Goal: Book appointment/travel/reservation: Book appointment/travel/reservation

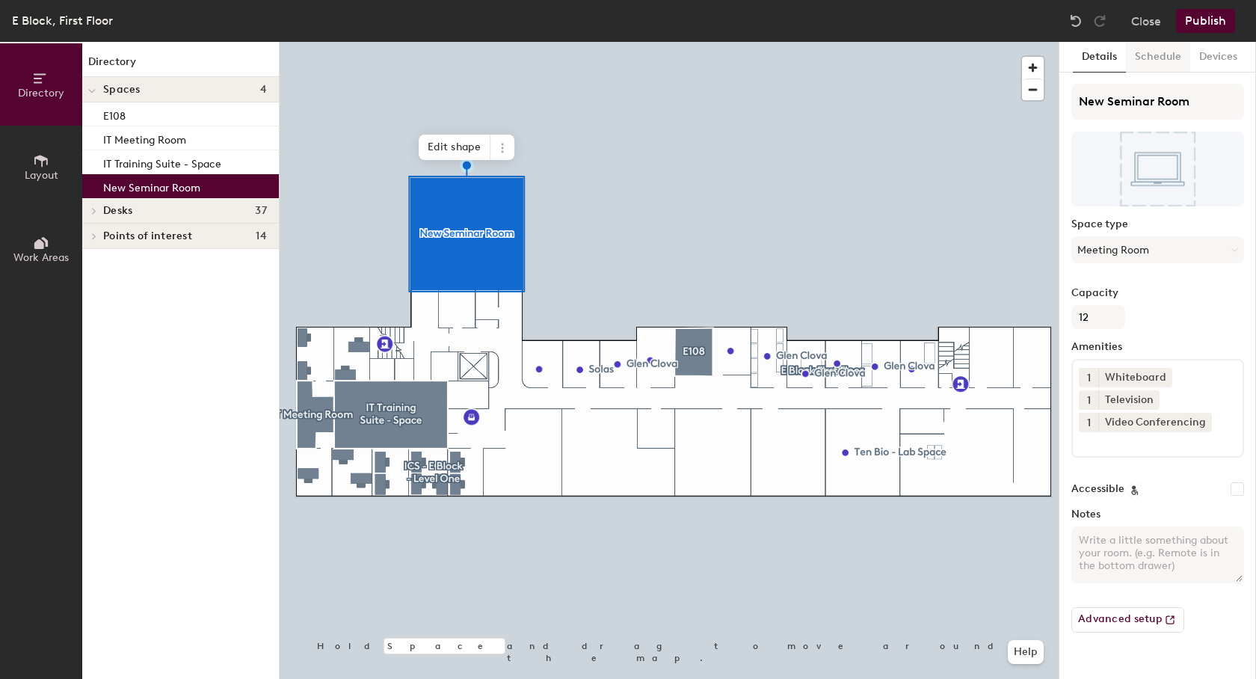
click at [1167, 50] on button "Schedule" at bounding box center [1158, 57] width 64 height 31
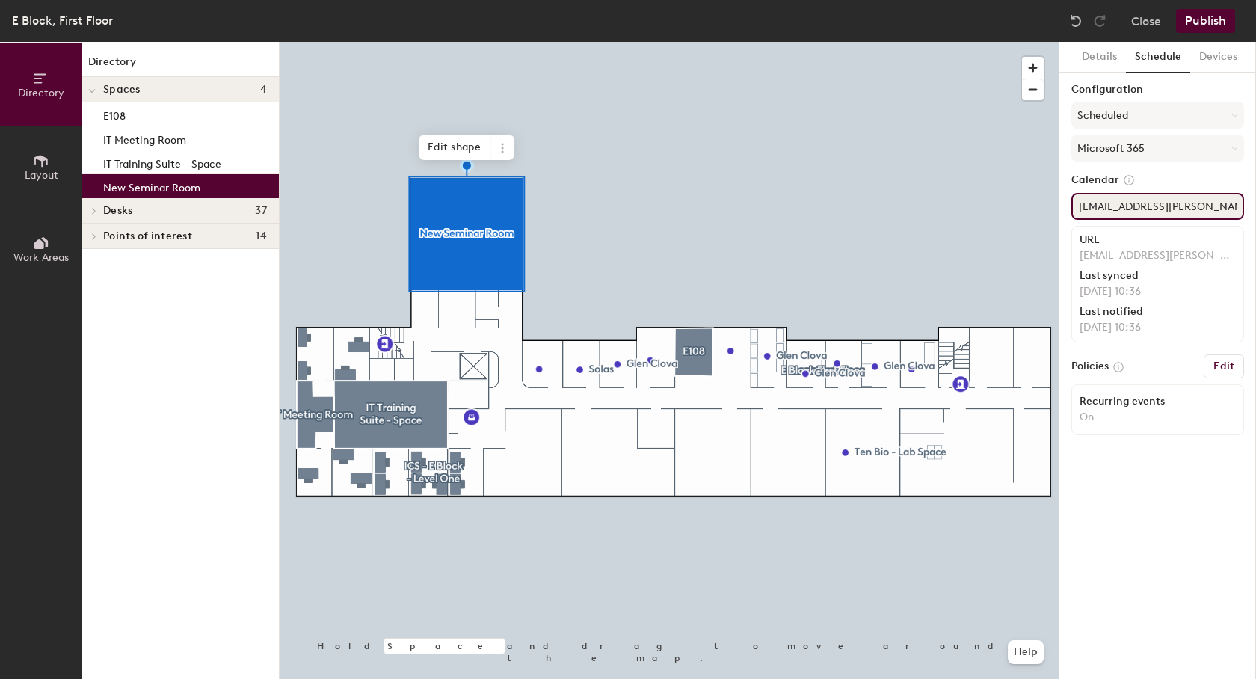
click at [1092, 209] on input "Dundee.NewSeminarRoom@hutton.ac.uk" at bounding box center [1158, 206] width 173 height 27
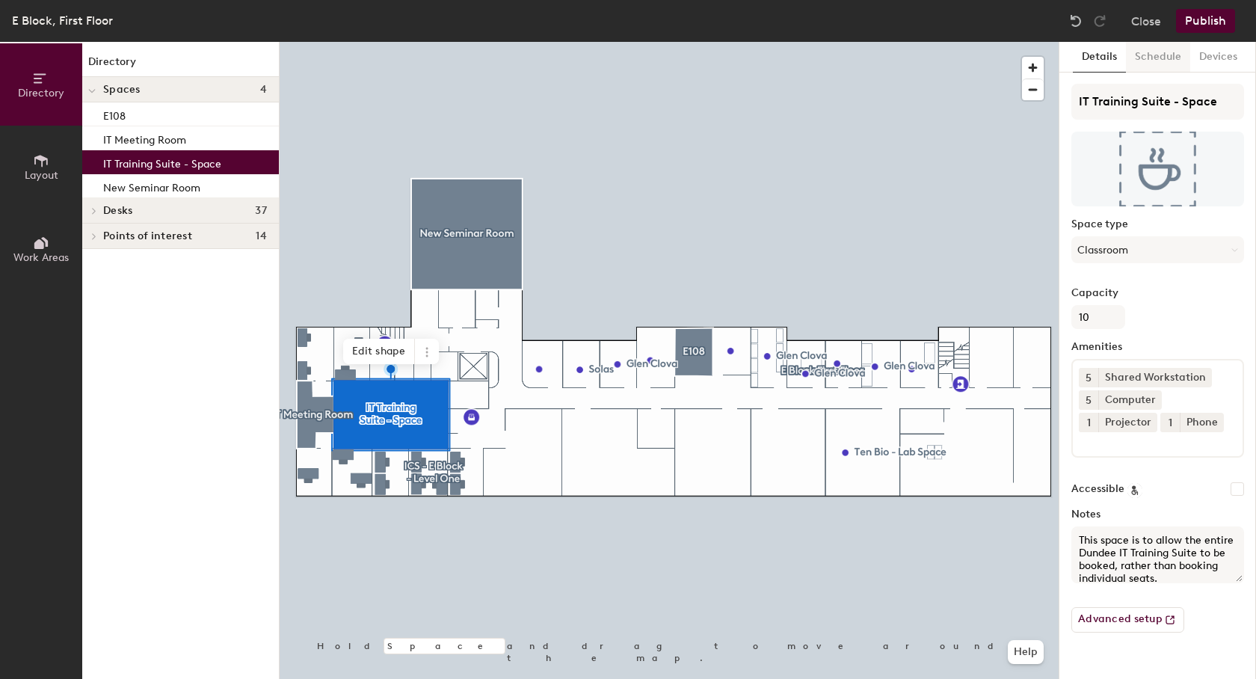
click at [1156, 64] on button "Schedule" at bounding box center [1158, 57] width 64 height 31
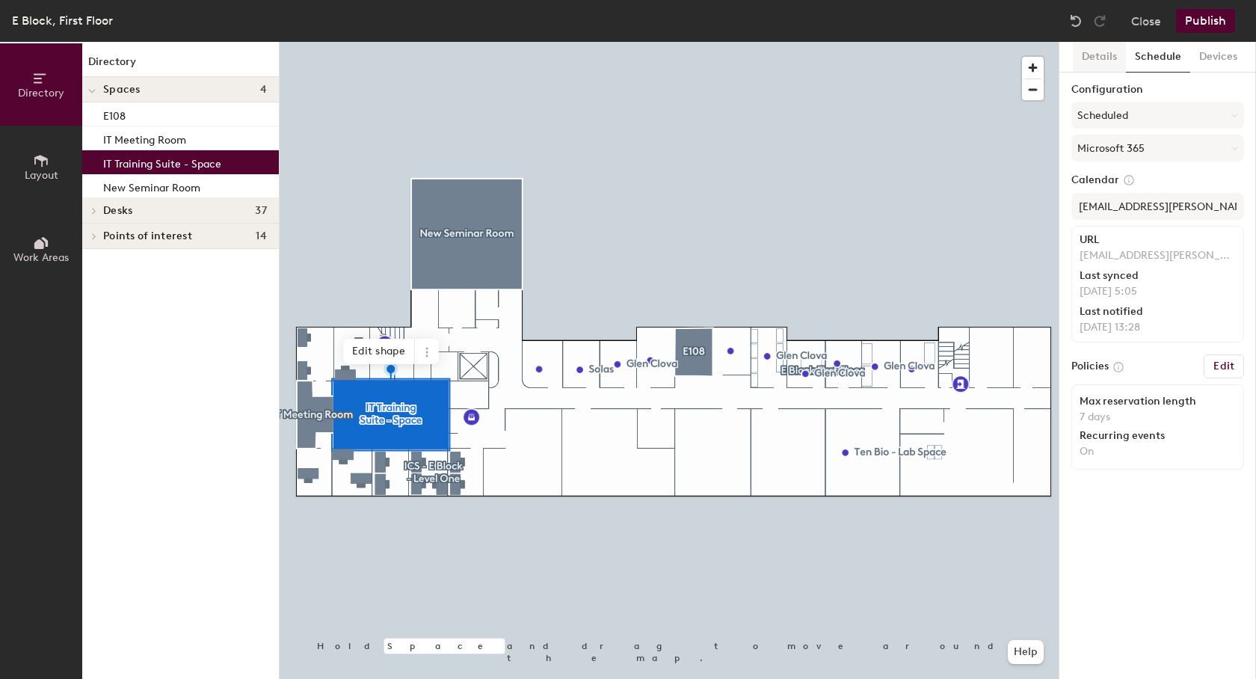
click at [1099, 56] on button "Details" at bounding box center [1099, 57] width 53 height 31
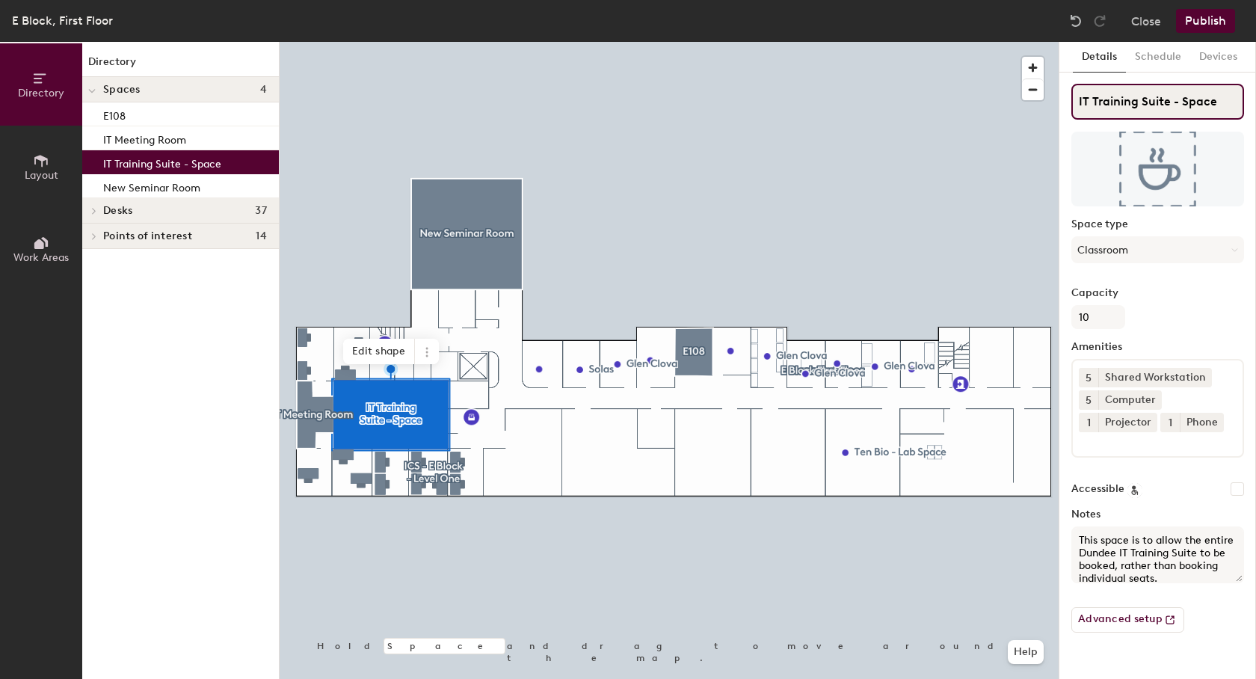
drag, startPoint x: 1228, startPoint y: 102, endPoint x: 1059, endPoint y: 101, distance: 169.0
click at [1072, 101] on input "IT Training Suite - Space" at bounding box center [1158, 102] width 173 height 36
click at [1156, 53] on button "Schedule" at bounding box center [1158, 57] width 64 height 31
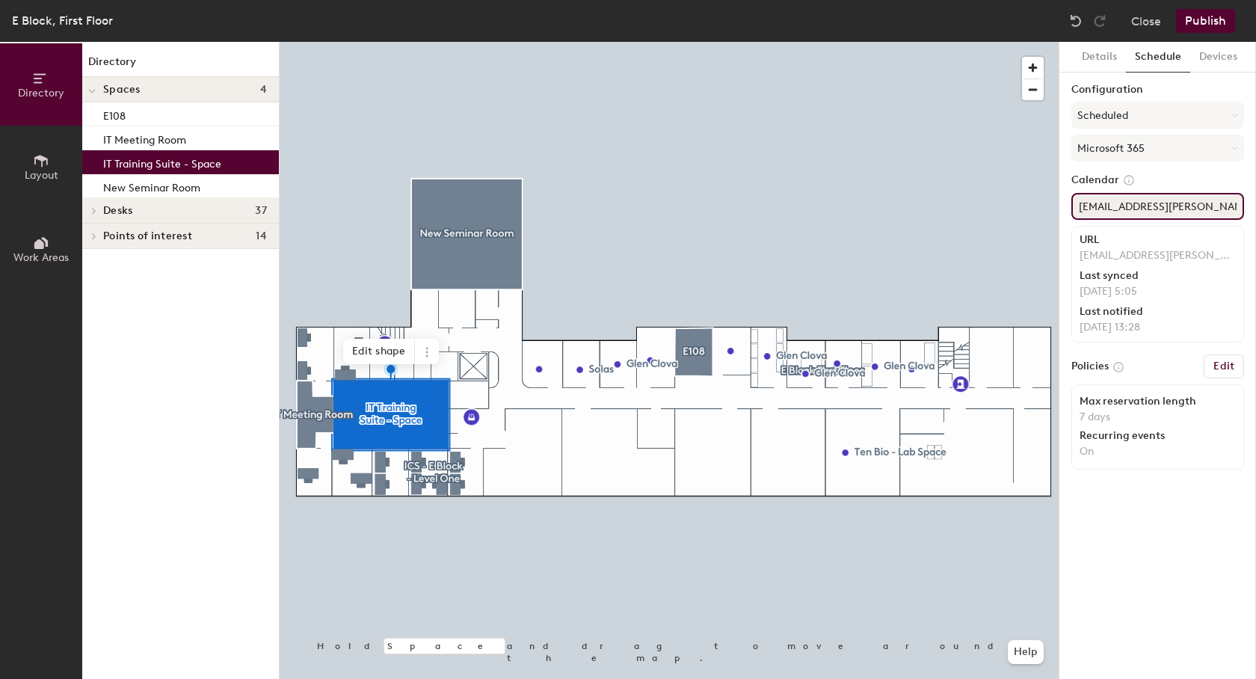
click at [1115, 207] on input "Dundee-ITTrainingSuiteE140@hutton.ac.uk" at bounding box center [1158, 206] width 173 height 27
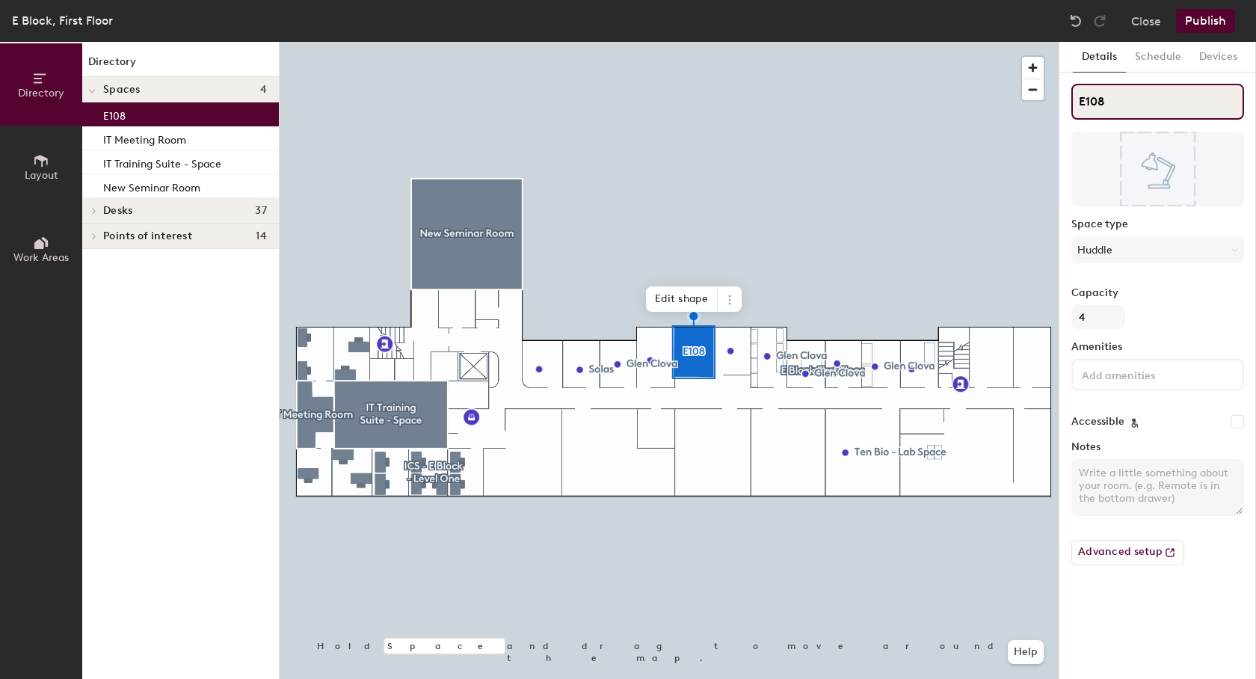
drag, startPoint x: 1133, startPoint y: 102, endPoint x: 1075, endPoint y: 104, distance: 57.6
click at [1075, 104] on input "E108" at bounding box center [1158, 102] width 173 height 36
click at [1157, 56] on button "Schedule" at bounding box center [1158, 57] width 64 height 31
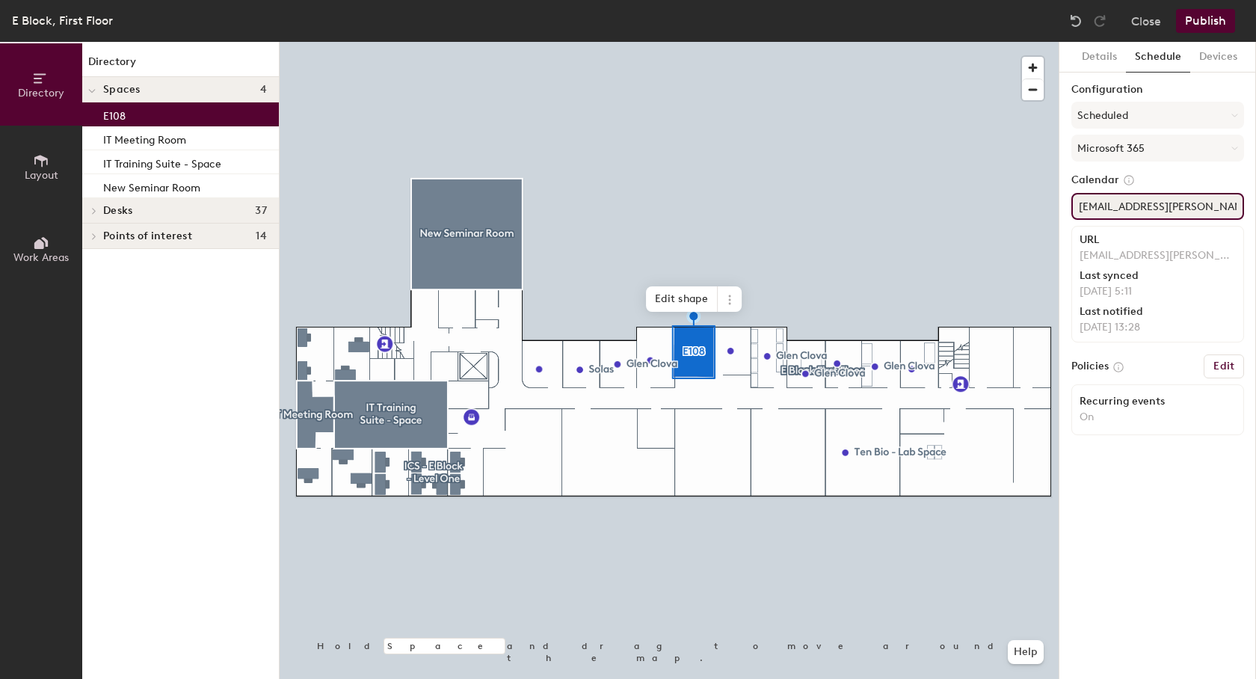
click at [1153, 212] on input "RoomMeetingE108@hutton.onmicrosoft.com" at bounding box center [1158, 206] width 173 height 27
click at [1153, 206] on input "RoomMeetingE108@hutton.onmicrosoft.com" at bounding box center [1158, 206] width 173 height 27
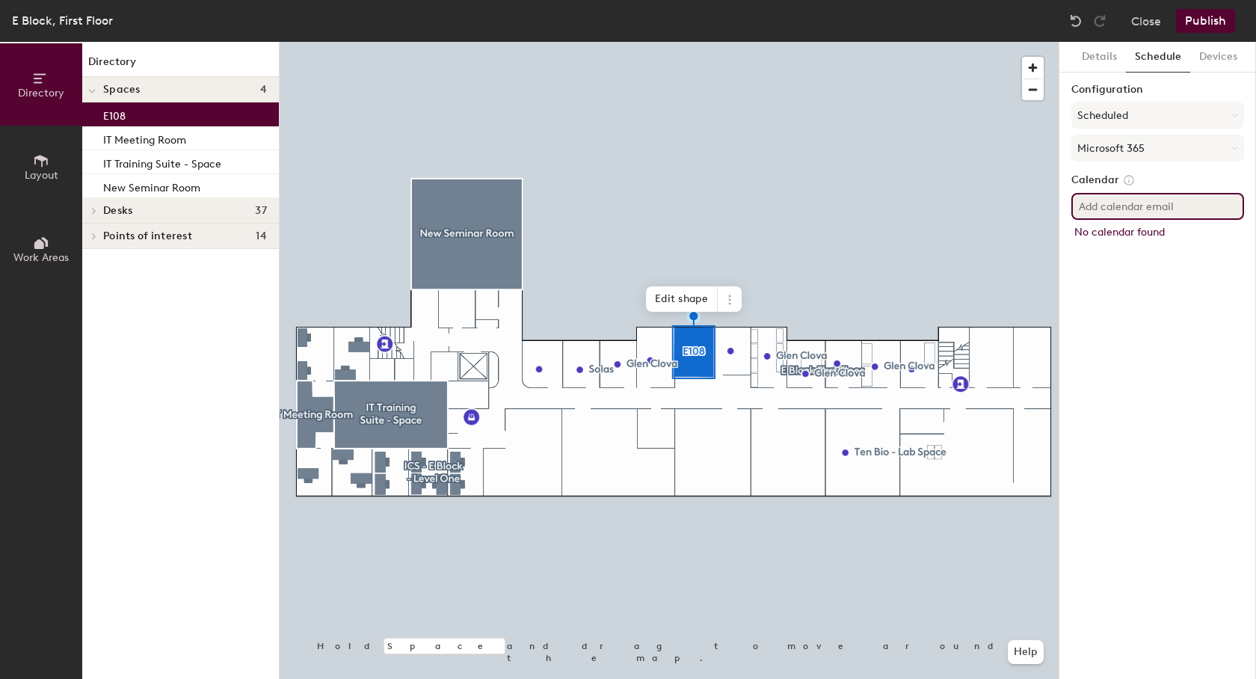
click at [1128, 208] on input at bounding box center [1158, 206] width 173 height 27
click at [1131, 201] on input "Room" at bounding box center [1158, 206] width 173 height 27
drag, startPoint x: 1131, startPoint y: 201, endPoint x: 1072, endPoint y: 201, distance: 59.1
click at [1072, 201] on input "Room" at bounding box center [1158, 206] width 173 height 27
paste input "Dundee.MeetingRoomE108@hutton.ac.uk"
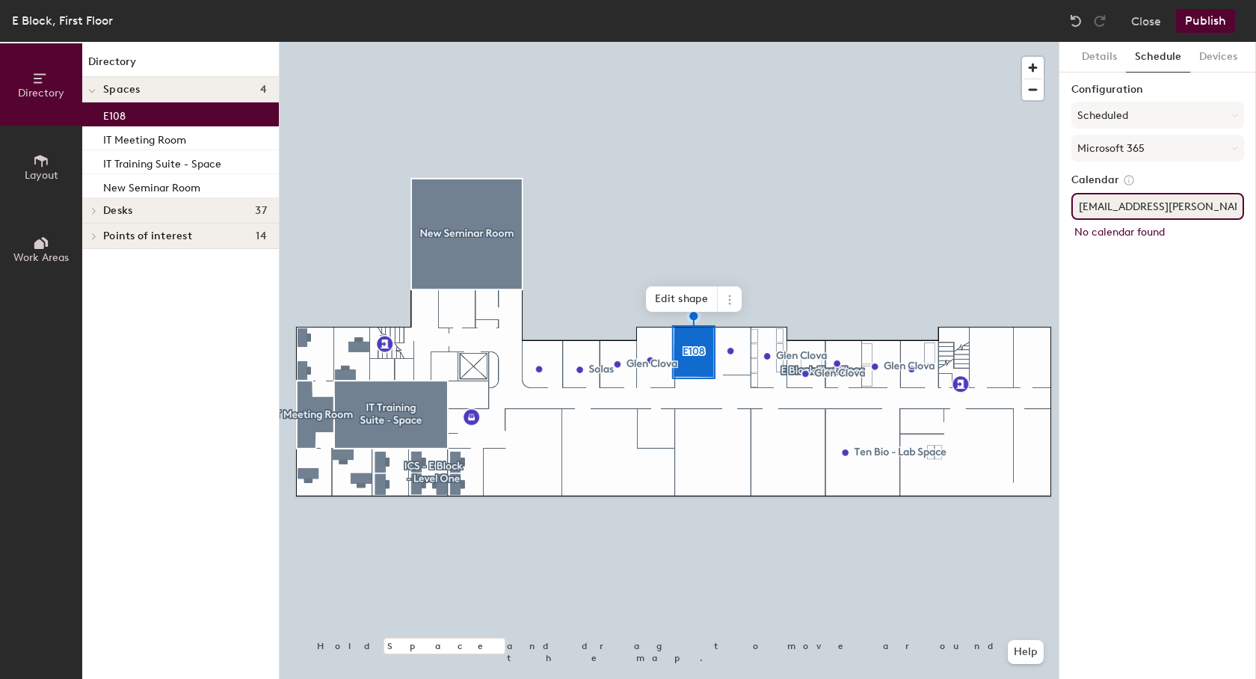
scroll to position [0, 48]
type input "Dundee.MeetingRoomE108@hutton.ac.uk"
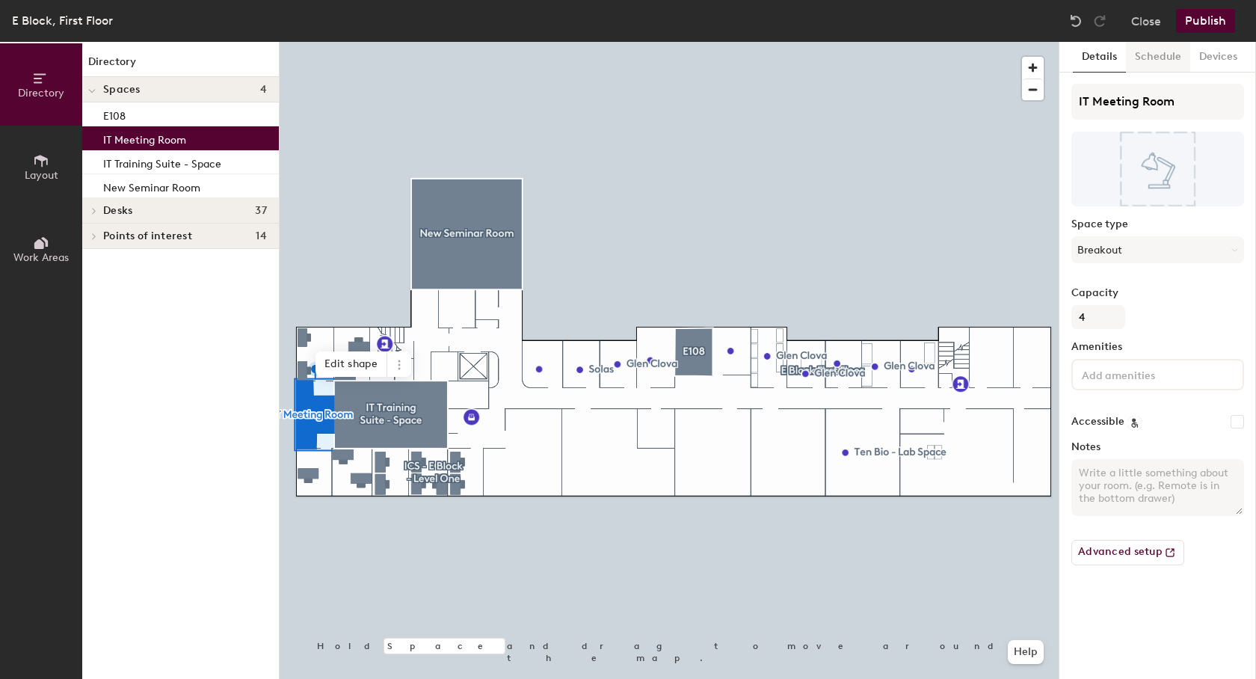
click at [1153, 59] on button "Schedule" at bounding box center [1158, 57] width 64 height 31
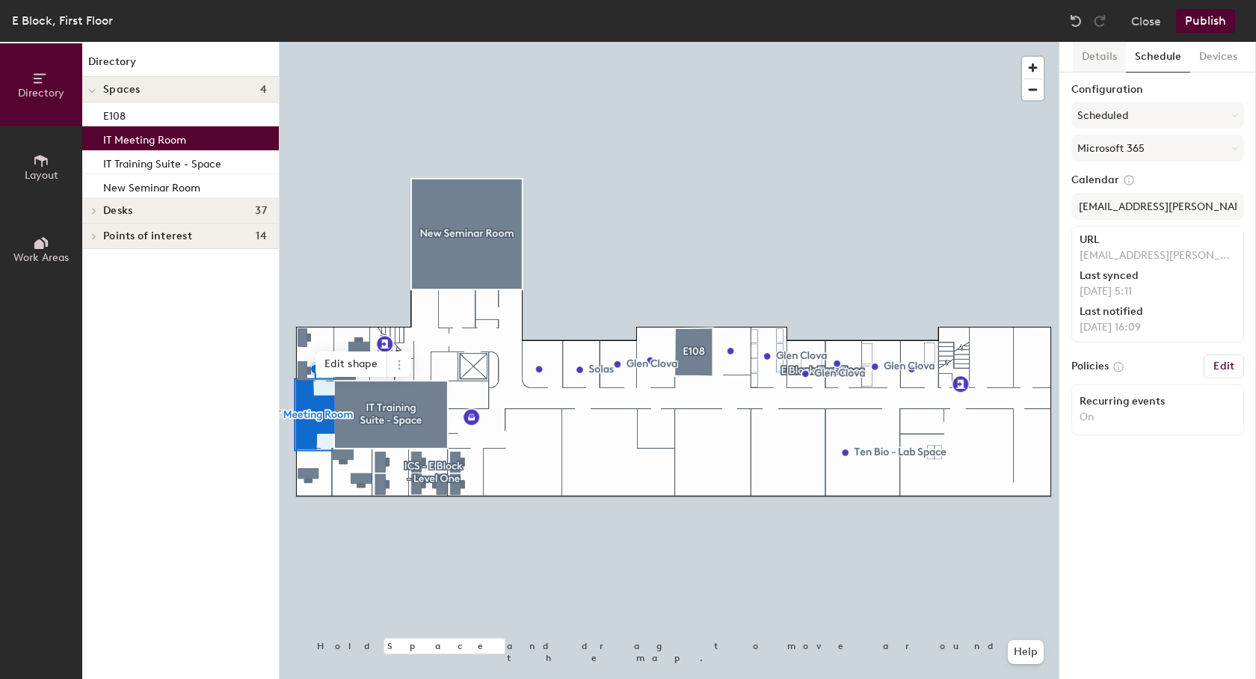
click at [1081, 57] on button "Details" at bounding box center [1099, 57] width 53 height 31
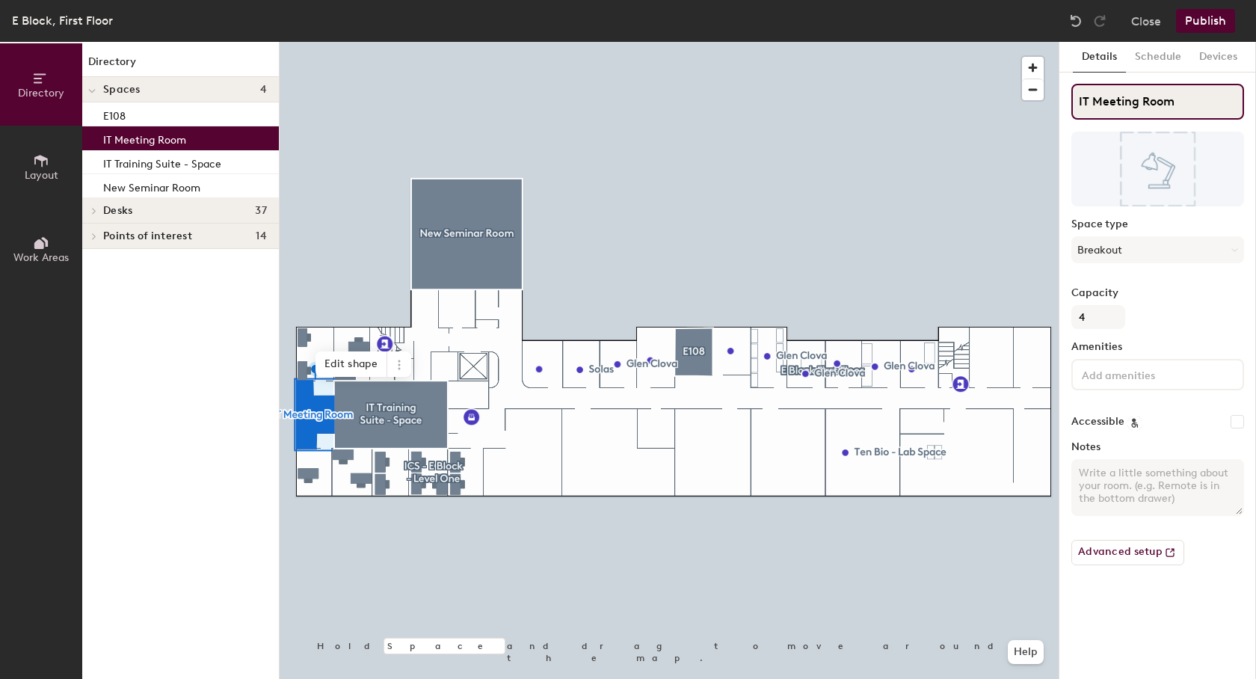
drag, startPoint x: 1205, startPoint y: 102, endPoint x: 1061, endPoint y: 103, distance: 143.6
click at [1072, 102] on input "IT Meeting Room" at bounding box center [1158, 102] width 173 height 36
click at [1155, 54] on button "Schedule" at bounding box center [1158, 57] width 64 height 31
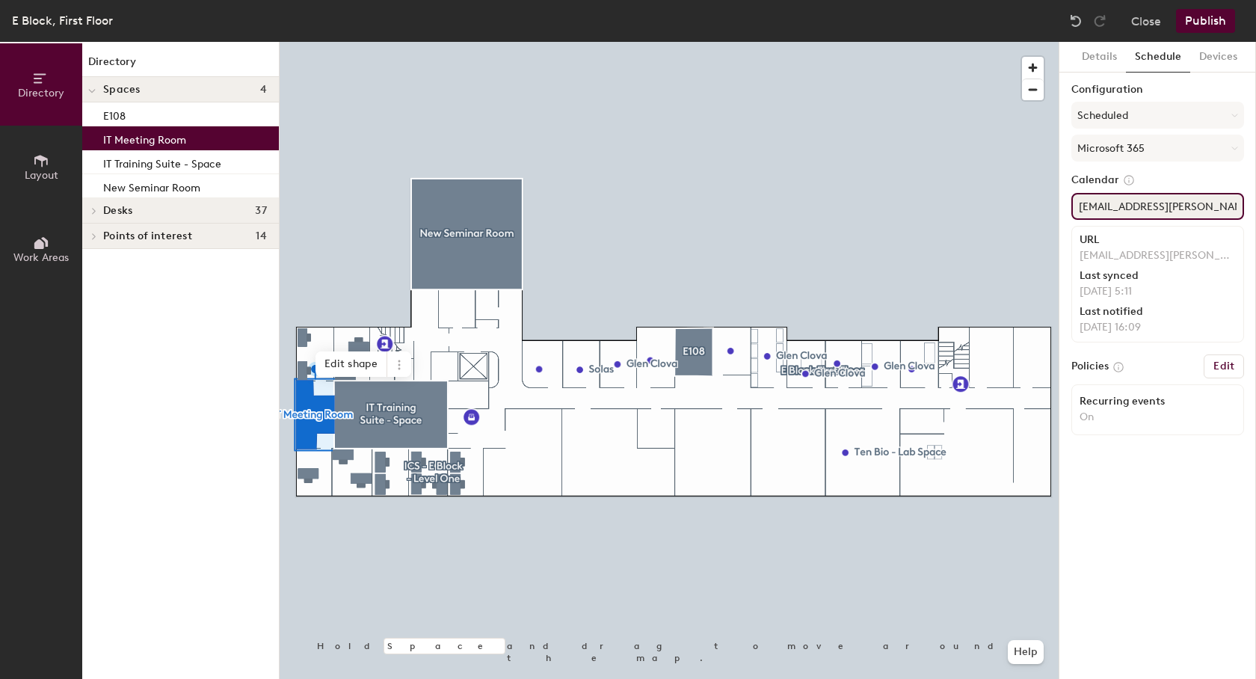
click at [1163, 210] on input "DundeeEITSuite@hutton.ac.uk" at bounding box center [1158, 206] width 173 height 27
drag, startPoint x: 1235, startPoint y: 207, endPoint x: 1094, endPoint y: 208, distance: 141.3
click at [1065, 204] on div "Details Schedule Devices Configuration Scheduled Microsoft 365 Calendar DundeeE…" at bounding box center [1158, 360] width 197 height 637
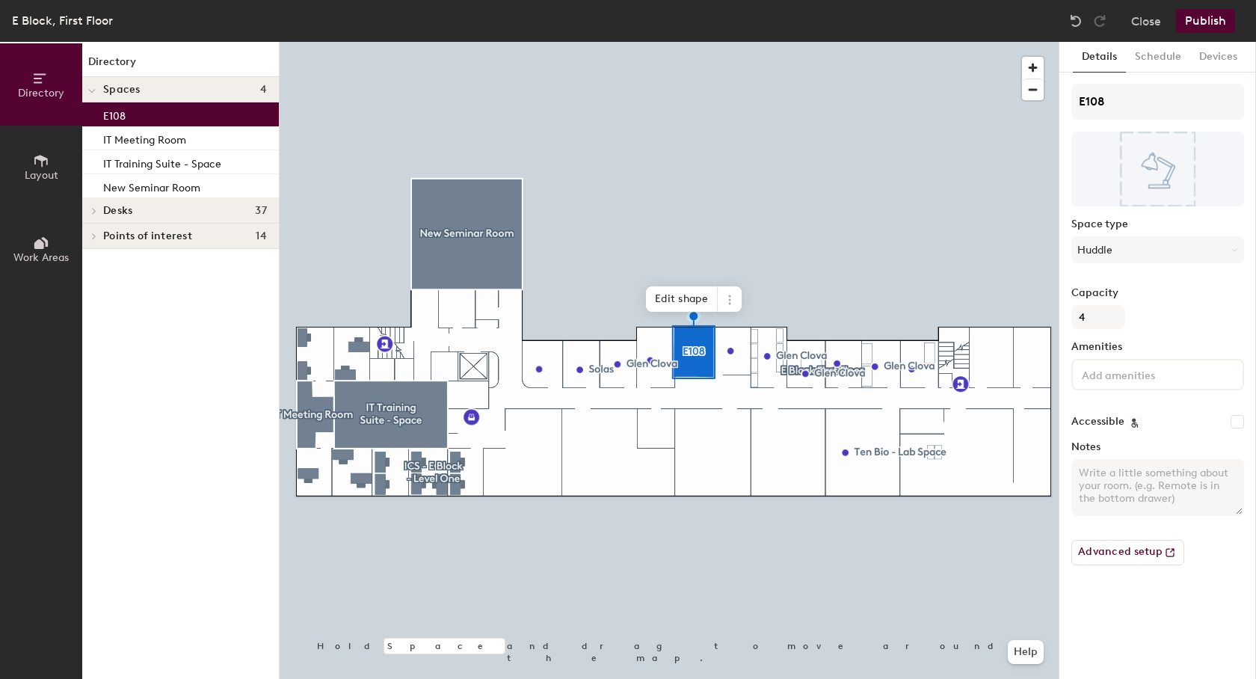
drag, startPoint x: 1158, startPoint y: 58, endPoint x: 1167, endPoint y: 327, distance: 268.6
click at [1156, 58] on button "Schedule" at bounding box center [1158, 57] width 64 height 31
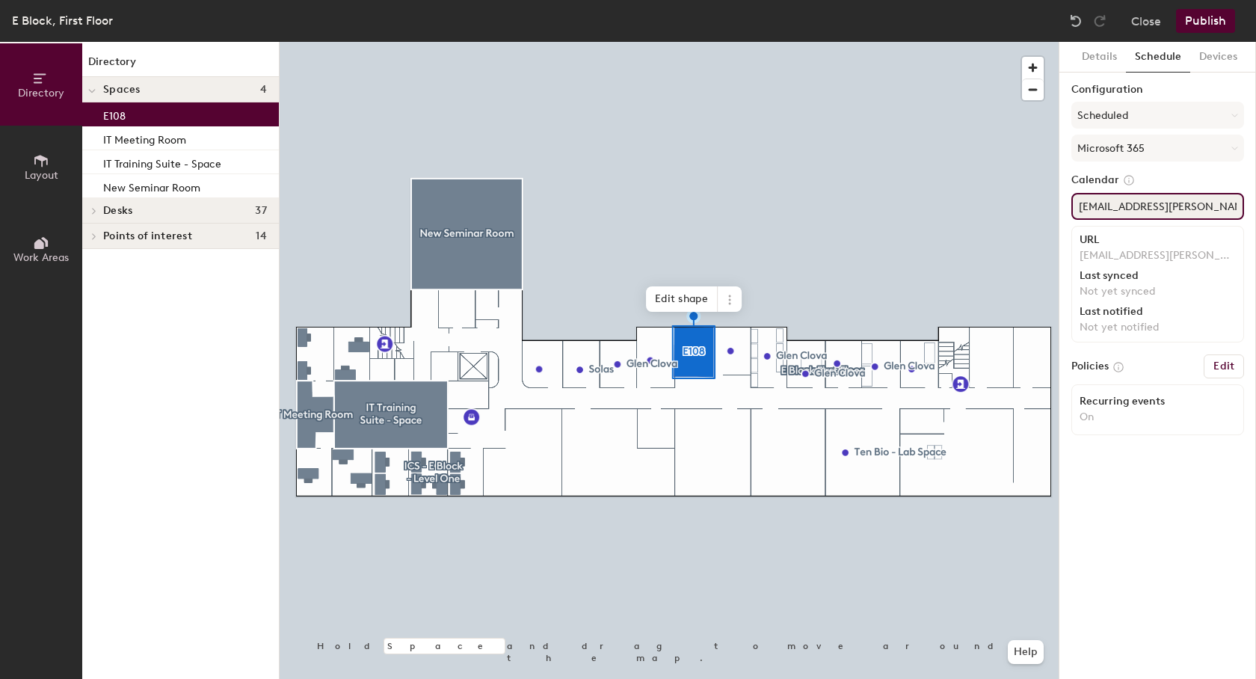
click at [1144, 206] on input "Dundee.MeetingRoomE108@hutton.ac.uk" at bounding box center [1158, 206] width 173 height 27
click at [1208, 20] on button "Publish" at bounding box center [1205, 21] width 59 height 24
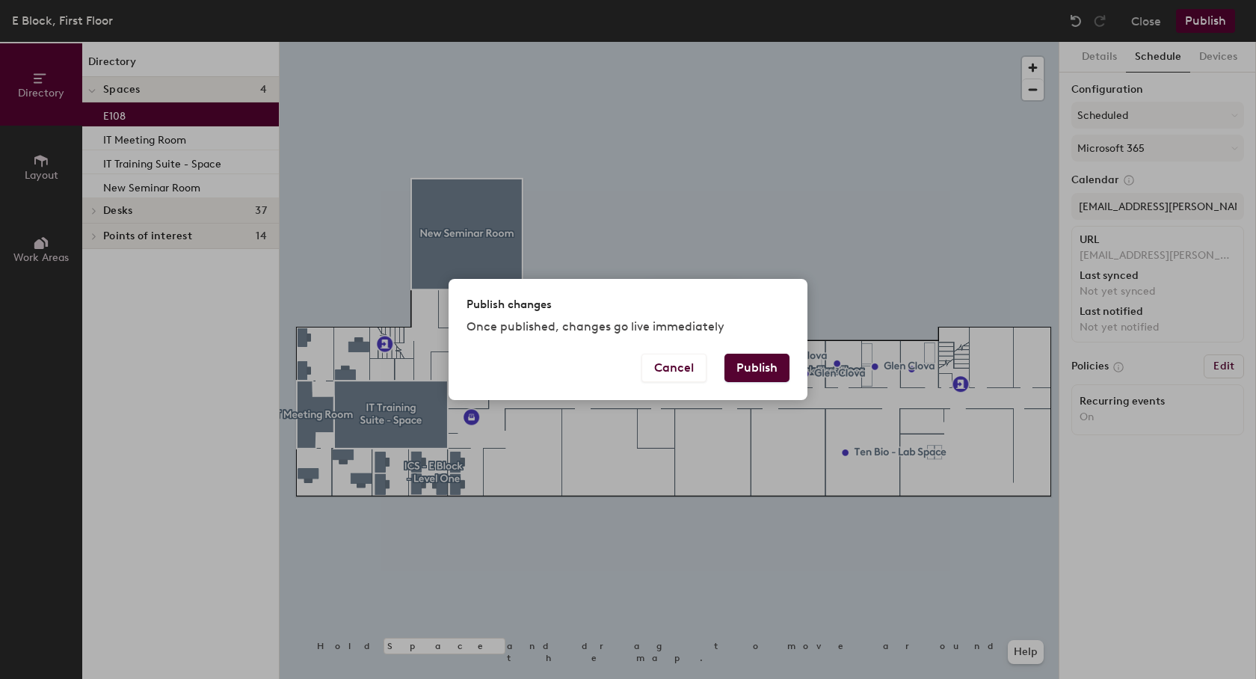
click at [751, 364] on button "Publish" at bounding box center [757, 368] width 65 height 28
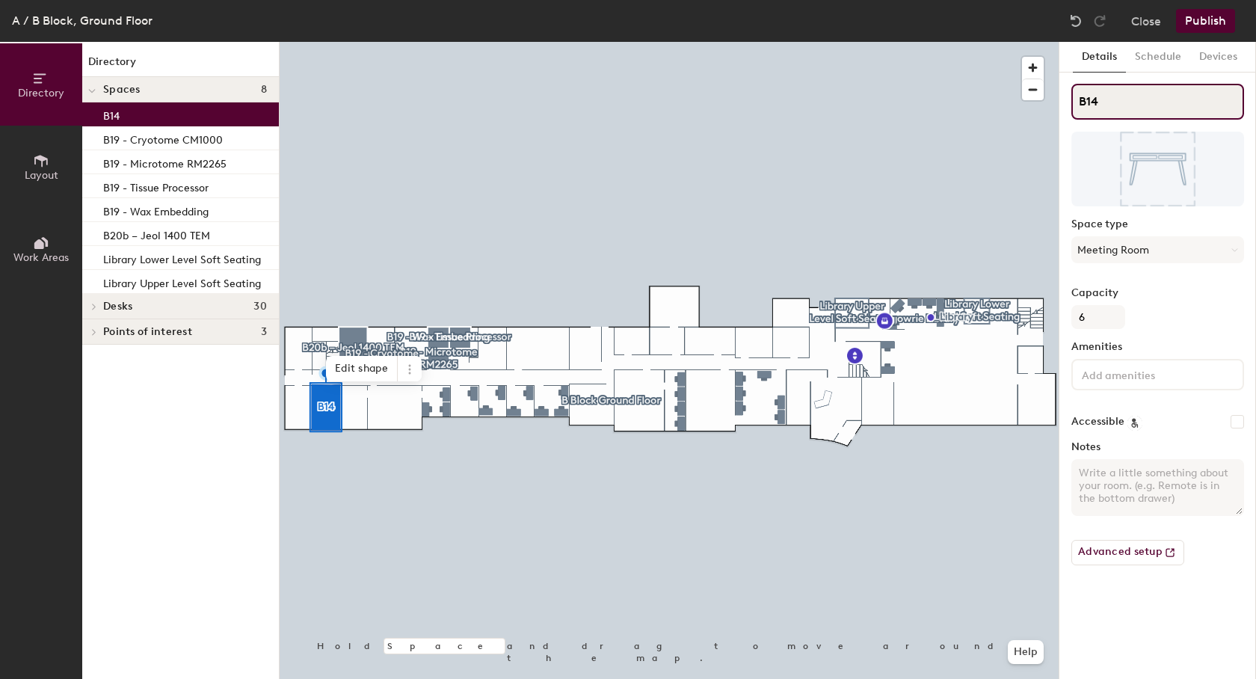
drag, startPoint x: 1129, startPoint y: 102, endPoint x: 1070, endPoint y: 96, distance: 59.5
click at [1072, 96] on input "B14" at bounding box center [1158, 102] width 173 height 36
click at [1167, 55] on button "Schedule" at bounding box center [1158, 57] width 64 height 31
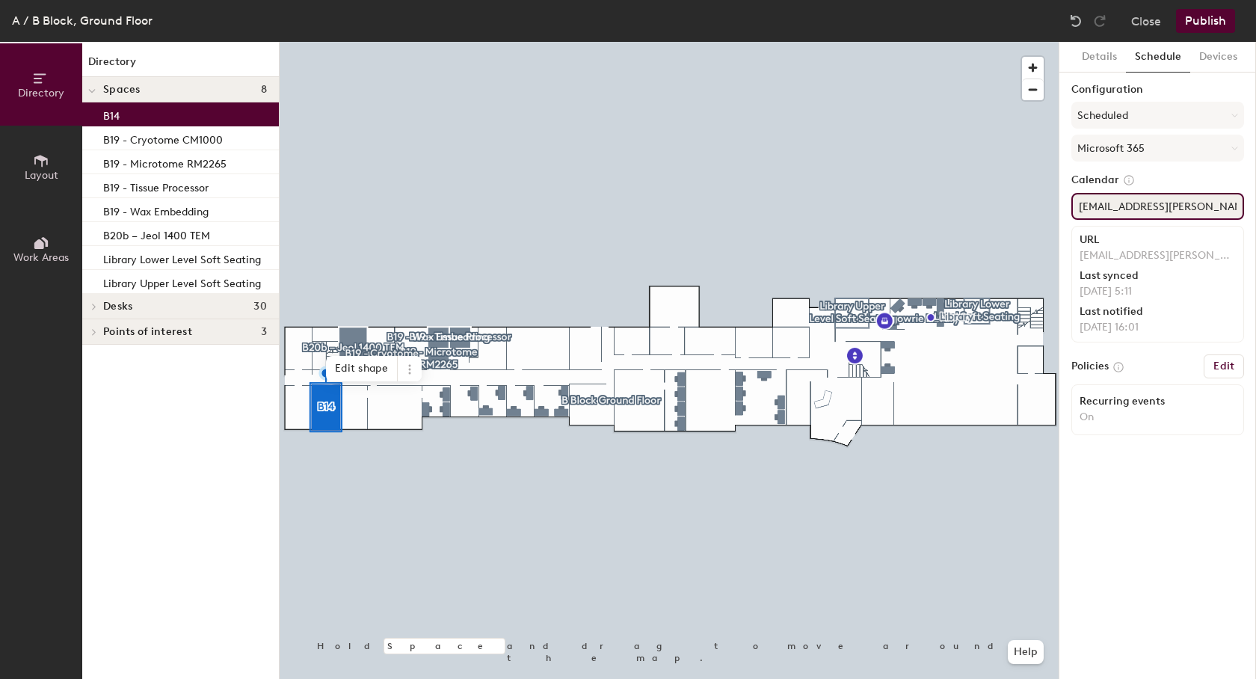
drag, startPoint x: 1224, startPoint y: 206, endPoint x: 1064, endPoint y: 205, distance: 160.0
click at [1072, 205] on input "DundeeB014@hutton.ac.uk" at bounding box center [1158, 206] width 173 height 27
click at [1161, 211] on input "DundeeB014@hutton.ac.uk" at bounding box center [1158, 206] width 173 height 27
drag, startPoint x: 1225, startPoint y: 208, endPoint x: 1042, endPoint y: 201, distance: 182.6
click at [1072, 201] on input "DundeeB014@hutton.ac.uk" at bounding box center [1158, 206] width 173 height 27
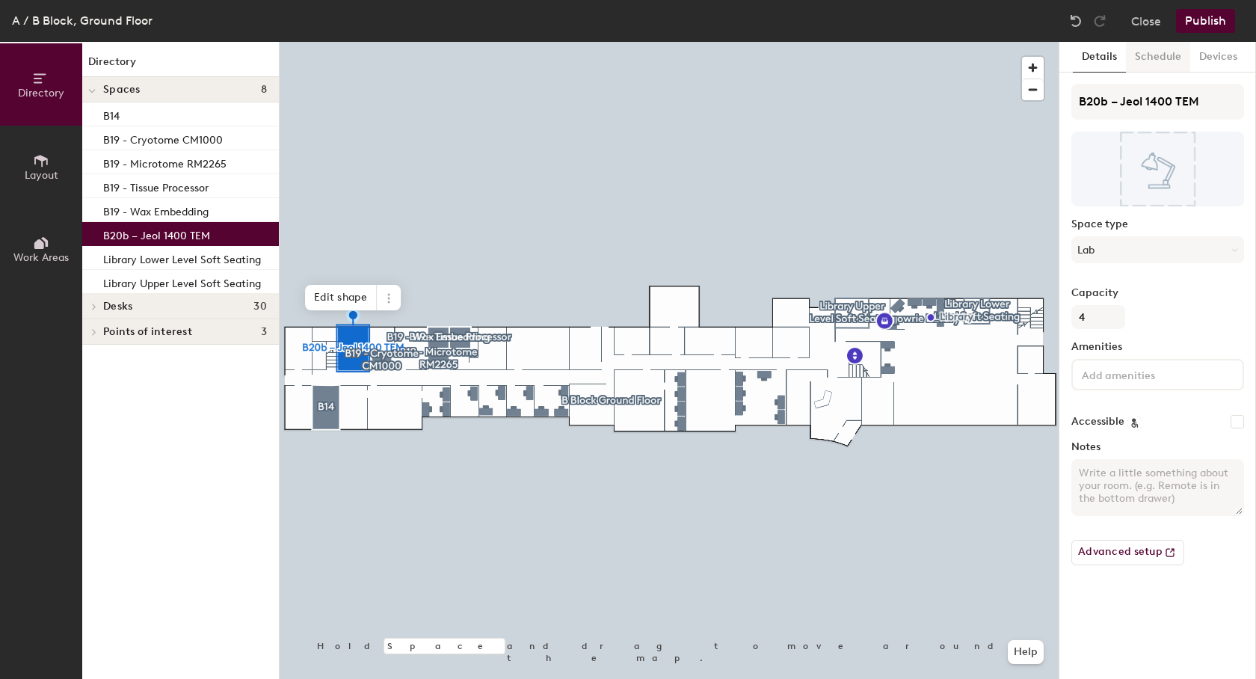
click at [1141, 58] on button "Schedule" at bounding box center [1158, 57] width 64 height 31
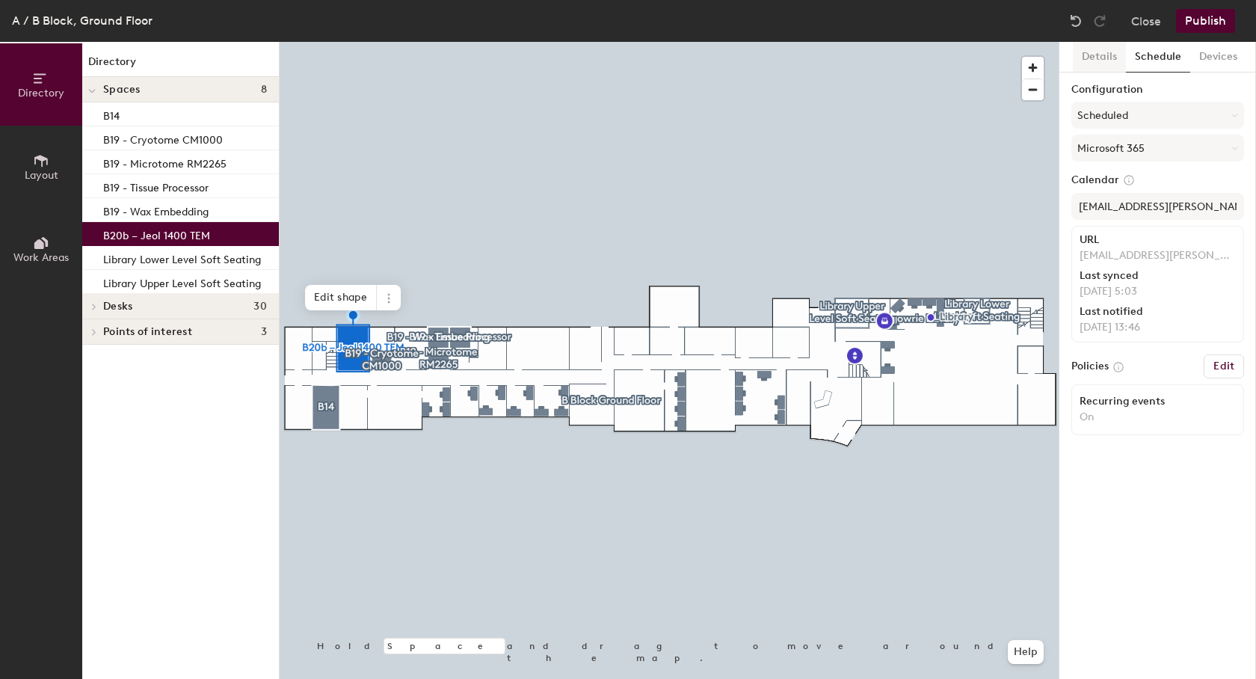
click at [1086, 53] on button "Details" at bounding box center [1099, 57] width 53 height 31
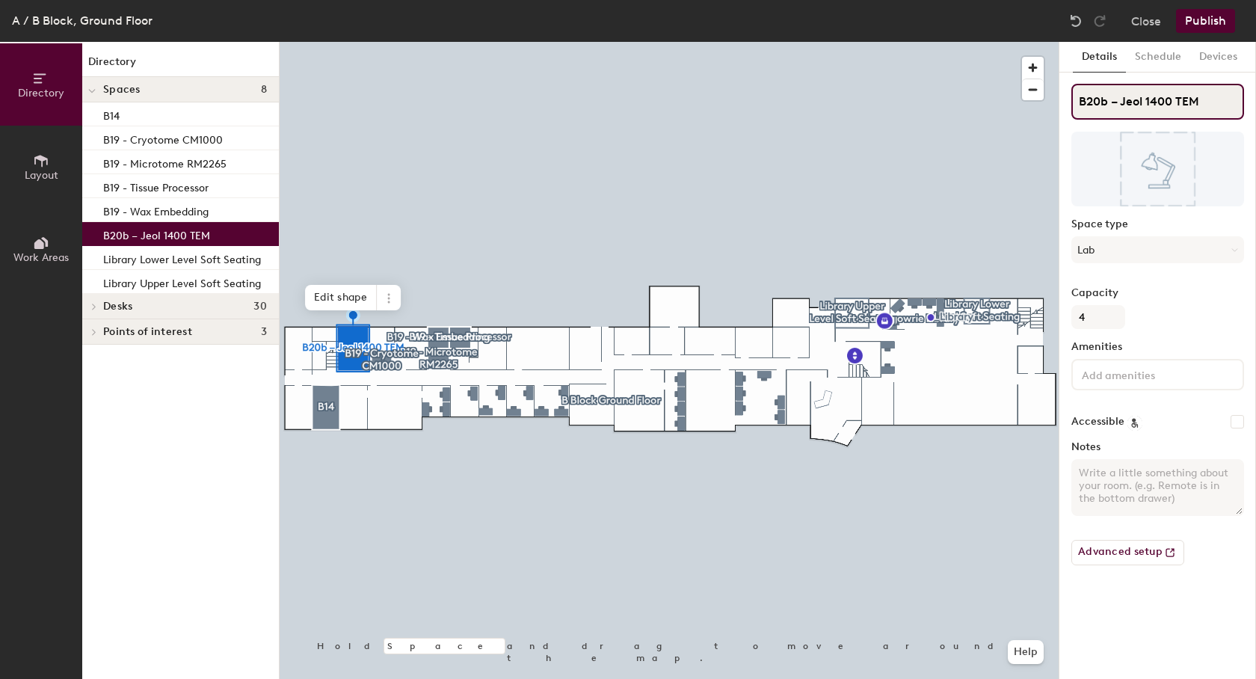
drag, startPoint x: 1226, startPoint y: 105, endPoint x: 1068, endPoint y: 102, distance: 158.5
click at [1072, 102] on input "B20b – Jeol 1400 TEM" at bounding box center [1158, 102] width 173 height 36
click at [1168, 46] on button "Schedule" at bounding box center [1158, 57] width 64 height 31
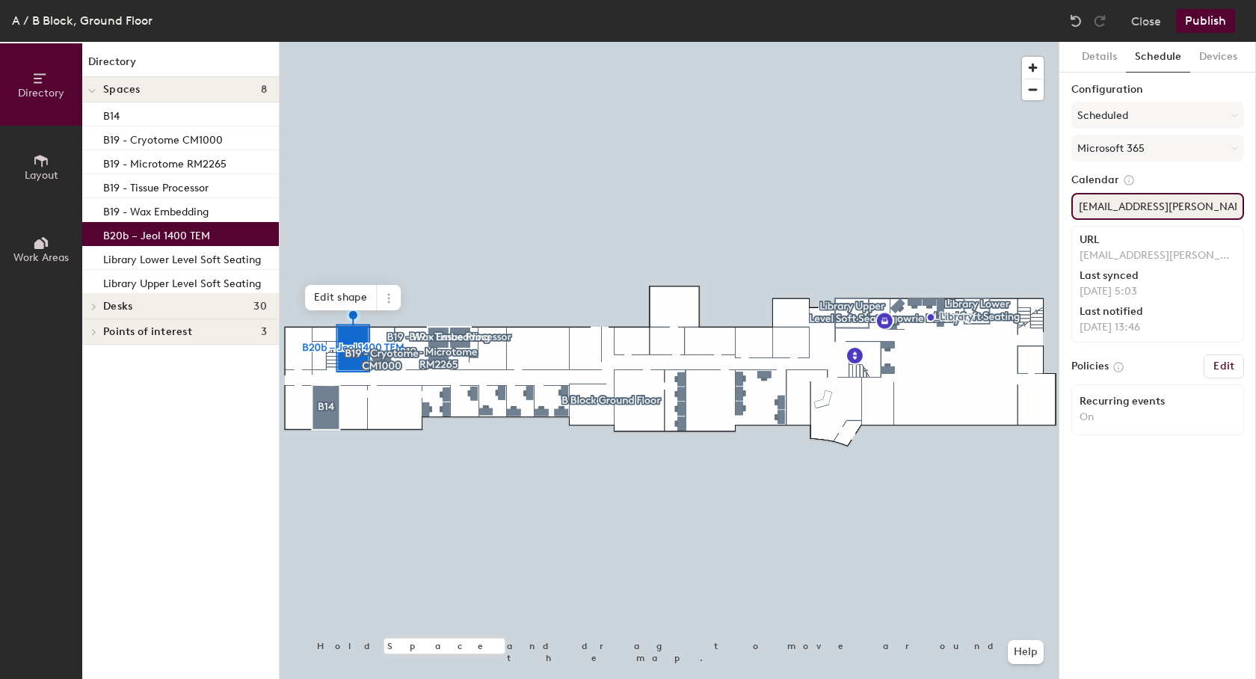
click at [1218, 203] on input "ImTech.Jeol1400@hutton.ac.uk" at bounding box center [1158, 206] width 173 height 27
click at [123, 208] on p "B19 - Wax Embedding" at bounding box center [155, 209] width 105 height 17
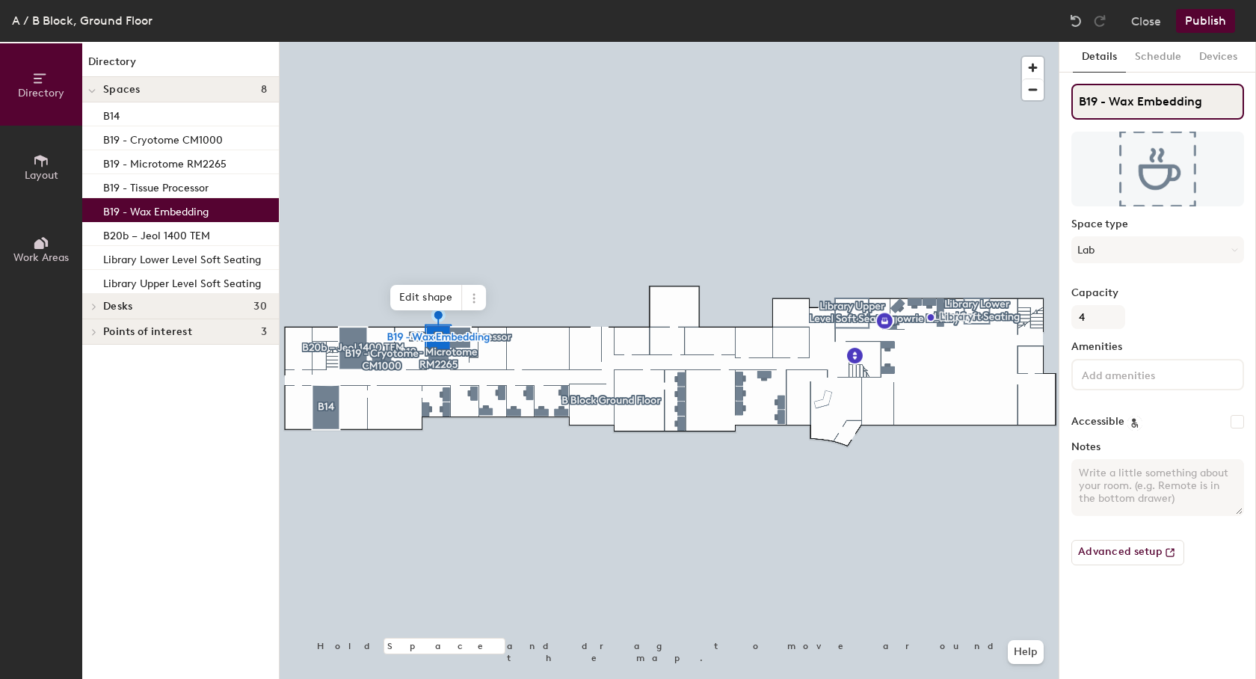
drag, startPoint x: 1193, startPoint y: 103, endPoint x: 1066, endPoint y: 98, distance: 127.2
click at [1072, 98] on input "B19 - Wax Embedding" at bounding box center [1158, 102] width 173 height 36
click at [1167, 62] on button "Schedule" at bounding box center [1158, 57] width 64 height 31
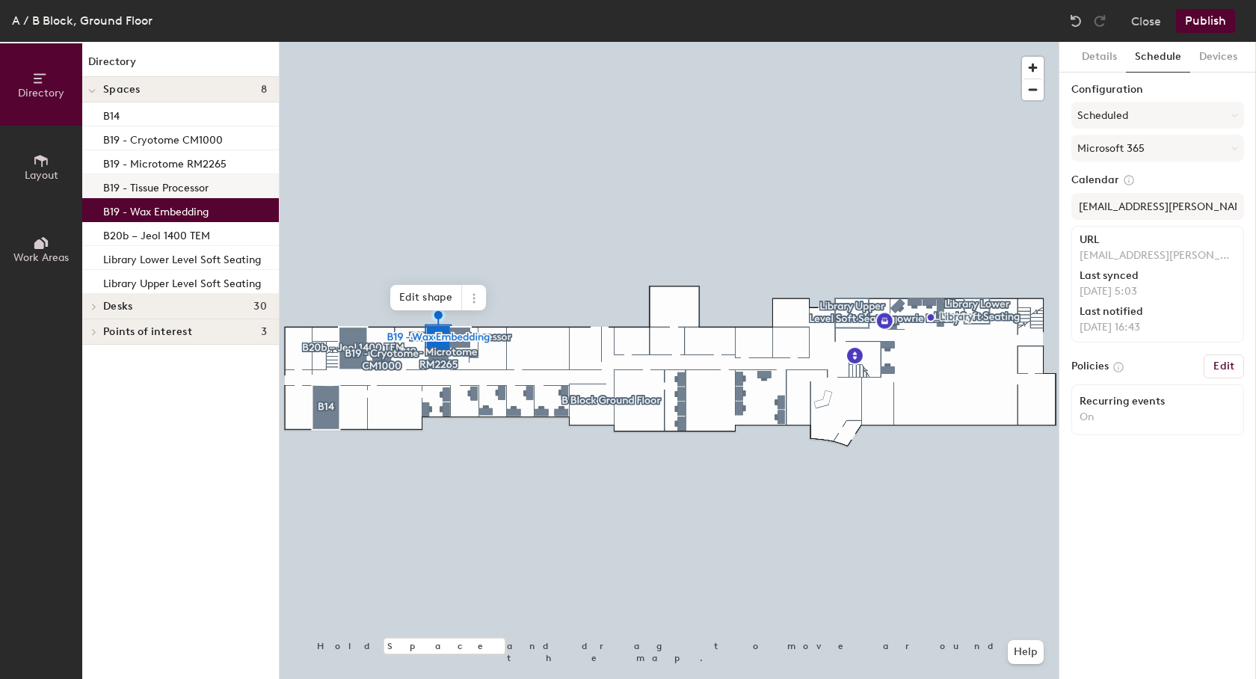
click at [153, 190] on p "B19 - Tissue Processor" at bounding box center [155, 185] width 105 height 17
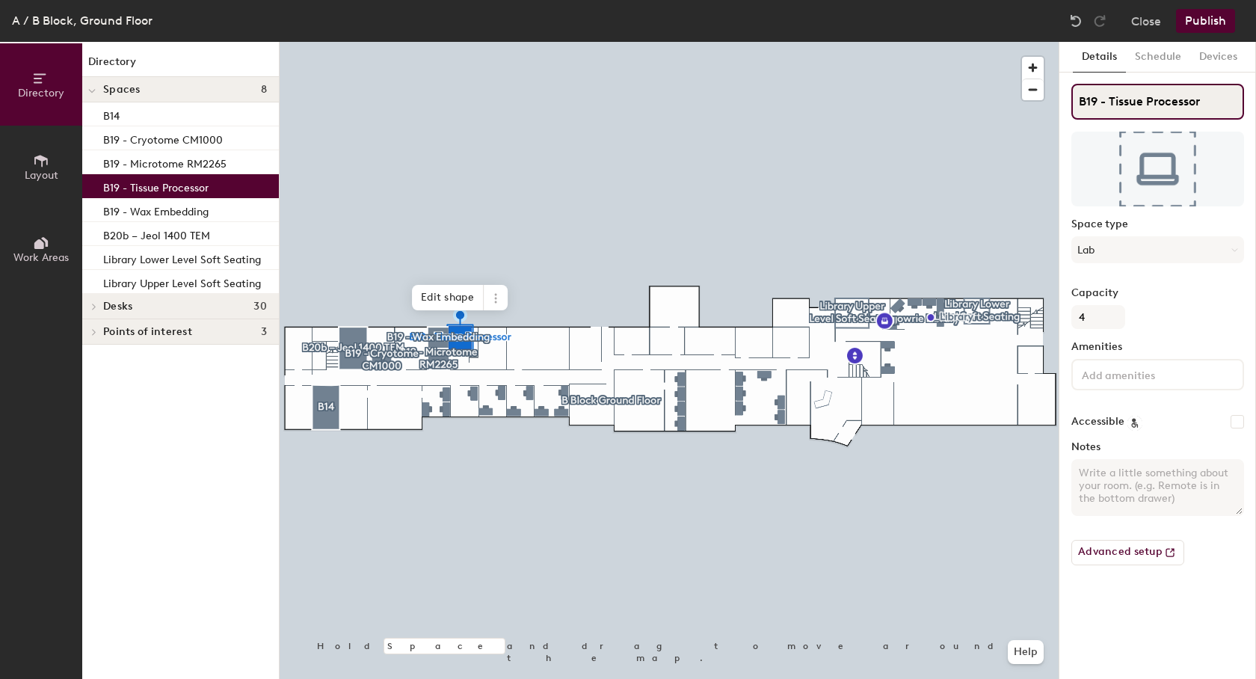
drag, startPoint x: 1224, startPoint y: 101, endPoint x: 1069, endPoint y: 102, distance: 155.5
click at [1072, 102] on input "B19 - Tissue Processor" at bounding box center [1158, 102] width 173 height 36
click at [1167, 52] on button "Schedule" at bounding box center [1158, 57] width 64 height 31
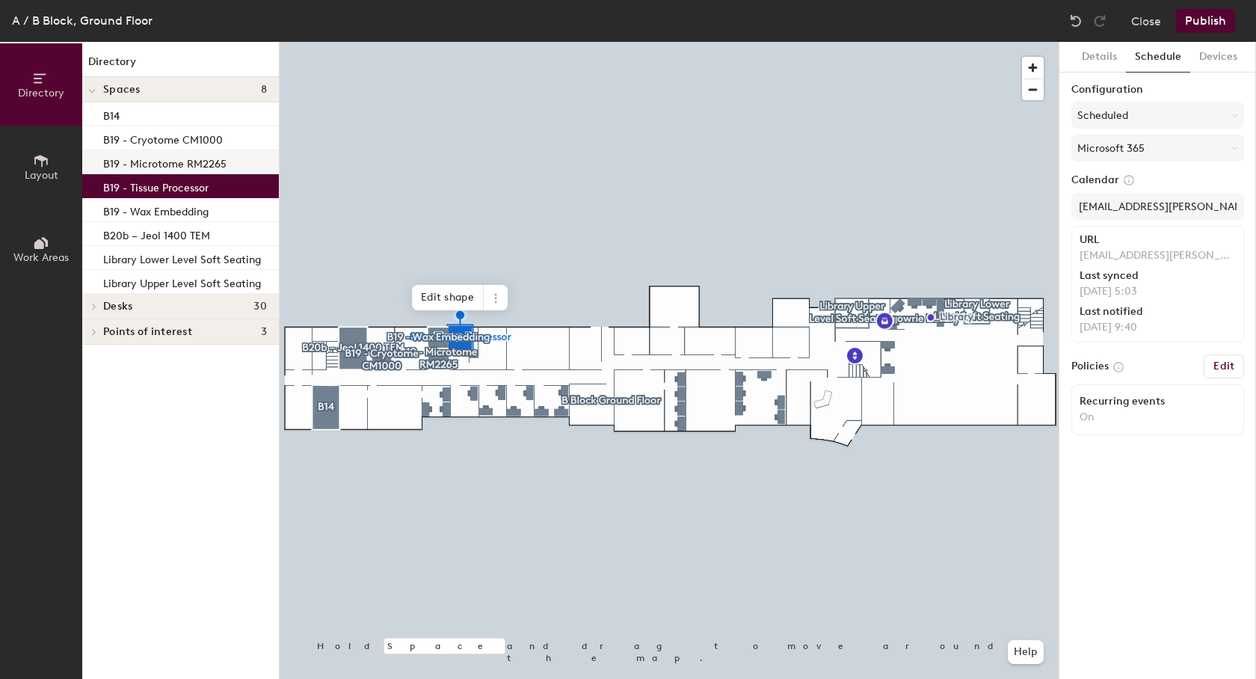
click at [227, 164] on div "B19 - Microtome RM2265" at bounding box center [180, 162] width 197 height 24
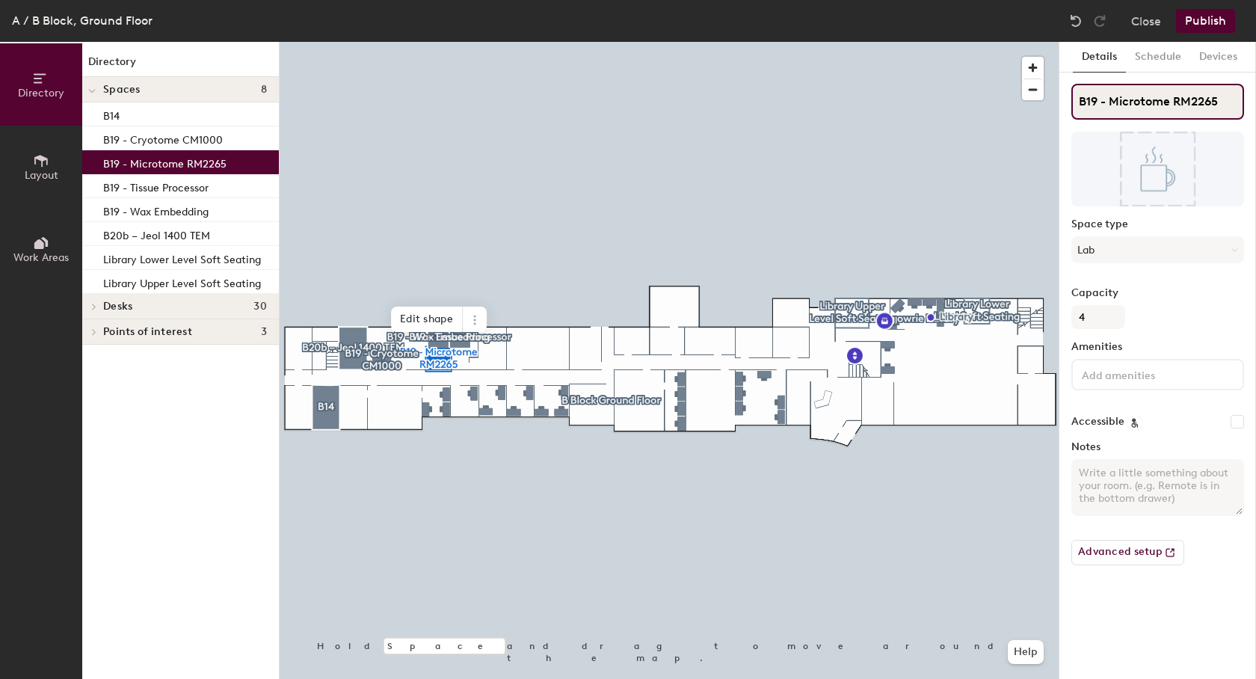
drag, startPoint x: 1241, startPoint y: 99, endPoint x: 1072, endPoint y: 99, distance: 169.0
click at [1072, 99] on input "B19 - Microtome RM2265" at bounding box center [1158, 102] width 173 height 36
click at [1168, 50] on button "Schedule" at bounding box center [1158, 57] width 64 height 31
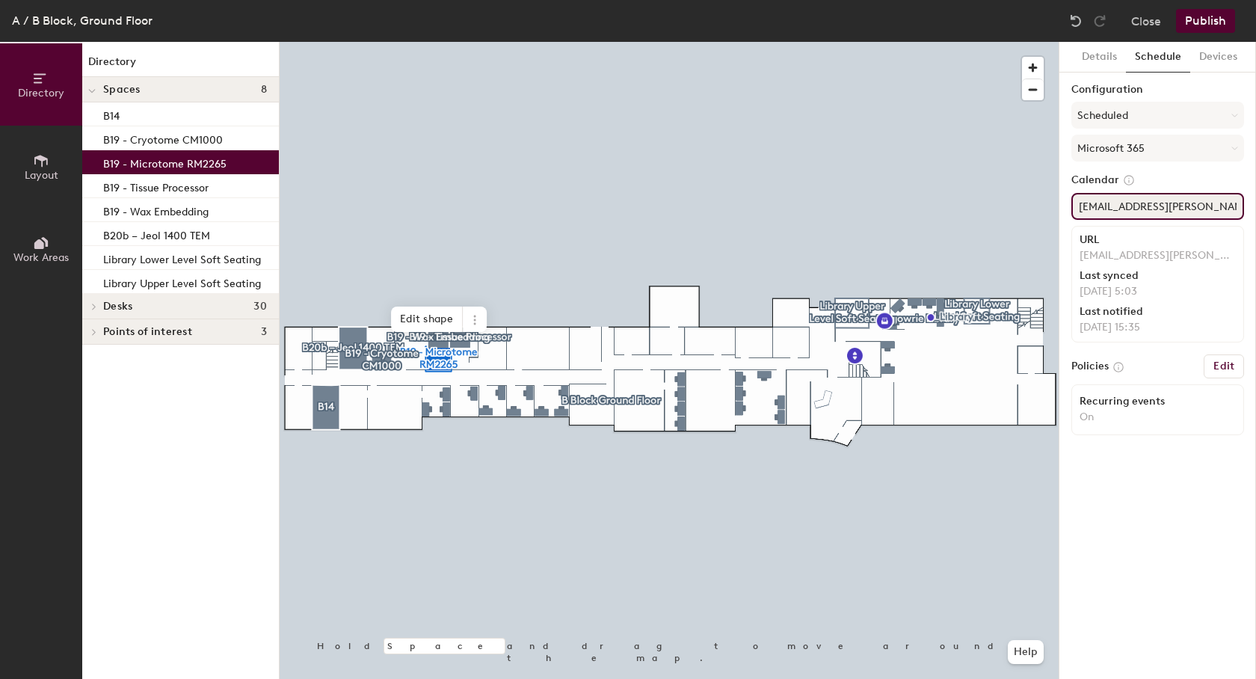
click at [1162, 208] on input "ImTech.MicrotomeRM2265@hutton.ac.uk" at bounding box center [1158, 206] width 173 height 27
click at [171, 133] on p "B19 - Cryotome CM1000" at bounding box center [163, 137] width 120 height 17
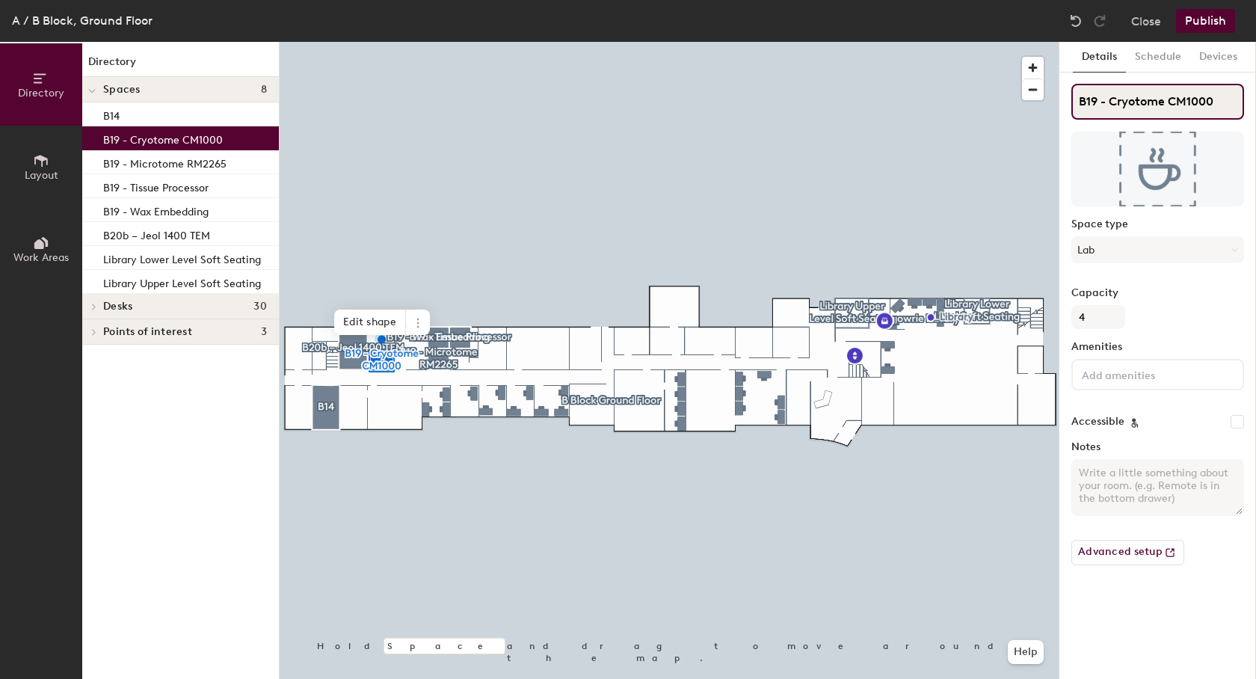
drag, startPoint x: 1222, startPoint y: 100, endPoint x: 1069, endPoint y: 101, distance: 152.6
click at [1072, 101] on input "B19 - Cryotome CM1000" at bounding box center [1158, 102] width 173 height 36
click at [1161, 61] on button "Schedule" at bounding box center [1158, 57] width 64 height 31
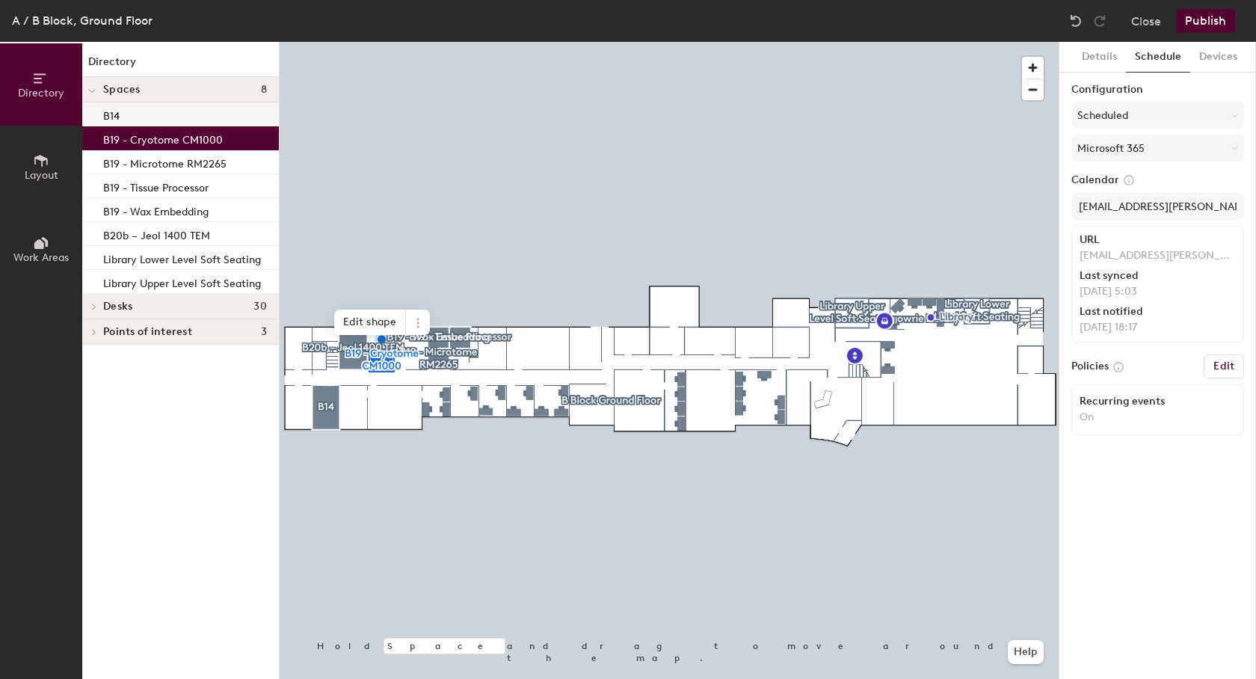
click at [122, 115] on div "B14" at bounding box center [180, 114] width 197 height 24
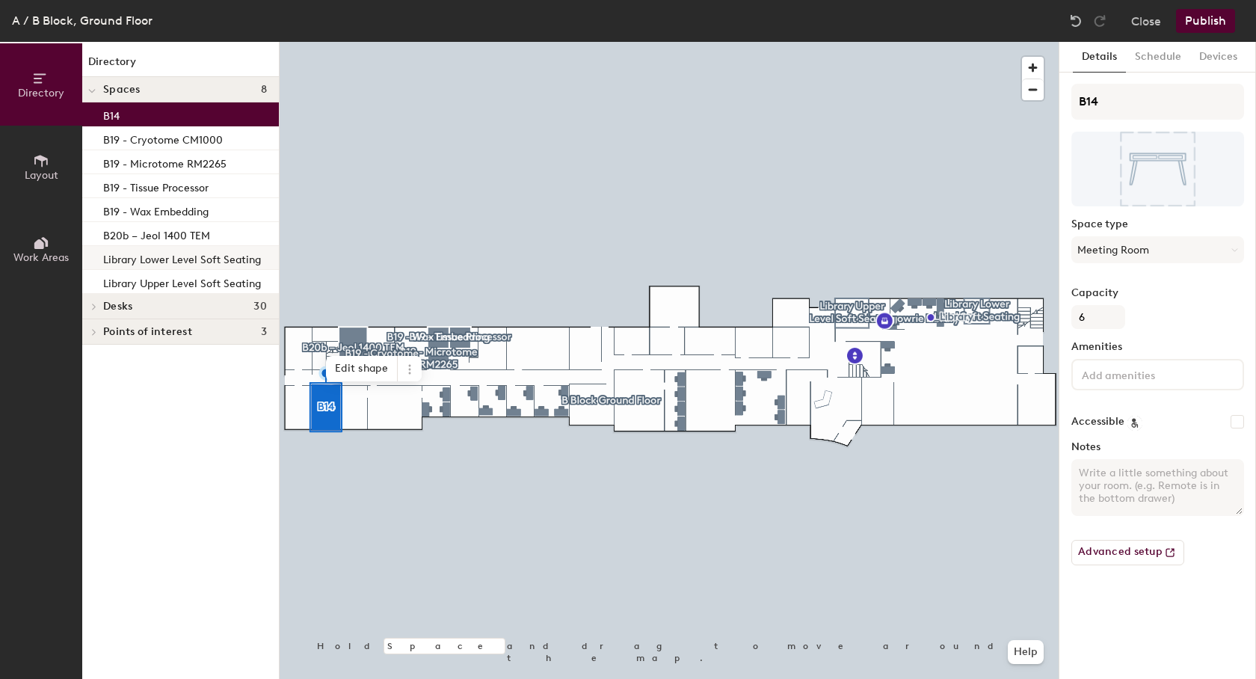
click at [136, 259] on p "Library Lower Level Soft Seating" at bounding box center [182, 257] width 158 height 17
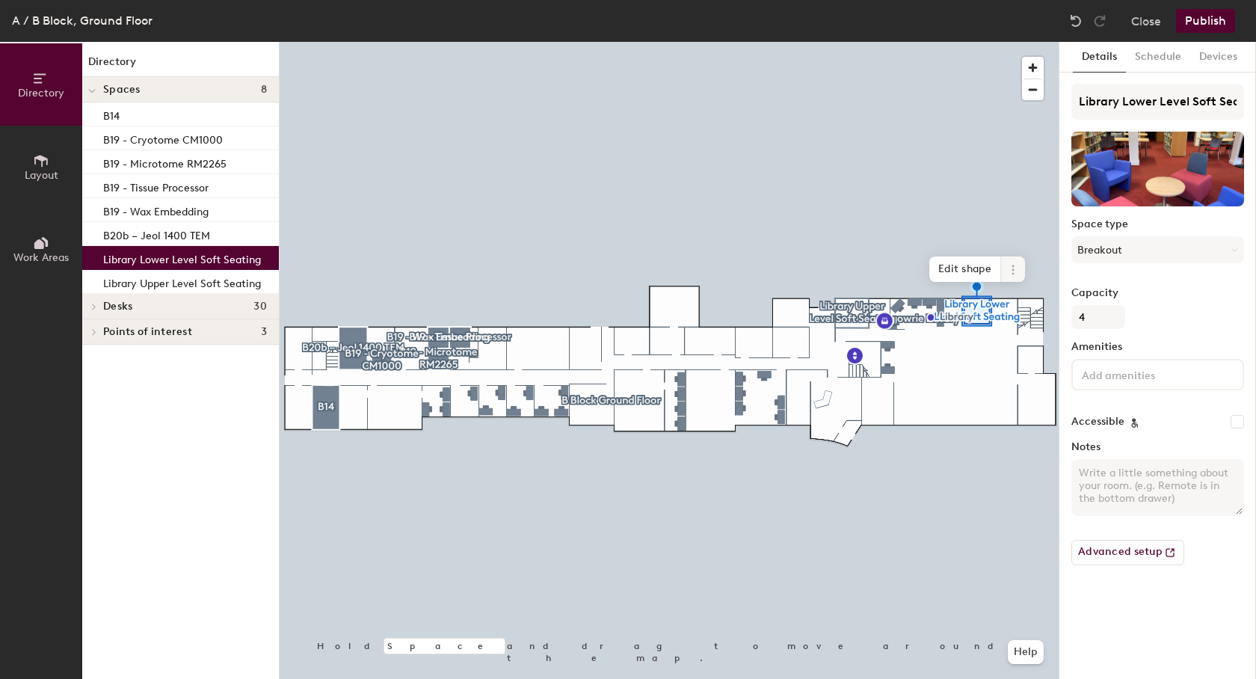
click at [1016, 262] on span at bounding box center [1013, 268] width 24 height 25
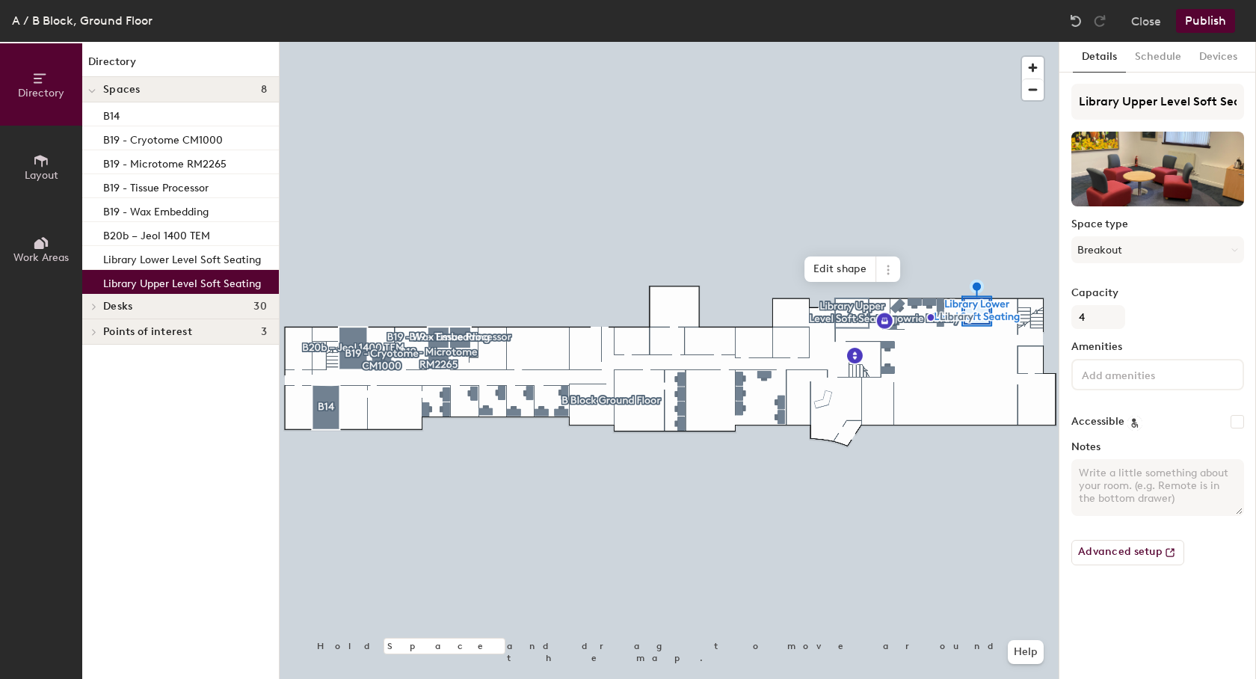
click at [186, 287] on p "Library Upper Level Soft Seating" at bounding box center [182, 281] width 158 height 17
click at [888, 270] on icon at bounding box center [888, 269] width 2 height 2
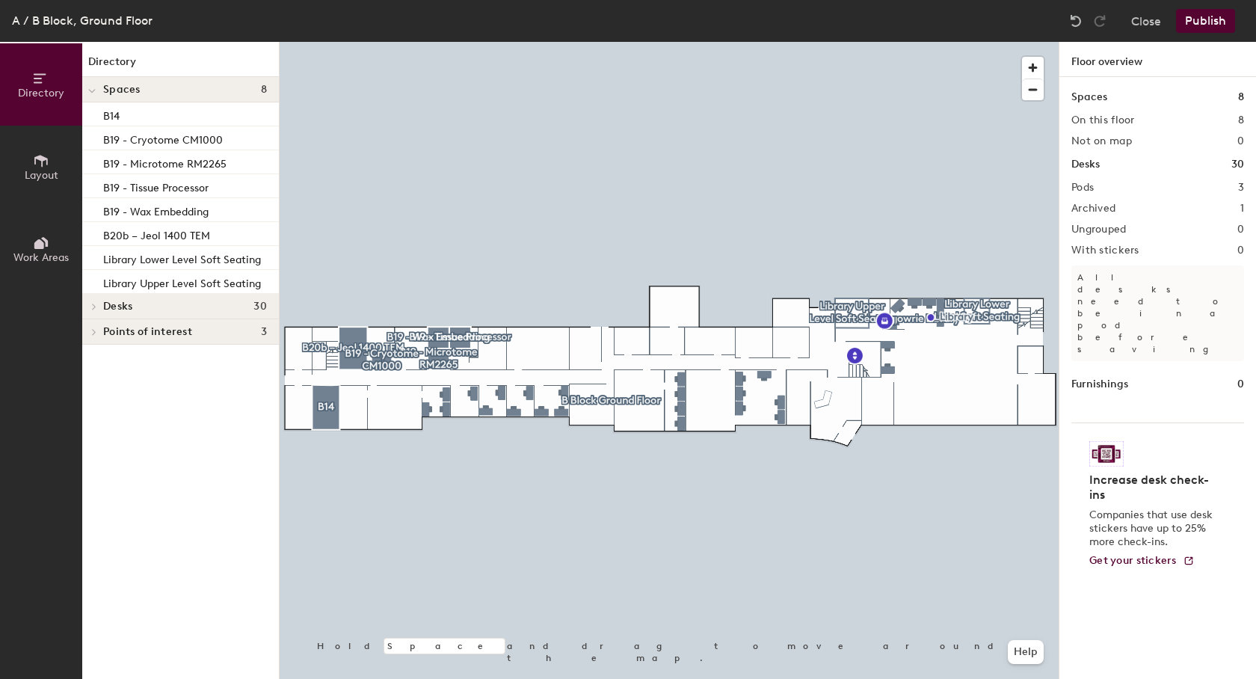
click at [1213, 24] on button "Publish" at bounding box center [1205, 21] width 59 height 24
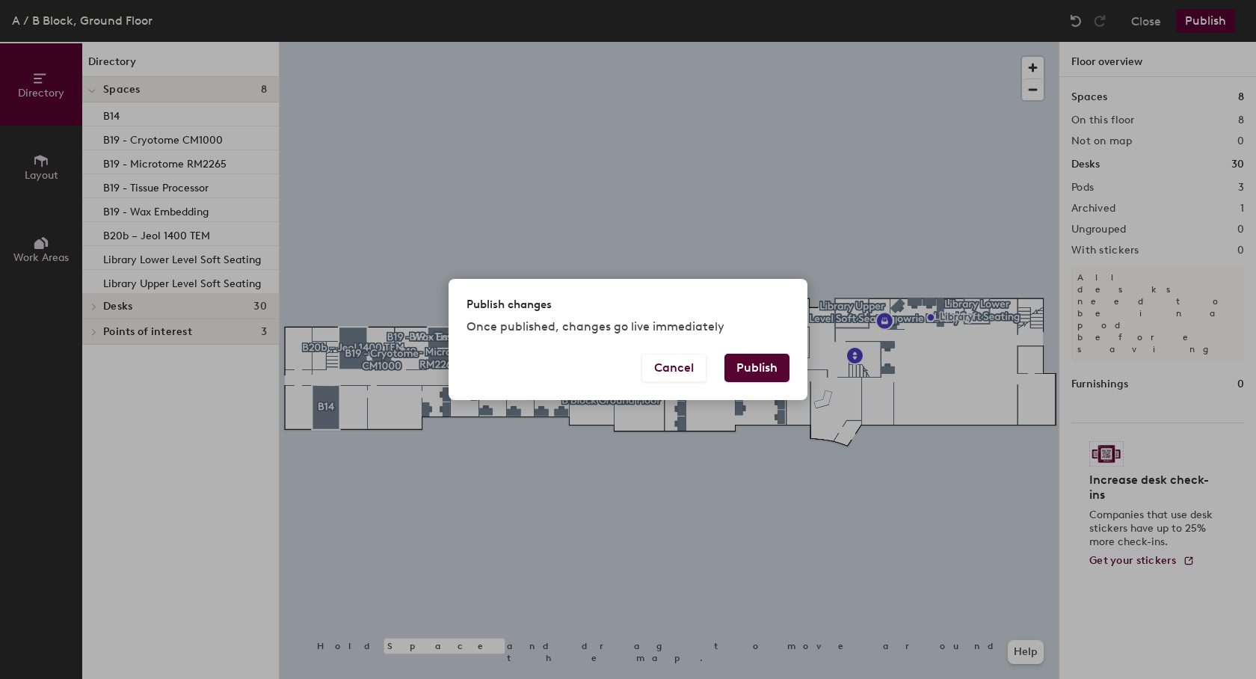
click at [772, 364] on button "Publish" at bounding box center [757, 368] width 65 height 28
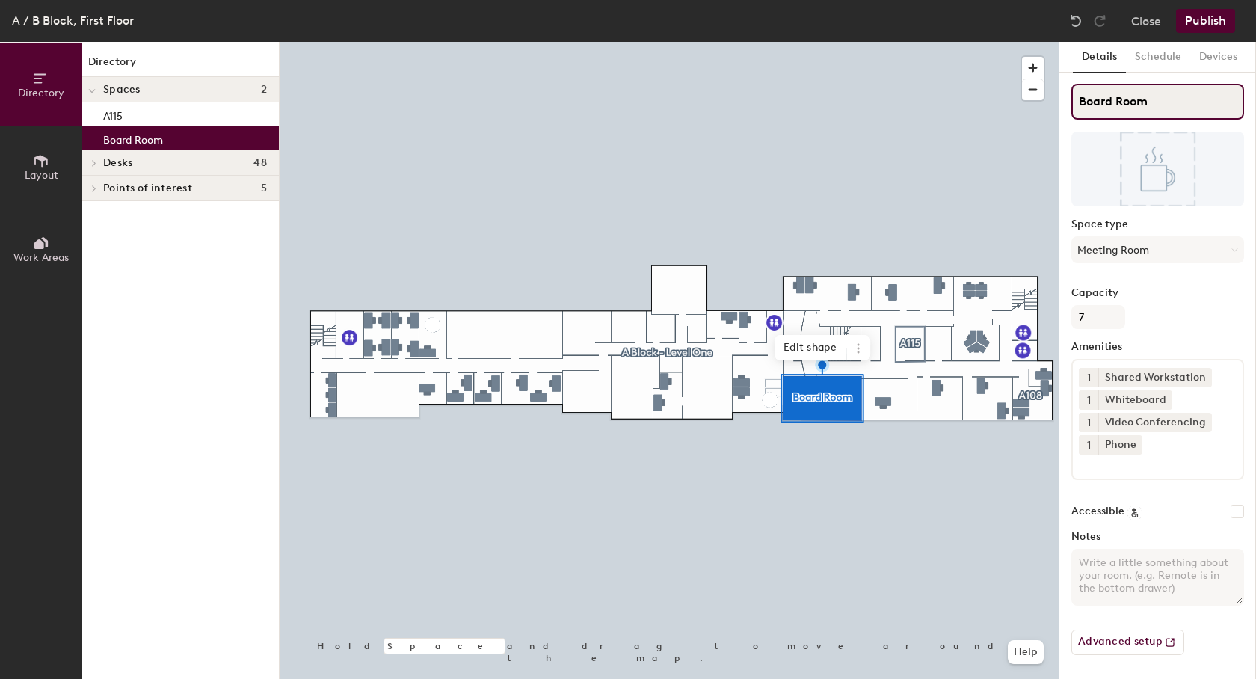
drag, startPoint x: 1167, startPoint y: 99, endPoint x: 1074, endPoint y: 95, distance: 92.8
click at [1074, 95] on input "Board Room" at bounding box center [1158, 102] width 173 height 36
click at [1152, 64] on button "Schedule" at bounding box center [1158, 57] width 64 height 31
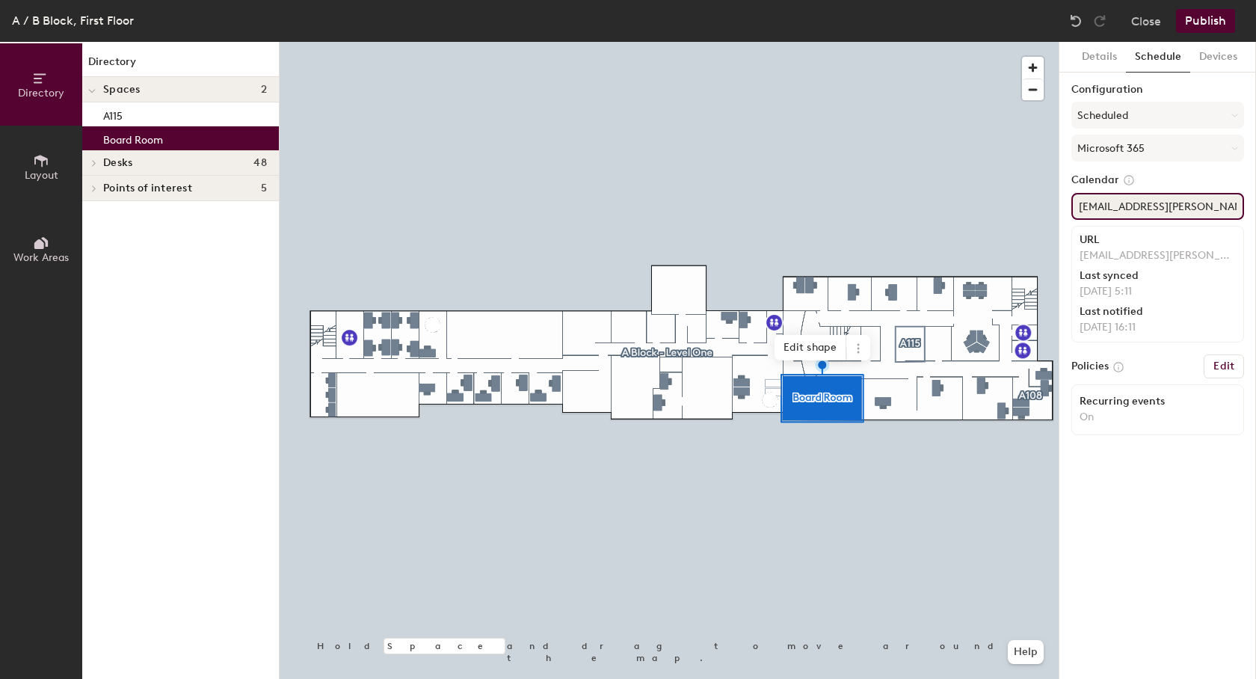
click at [1158, 201] on input "Dundee.Boardroom@hutton.ac.uk" at bounding box center [1158, 206] width 173 height 27
click at [129, 117] on div "A115" at bounding box center [180, 114] width 197 height 24
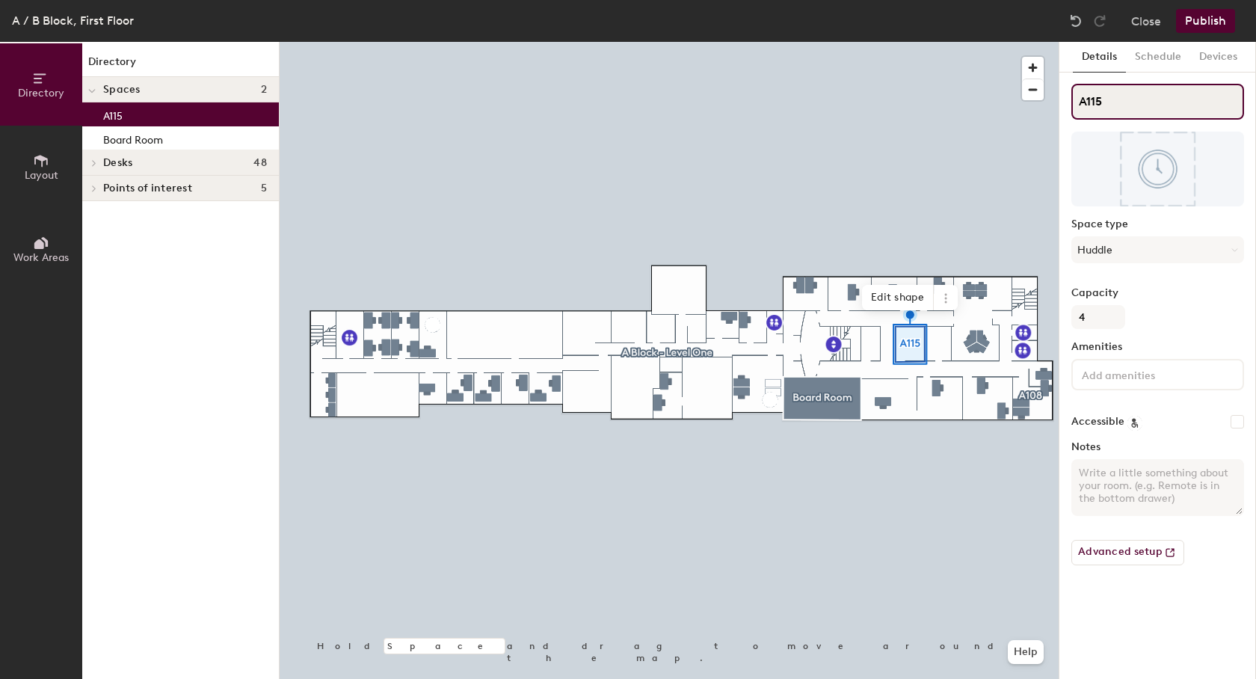
drag, startPoint x: 1134, startPoint y: 104, endPoint x: 1080, endPoint y: 103, distance: 53.8
click at [1080, 103] on input "A115" at bounding box center [1158, 102] width 173 height 36
click at [1161, 58] on button "Schedule" at bounding box center [1158, 57] width 64 height 31
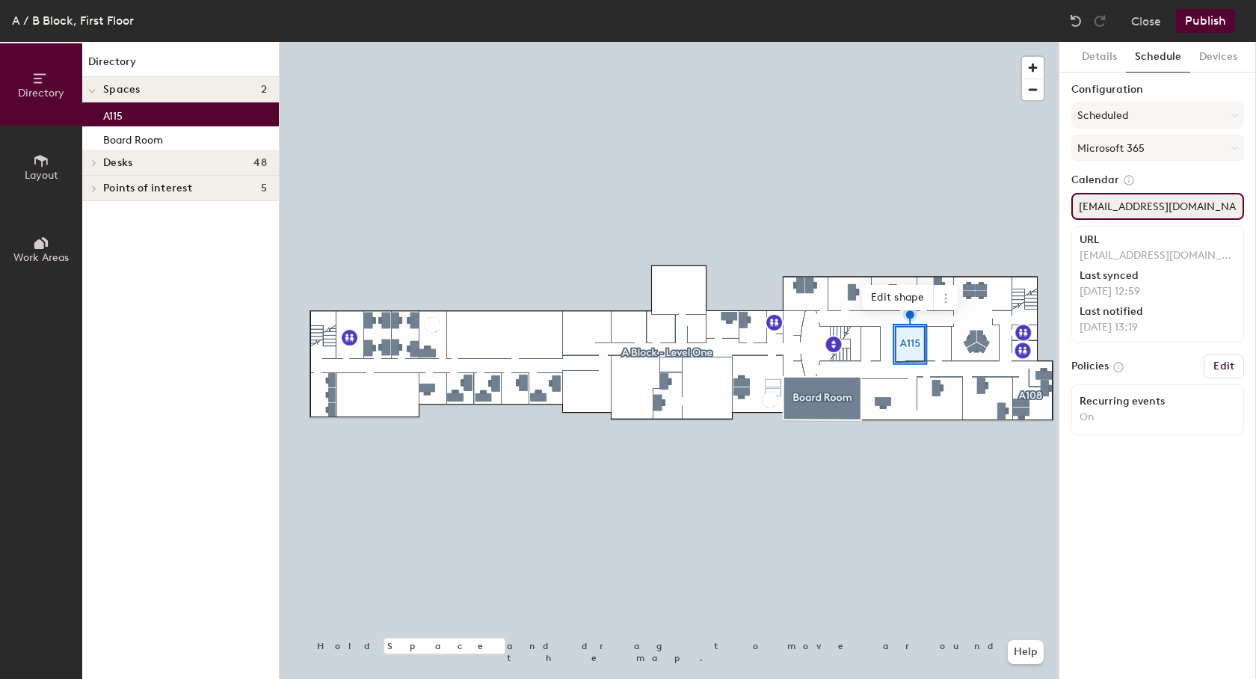
click at [1160, 206] on input "RoomA115@ad.hutton.ac.uk" at bounding box center [1158, 206] width 173 height 27
click at [1227, 210] on input "RoomA115@ad.hutton.ac.uk" at bounding box center [1158, 206] width 173 height 27
drag, startPoint x: 1230, startPoint y: 206, endPoint x: 1070, endPoint y: 203, distance: 160.1
click at [1072, 203] on input "RoomA115@ad.hutton.ac.uk" at bounding box center [1158, 206] width 173 height 27
paste input "Dundee.MeetingRoomA115@"
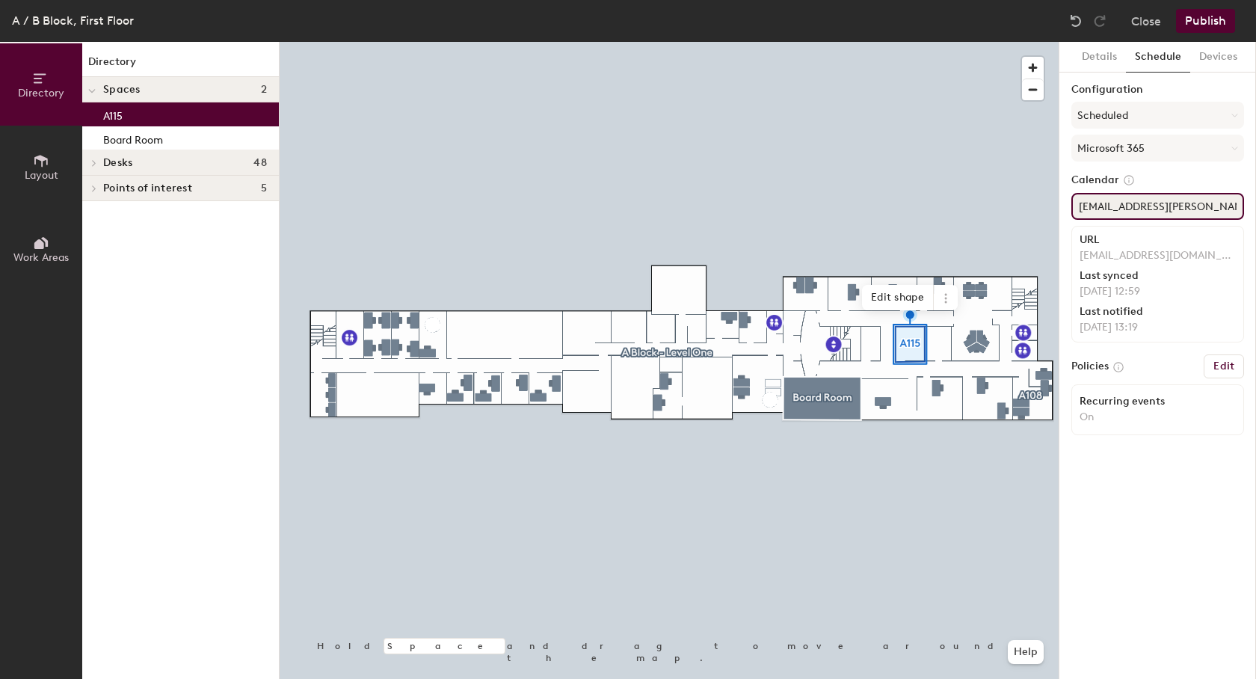
scroll to position [0, 46]
type input "Dundee.MeetingRoomA115@hutton.ac.uk"
click at [1196, 19] on button "Publish" at bounding box center [1205, 21] width 59 height 24
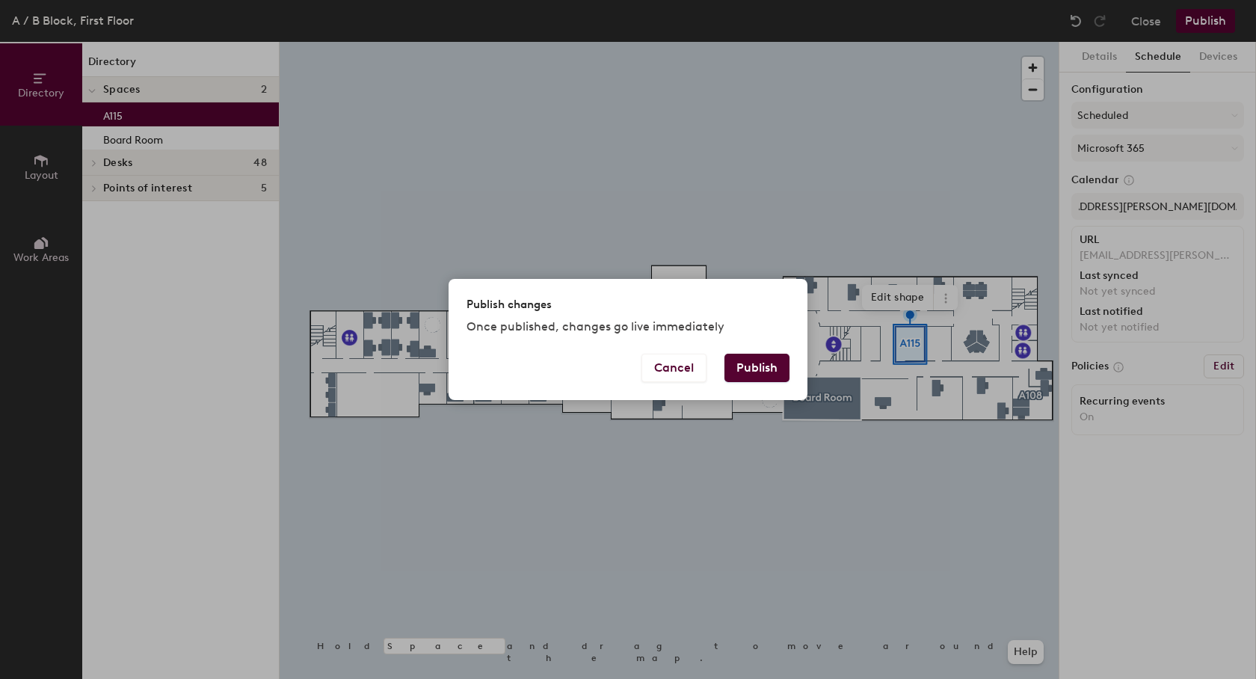
click at [770, 366] on button "Publish" at bounding box center [757, 368] width 65 height 28
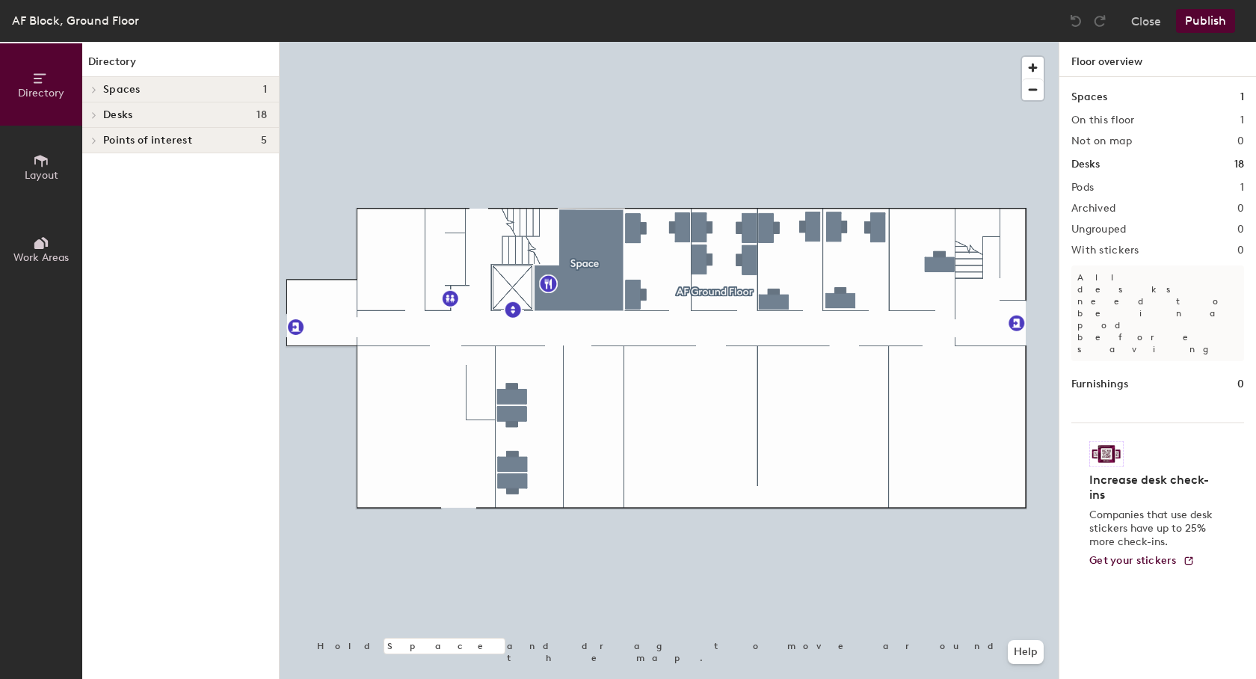
click at [93, 94] on div at bounding box center [91, 89] width 19 height 25
click at [109, 122] on p "Space" at bounding box center [118, 113] width 30 height 17
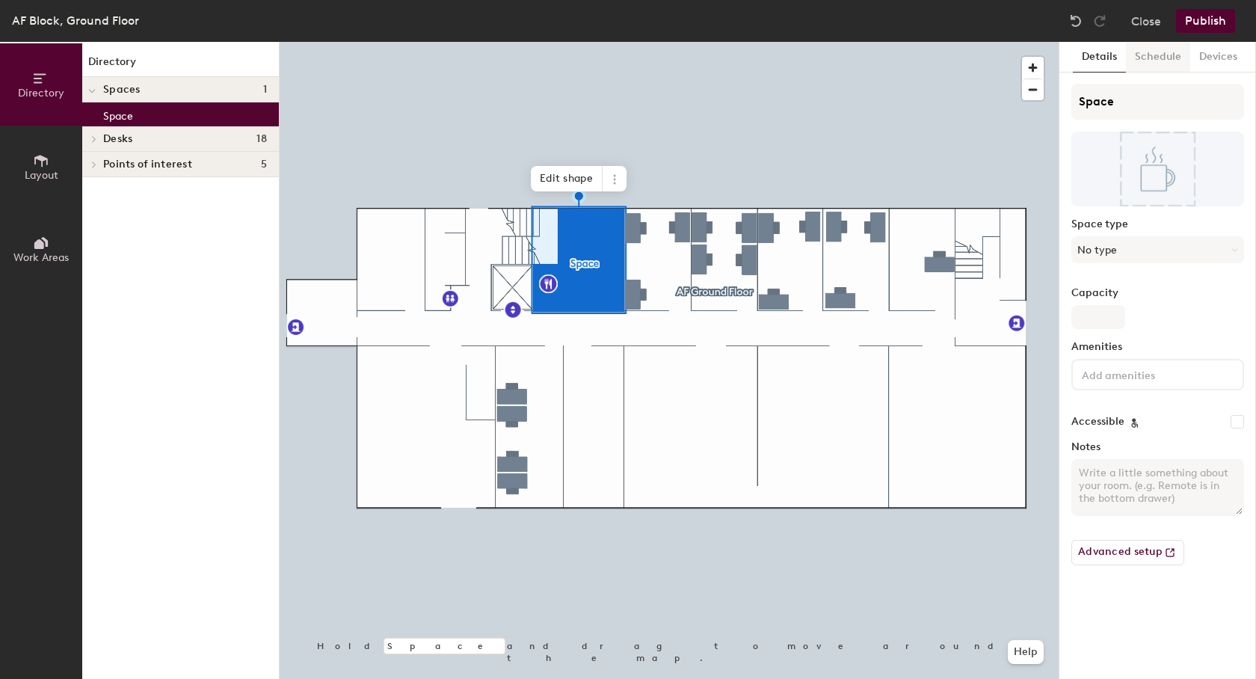
click at [1148, 57] on button "Schedule" at bounding box center [1158, 57] width 64 height 31
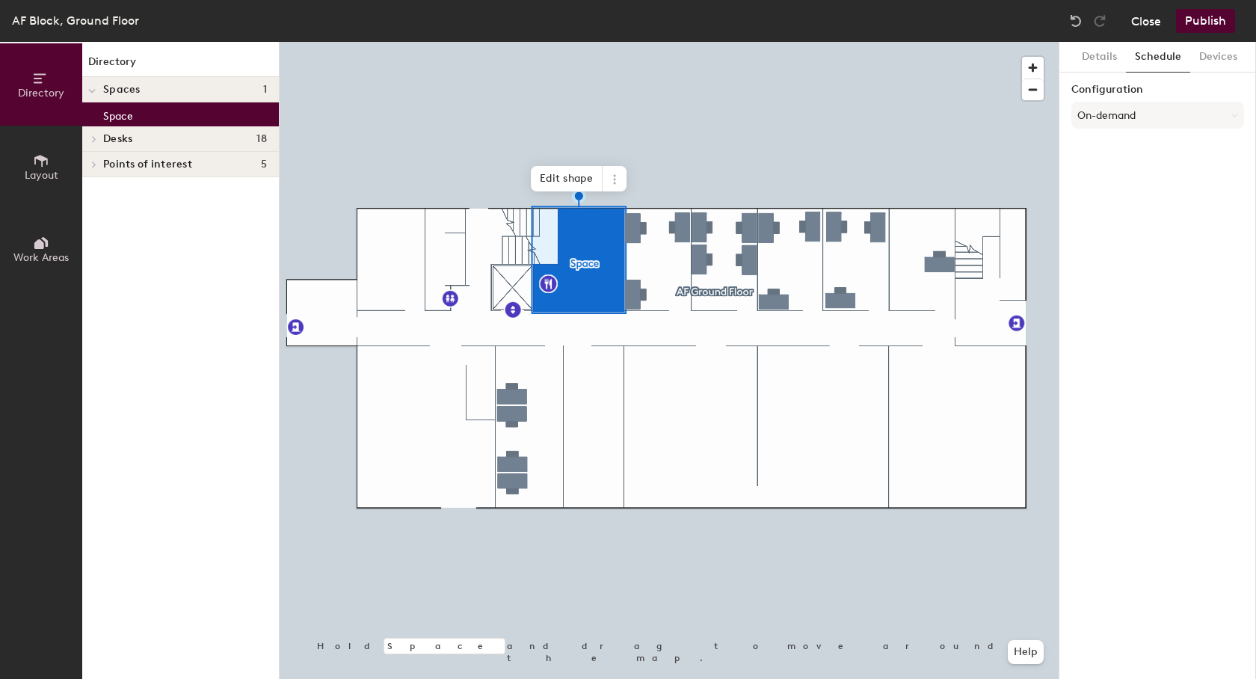
click at [1151, 21] on button "Close" at bounding box center [1146, 21] width 30 height 24
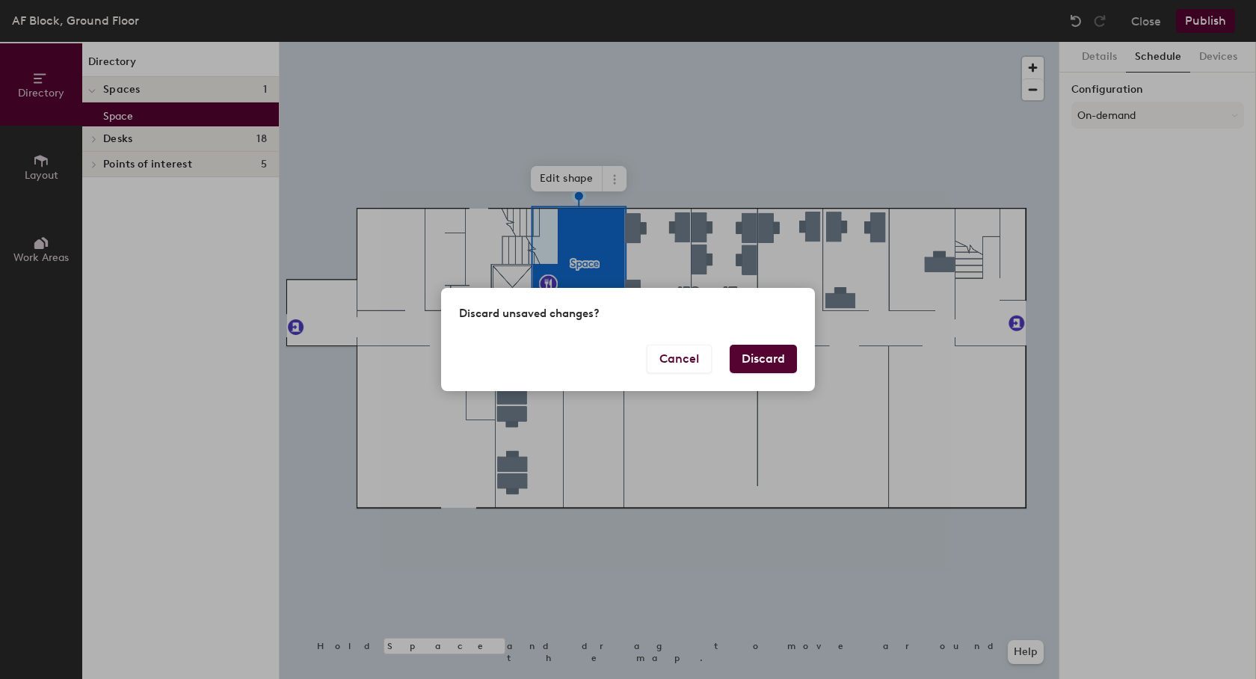
click at [743, 359] on button "Discard" at bounding box center [763, 359] width 67 height 28
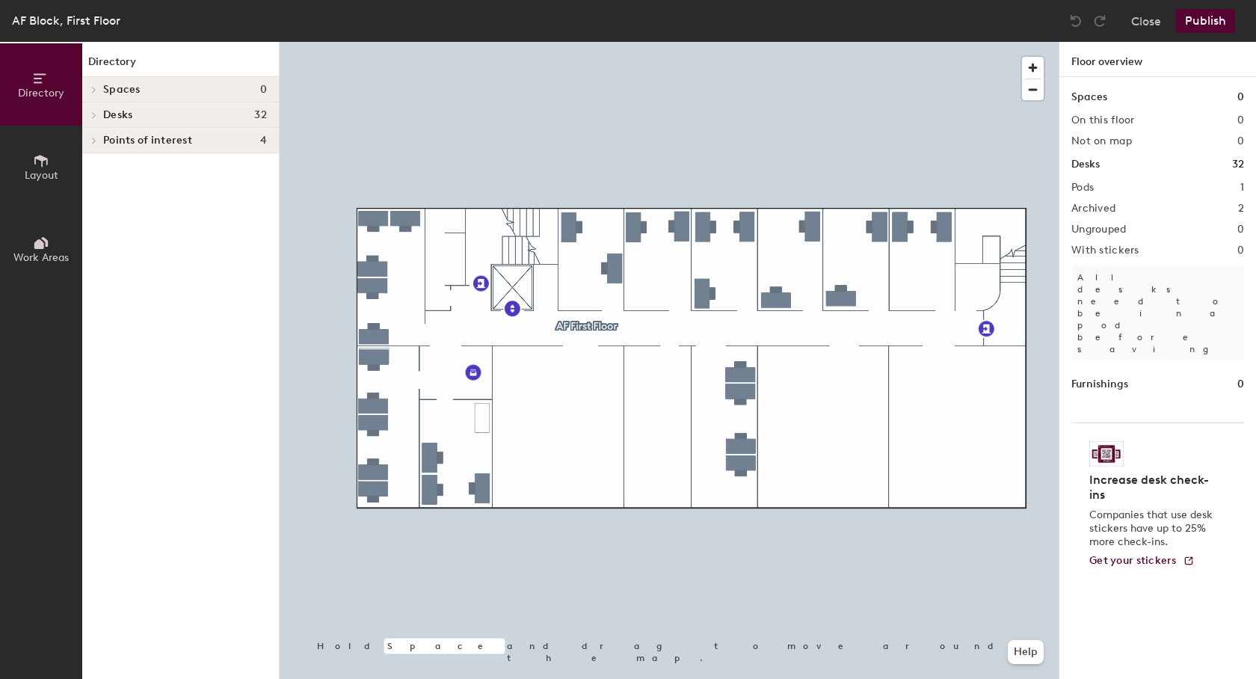
click at [90, 90] on span at bounding box center [93, 89] width 13 height 7
click at [1148, 22] on button "Close" at bounding box center [1146, 21] width 30 height 24
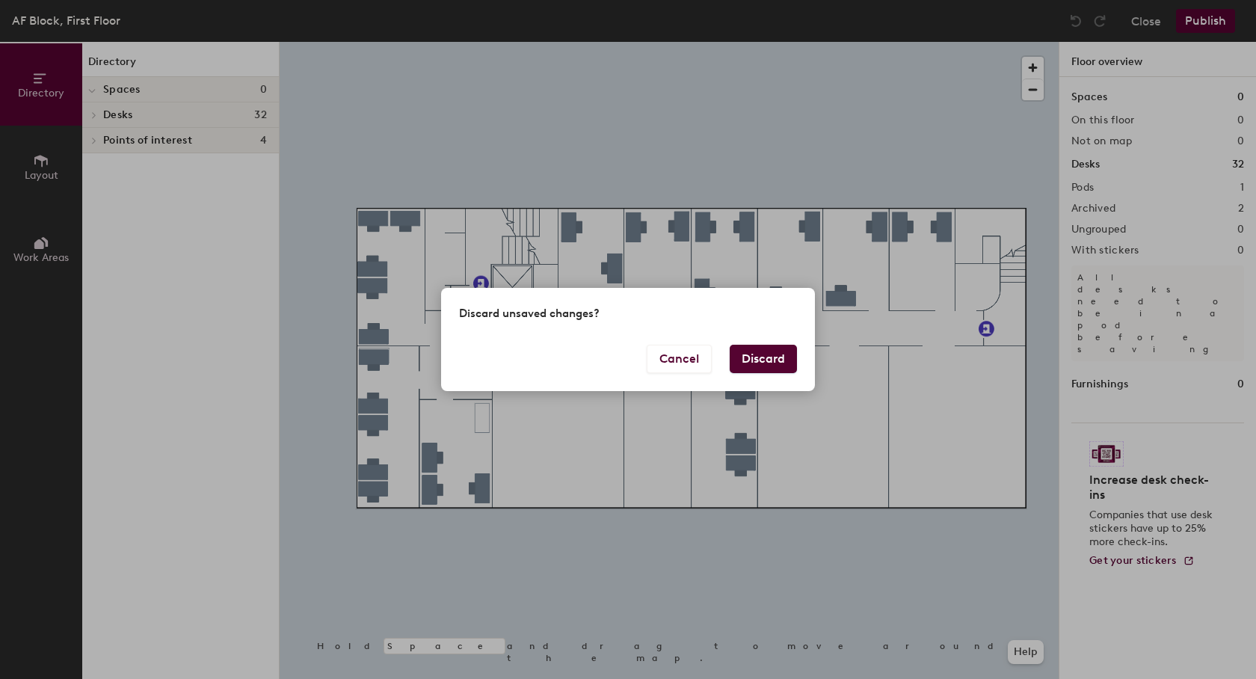
click at [740, 358] on button "Discard" at bounding box center [763, 359] width 67 height 28
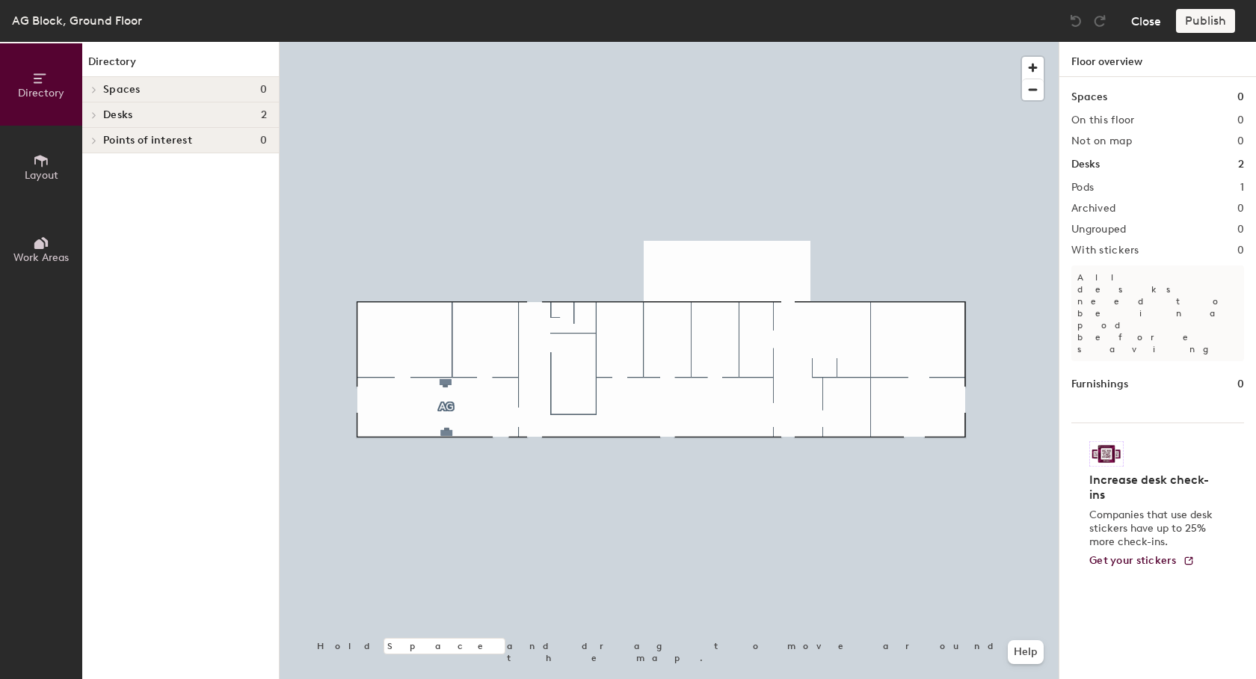
click at [1137, 22] on button "Close" at bounding box center [1146, 21] width 30 height 24
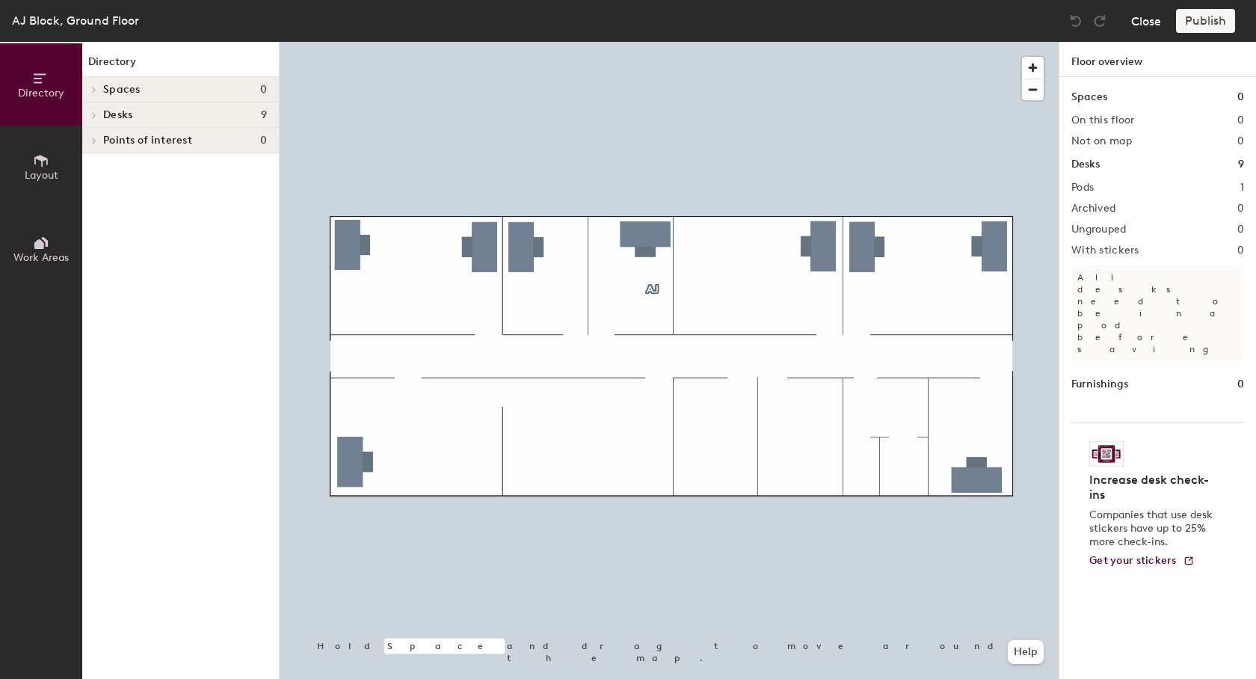
click at [1152, 23] on button "Close" at bounding box center [1146, 21] width 30 height 24
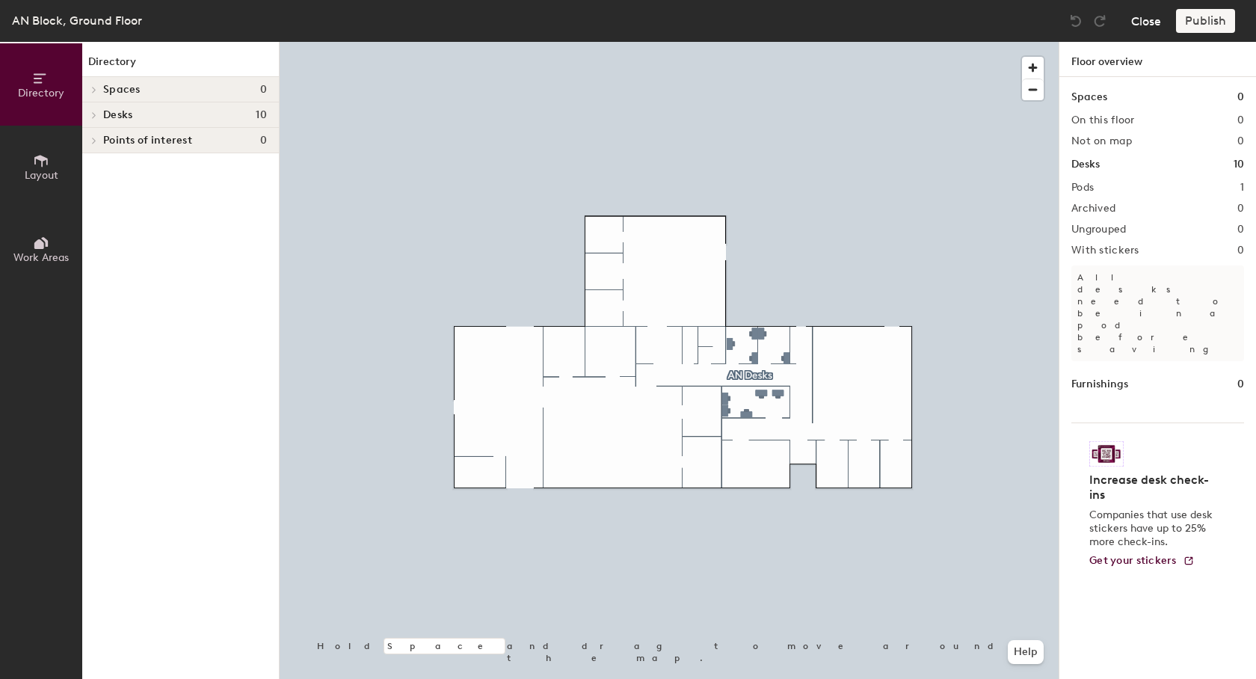
click at [1141, 19] on button "Close" at bounding box center [1146, 21] width 30 height 24
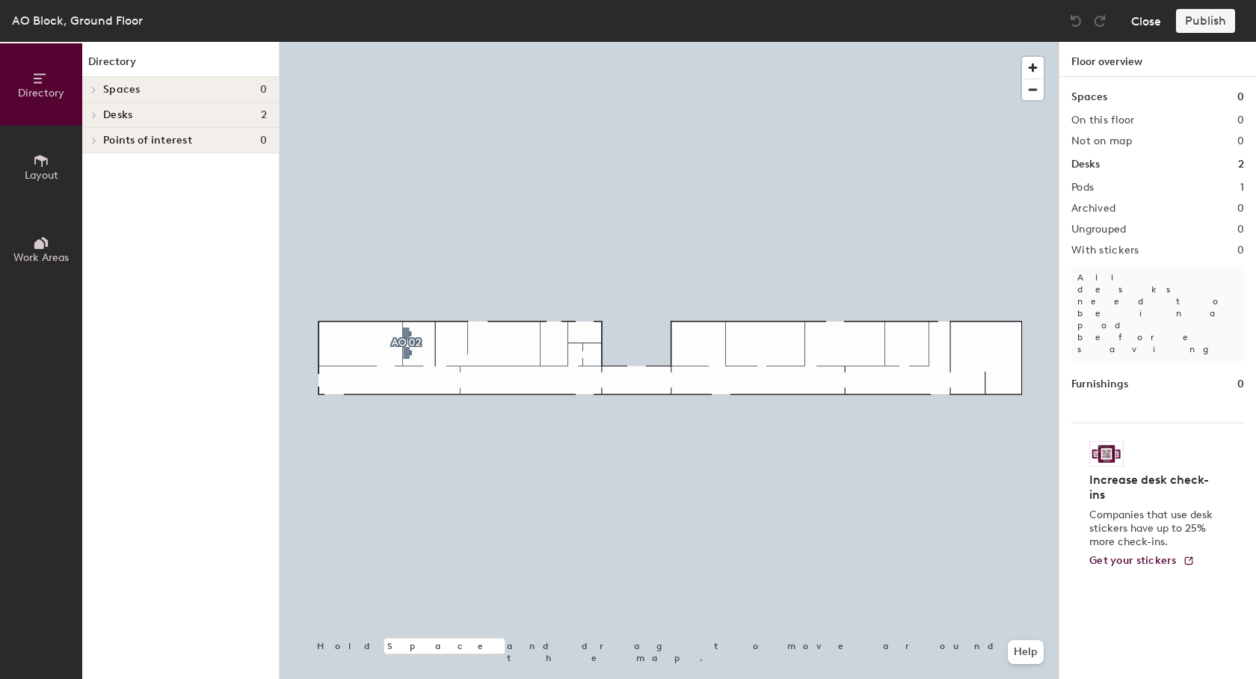
click at [1148, 21] on button "Close" at bounding box center [1146, 21] width 30 height 24
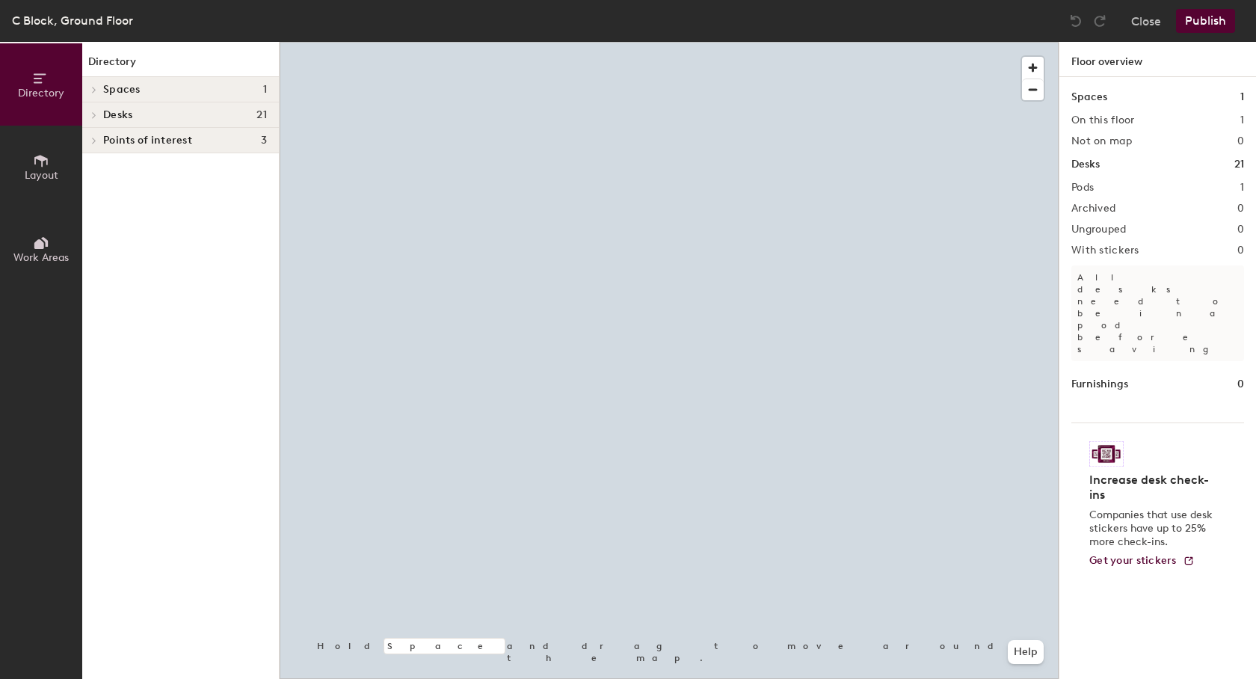
click at [116, 87] on span "Spaces" at bounding box center [121, 90] width 37 height 12
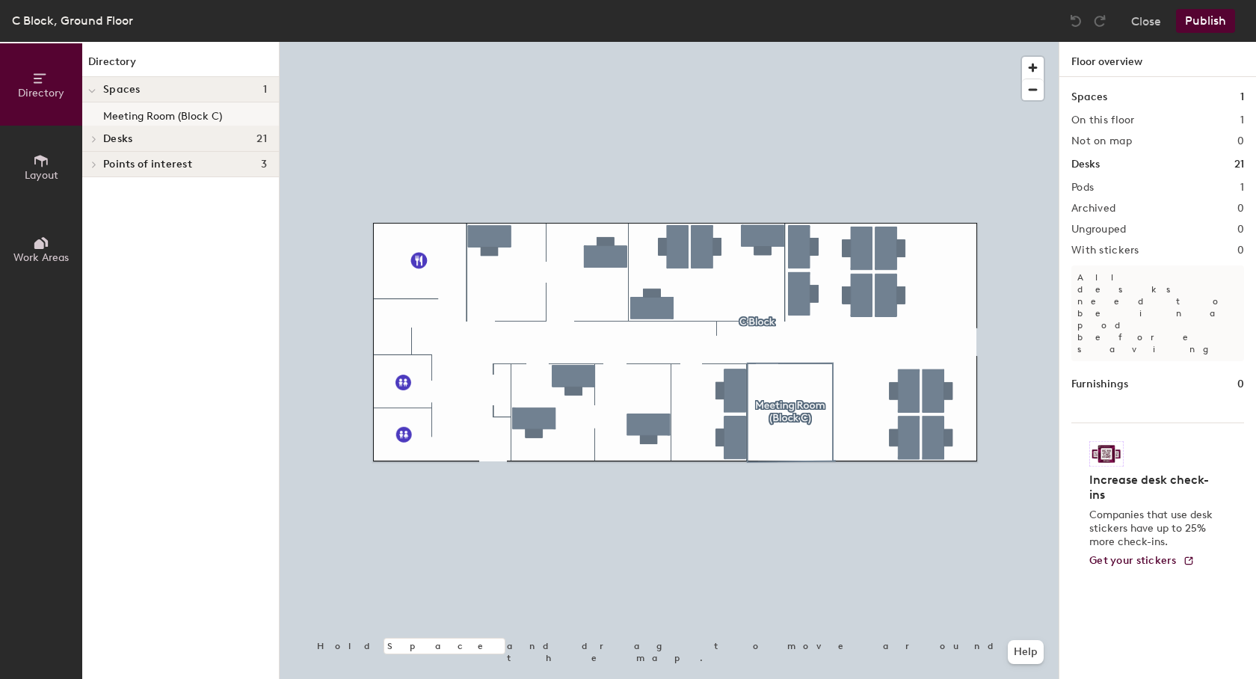
click at [128, 113] on p "Meeting Room (Block C)" at bounding box center [162, 113] width 119 height 17
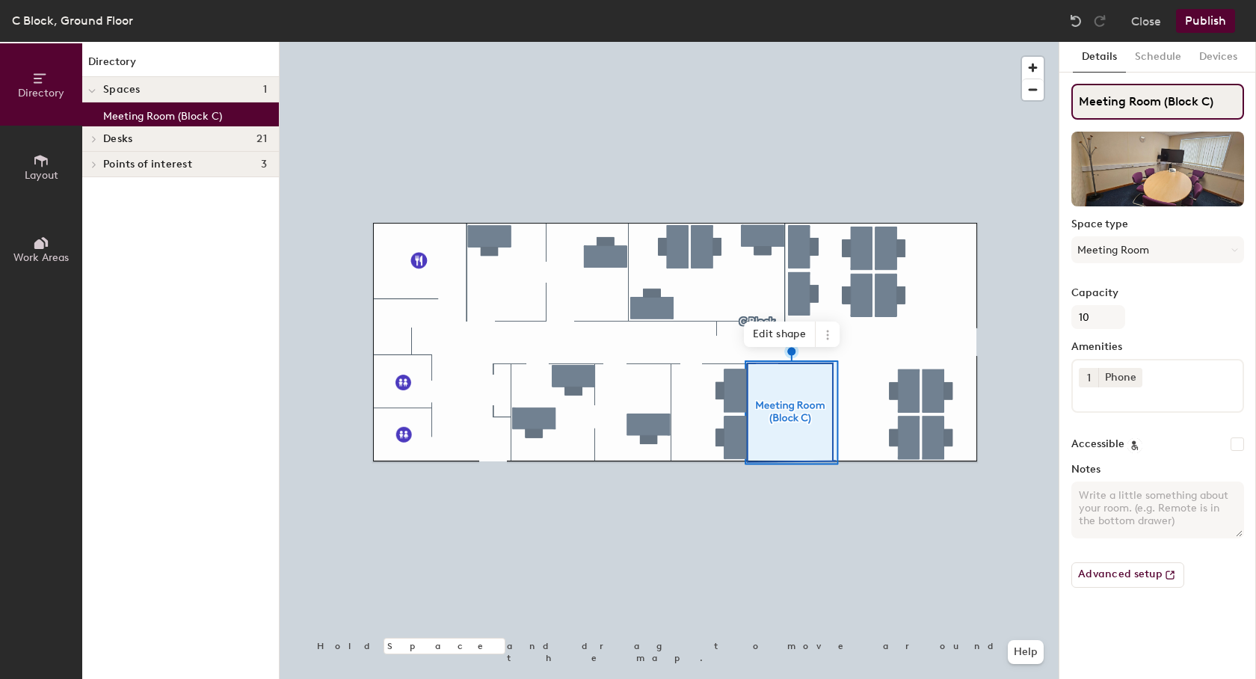
drag, startPoint x: 1231, startPoint y: 102, endPoint x: 1065, endPoint y: 102, distance: 166.0
click at [1072, 102] on input "Meeting Room (Block C)" at bounding box center [1158, 102] width 173 height 36
click at [1164, 52] on button "Schedule" at bounding box center [1158, 57] width 64 height 31
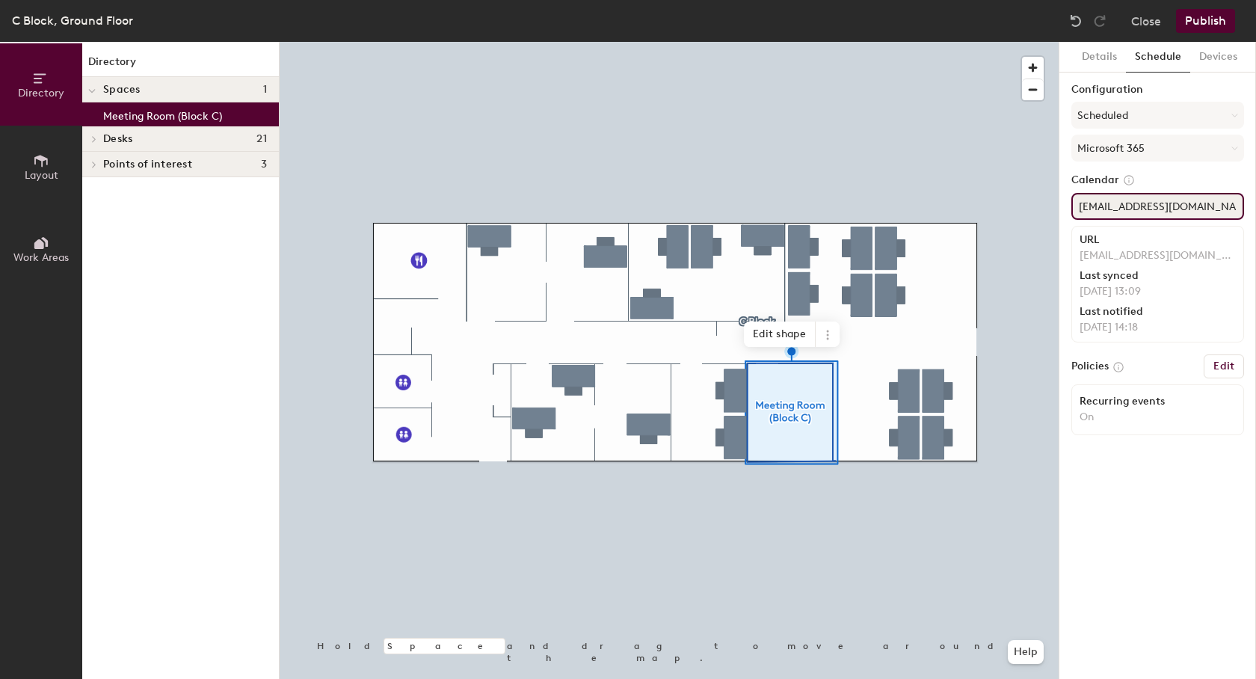
click at [1145, 204] on input "CMeetingRoom@ad.hutton.ac.uk" at bounding box center [1158, 206] width 173 height 27
click at [1097, 55] on button "Details" at bounding box center [1099, 57] width 53 height 31
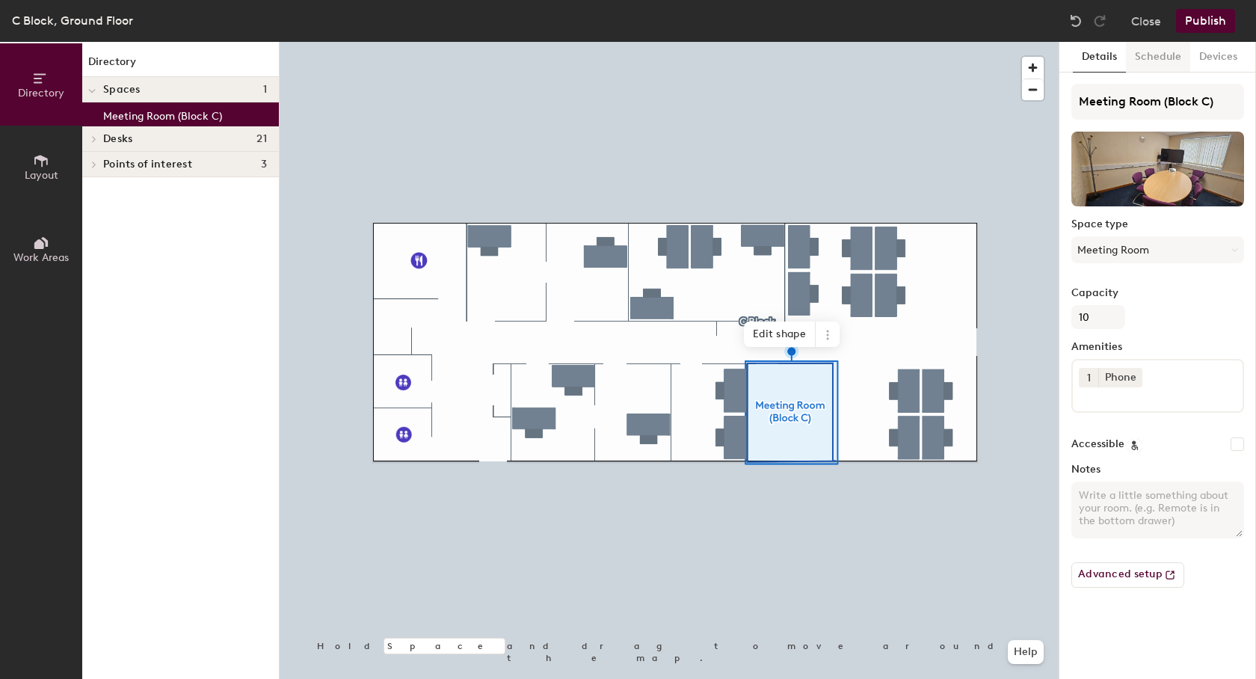
click at [1161, 54] on button "Schedule" at bounding box center [1158, 57] width 64 height 31
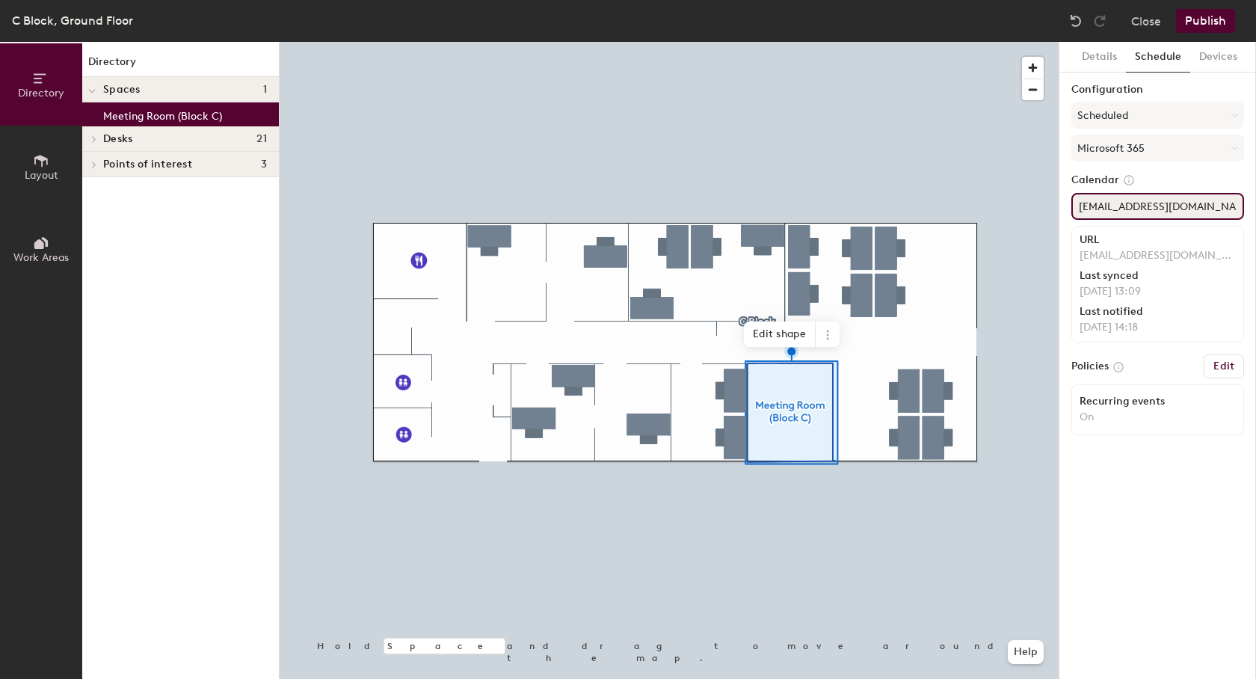
drag, startPoint x: 1154, startPoint y: 207, endPoint x: 1064, endPoint y: 207, distance: 89.7
click at [1072, 207] on input "CMeetingRoom@ad.hutton.ac.uk" at bounding box center [1158, 206] width 173 height 27
click at [1187, 211] on input "CMeetingRoom@ad.hutton.ac.uk" at bounding box center [1158, 206] width 173 height 27
paste input "Dundee.CBuildingMeetingRoom@"
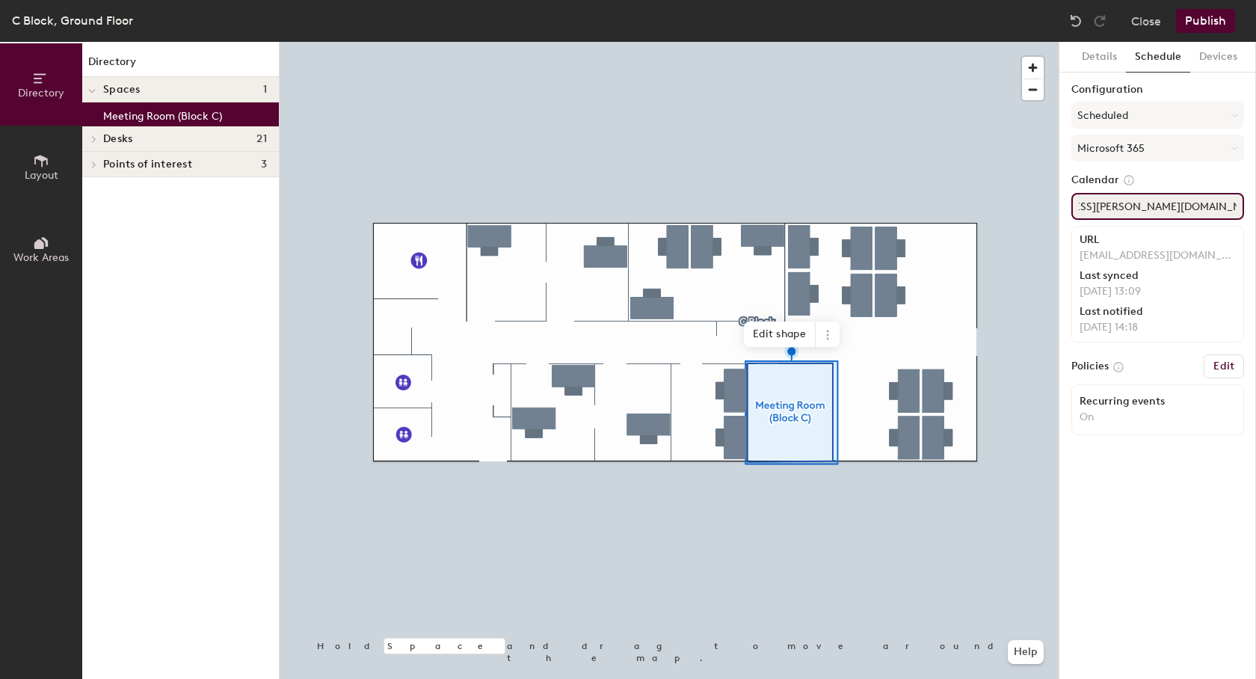
type input "Dundee.CBuildingMeetingRoom@hutton.ac.uk"
click at [1204, 22] on button "Publish" at bounding box center [1205, 21] width 59 height 24
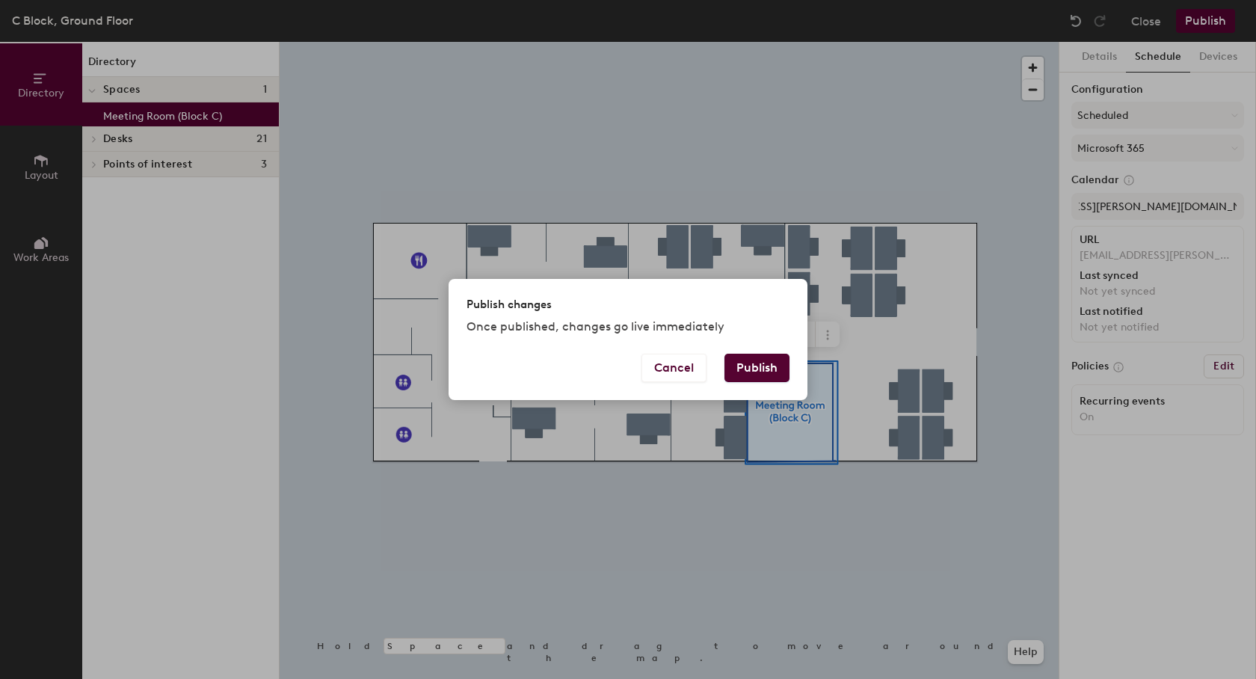
click at [770, 372] on button "Publish" at bounding box center [757, 368] width 65 height 28
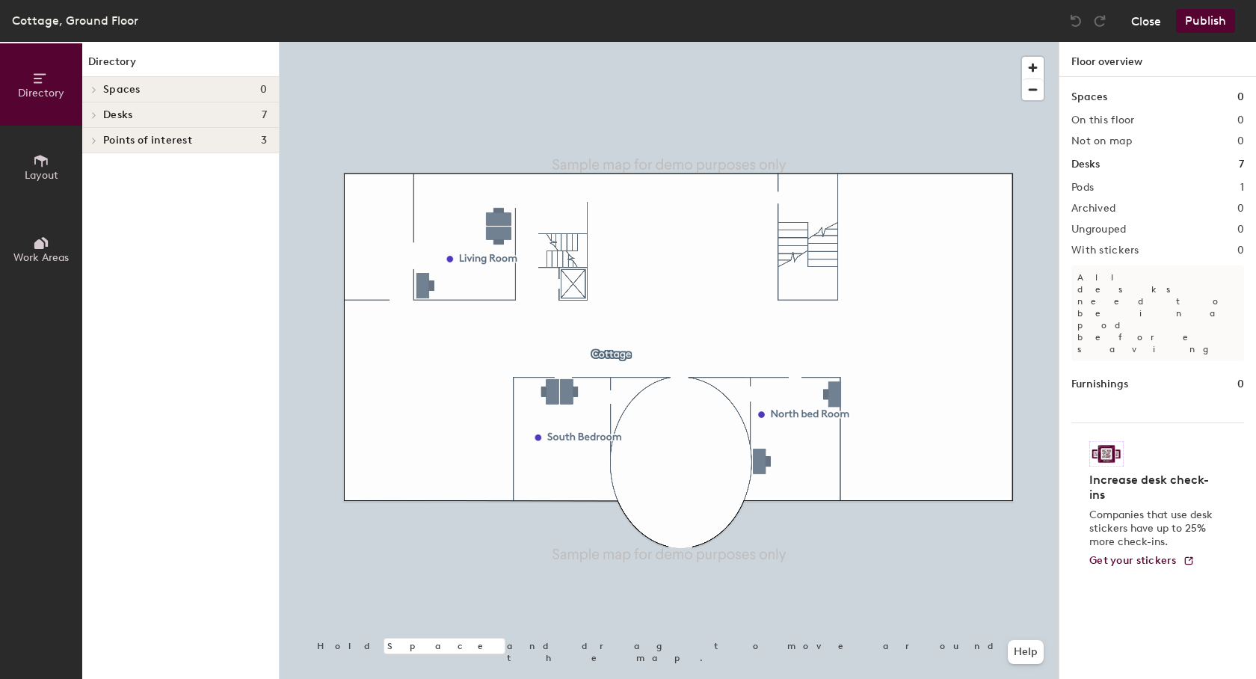
click at [1137, 19] on button "Close" at bounding box center [1146, 21] width 30 height 24
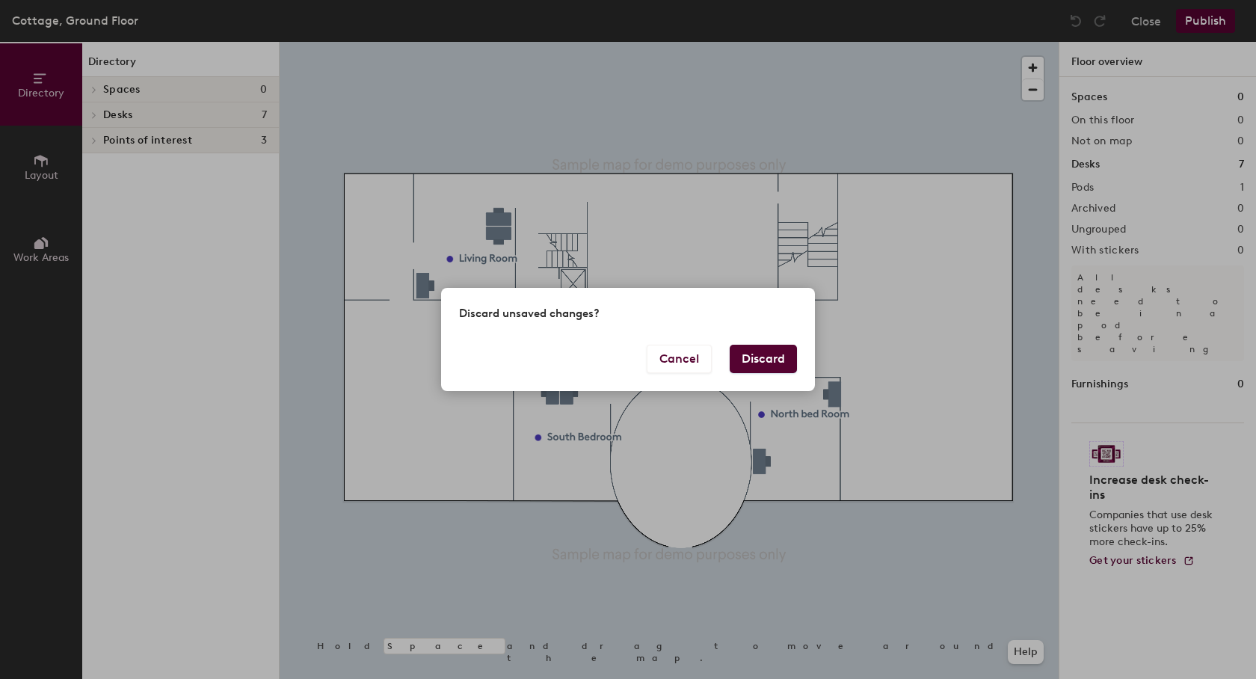
click at [762, 359] on button "Discard" at bounding box center [763, 359] width 67 height 28
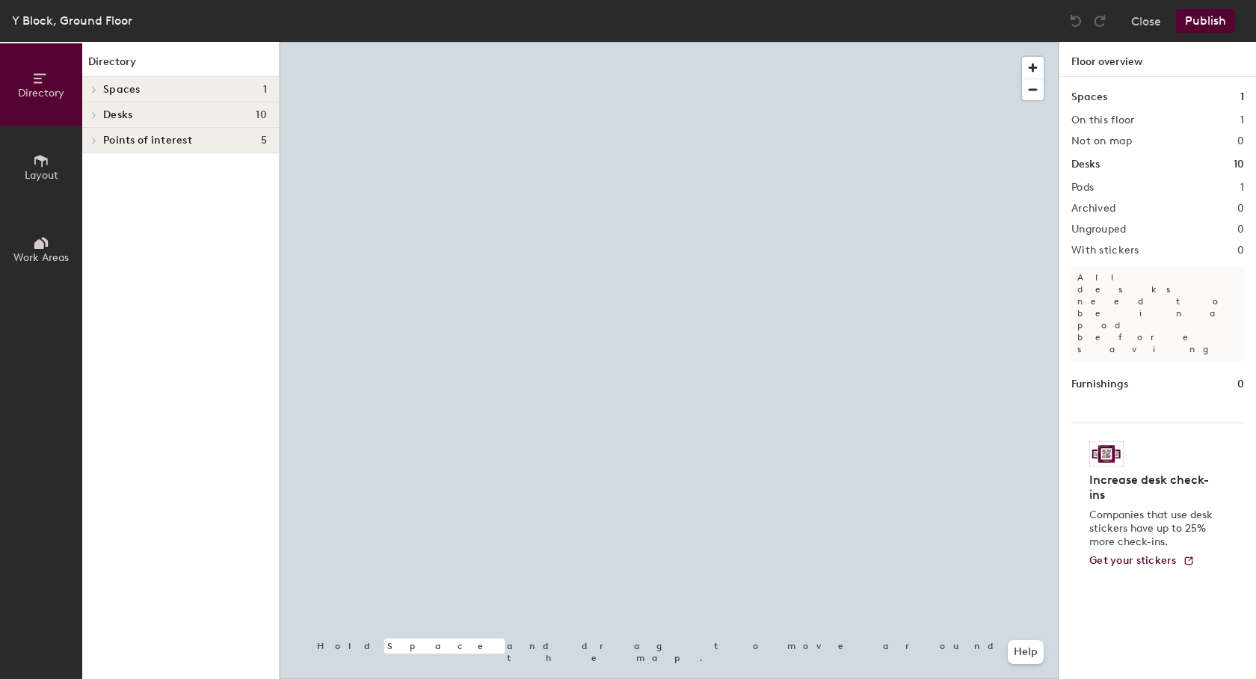
click at [116, 90] on span "Spaces" at bounding box center [121, 90] width 37 height 12
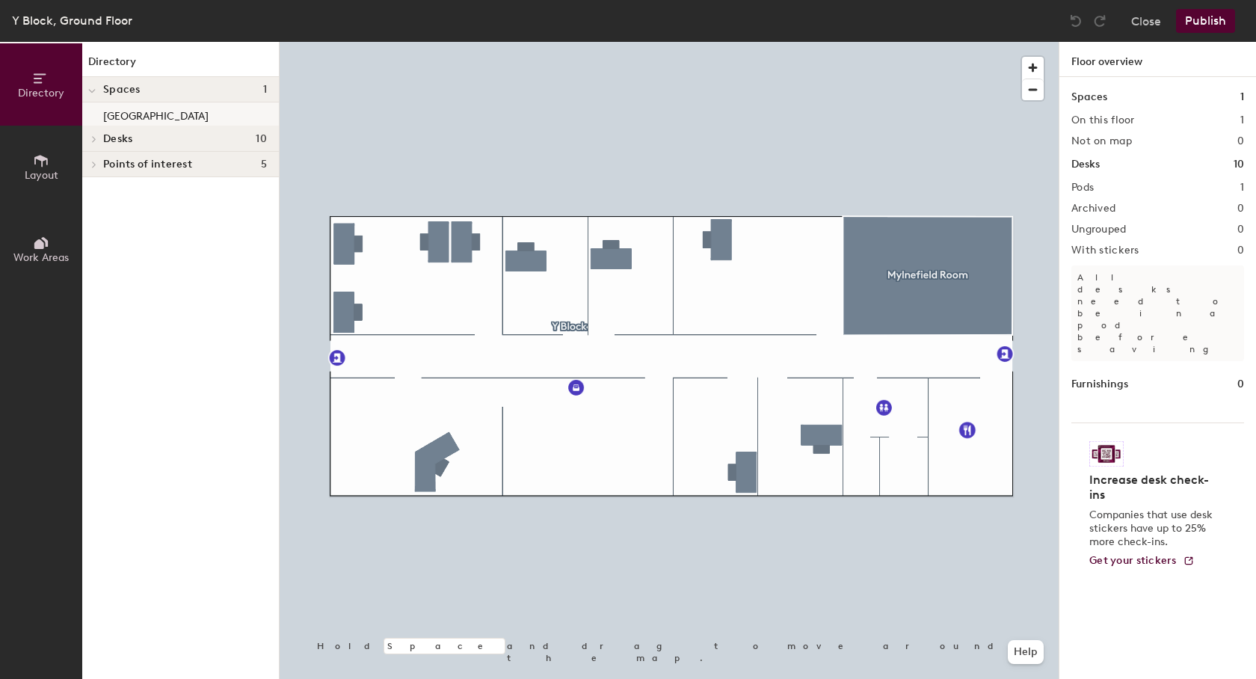
click at [117, 109] on p "Mylnefield Room" at bounding box center [155, 113] width 105 height 17
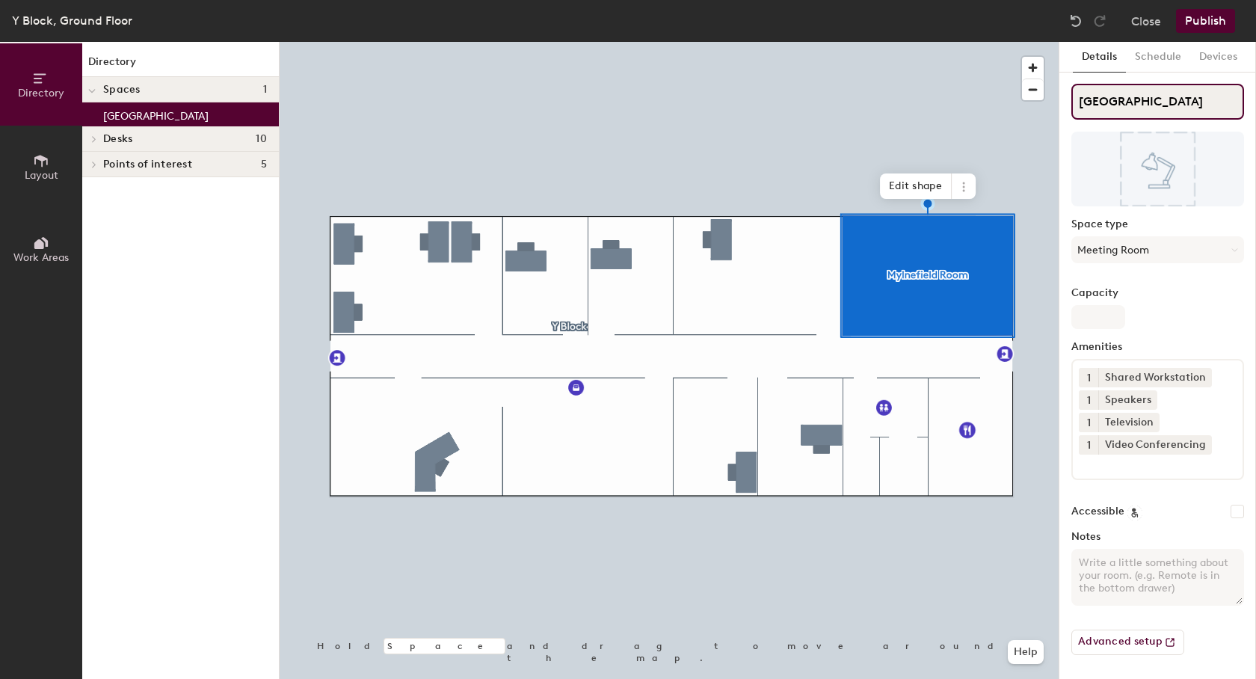
drag, startPoint x: 1182, startPoint y: 99, endPoint x: 1069, endPoint y: 106, distance: 112.4
click at [1072, 106] on input "Mylnefield Room" at bounding box center [1158, 102] width 173 height 36
click at [1168, 59] on button "Schedule" at bounding box center [1158, 57] width 64 height 31
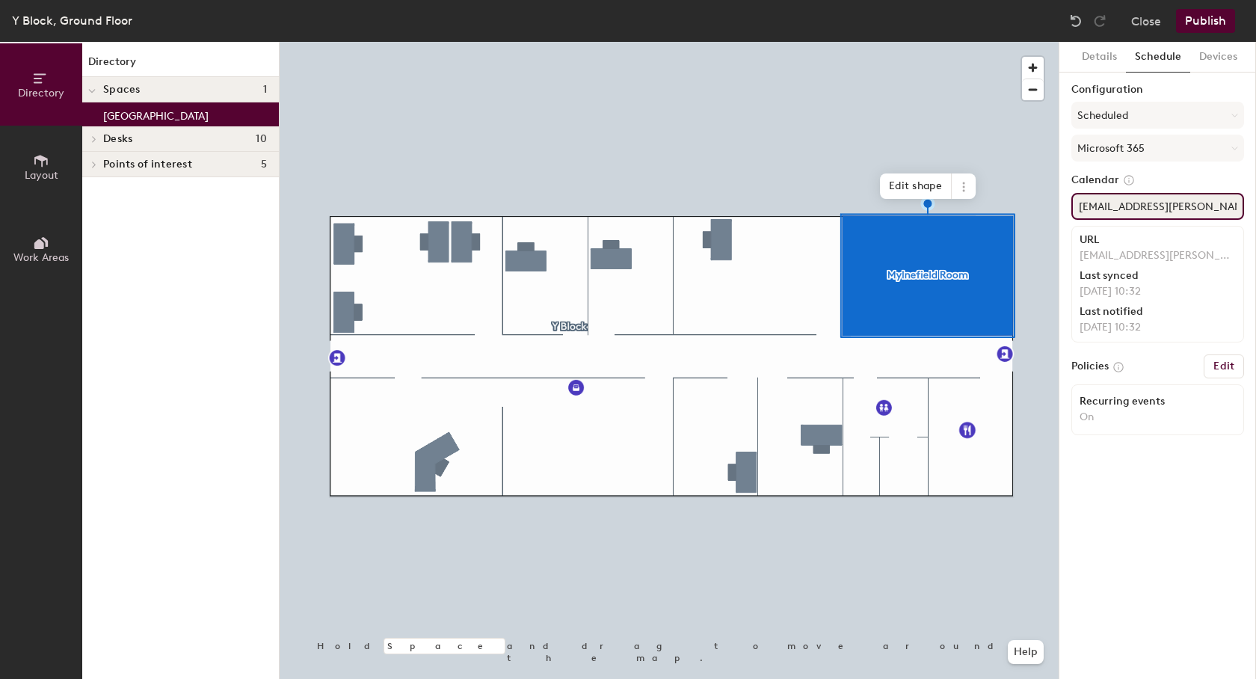
click at [1126, 210] on input "Dundee.MylnefieldRoom@hutton.ac.uk" at bounding box center [1158, 206] width 173 height 27
click at [1154, 19] on button "Close" at bounding box center [1146, 21] width 30 height 24
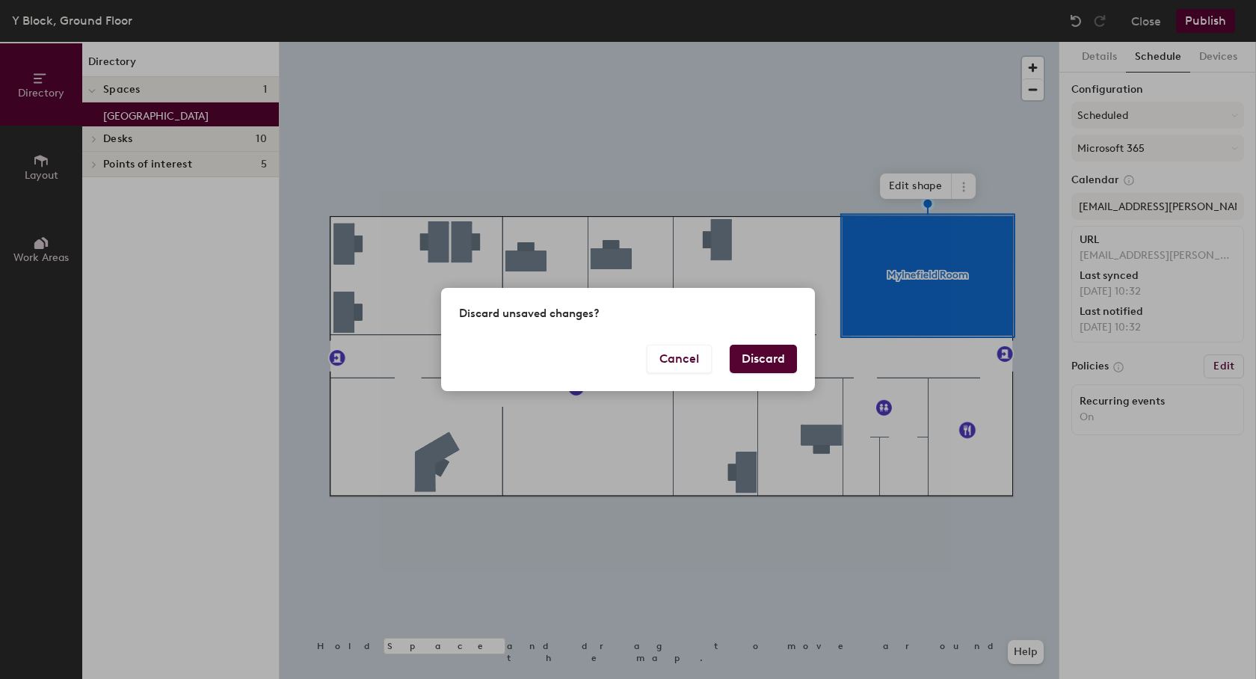
click at [769, 355] on button "Discard" at bounding box center [763, 359] width 67 height 28
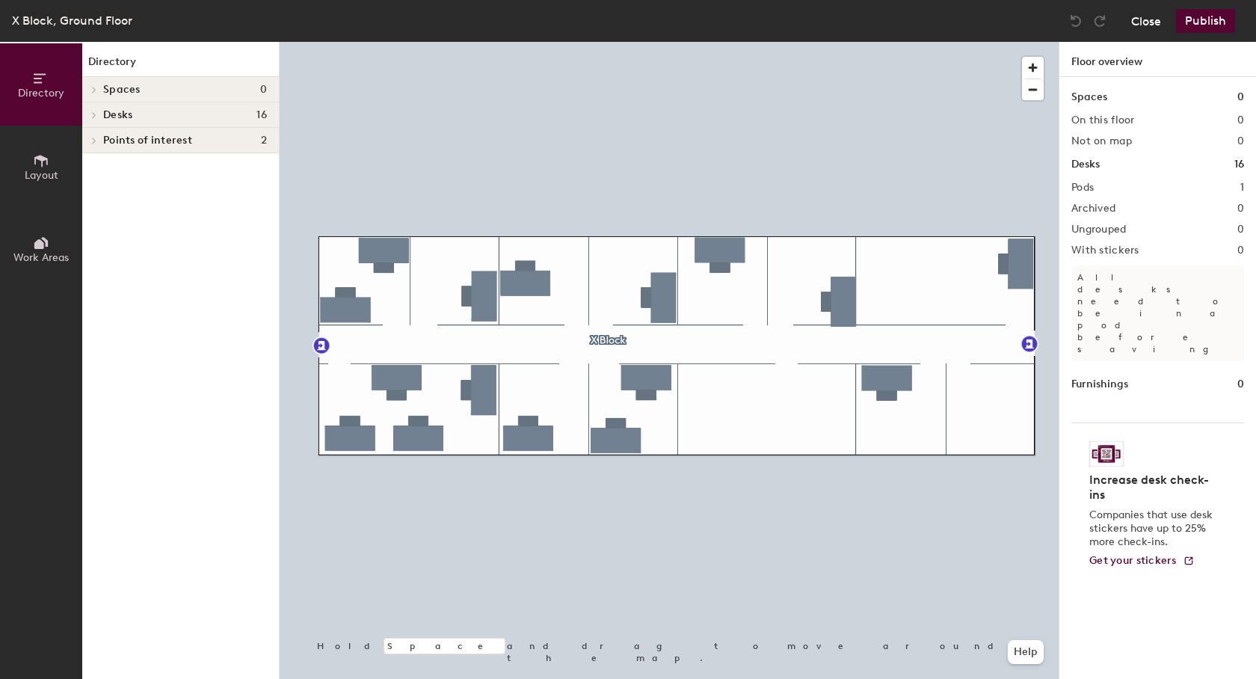
click at [1158, 14] on button "Close" at bounding box center [1146, 21] width 30 height 24
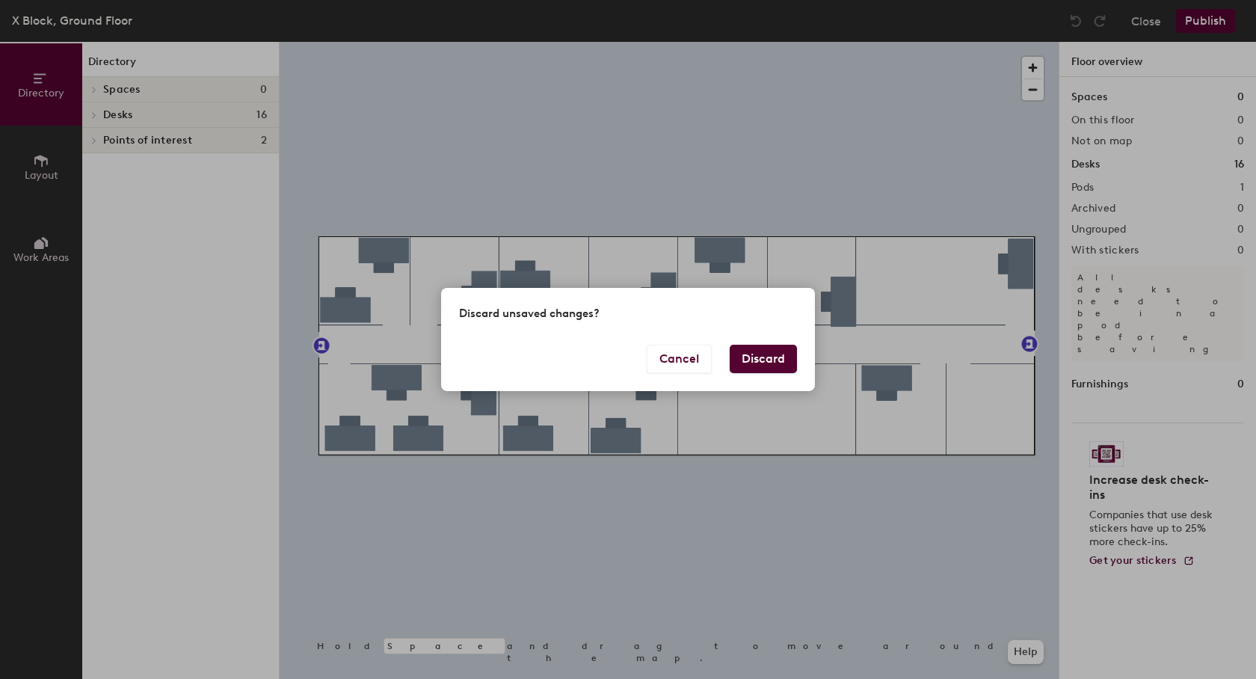
click at [775, 363] on button "Discard" at bounding box center [763, 359] width 67 height 28
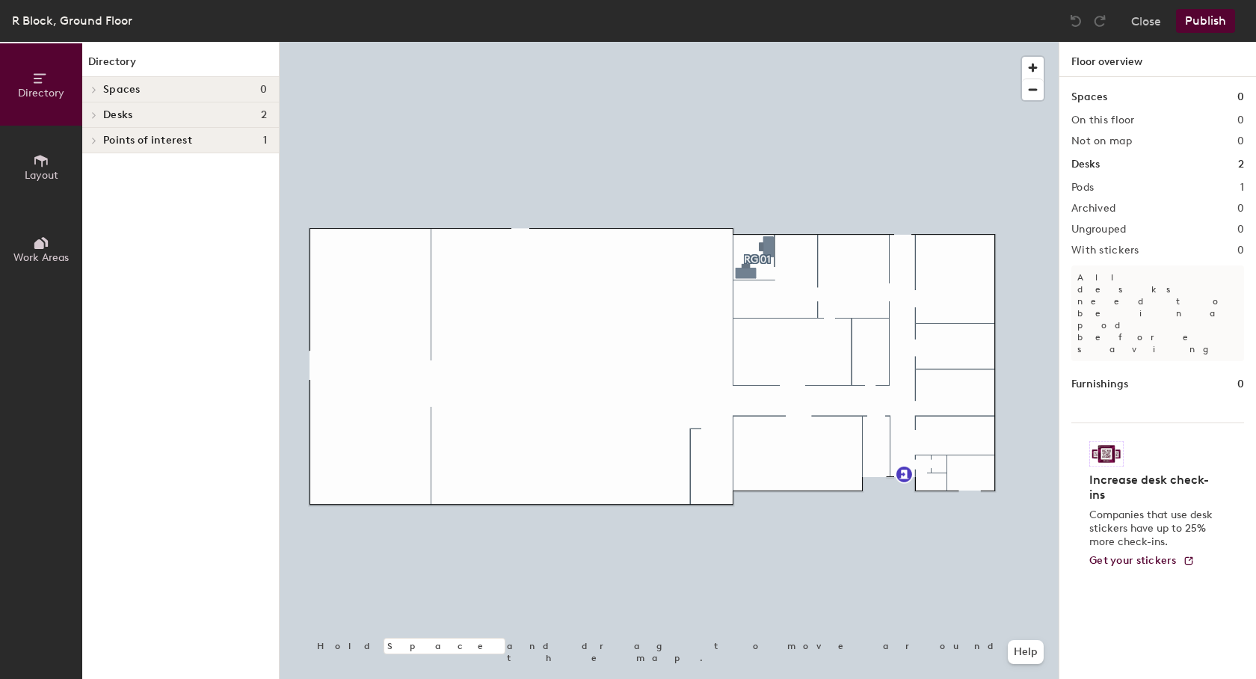
click at [1163, 17] on div "Close Publish" at bounding box center [1154, 21] width 180 height 24
click at [1149, 18] on button "Close" at bounding box center [1146, 21] width 30 height 24
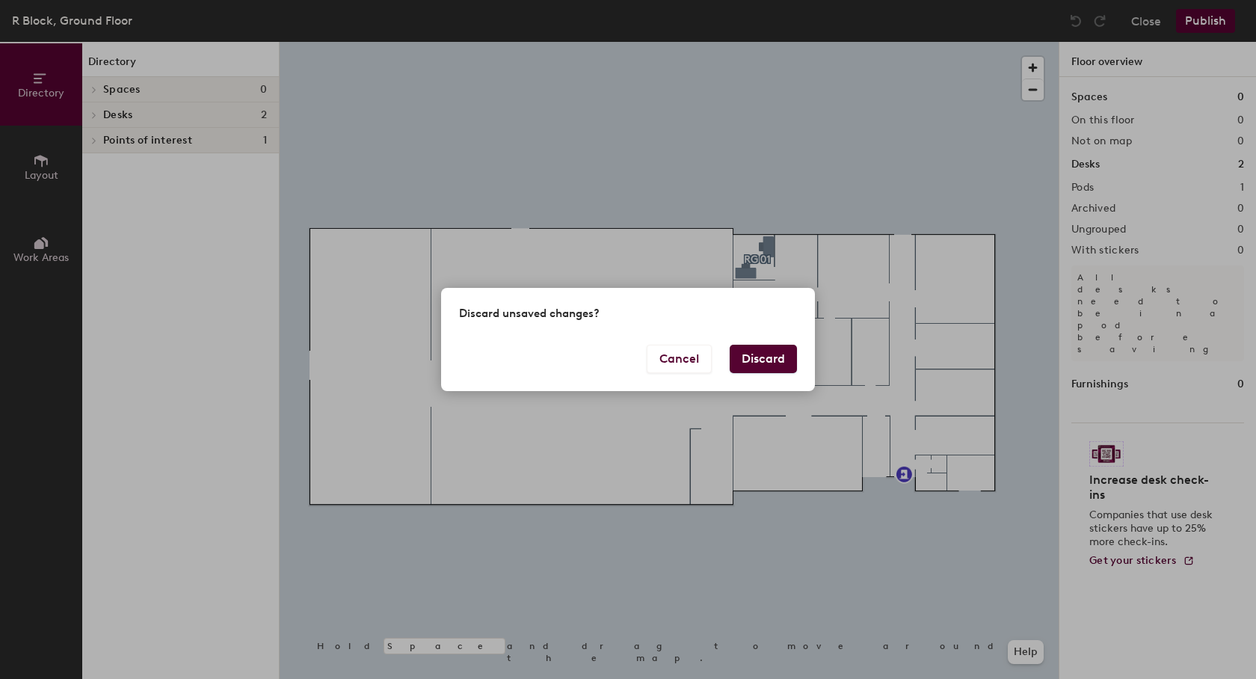
click at [752, 357] on button "Discard" at bounding box center [763, 359] width 67 height 28
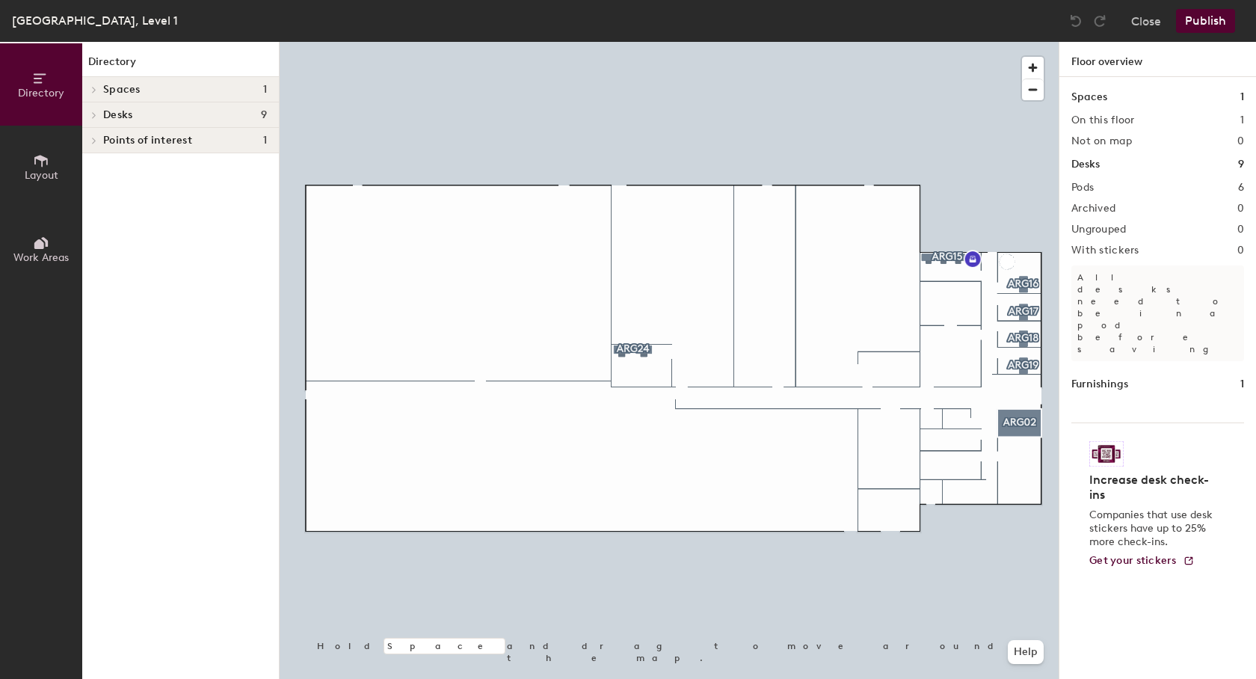
click at [106, 85] on span "Spaces" at bounding box center [121, 90] width 37 height 12
click at [110, 107] on p "ARG02" at bounding box center [120, 113] width 34 height 17
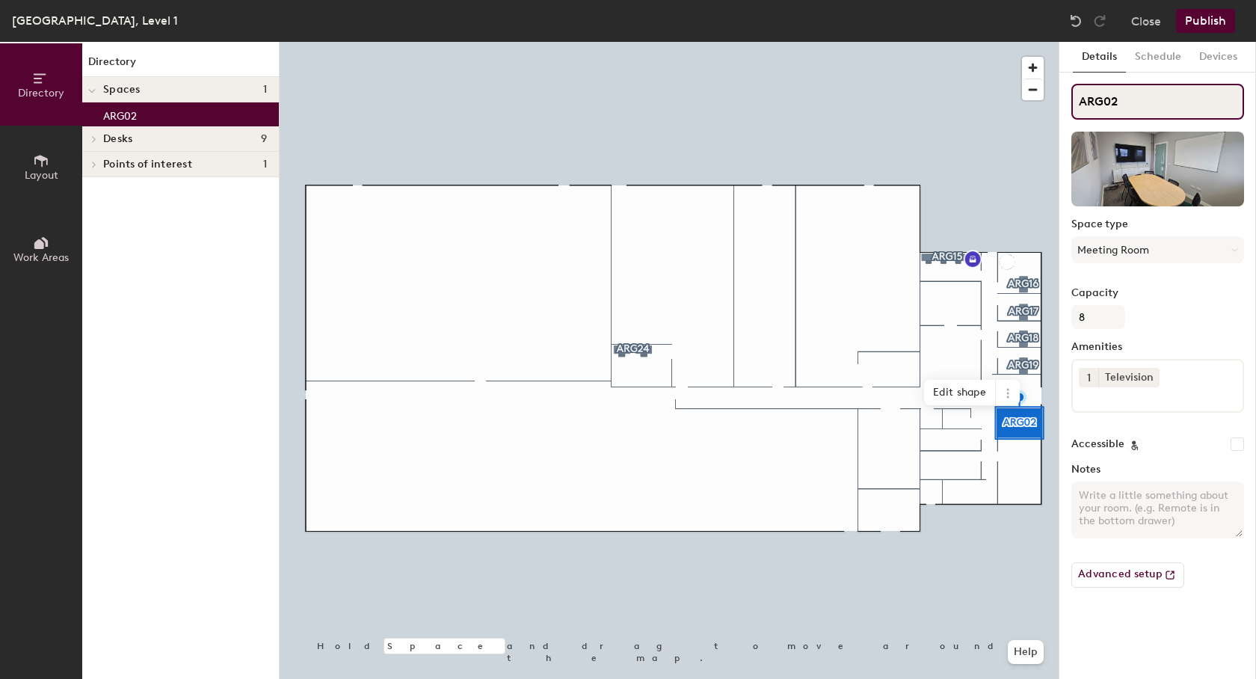
drag, startPoint x: 1110, startPoint y: 103, endPoint x: 1072, endPoint y: 105, distance: 38.2
click at [1072, 105] on input "ARG02" at bounding box center [1158, 102] width 173 height 36
click at [1168, 55] on button "Schedule" at bounding box center [1158, 57] width 64 height 31
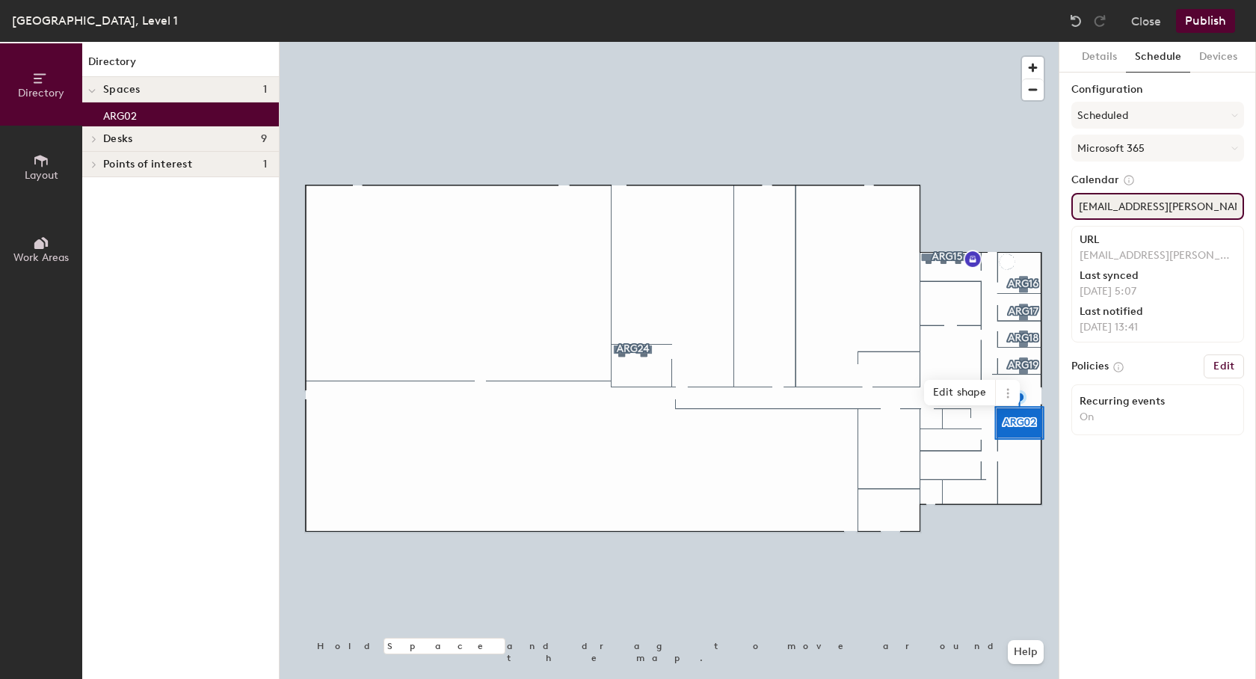
click at [1149, 209] on input "Dundee.FarmHubMeetingRoomARG02@hutton.ac.uk" at bounding box center [1158, 206] width 173 height 27
click at [1140, 28] on button "Close" at bounding box center [1146, 21] width 30 height 24
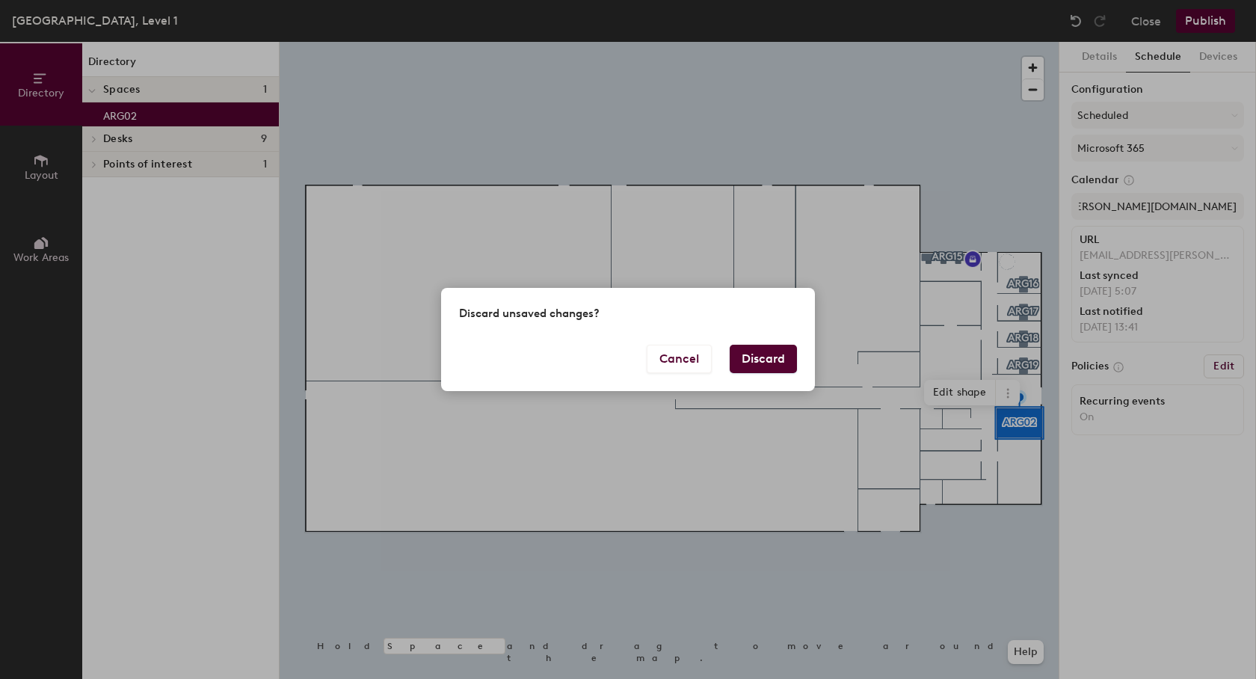
click at [752, 358] on button "Discard" at bounding box center [763, 359] width 67 height 28
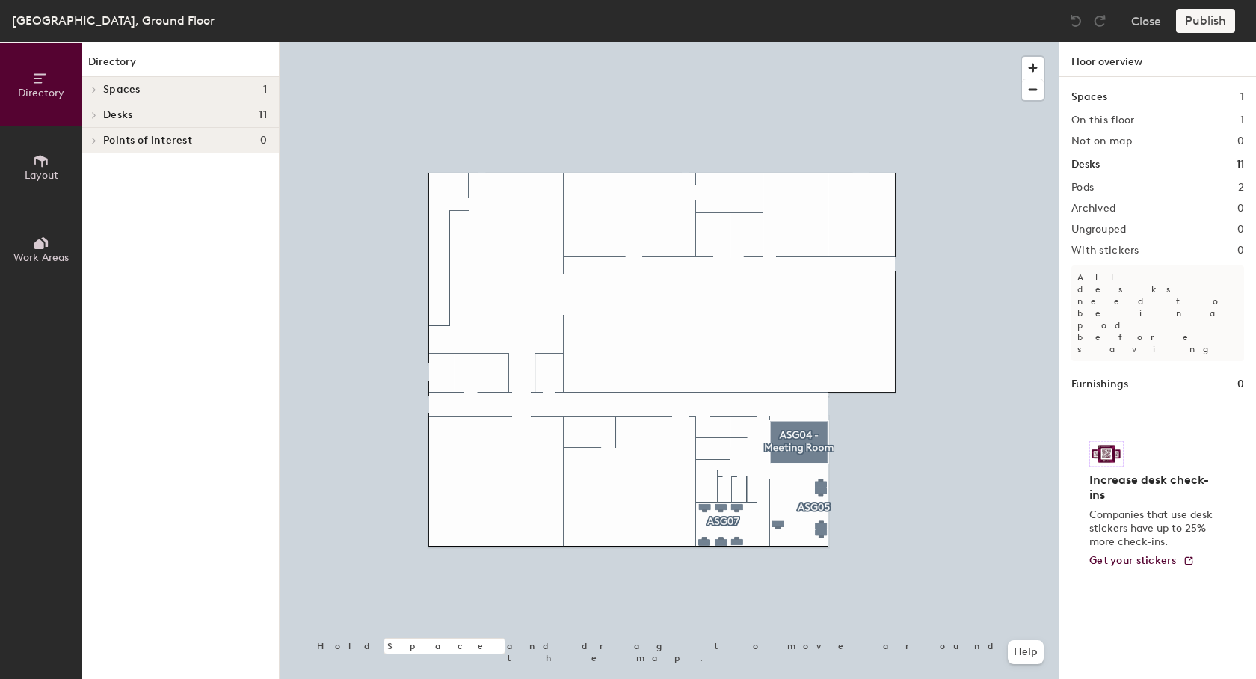
click at [119, 90] on span "Spaces" at bounding box center [121, 90] width 37 height 12
click at [126, 116] on p "ASG04 - Meeting Room" at bounding box center [160, 113] width 115 height 17
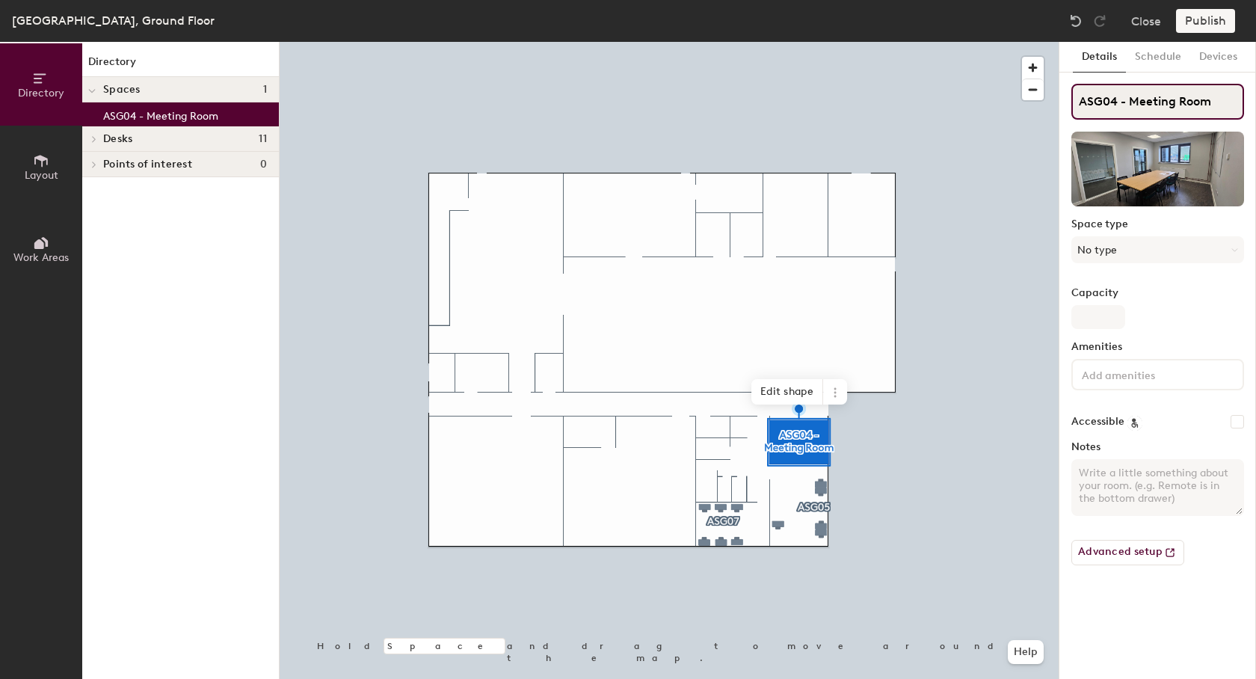
click at [1105, 99] on input "ASG04 - Meeting Room" at bounding box center [1158, 102] width 173 height 36
click at [1106, 99] on input "ASG04 - Meeting Room" at bounding box center [1158, 102] width 173 height 36
click at [1131, 107] on input "ASG04 - Meeting Room" at bounding box center [1158, 102] width 173 height 36
click at [1145, 61] on button "Schedule" at bounding box center [1158, 57] width 64 height 31
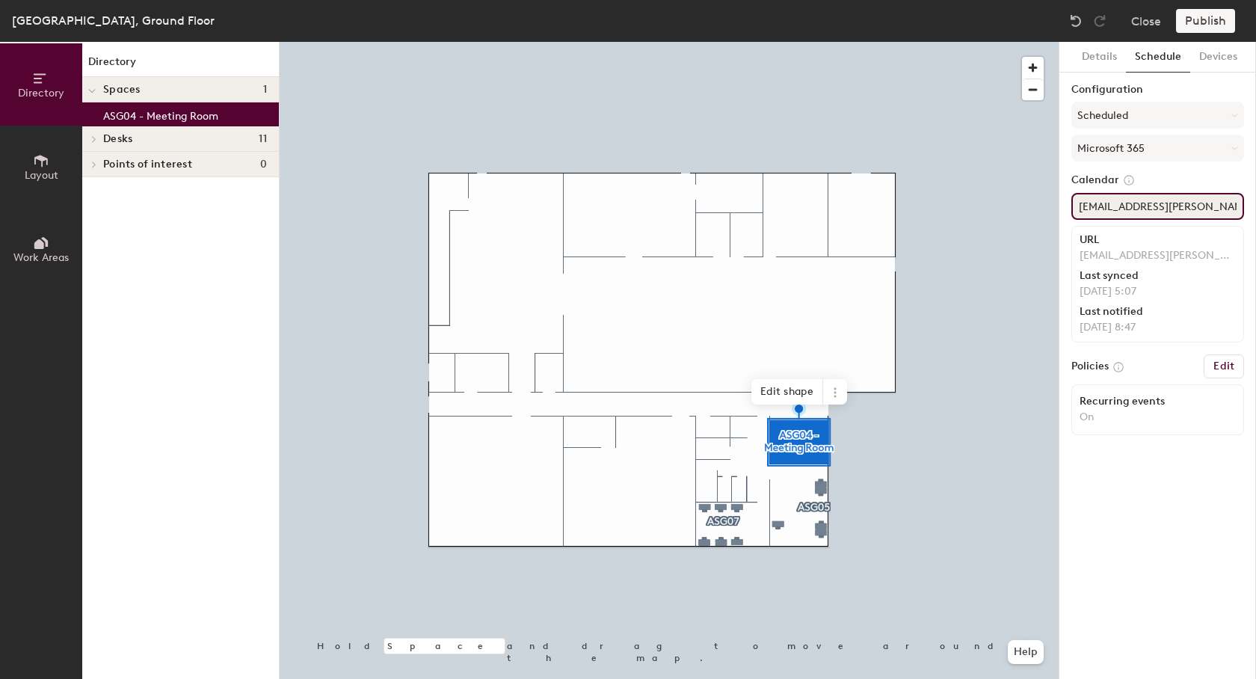
click at [1156, 205] on input "Dundee.BarleyHubMeetingRoomASG04@hutton.ac.uk" at bounding box center [1158, 206] width 173 height 27
click at [1148, 21] on button "Close" at bounding box center [1146, 21] width 30 height 24
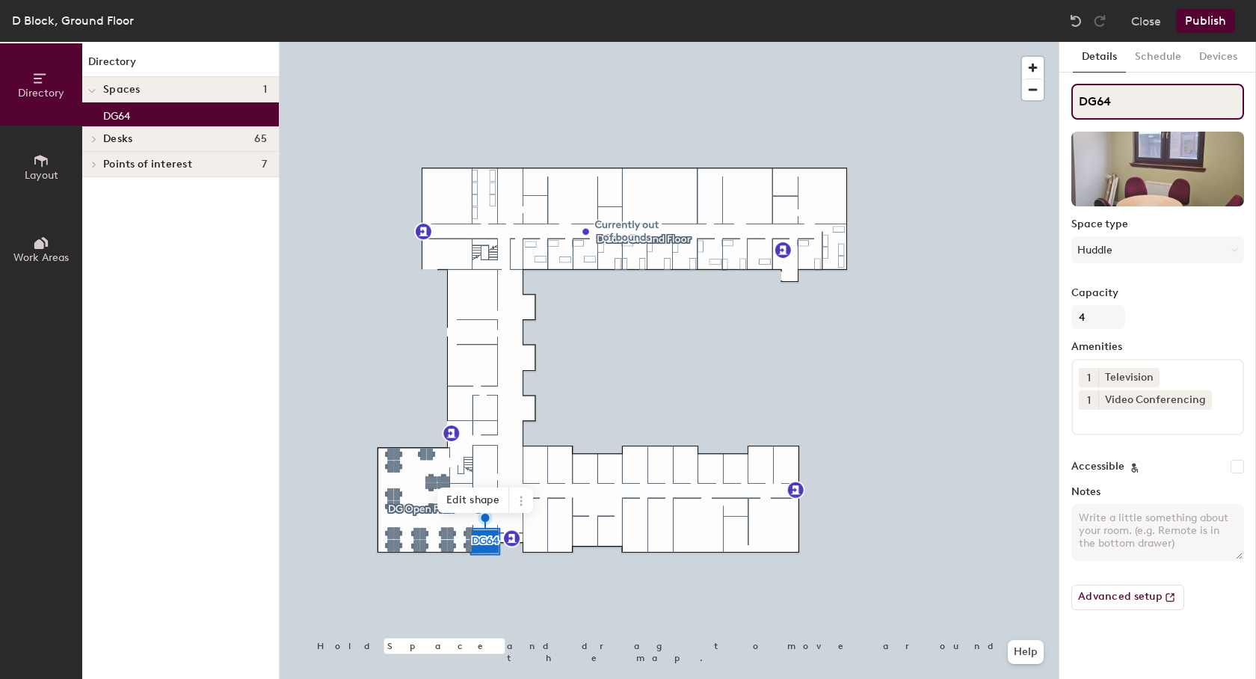
drag, startPoint x: 1138, startPoint y: 106, endPoint x: 1063, endPoint y: 99, distance: 75.8
click at [1072, 99] on input "DG64" at bounding box center [1158, 102] width 173 height 36
click at [1147, 61] on button "Schedule" at bounding box center [1158, 57] width 64 height 31
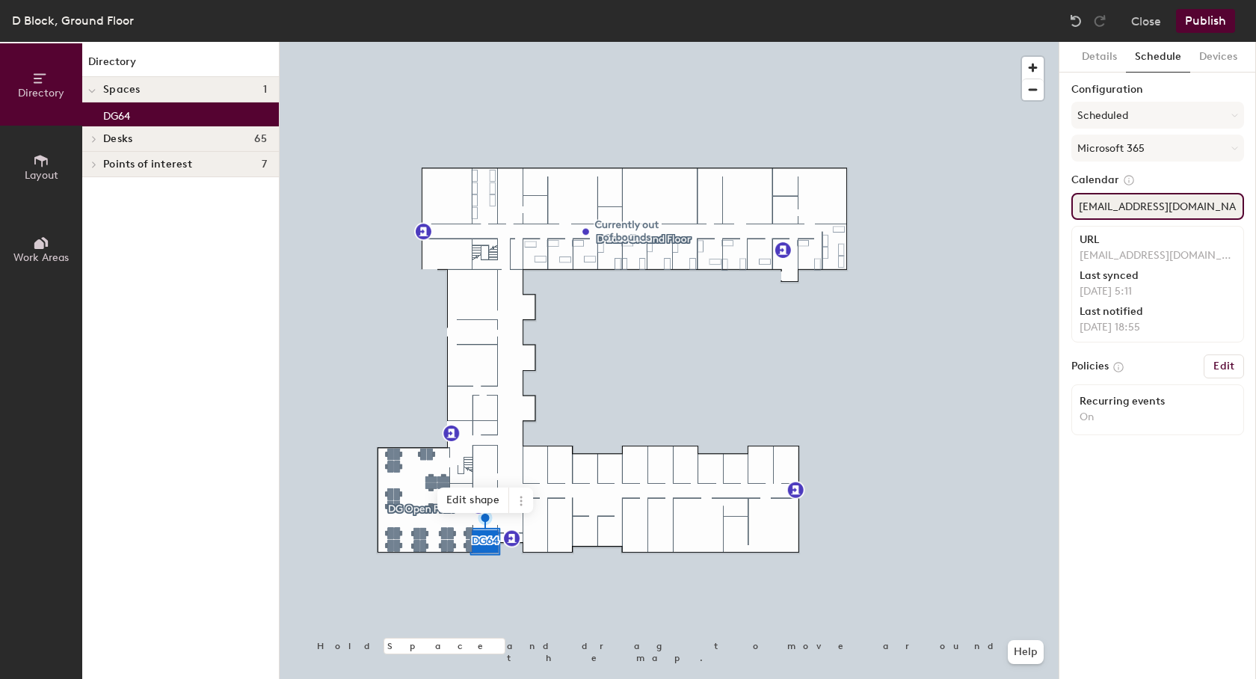
click at [1171, 202] on input "RoomDG64B@ad.hutton.ac.uk" at bounding box center [1158, 206] width 173 height 27
paste input "Dundee.MeetingRoomDG64B@"
type input "Dundee.MeetingRoomDG64B@hutton.ac.uk"
click at [1201, 19] on button "Publish" at bounding box center [1205, 21] width 59 height 24
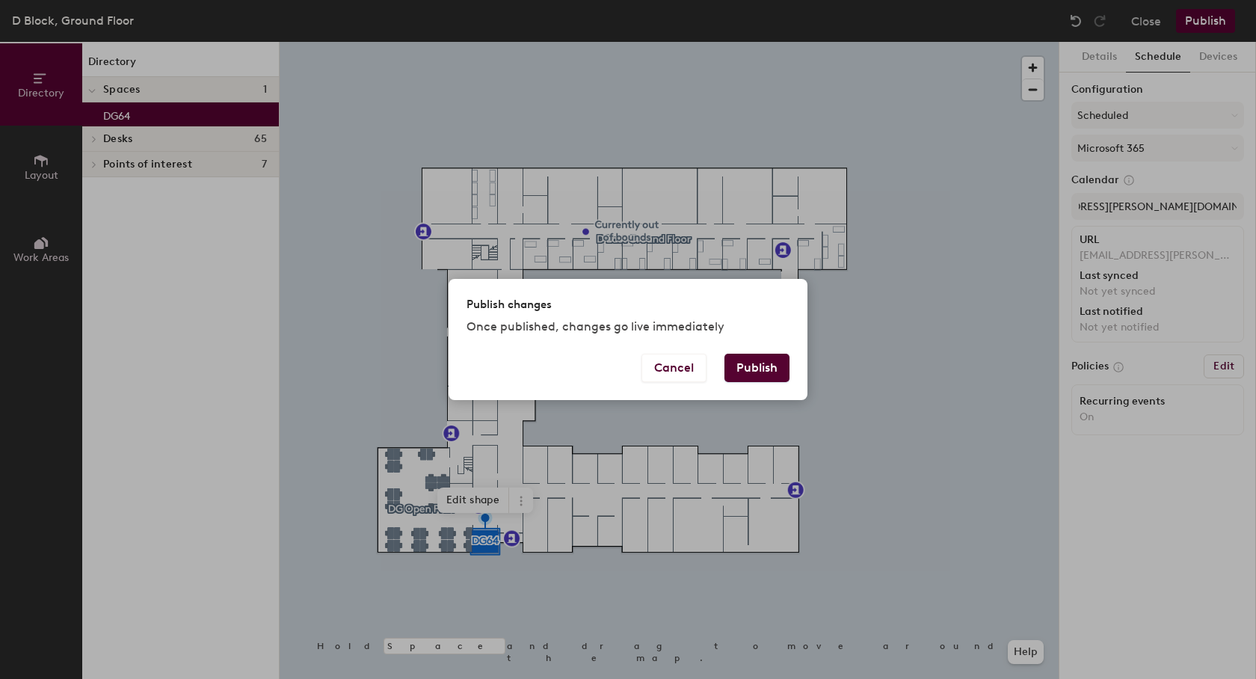
click at [764, 364] on button "Publish" at bounding box center [757, 368] width 65 height 28
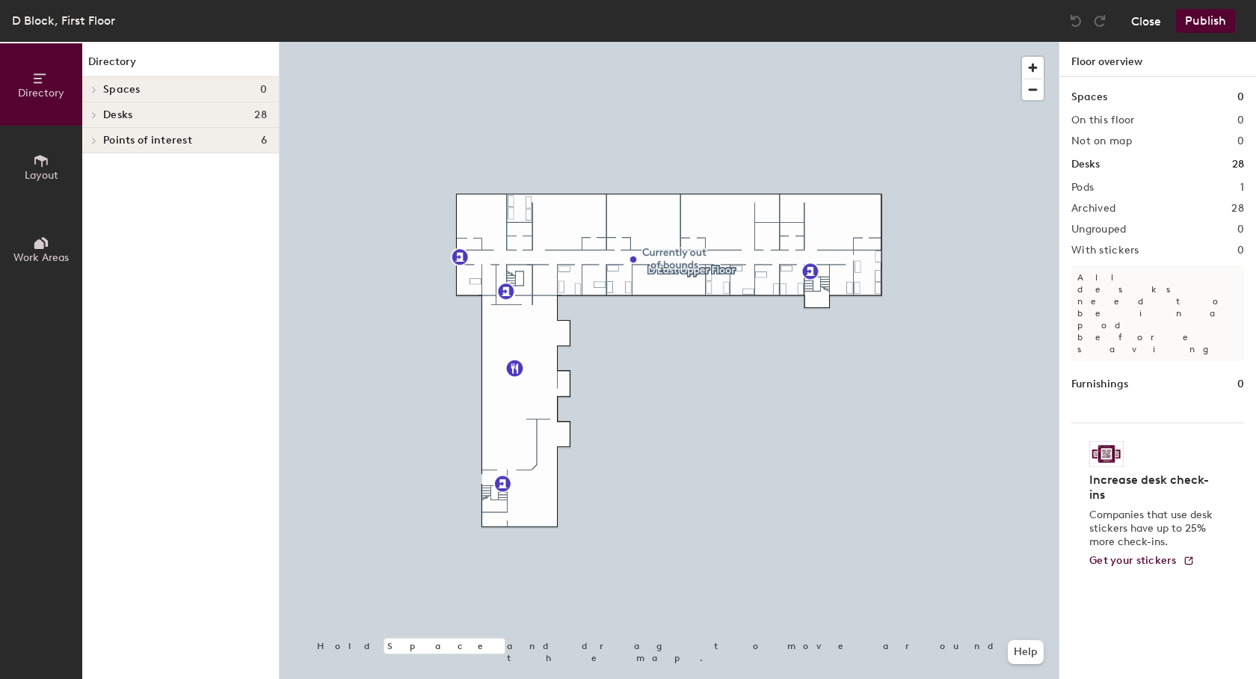
click at [1146, 24] on button "Close" at bounding box center [1146, 21] width 30 height 24
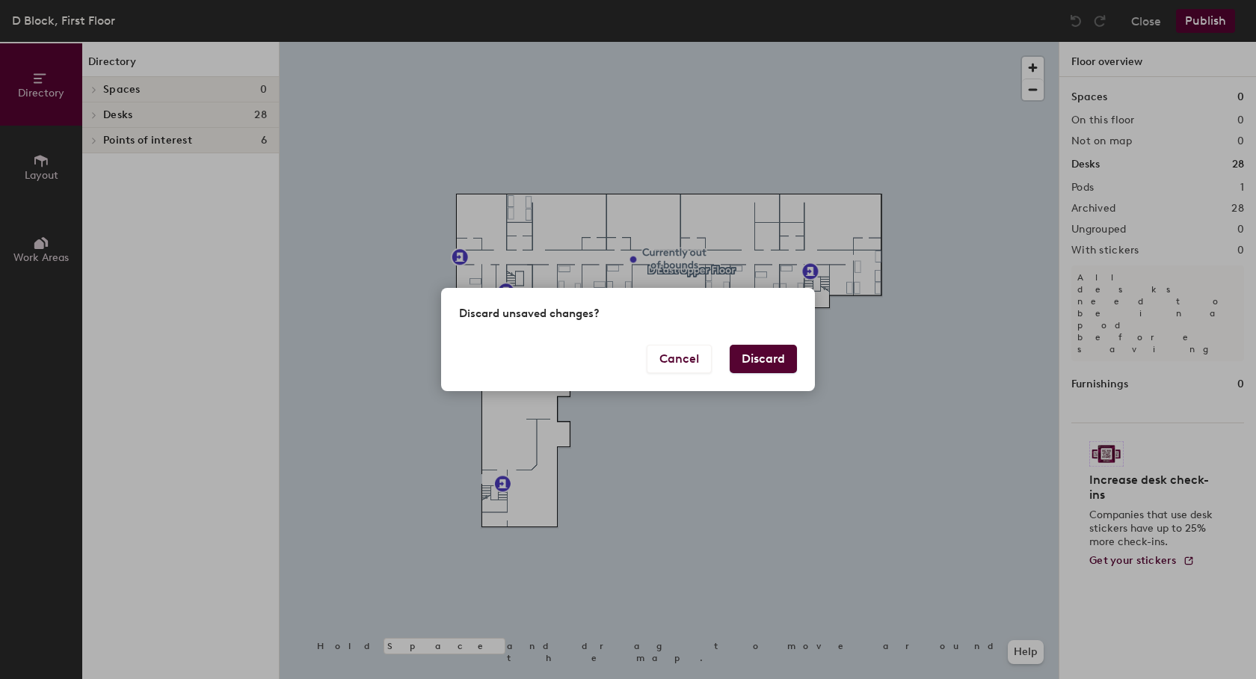
click at [772, 357] on button "Discard" at bounding box center [763, 359] width 67 height 28
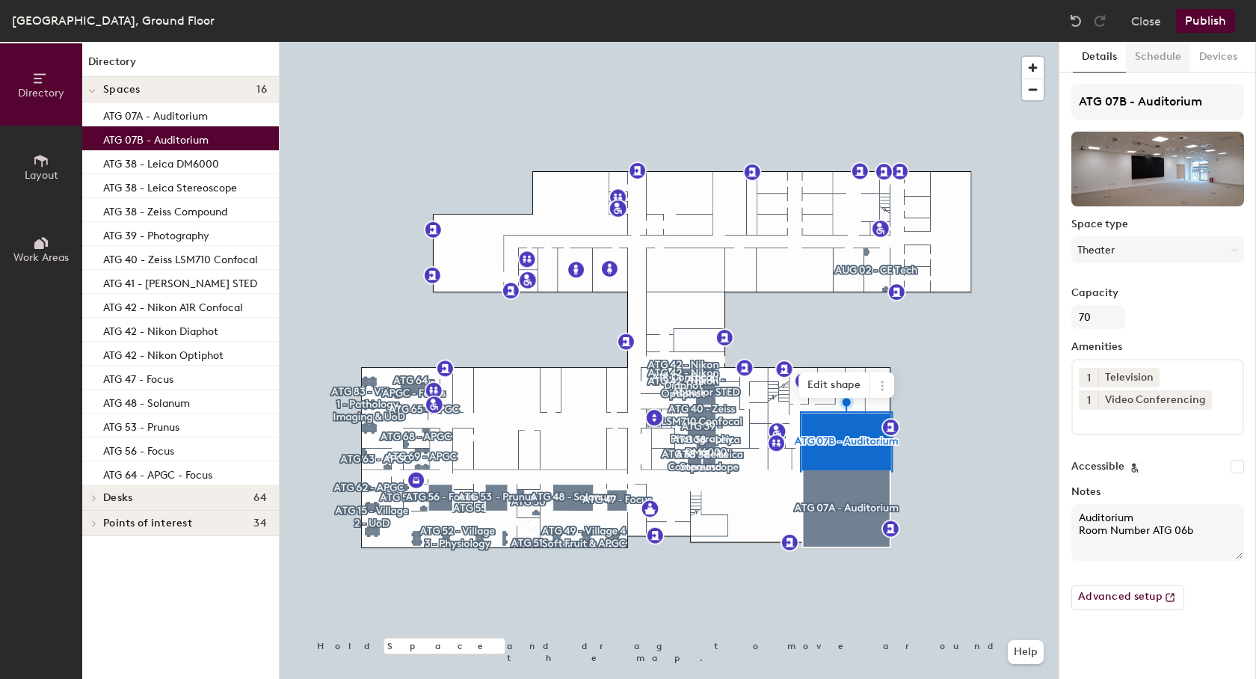
click at [1164, 59] on button "Schedule" at bounding box center [1158, 57] width 64 height 31
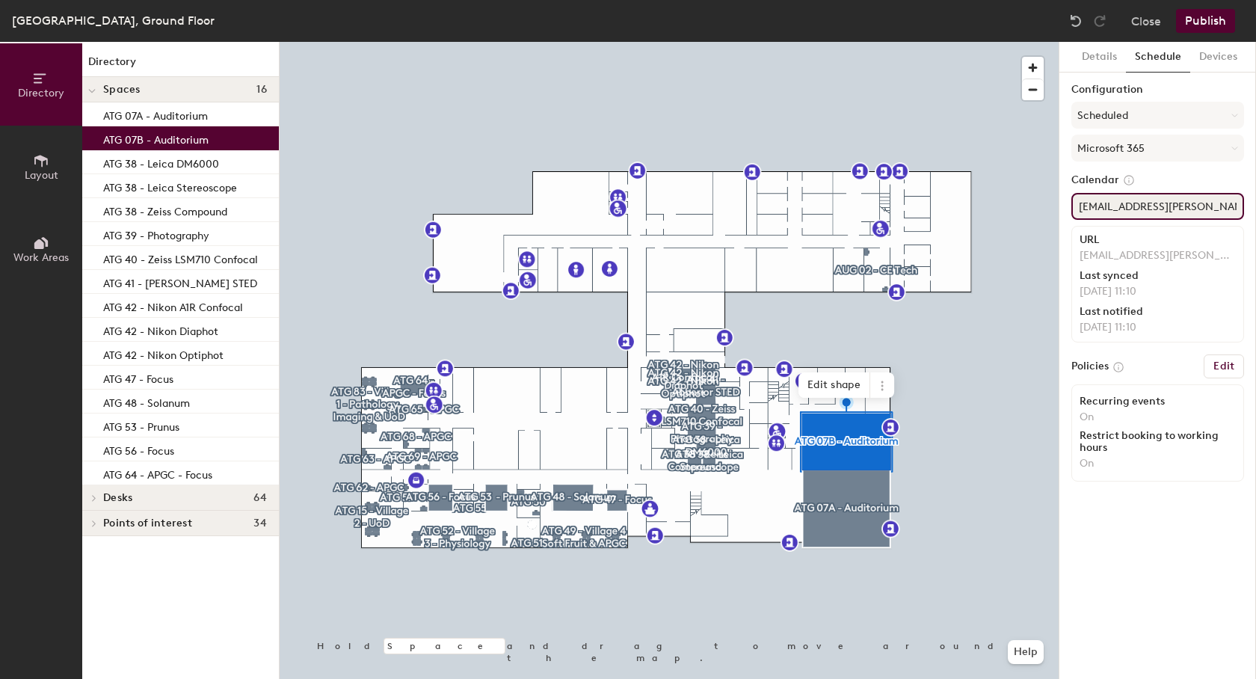
click at [1177, 212] on input "[EMAIL_ADDRESS][PERSON_NAME][DOMAIN_NAME]" at bounding box center [1158, 206] width 173 height 27
paste input "7a.Auditorium1"
type input "[EMAIL_ADDRESS][PERSON_NAME][DOMAIN_NAME]"
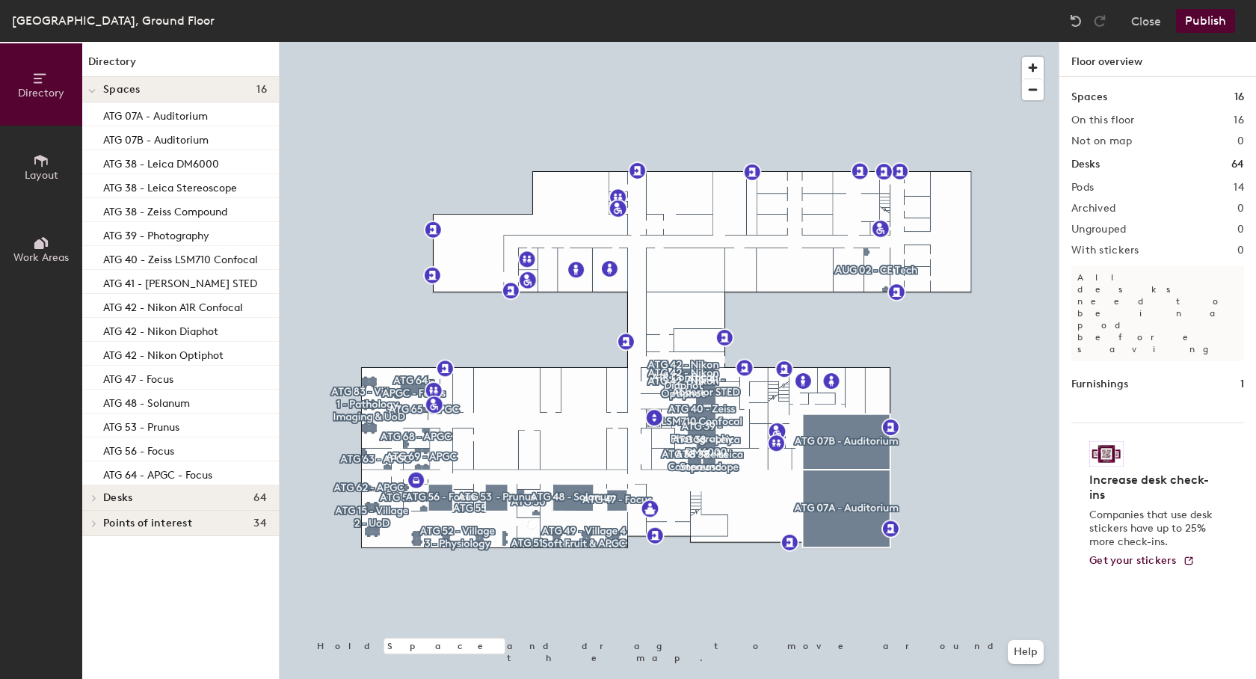
click at [869, 42] on div at bounding box center [669, 42] width 779 height 0
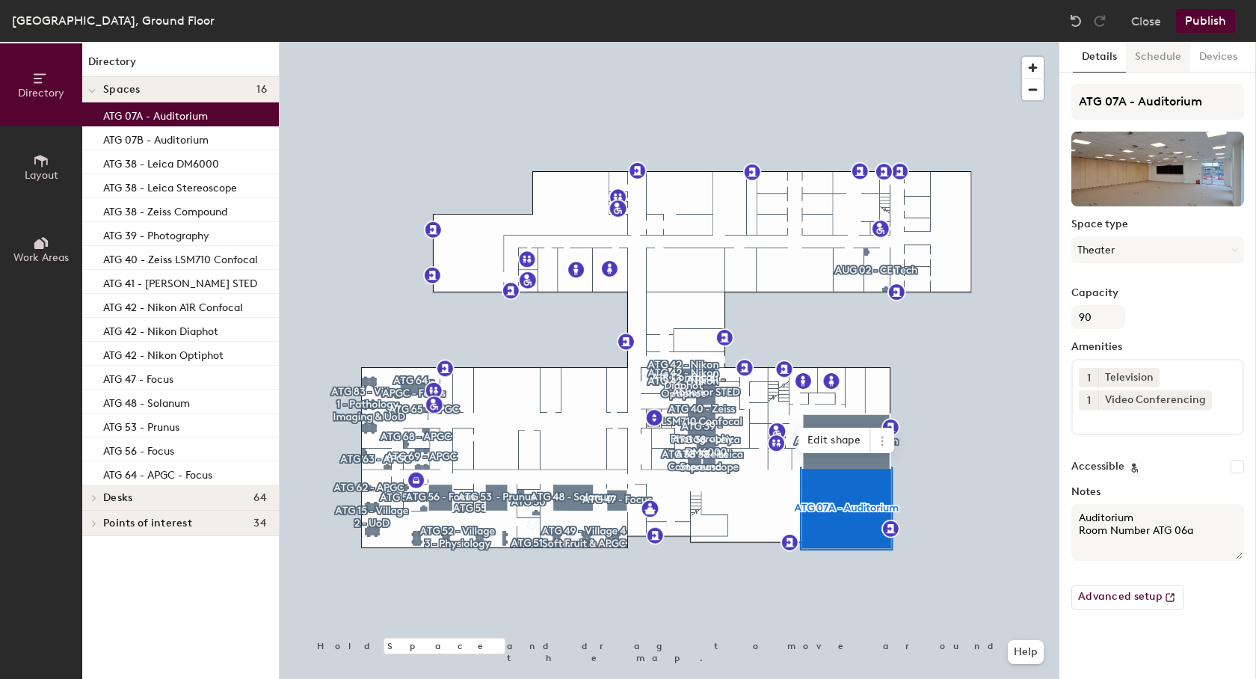
click at [1157, 52] on button "Schedule" at bounding box center [1158, 57] width 64 height 31
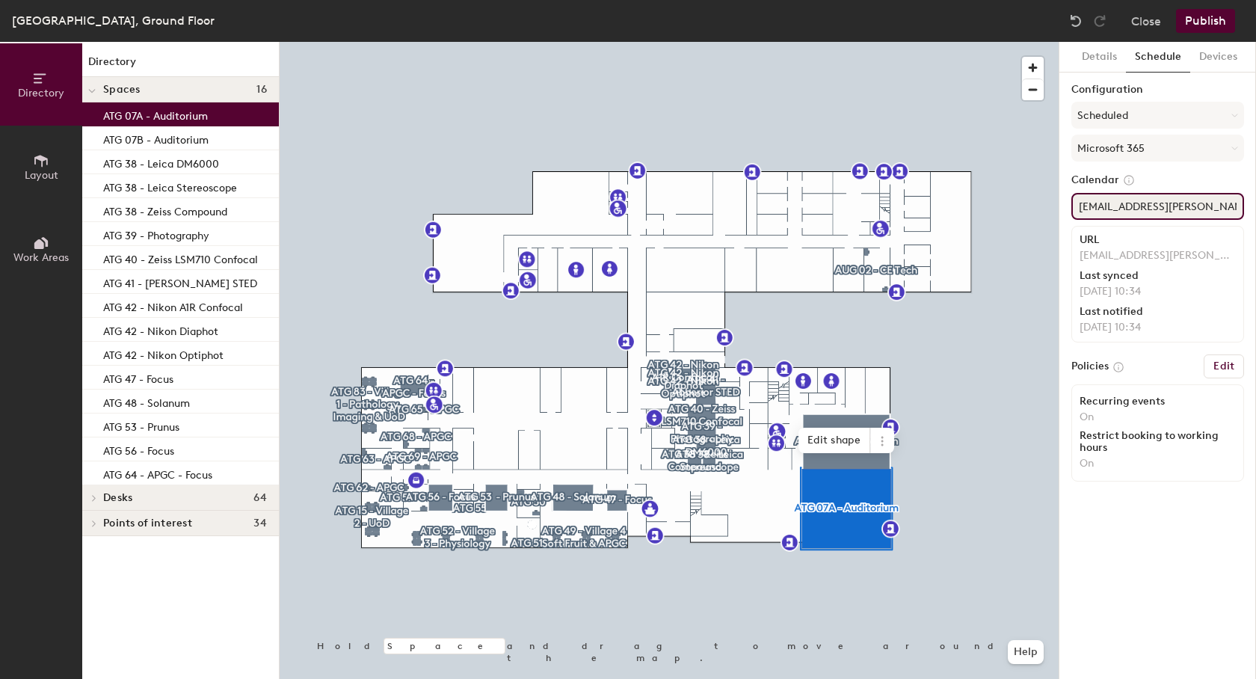
click at [1084, 214] on input "ATG06a.Auditorium@hutton.ac.uk" at bounding box center [1158, 206] width 173 height 27
paste input "7a.Auditorium1"
type input "ATG07a.Auditorium1@hutton.ac.uk"
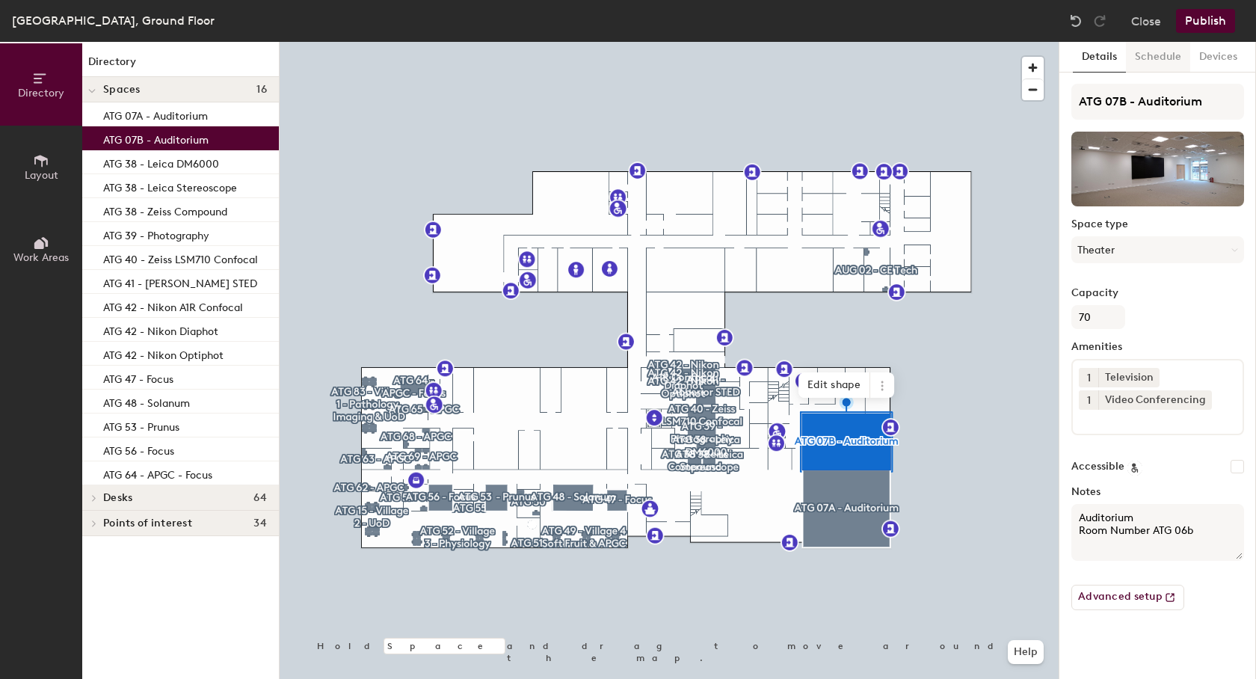
click at [1156, 55] on button "Schedule" at bounding box center [1158, 57] width 64 height 31
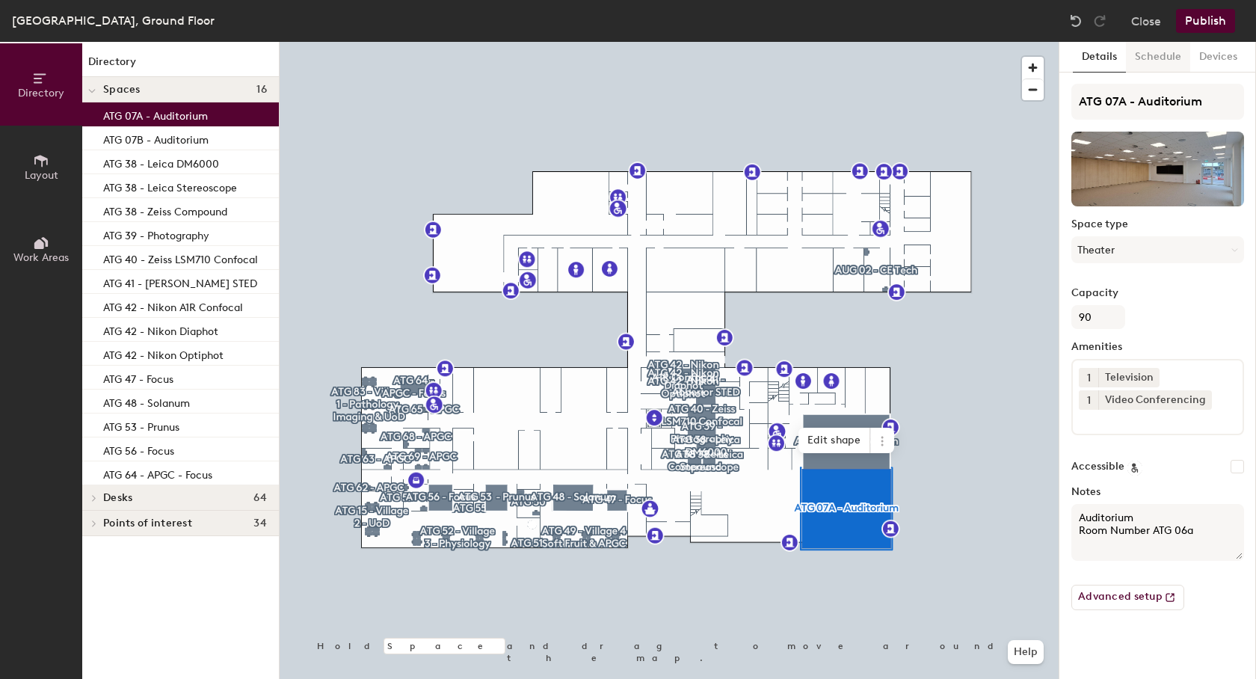
click at [1161, 52] on button "Schedule" at bounding box center [1158, 57] width 64 height 31
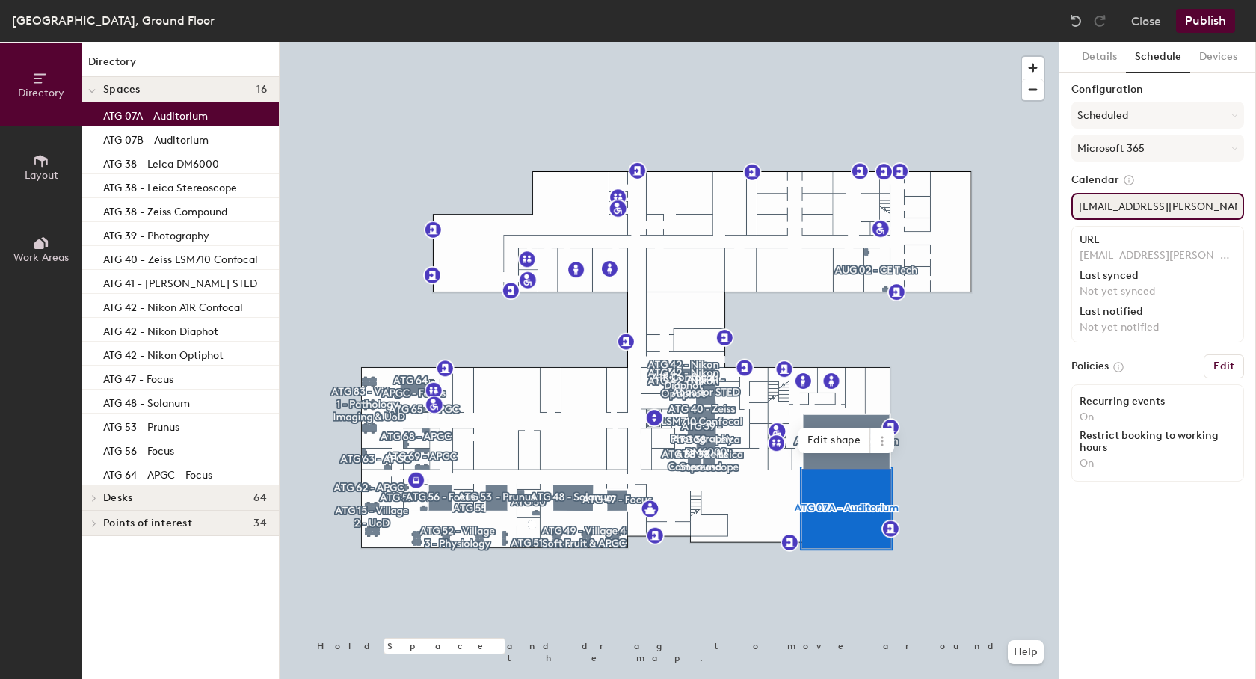
click at [1157, 203] on input "ATG07a.Auditorium1@hutton.ac.uk" at bounding box center [1158, 206] width 173 height 27
paste input "b.Auditorium2"
type input "ATG07b.Auditorium2@hutton.ac.uk"
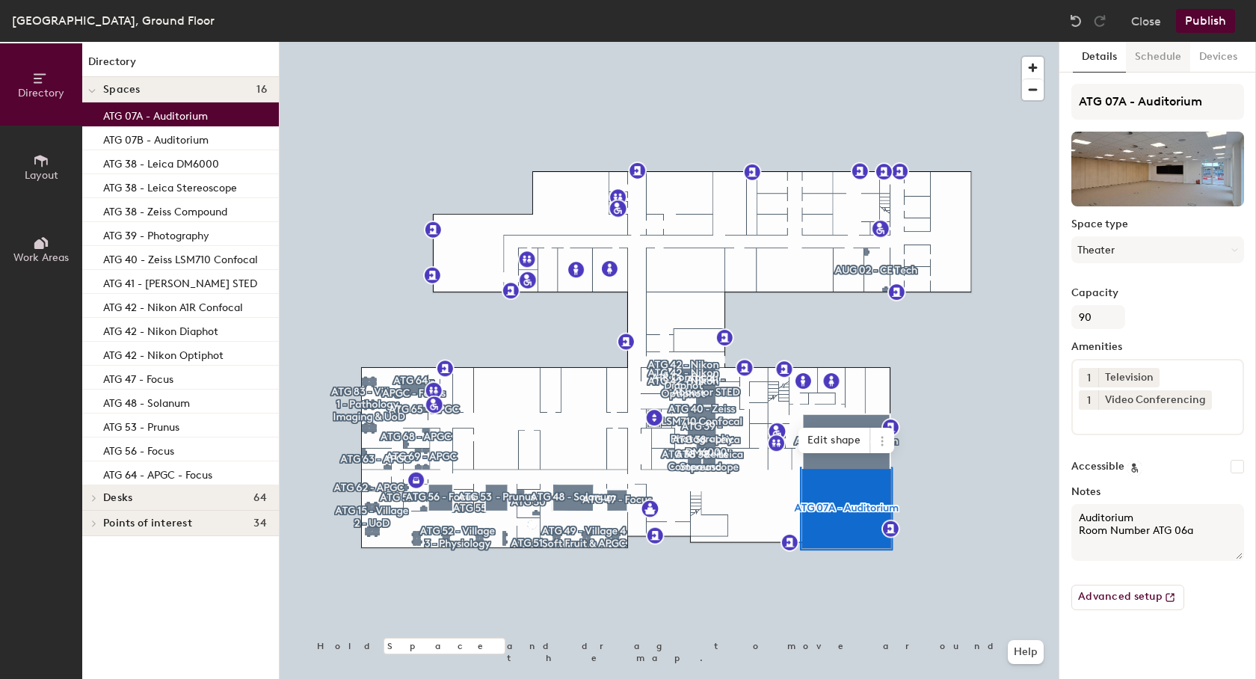
click at [1143, 59] on button "Schedule" at bounding box center [1158, 57] width 64 height 31
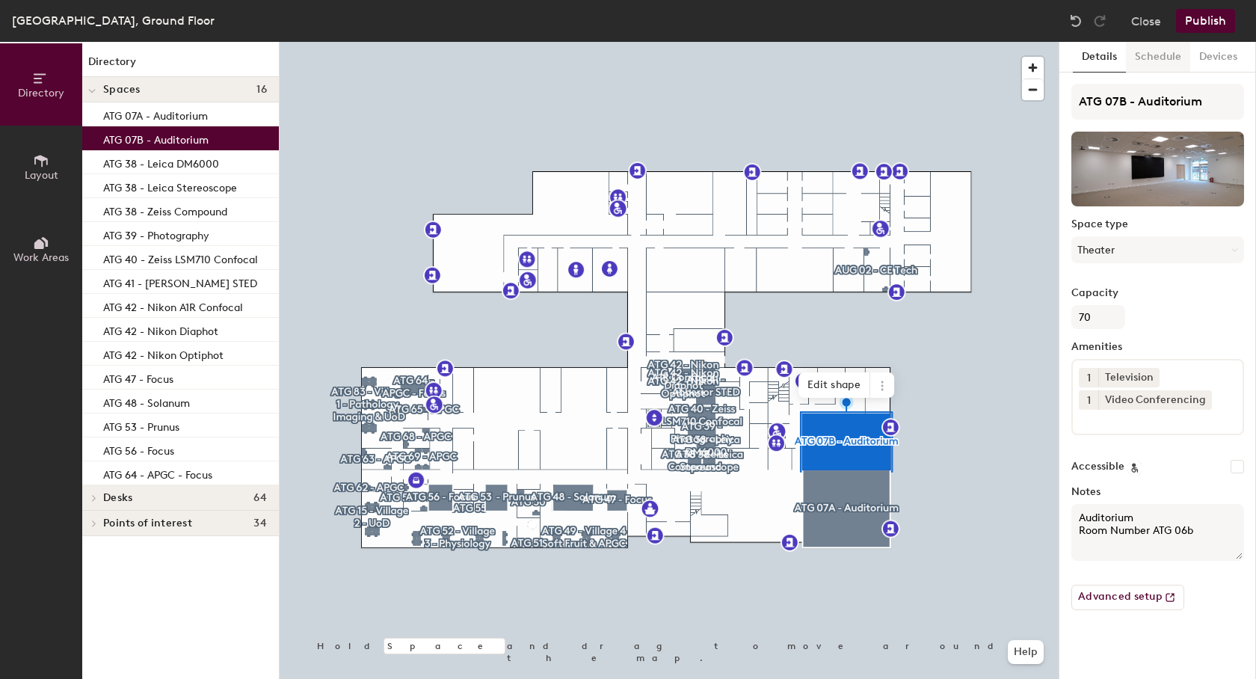
click at [1150, 61] on button "Schedule" at bounding box center [1158, 57] width 64 height 31
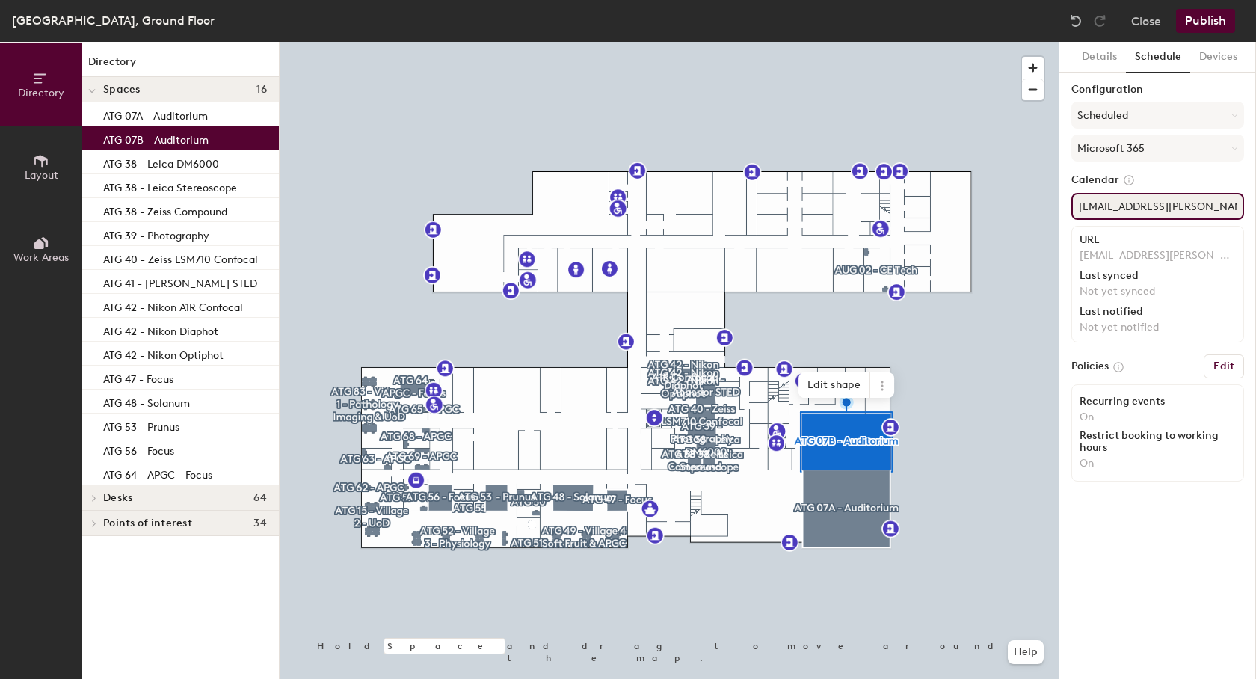
click at [1137, 209] on input "ATG07a.Auditorium1@hutton.ac.uk" at bounding box center [1158, 206] width 173 height 27
paste input "b.Auditorium2"
type input "ATG07b.Auditorium2@hutton.ac.uk"
click at [122, 165] on p "ATG 38 - Leica DM6000" at bounding box center [161, 161] width 116 height 17
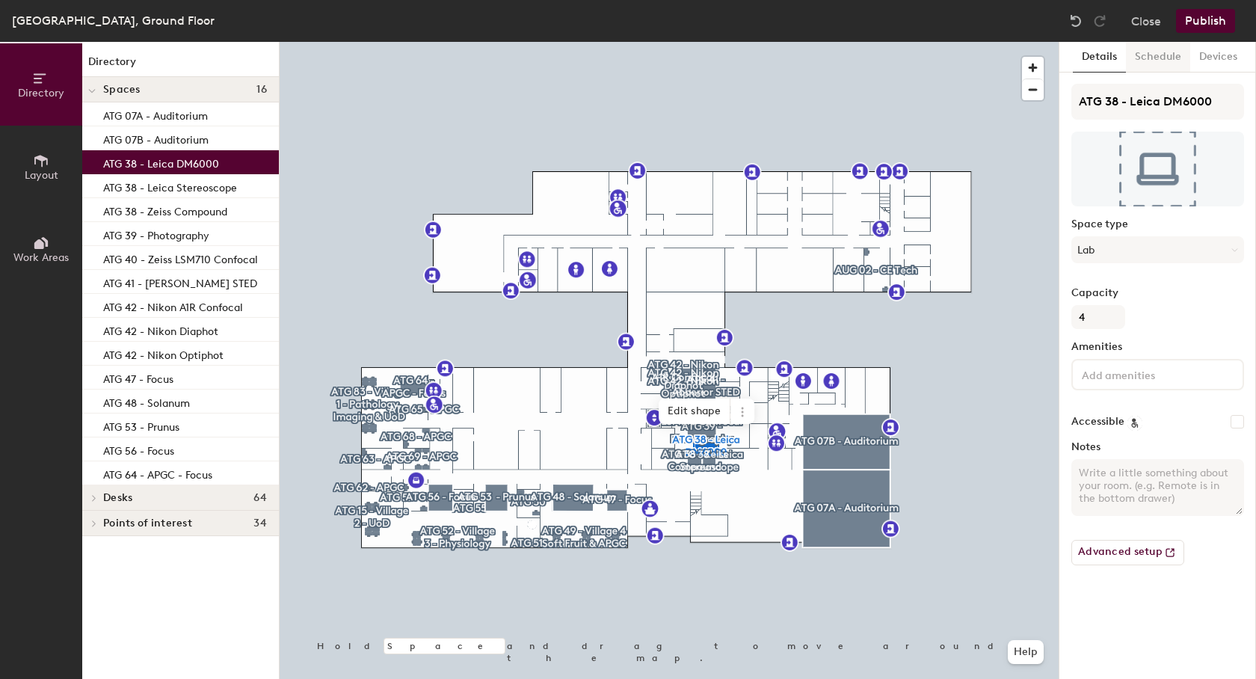
click at [1170, 55] on button "Schedule" at bounding box center [1158, 57] width 64 height 31
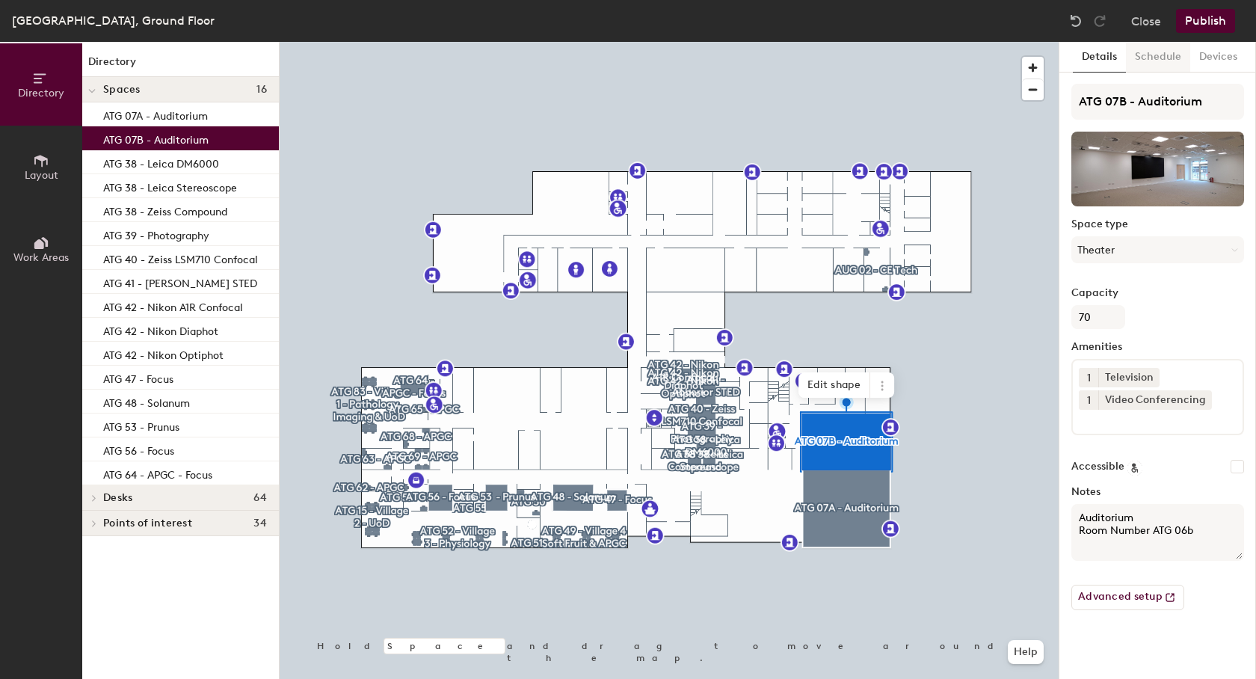
click at [1163, 67] on button "Schedule" at bounding box center [1158, 57] width 64 height 31
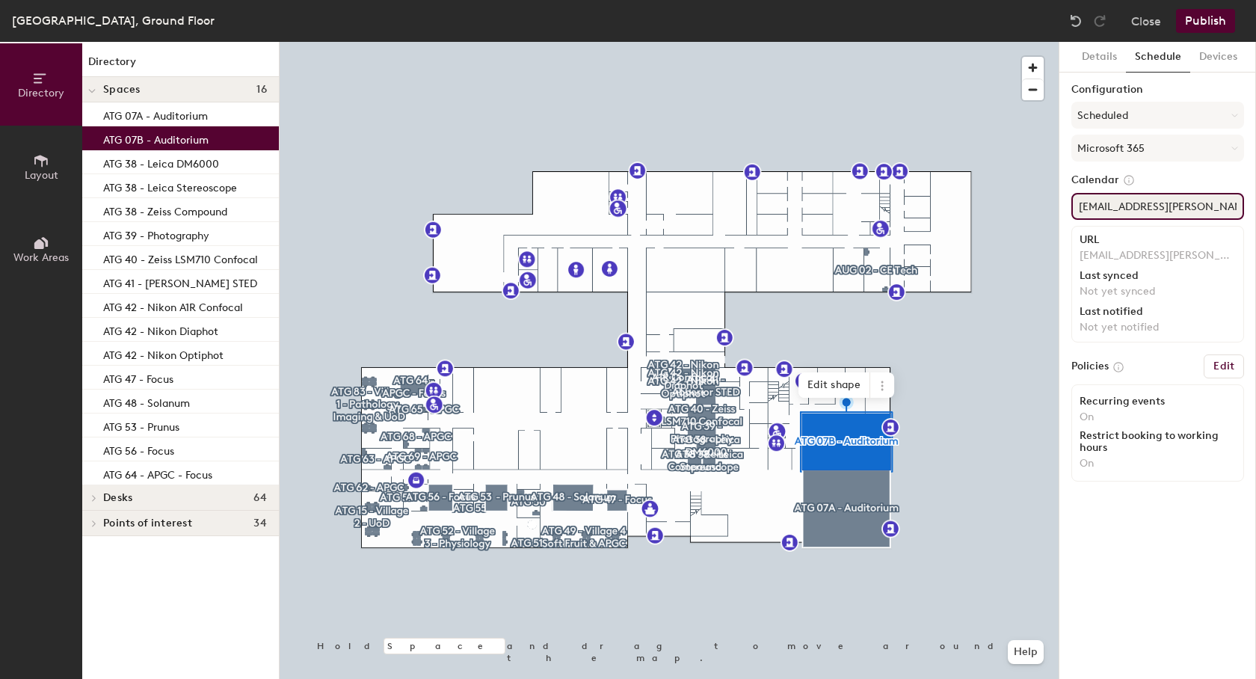
click at [1143, 204] on input "ATG07b.Auditorium2@hutton.ac.uk" at bounding box center [1158, 206] width 173 height 27
click at [176, 473] on p "ATG 64 - APGC - Focus" at bounding box center [157, 472] width 109 height 17
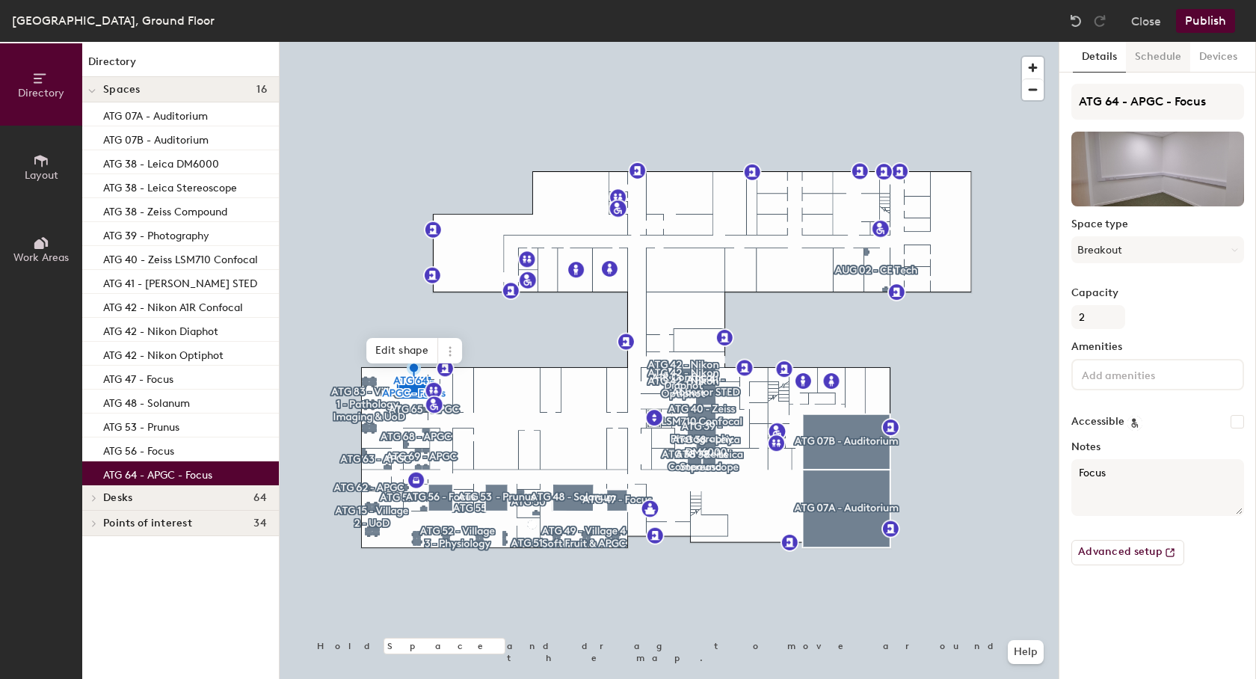
click at [1156, 56] on button "Schedule" at bounding box center [1158, 57] width 64 height 31
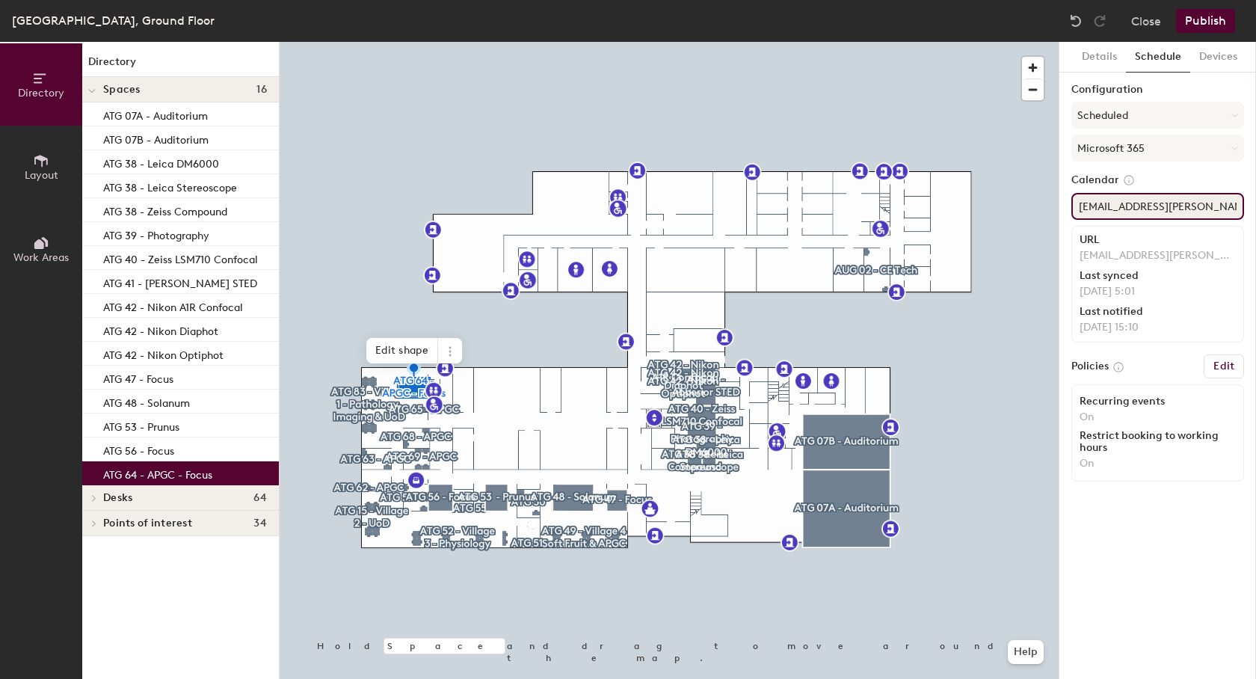
click at [1089, 204] on input "ATG65FocusRoomAPGC@hutton.ac.uk" at bounding box center [1158, 206] width 173 height 27
drag, startPoint x: 158, startPoint y: 444, endPoint x: 148, endPoint y: 437, distance: 12.3
click at [159, 444] on p "ATG 56 - Focus" at bounding box center [138, 448] width 71 height 17
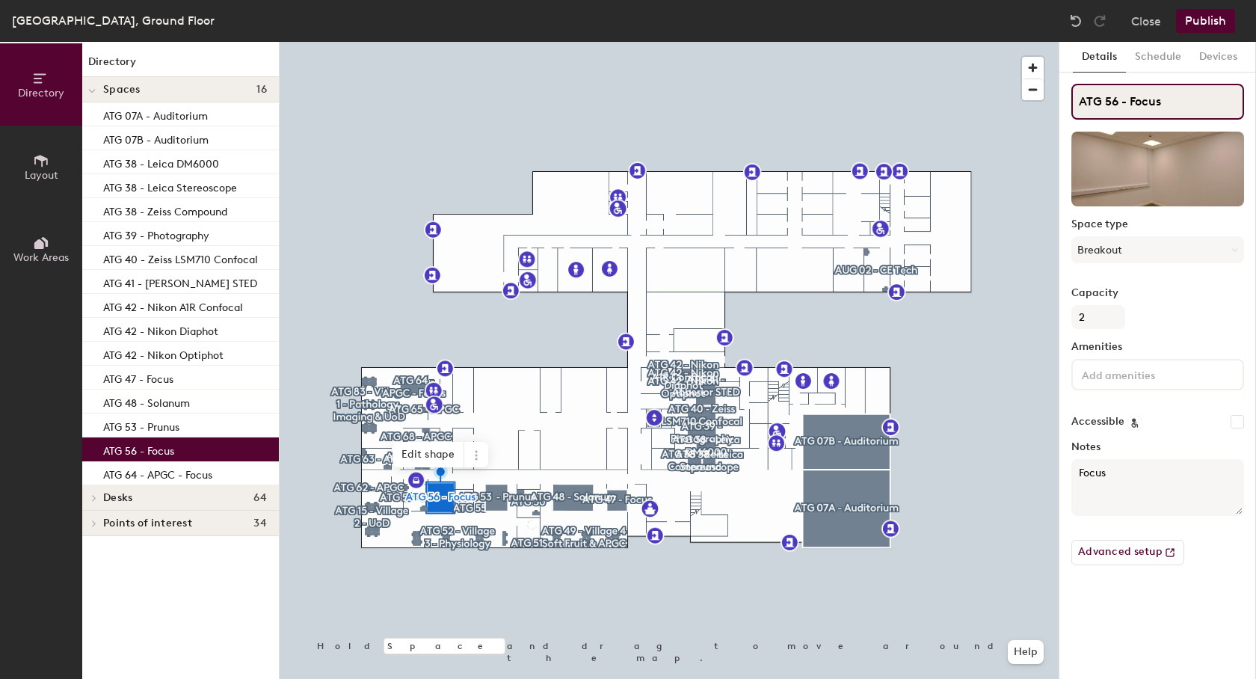
drag, startPoint x: 1173, startPoint y: 103, endPoint x: 1076, endPoint y: 103, distance: 97.2
click at [1076, 103] on input "ATG 56 - Focus" at bounding box center [1158, 102] width 173 height 36
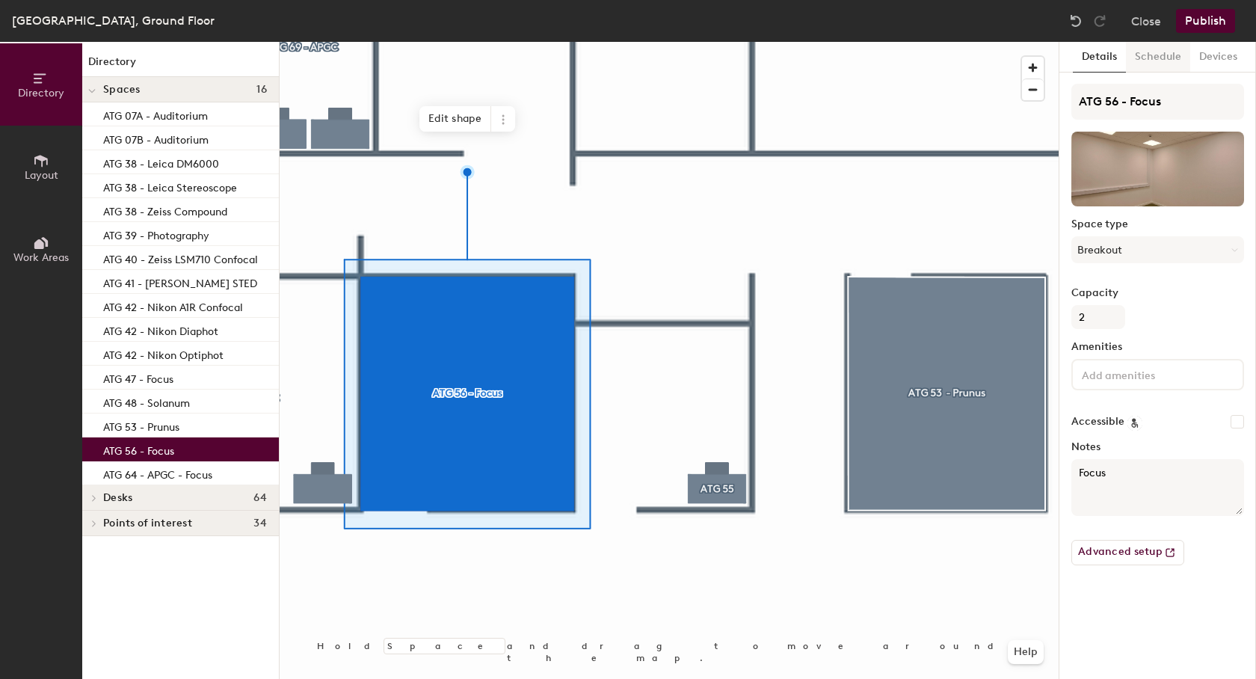
click at [1134, 55] on button "Schedule" at bounding box center [1158, 57] width 64 height 31
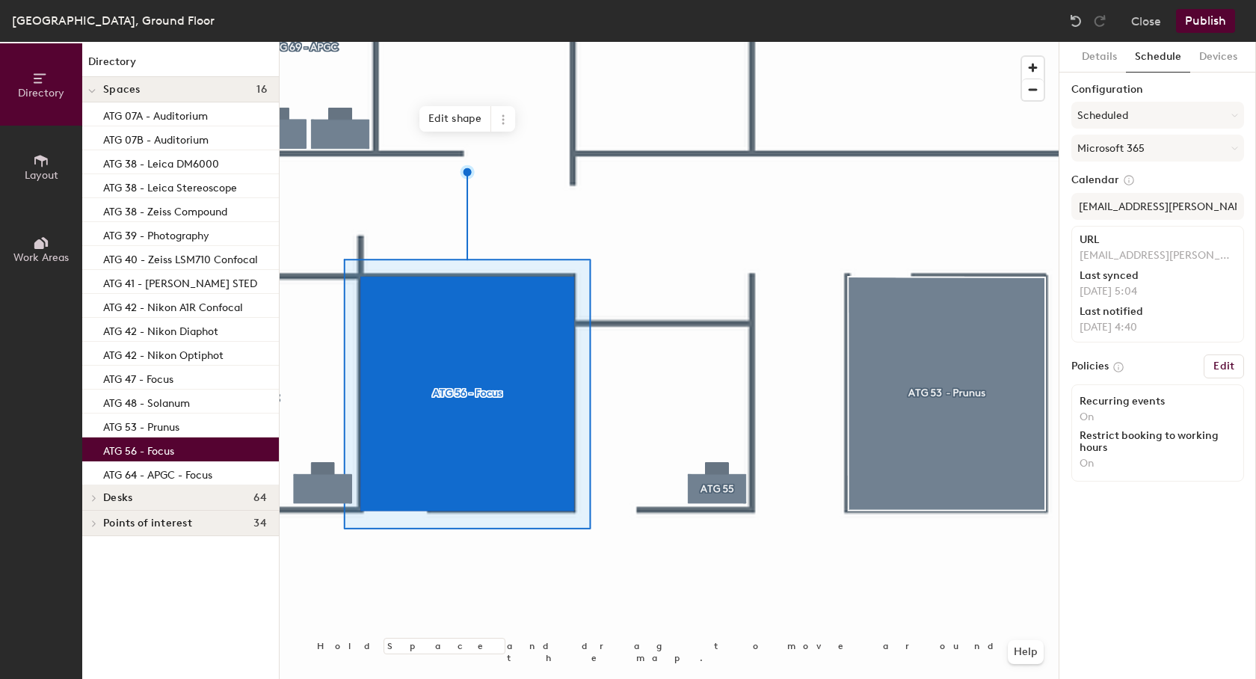
click at [935, 42] on div at bounding box center [669, 42] width 779 height 0
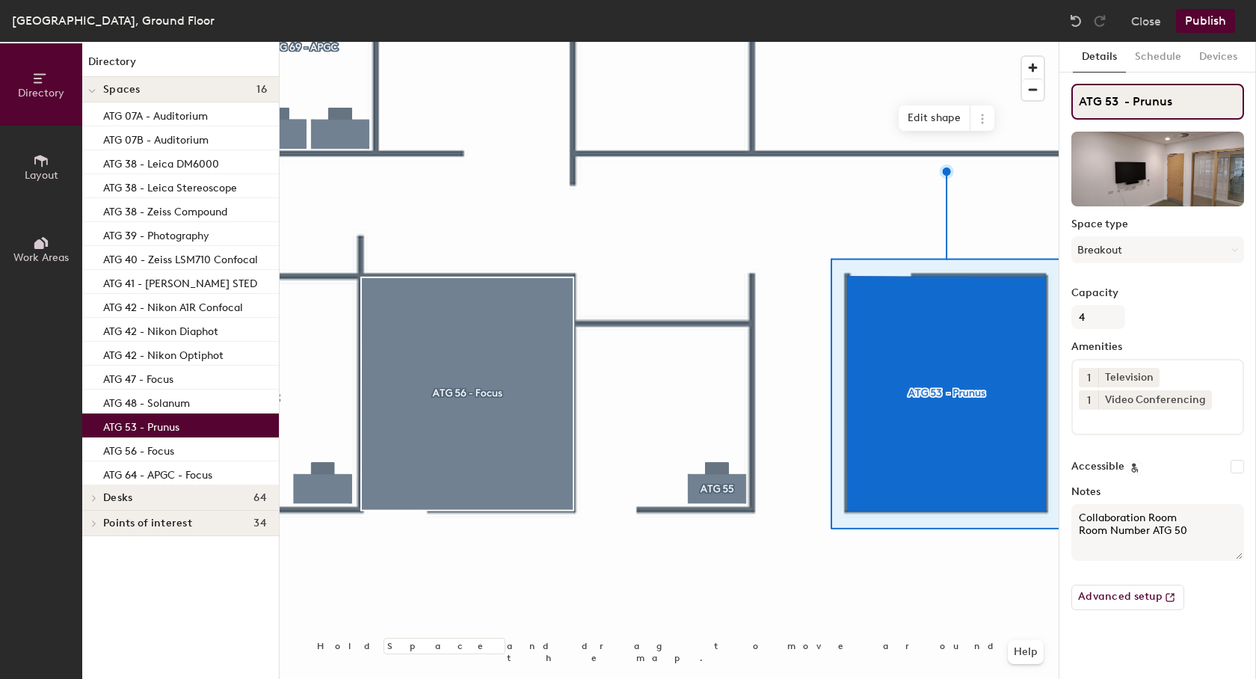
drag, startPoint x: 1186, startPoint y: 99, endPoint x: 1068, endPoint y: 102, distance: 118.2
click at [1072, 102] on input "ATG 53 - Prunus" at bounding box center [1158, 102] width 173 height 36
click at [1158, 63] on button "Schedule" at bounding box center [1158, 57] width 64 height 31
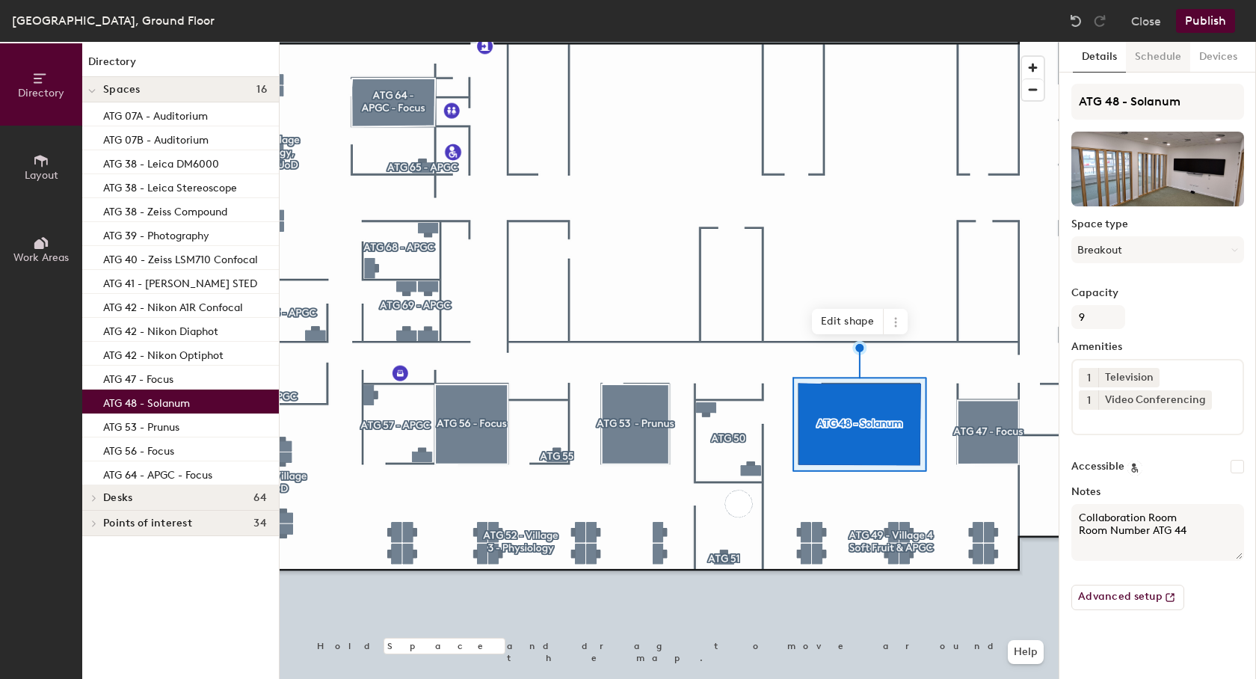
click at [1154, 57] on button "Schedule" at bounding box center [1158, 57] width 64 height 31
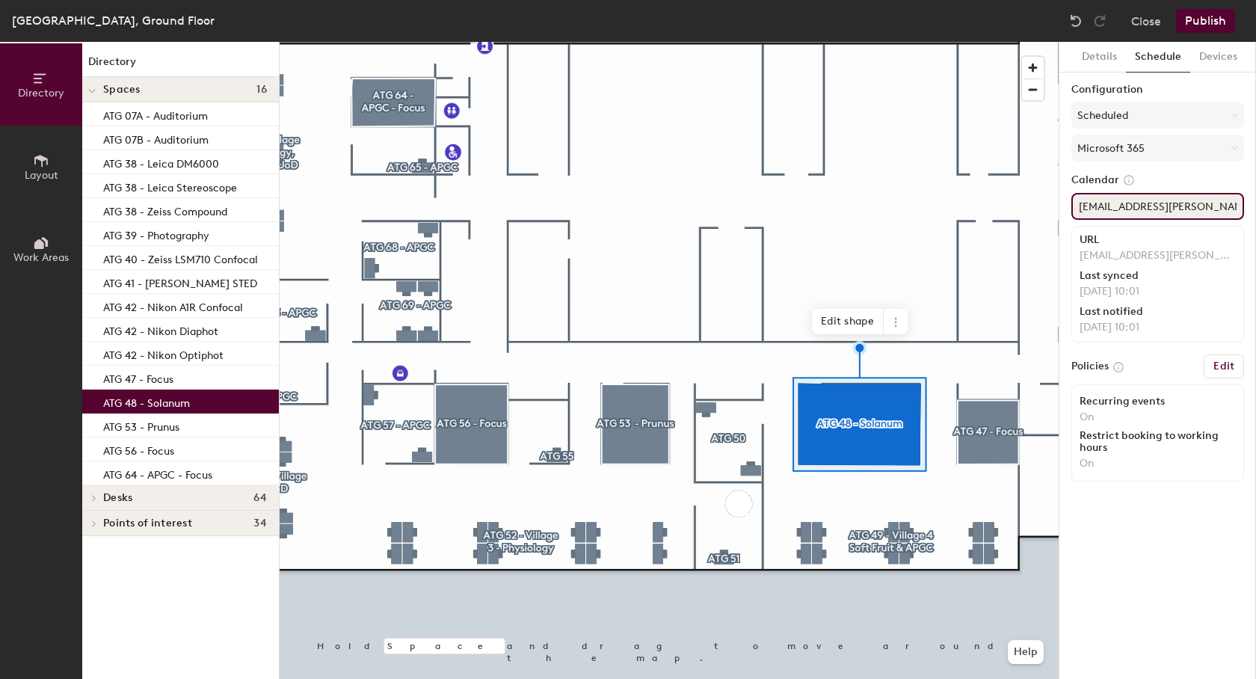
drag, startPoint x: 1235, startPoint y: 204, endPoint x: 1071, endPoint y: 206, distance: 164.5
click at [1072, 206] on input "ATG48Solanum@hutton.ac.uk" at bounding box center [1158, 206] width 173 height 27
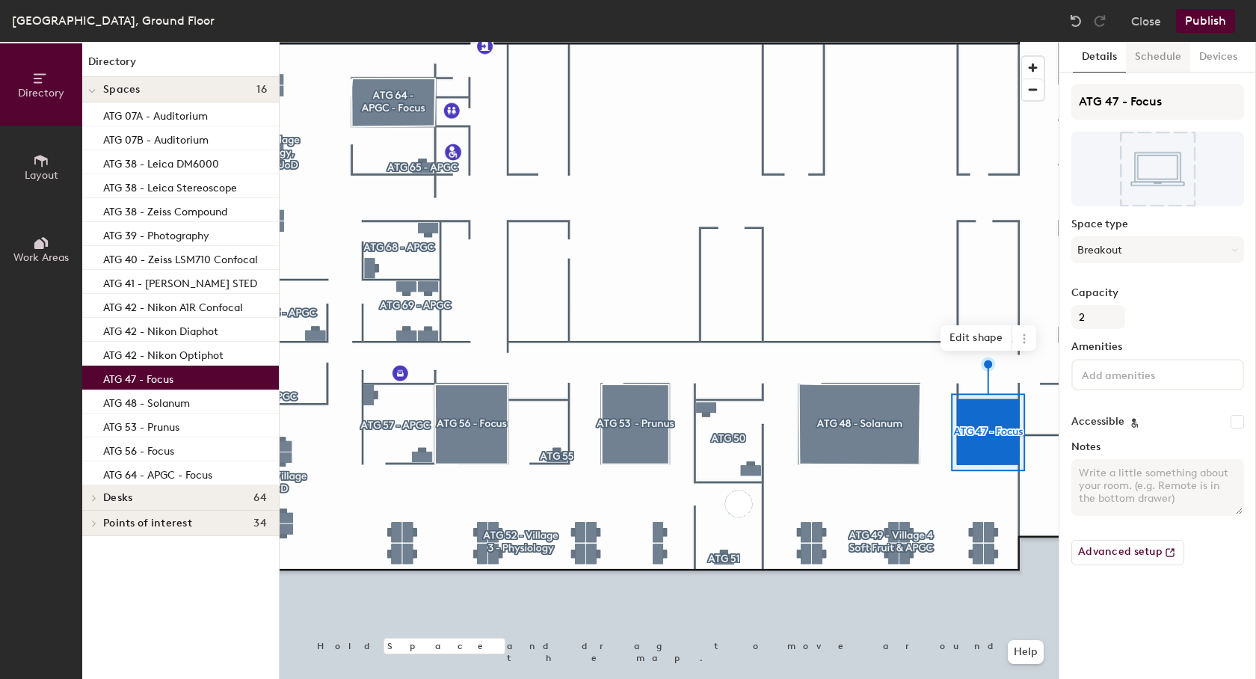
click at [1158, 55] on button "Schedule" at bounding box center [1158, 57] width 64 height 31
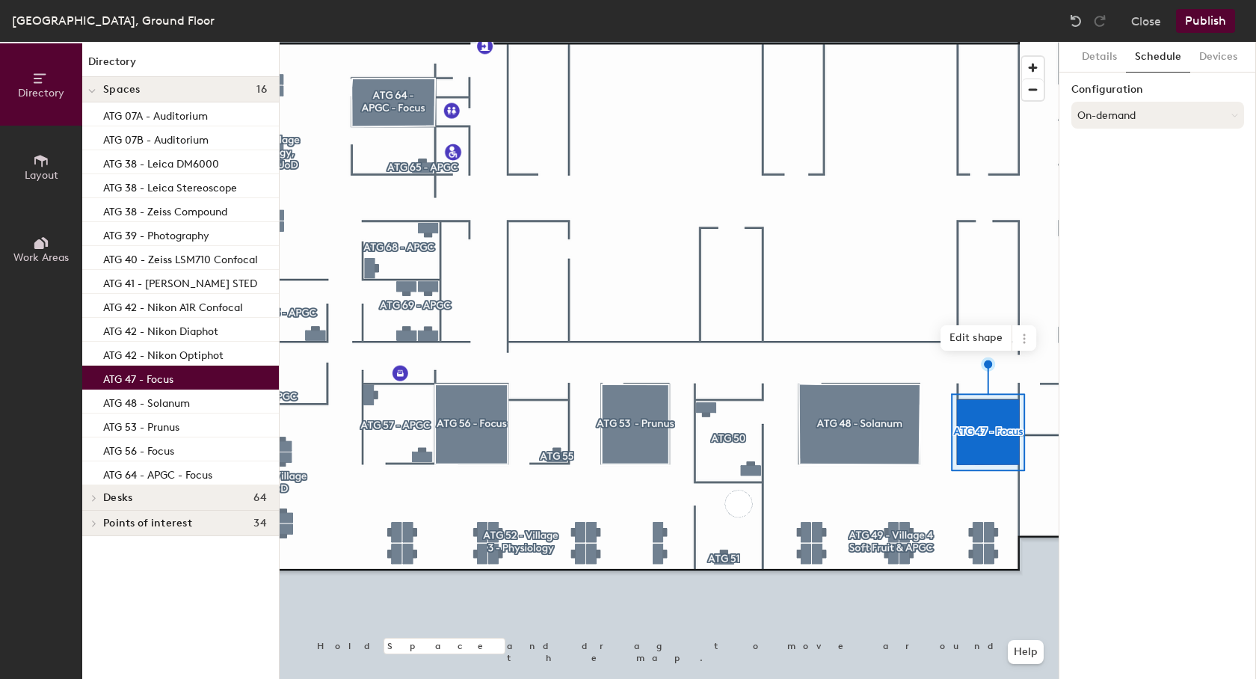
click at [1143, 116] on button "On-demand" at bounding box center [1158, 115] width 173 height 27
click at [1126, 172] on div "Scheduled" at bounding box center [1157, 175] width 171 height 22
click at [1128, 155] on button "Select account" at bounding box center [1158, 148] width 173 height 27
click at [1128, 212] on div "Microsoft 365" at bounding box center [1157, 208] width 171 height 22
click at [1128, 212] on input at bounding box center [1158, 206] width 173 height 27
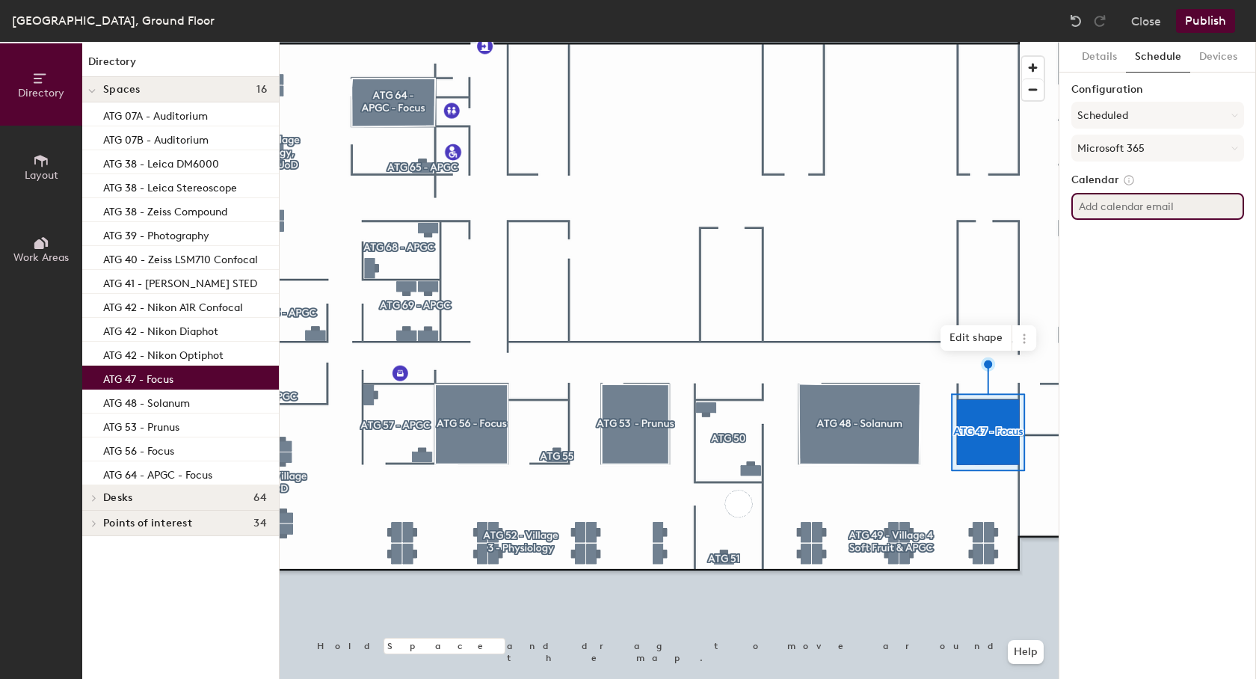
paste input "ATG47.FocusRoom@hutton.ac.uk"
type input "ATG47.FocusRoom@hutton.ac.uk"
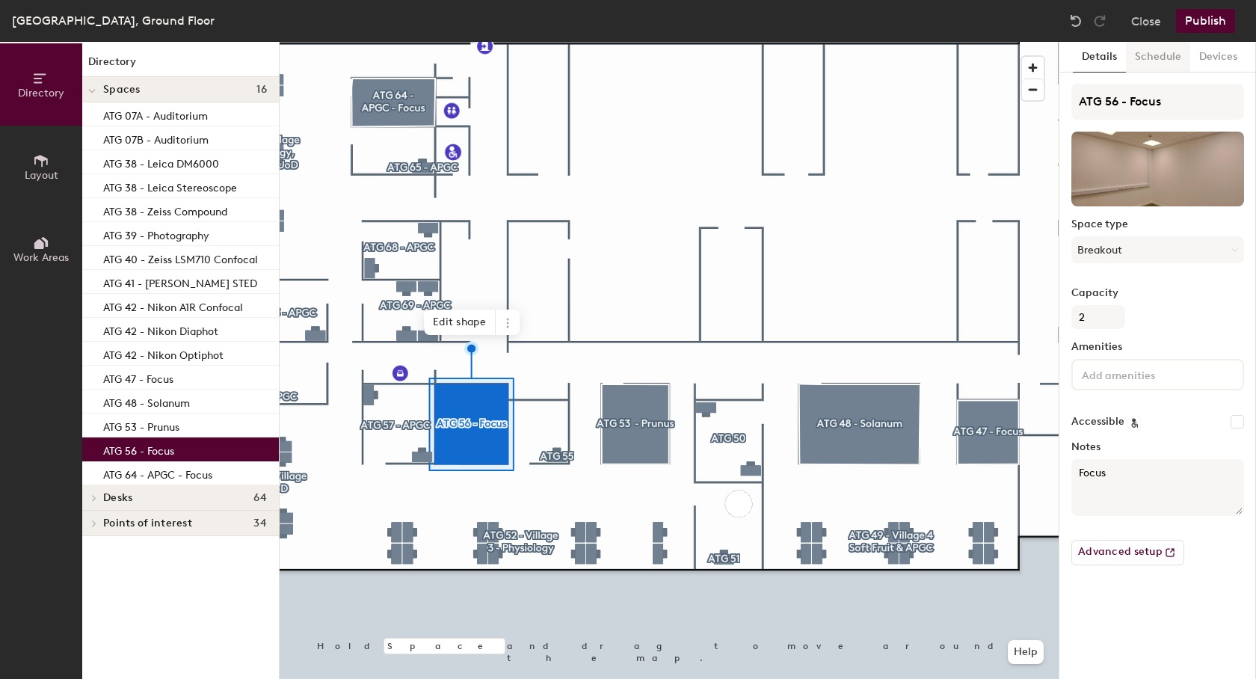
click at [1157, 58] on button "Schedule" at bounding box center [1158, 57] width 64 height 31
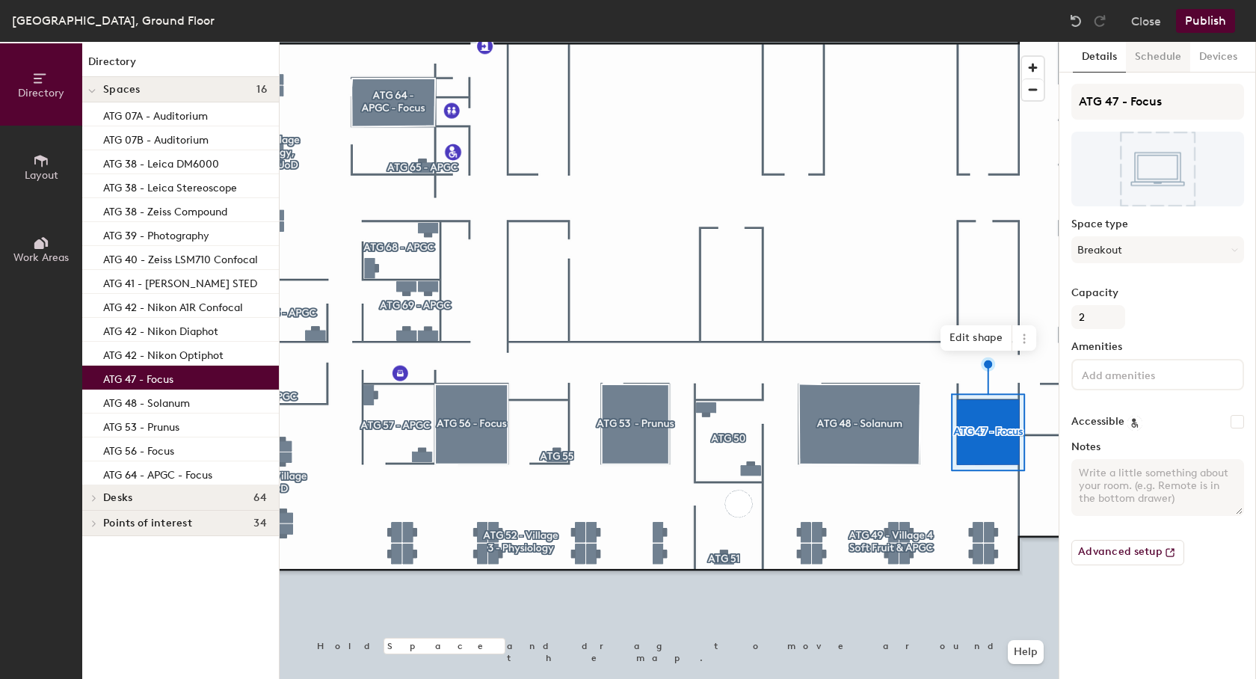
click at [1153, 51] on button "Schedule" at bounding box center [1158, 57] width 64 height 31
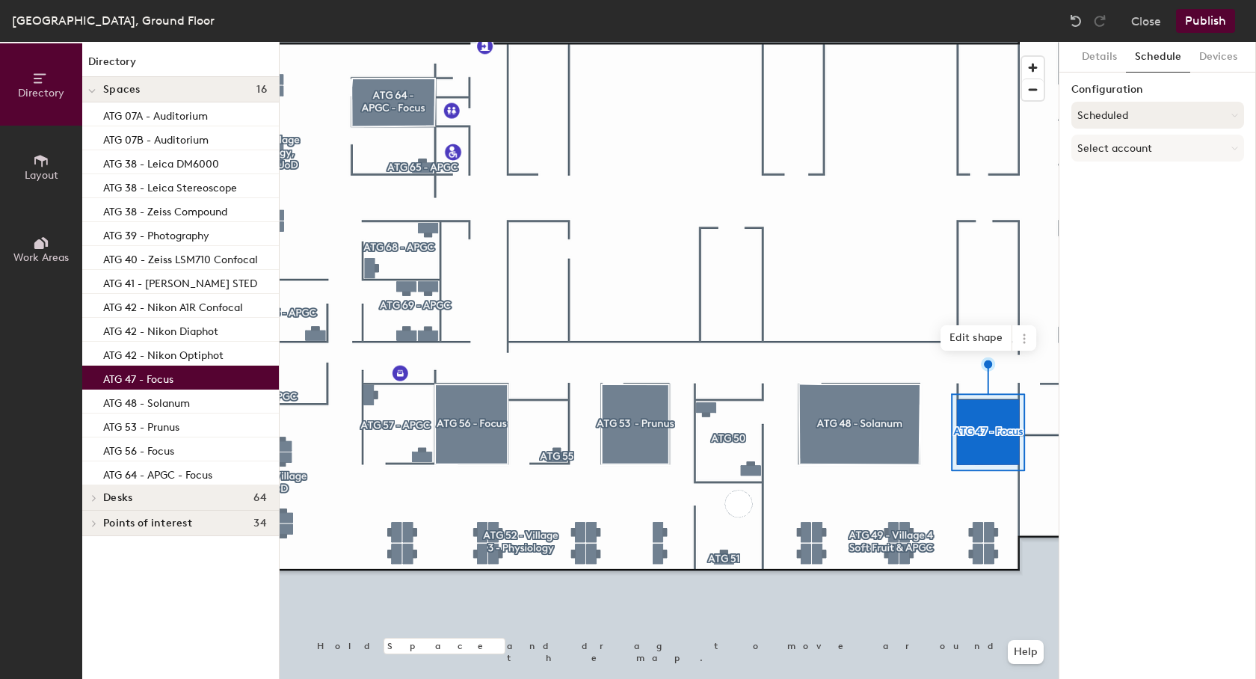
click at [1138, 114] on button "Scheduled" at bounding box center [1158, 115] width 173 height 27
click at [1130, 154] on div "On-demand" at bounding box center [1157, 152] width 171 height 22
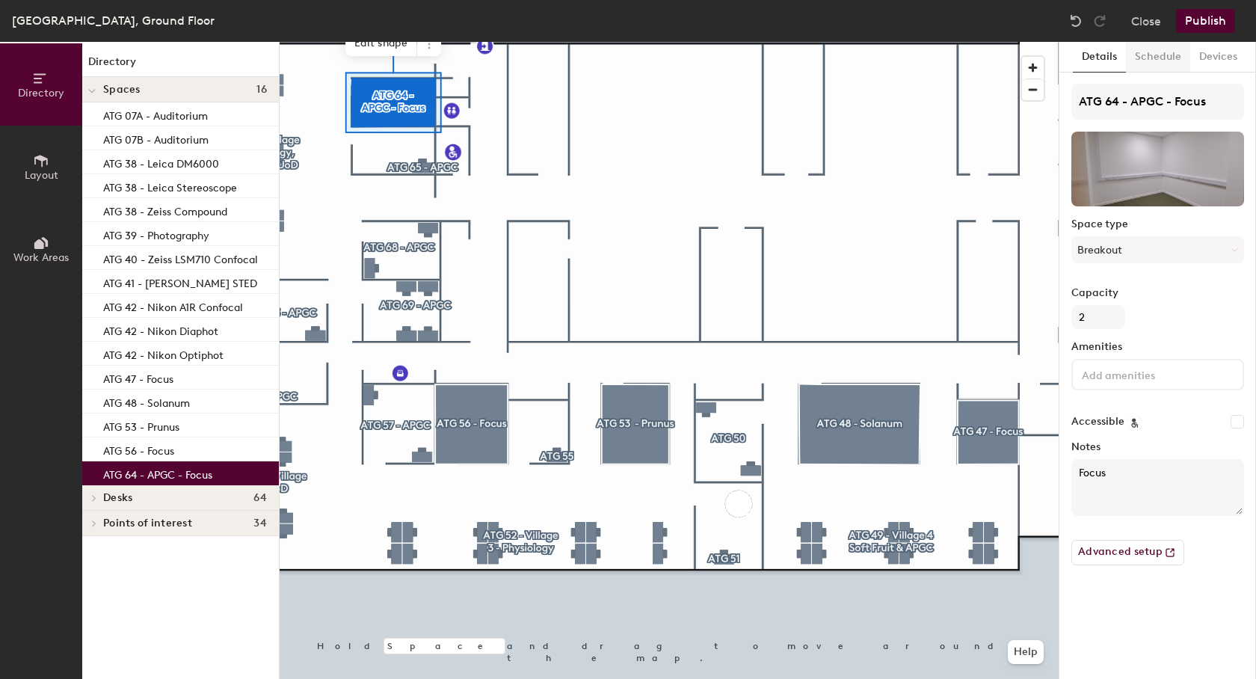
click at [1142, 53] on button "Schedule" at bounding box center [1158, 57] width 64 height 31
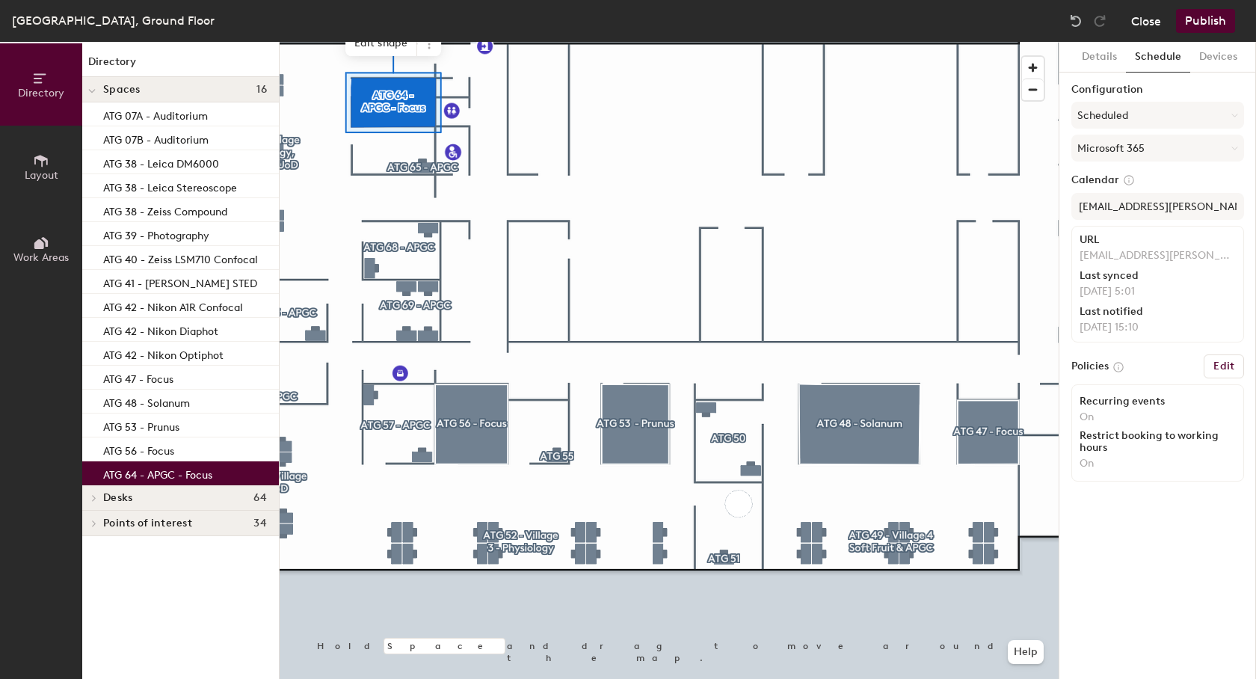
click at [1146, 20] on button "Close" at bounding box center [1146, 21] width 30 height 24
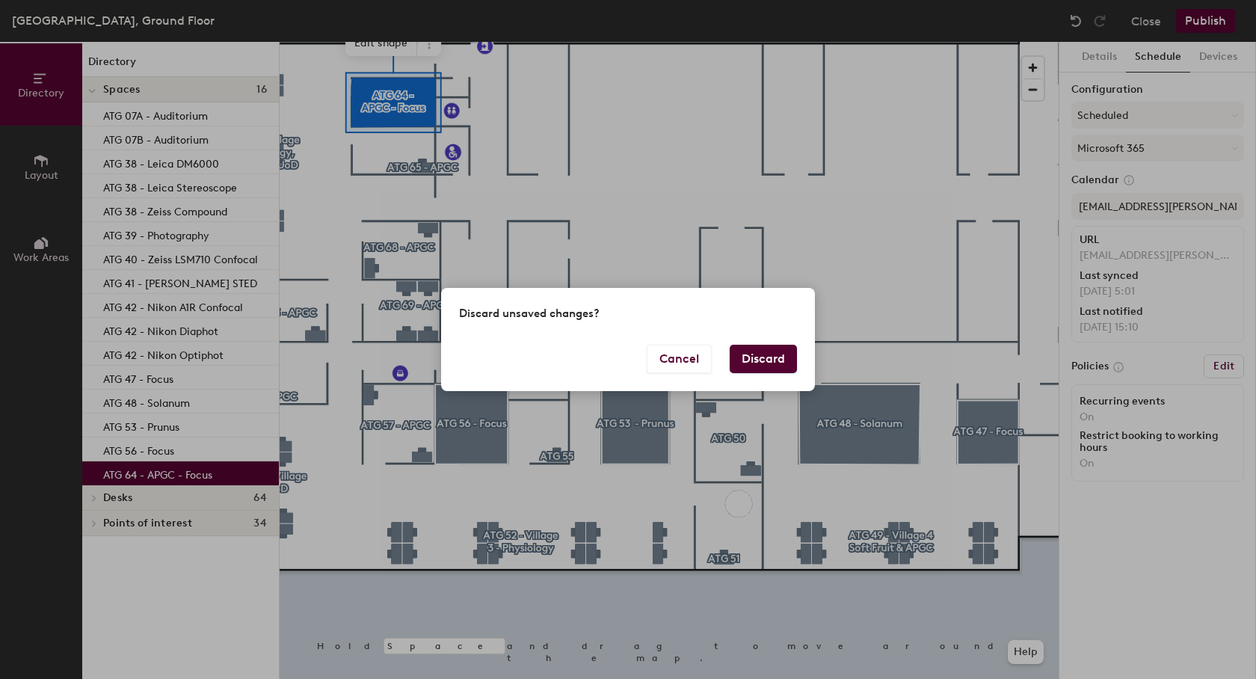
click at [773, 366] on button "Discard" at bounding box center [763, 359] width 67 height 28
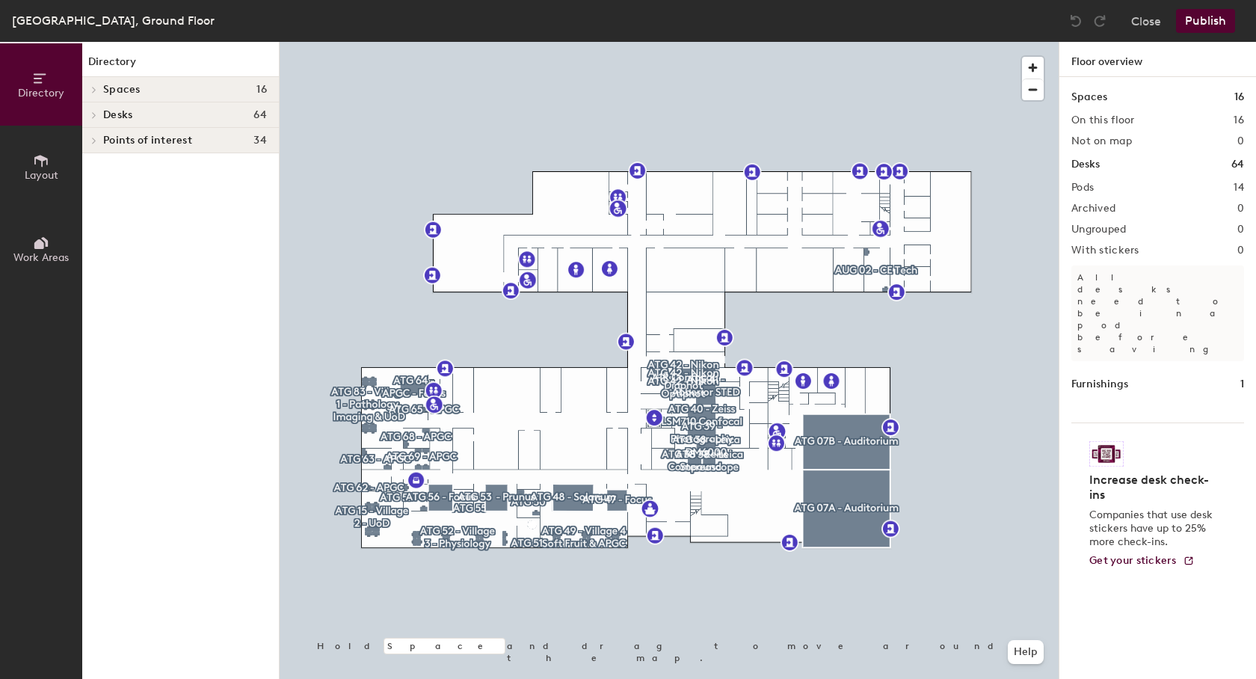
click at [96, 90] on icon at bounding box center [94, 89] width 6 height 7
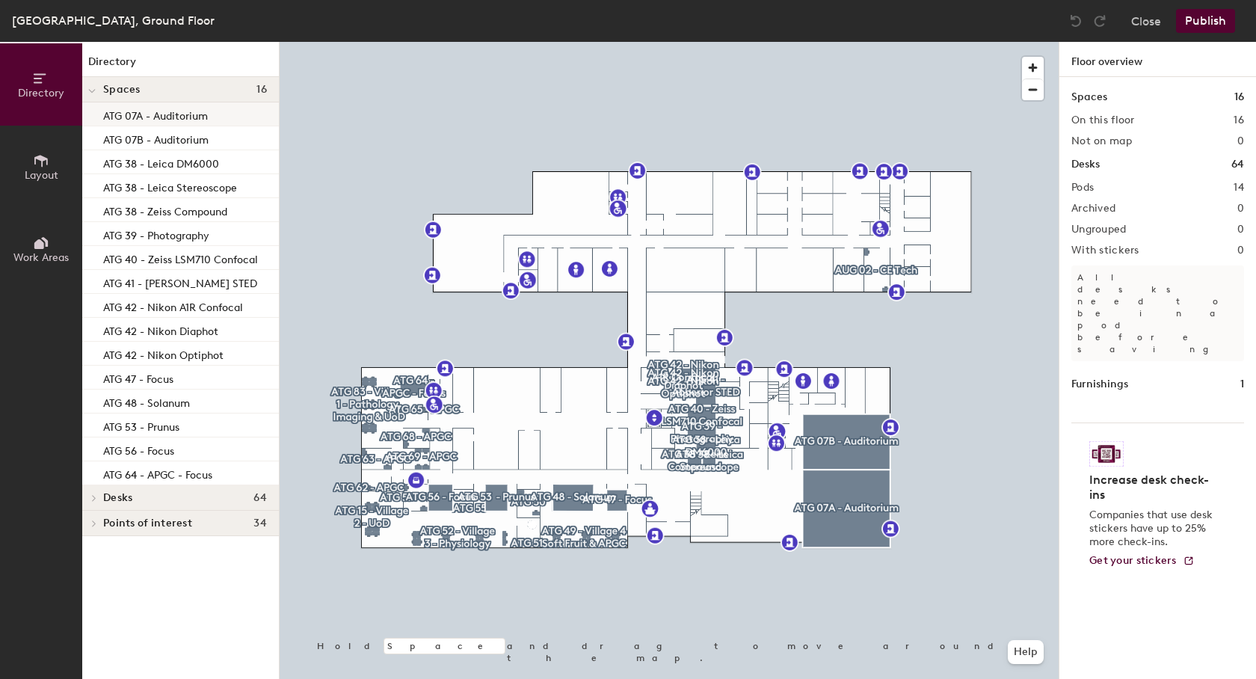
click at [123, 112] on p "ATG 07A - Auditorium" at bounding box center [155, 113] width 105 height 17
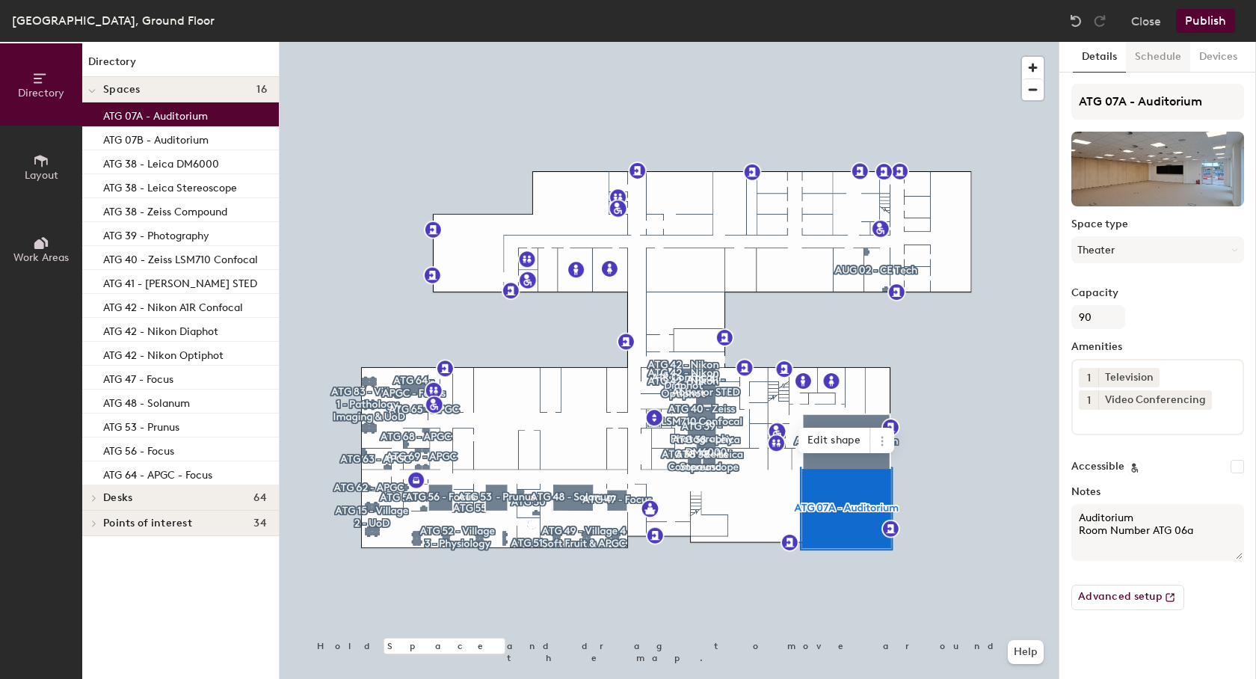
click at [1159, 63] on button "Schedule" at bounding box center [1158, 57] width 64 height 31
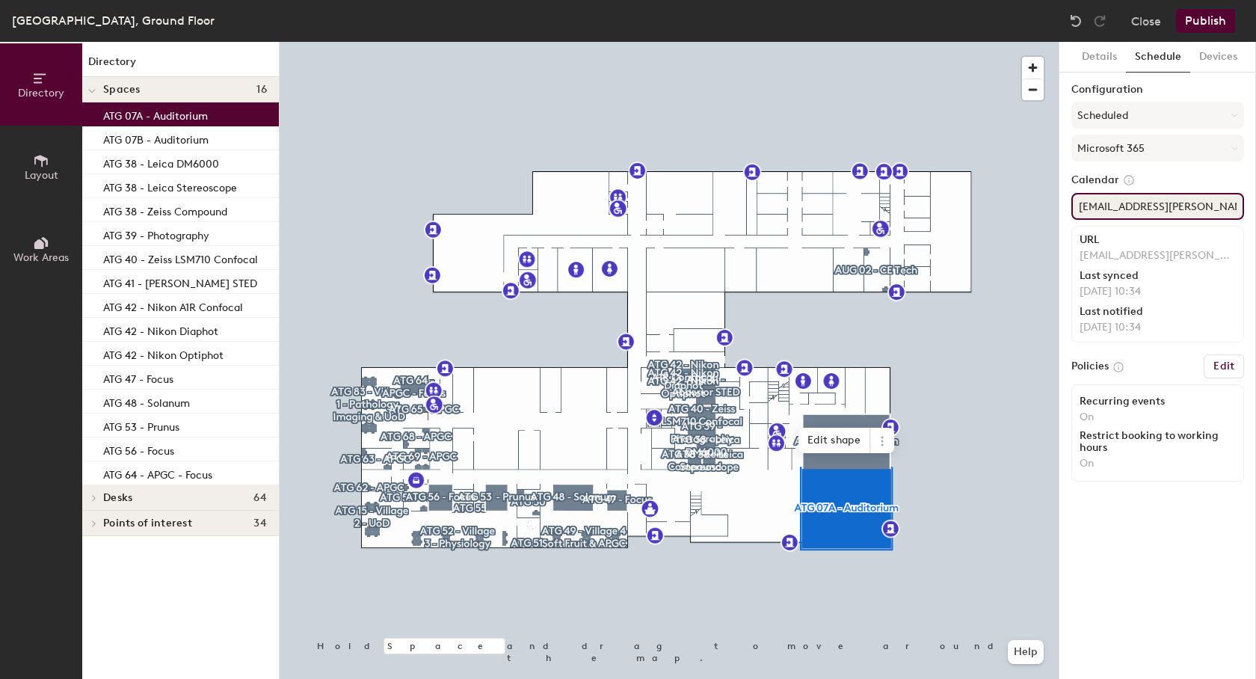
click at [1160, 206] on input "ATG06a.Auditorium@hutton.ac.uk" at bounding box center [1158, 206] width 173 height 27
paste input "7a.Auditorium1"
type input "ATG07a.Auditorium1@hutton.ac.uk"
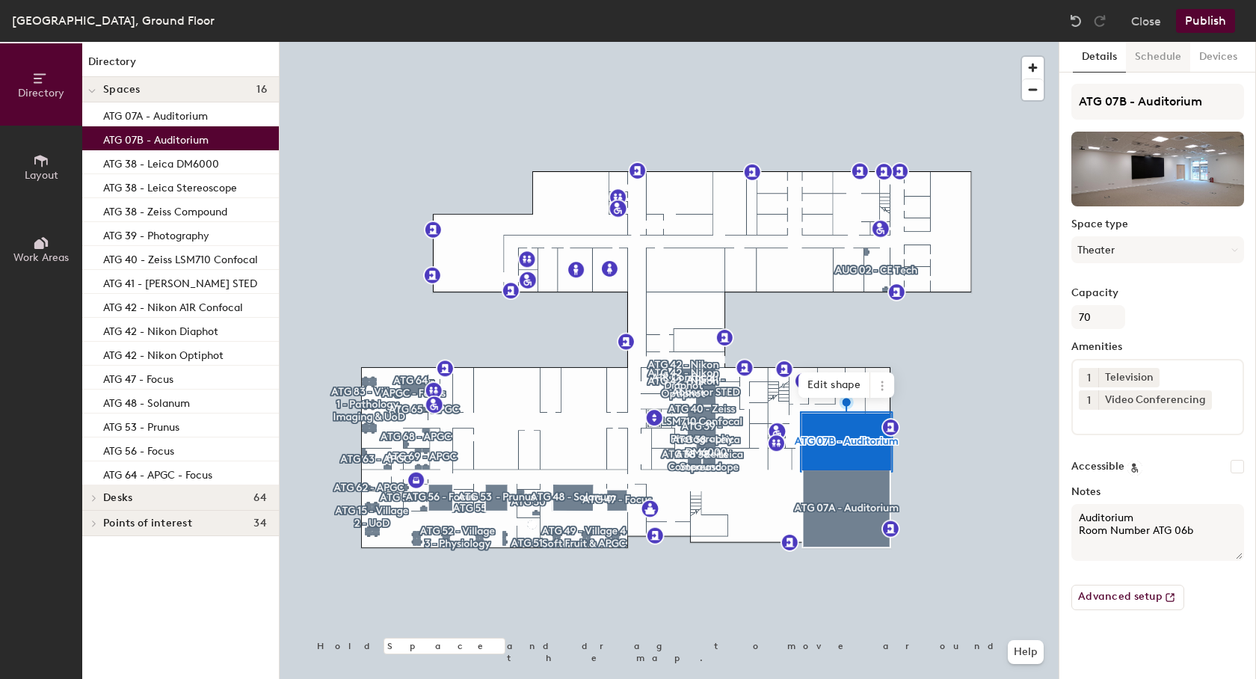
click at [1150, 56] on button "Schedule" at bounding box center [1158, 57] width 64 height 31
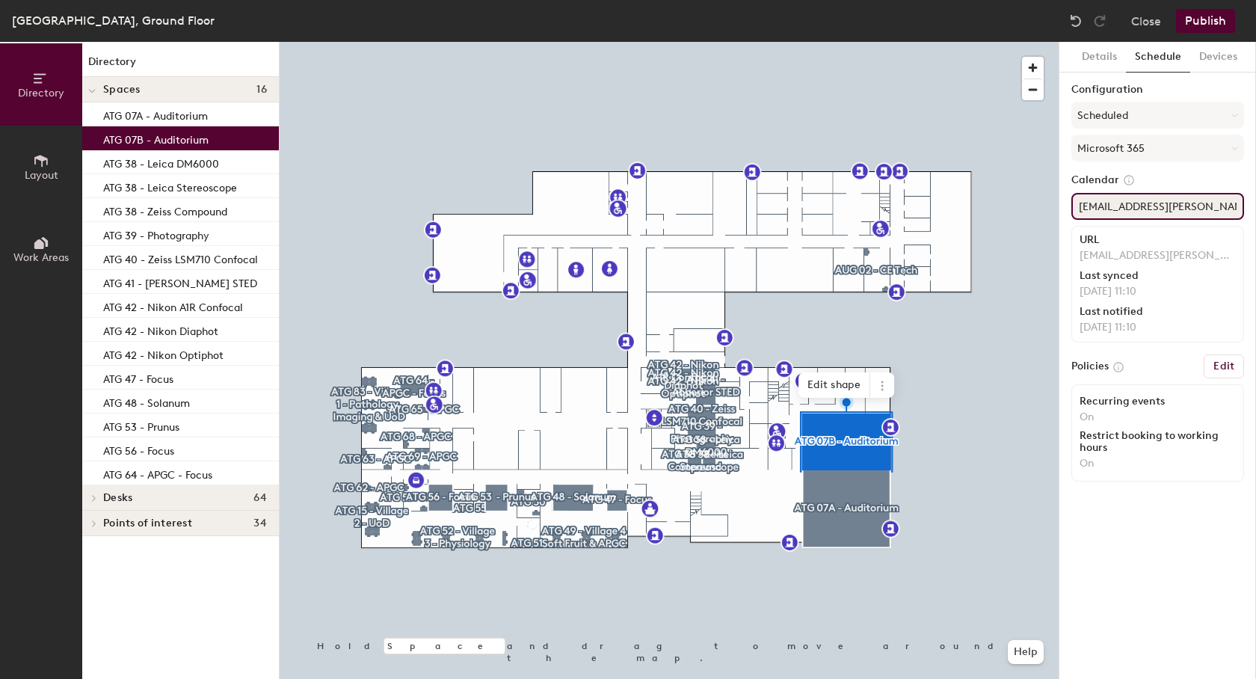
click at [1144, 206] on input "ATG06b.Auditorium@hutton.ac.uk" at bounding box center [1158, 206] width 173 height 27
paste input "7b.Auditorium2"
type input "ATG07b.Auditorium2@hutton.ac.uk"
click at [144, 407] on p "ATG 48 - Solanum" at bounding box center [146, 401] width 87 height 17
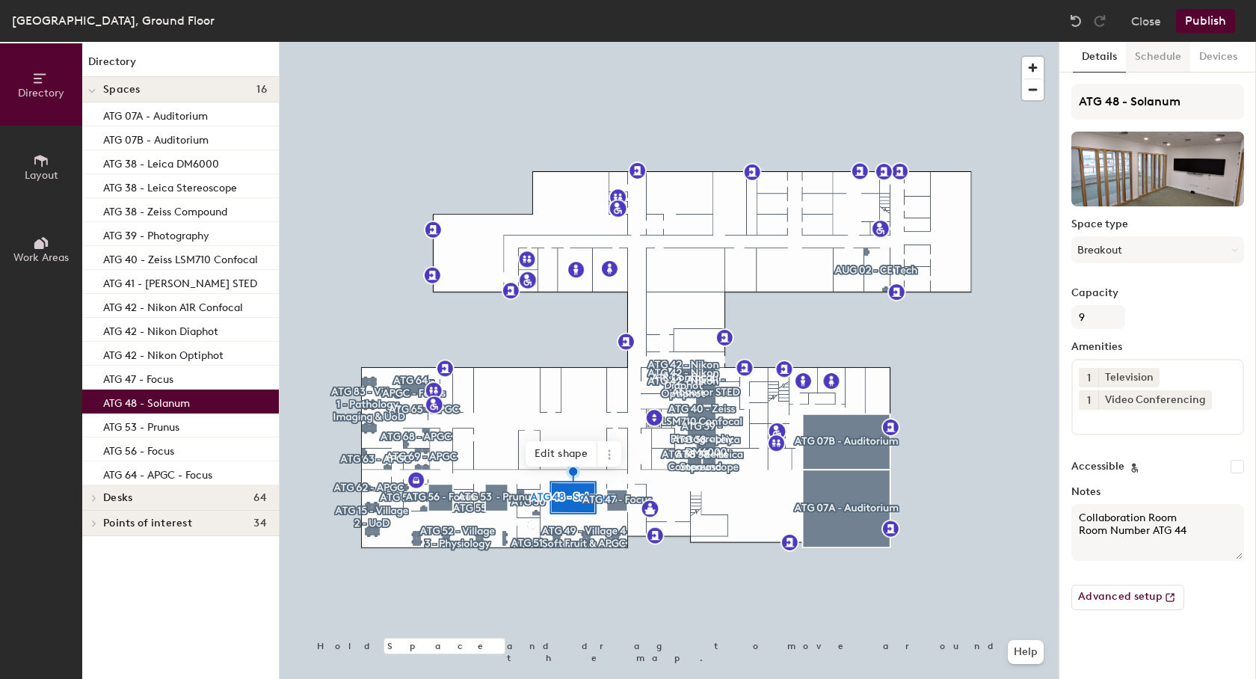
click at [1148, 56] on button "Schedule" at bounding box center [1158, 57] width 64 height 31
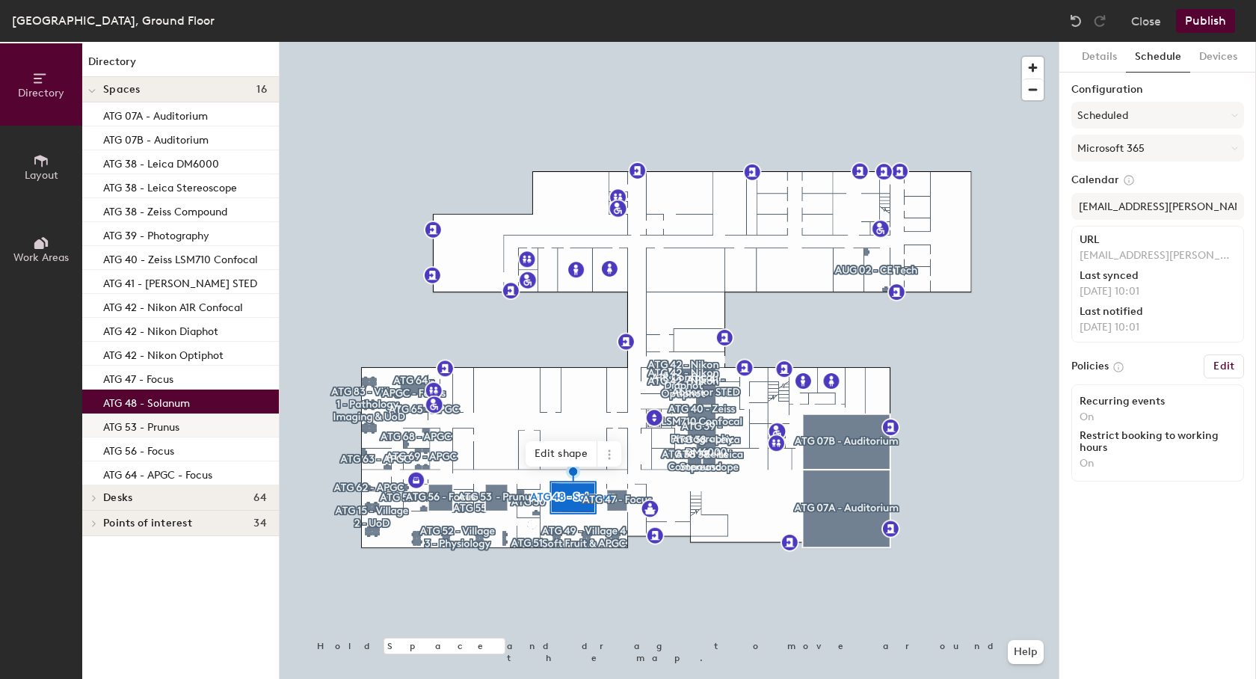
click at [170, 423] on p "ATG 53 - Prunus" at bounding box center [141, 425] width 76 height 17
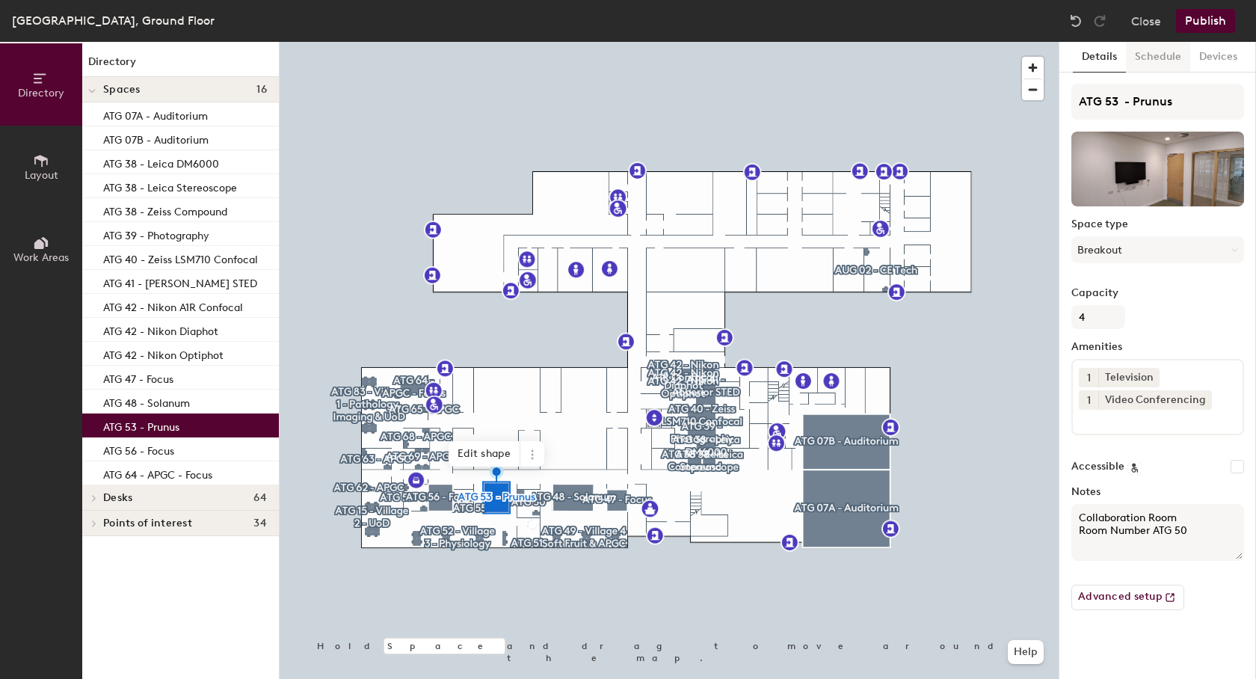
click at [1158, 57] on button "Schedule" at bounding box center [1158, 57] width 64 height 31
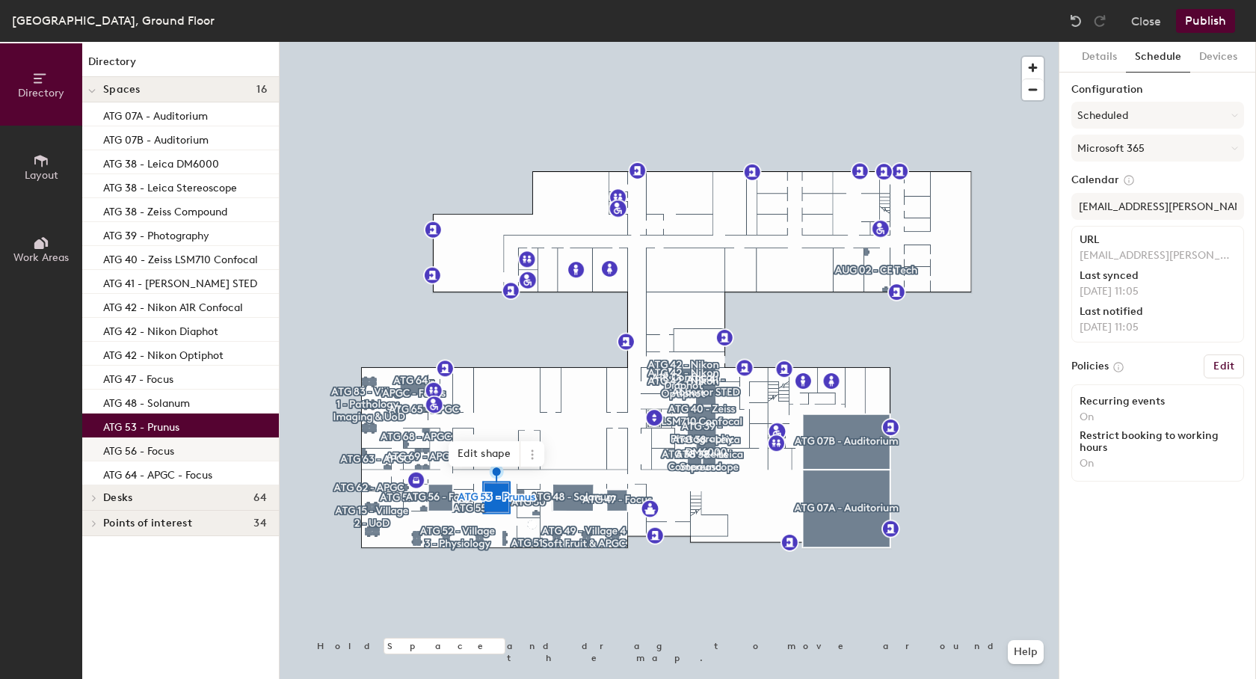
click at [172, 451] on p "ATG 56 - Focus" at bounding box center [138, 448] width 71 height 17
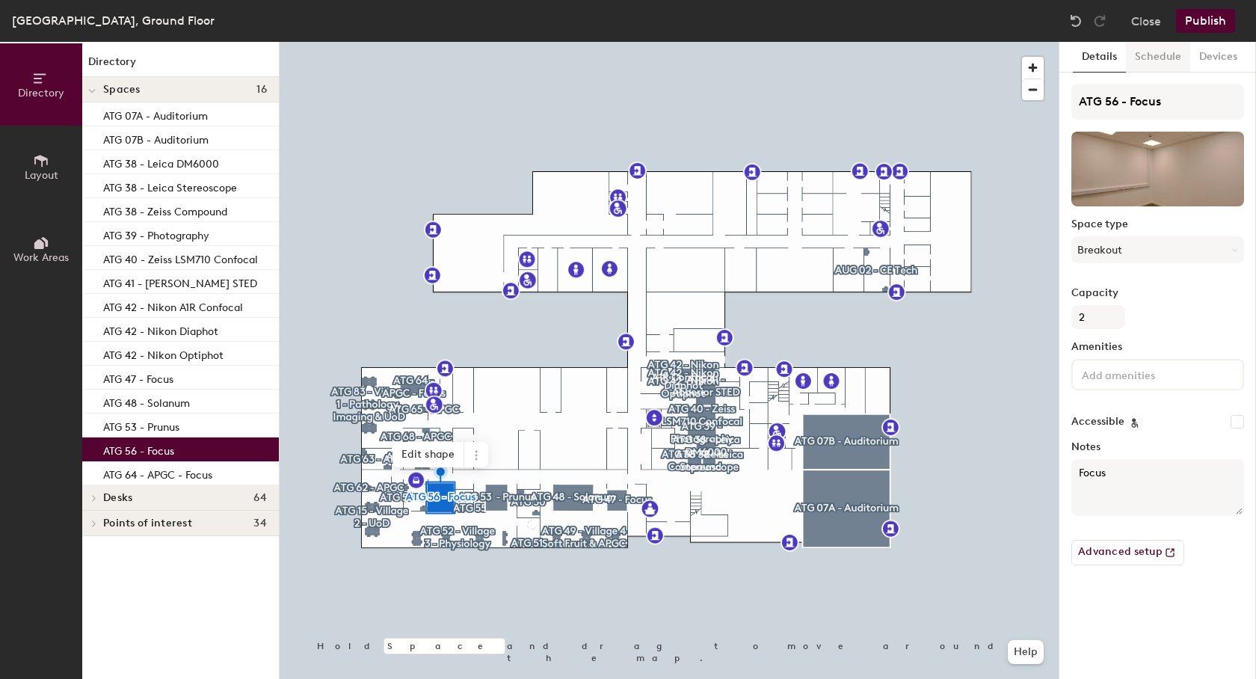
click at [1151, 52] on button "Schedule" at bounding box center [1158, 57] width 64 height 31
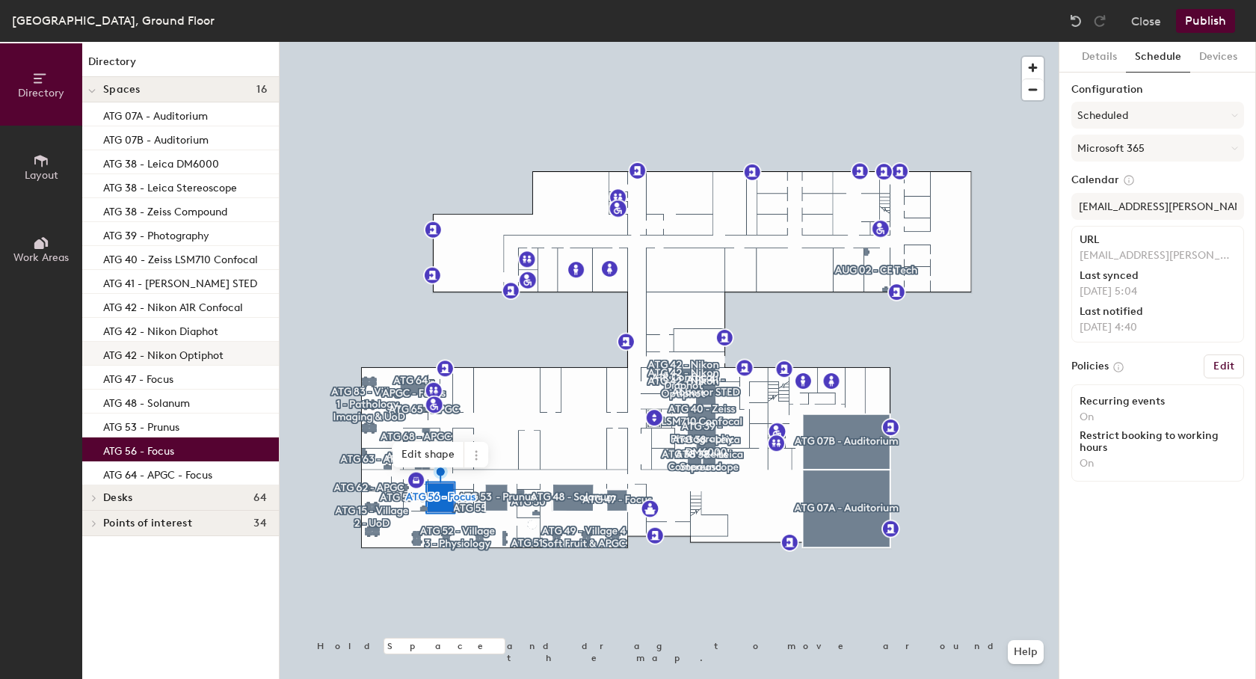
click at [141, 360] on p "ATG 42 - Nikon Optiphot" at bounding box center [163, 353] width 120 height 17
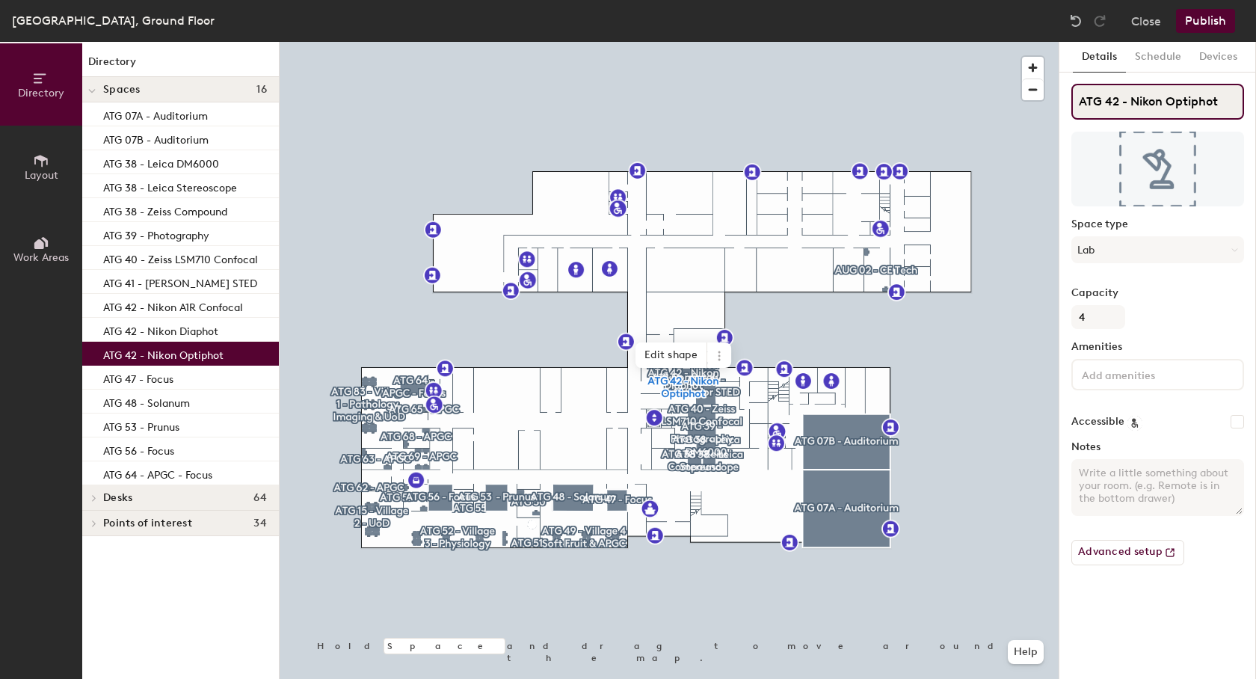
drag, startPoint x: 1229, startPoint y: 103, endPoint x: 1058, endPoint y: 99, distance: 170.5
click at [1072, 99] on input "ATG 42 - Nikon Optiphot" at bounding box center [1158, 102] width 173 height 36
click at [1158, 51] on button "Schedule" at bounding box center [1158, 57] width 64 height 31
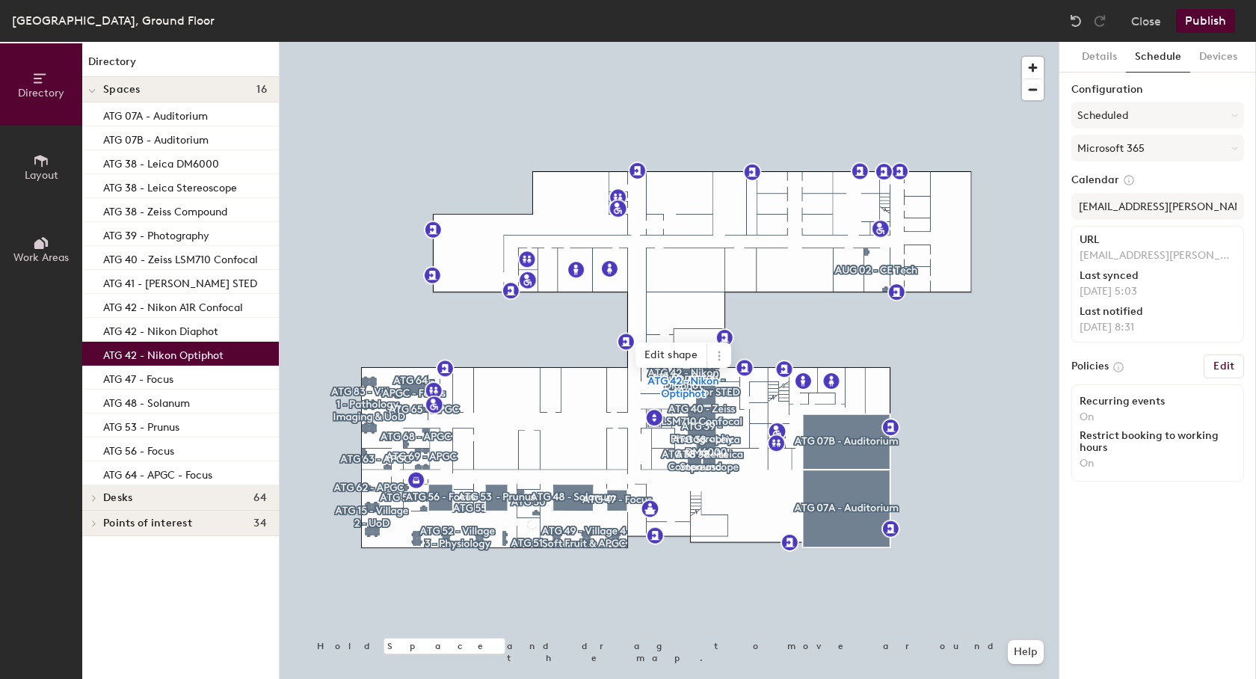
click at [1167, 259] on p "ImTech.NikonOptiphot@hutton.ac.uk" at bounding box center [1158, 255] width 156 height 13
click at [1163, 194] on input "ImTech.NikonOptiphot@hutton.ac.uk" at bounding box center [1158, 206] width 173 height 27
click at [191, 331] on p "ATG 42 - Nikon Diaphot" at bounding box center [160, 329] width 115 height 17
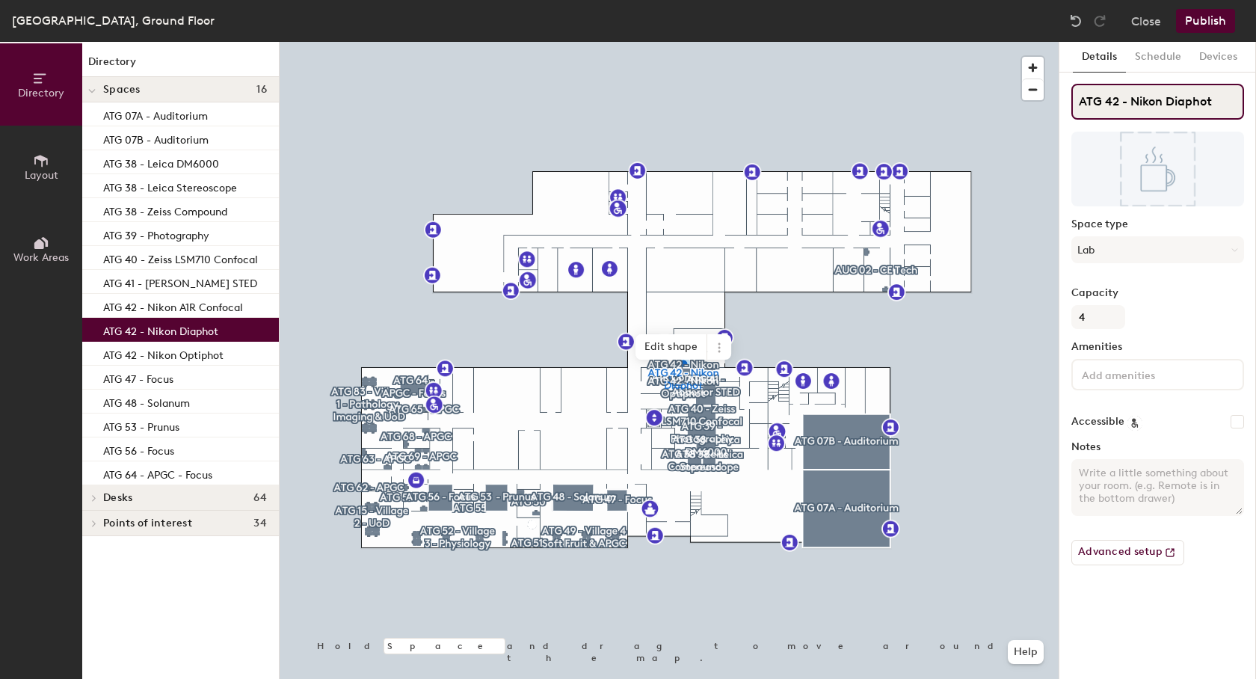
click at [1177, 99] on input "ATG 42 - Nikon Diaphot" at bounding box center [1158, 102] width 173 height 36
click at [1151, 49] on button "Schedule" at bounding box center [1158, 57] width 64 height 31
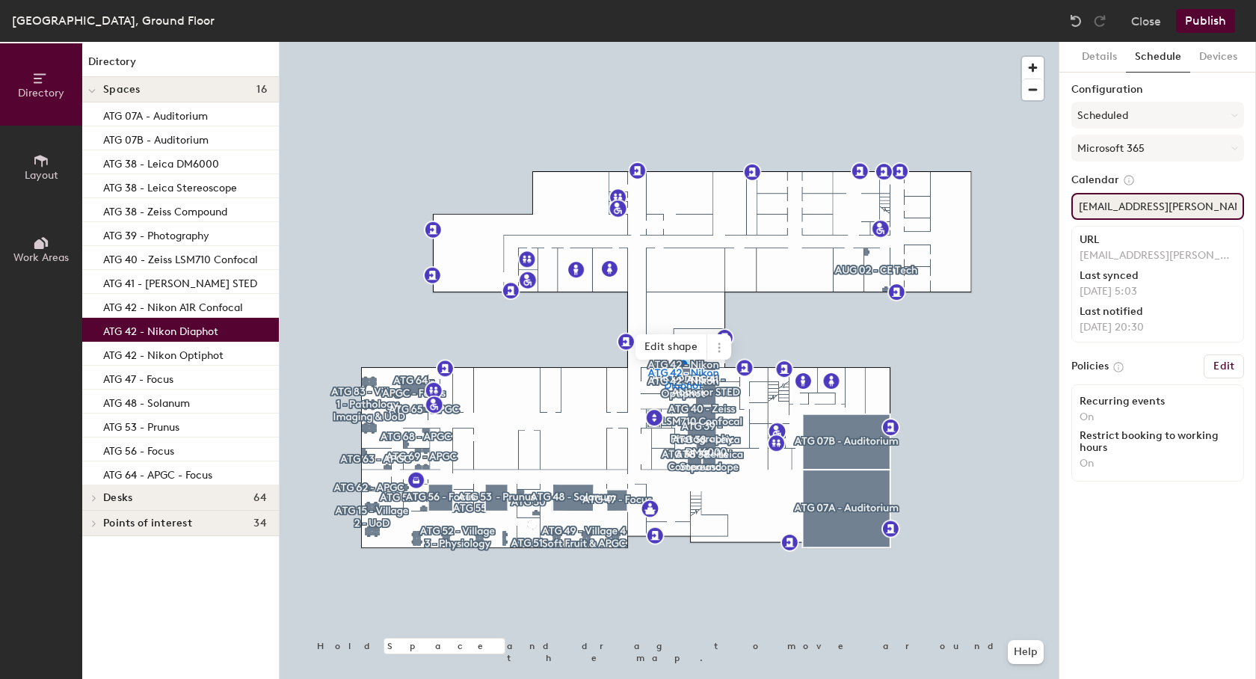
click at [1149, 209] on input "ImTech.NikonDiaphot@hutton.ac.uk" at bounding box center [1158, 206] width 173 height 27
click at [176, 307] on p "ATG 42 - Nikon A1R Confocal" at bounding box center [173, 305] width 140 height 17
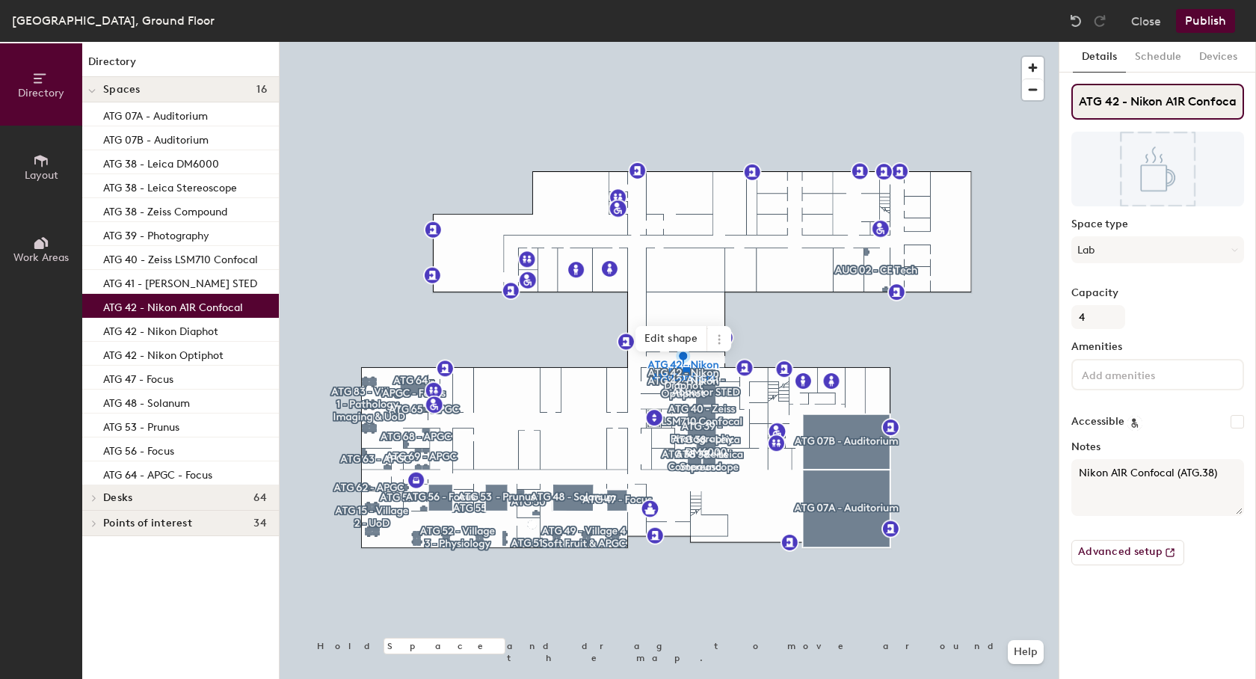
click at [1172, 97] on input "ATG 42 - Nikon A1R Confocal" at bounding box center [1158, 102] width 173 height 36
click at [1172, 61] on button "Schedule" at bounding box center [1158, 57] width 64 height 31
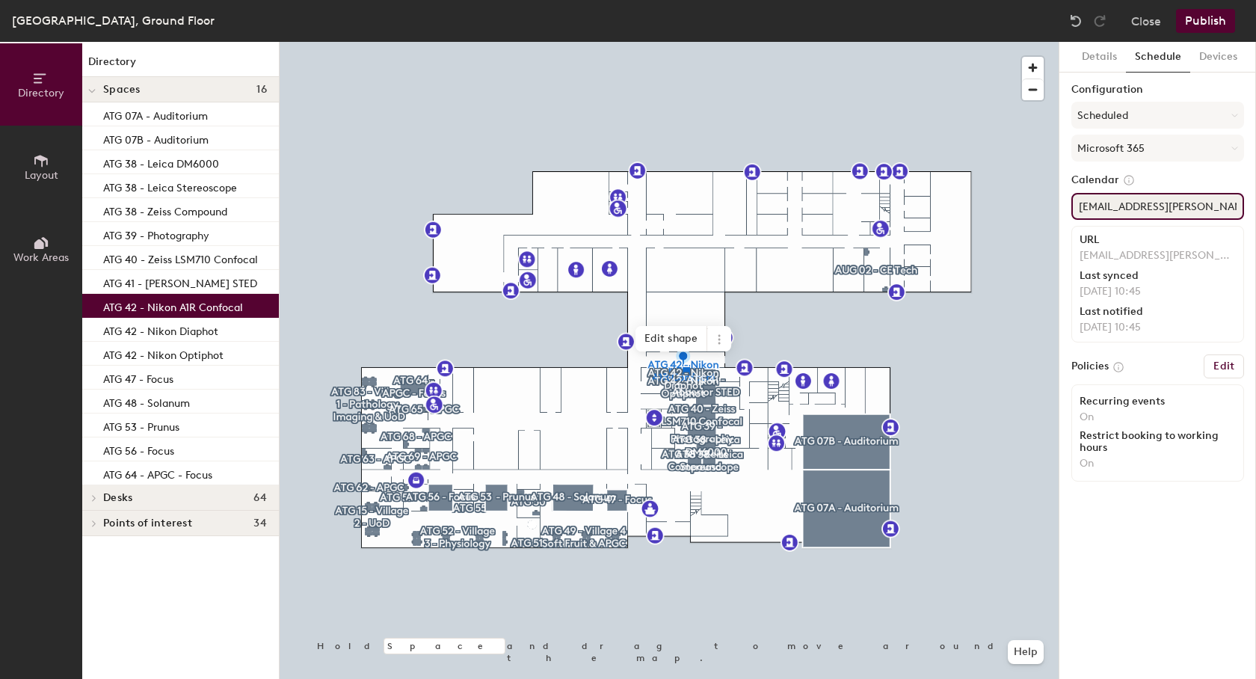
click at [1138, 213] on input "ImTech.NikonA1R@hutton.ac.uk" at bounding box center [1158, 206] width 173 height 27
click at [156, 283] on p "ATG 41 - [PERSON_NAME] STED" at bounding box center [180, 281] width 154 height 17
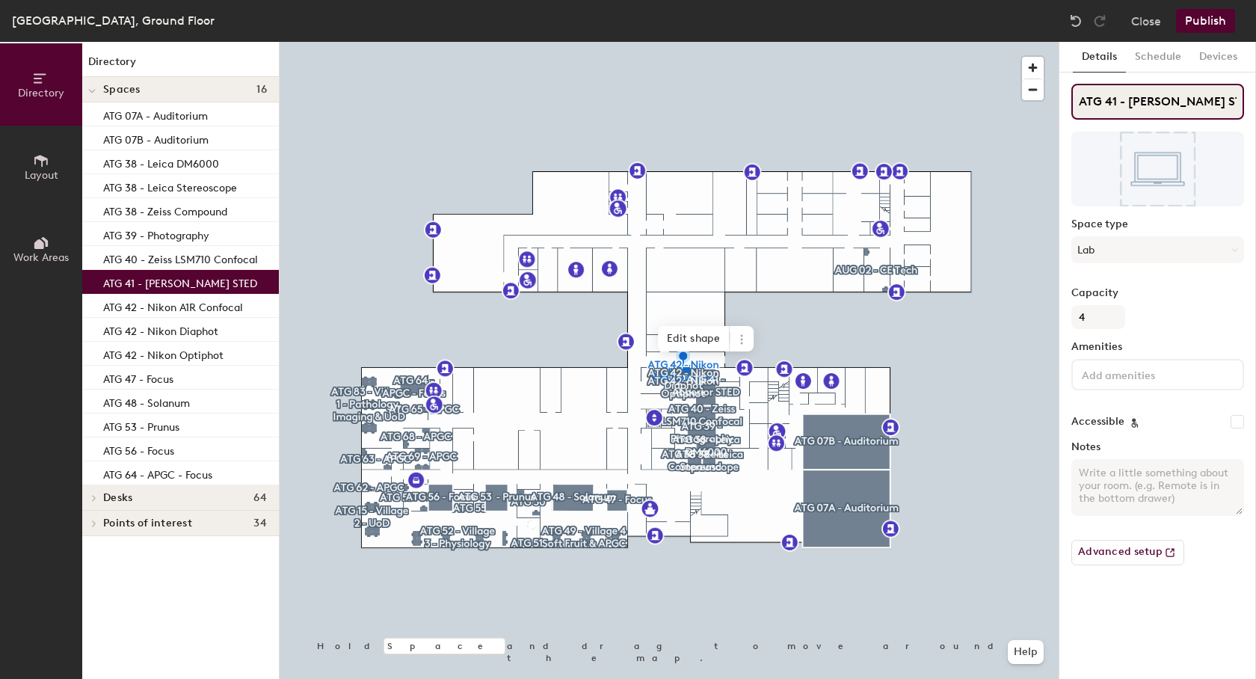
click at [1146, 99] on input "ATG 41 - [PERSON_NAME] STED" at bounding box center [1158, 102] width 173 height 36
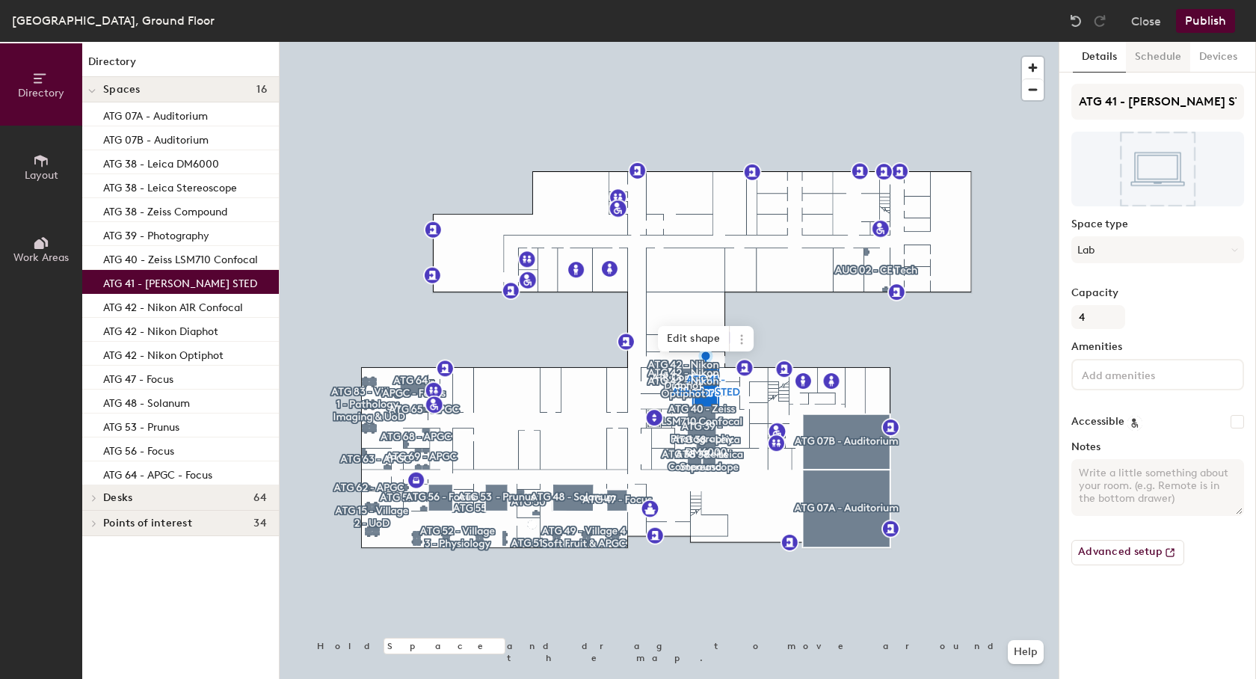
click at [1155, 56] on button "Schedule" at bounding box center [1158, 57] width 64 height 31
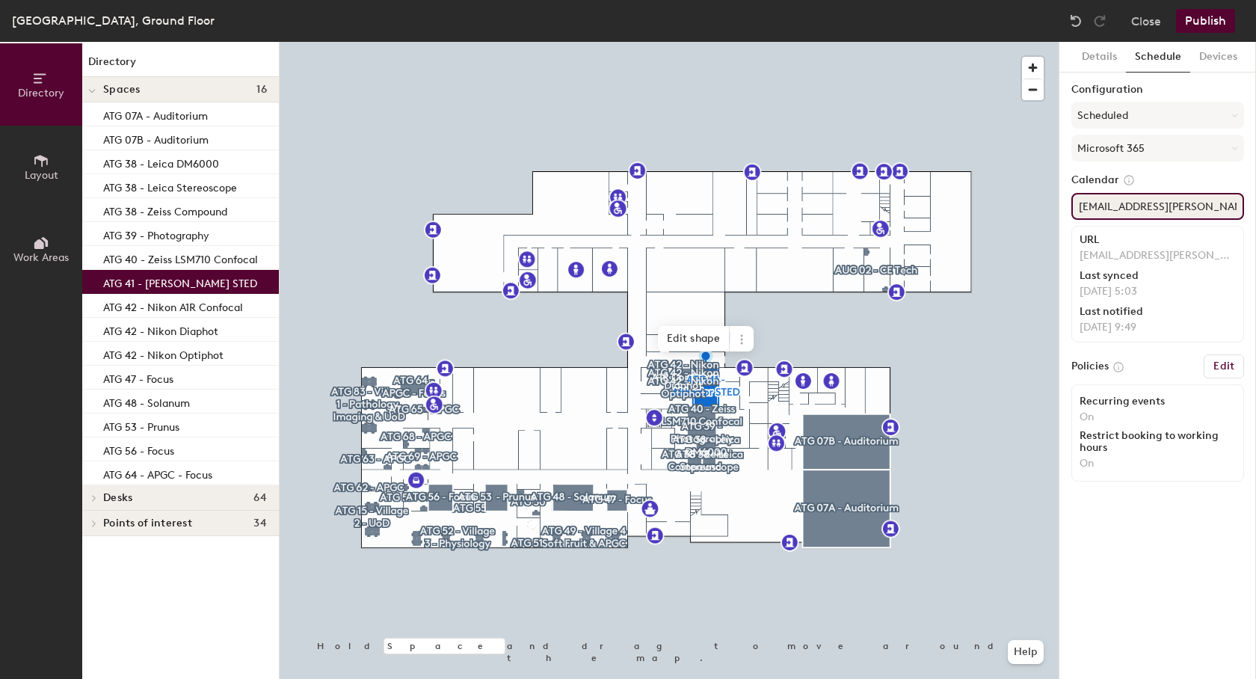
click at [1190, 209] on input "ImTech.AbberiorSTED@hutton.ac.uk" at bounding box center [1158, 206] width 173 height 27
click at [165, 265] on p "ATG 40 - Zeiss LSM710 Confocal" at bounding box center [180, 257] width 155 height 17
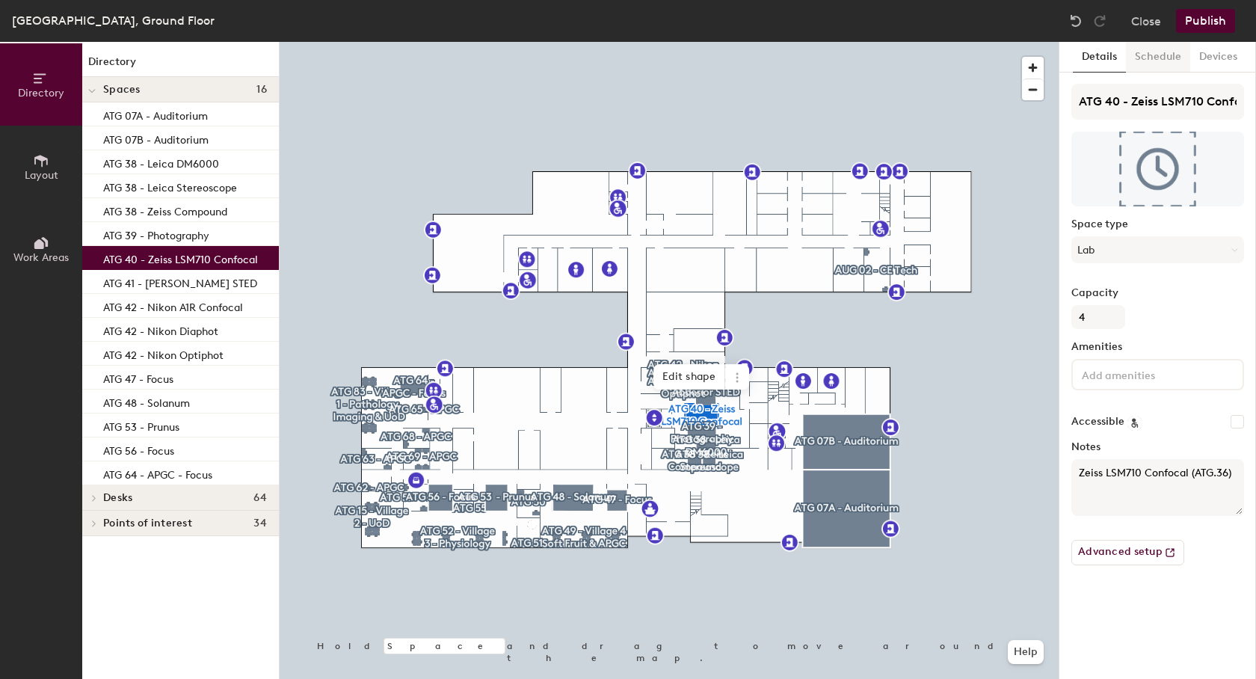
click at [1144, 55] on button "Schedule" at bounding box center [1158, 57] width 64 height 31
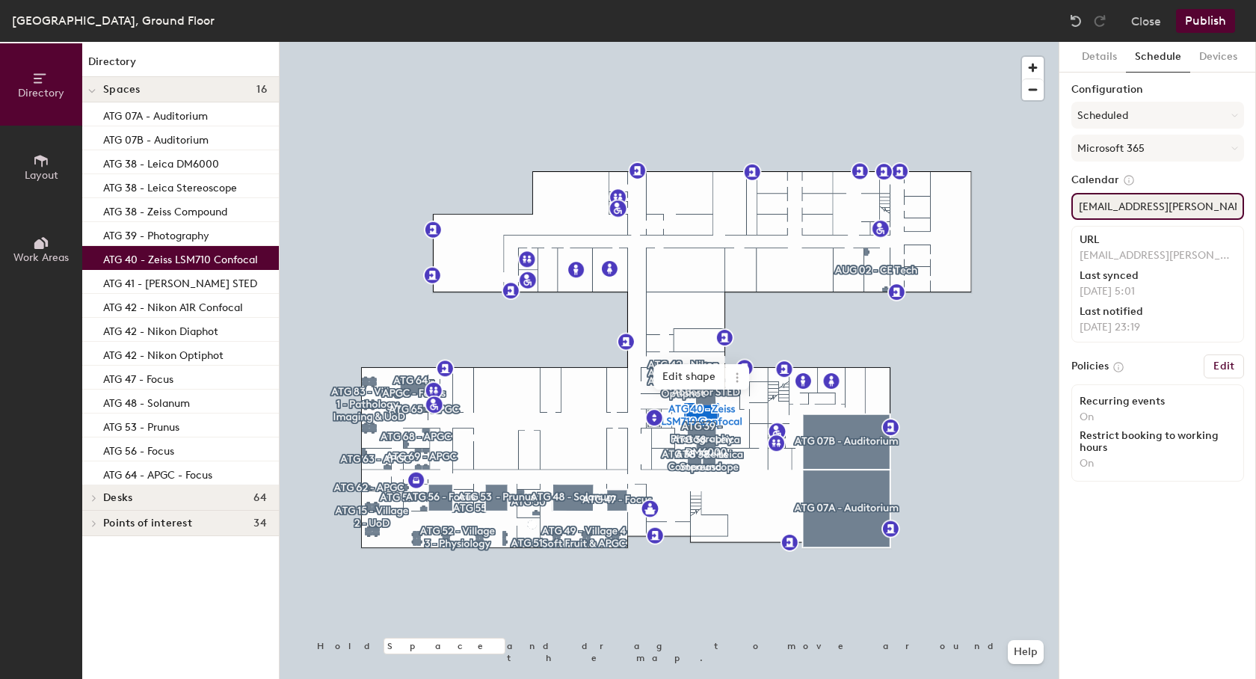
click at [1155, 215] on input "ImTech.Zeiss710@hutton.ac.uk" at bounding box center [1158, 206] width 173 height 27
click at [1103, 52] on button "Details" at bounding box center [1099, 57] width 53 height 31
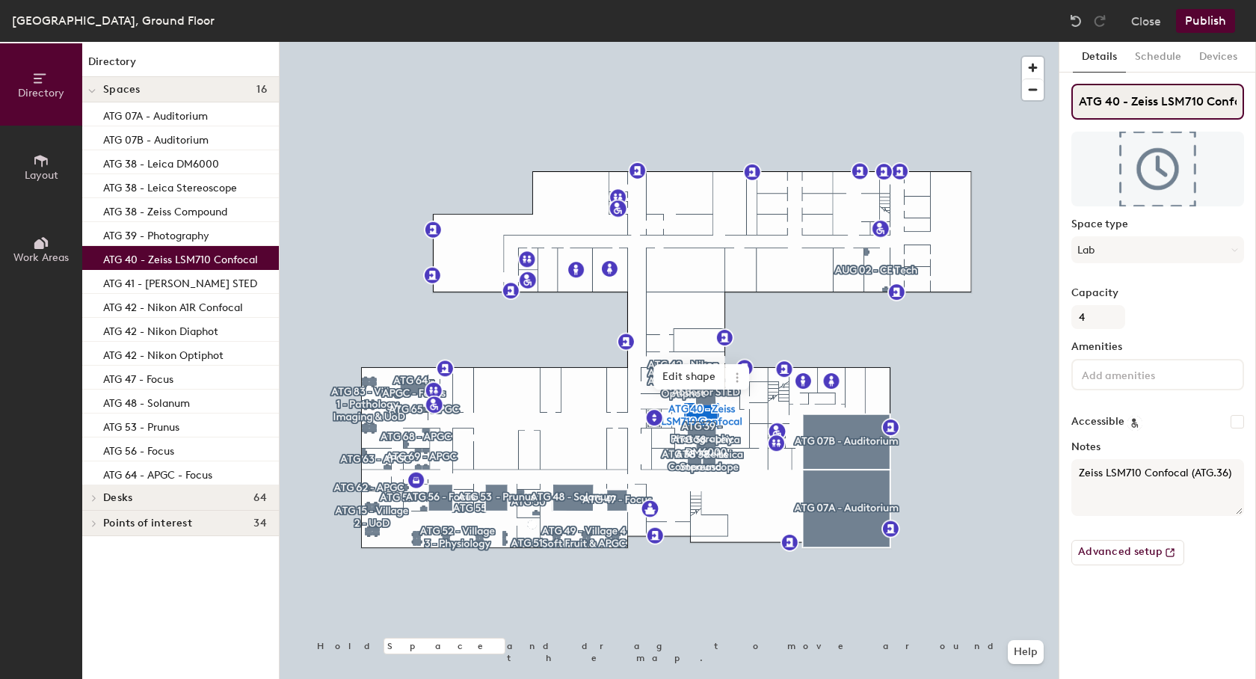
click at [1194, 93] on input "ATG 40 - Zeiss LSM710 Confocal" at bounding box center [1158, 102] width 173 height 36
click at [151, 235] on p "ATG 39 - Photography" at bounding box center [156, 233] width 106 height 17
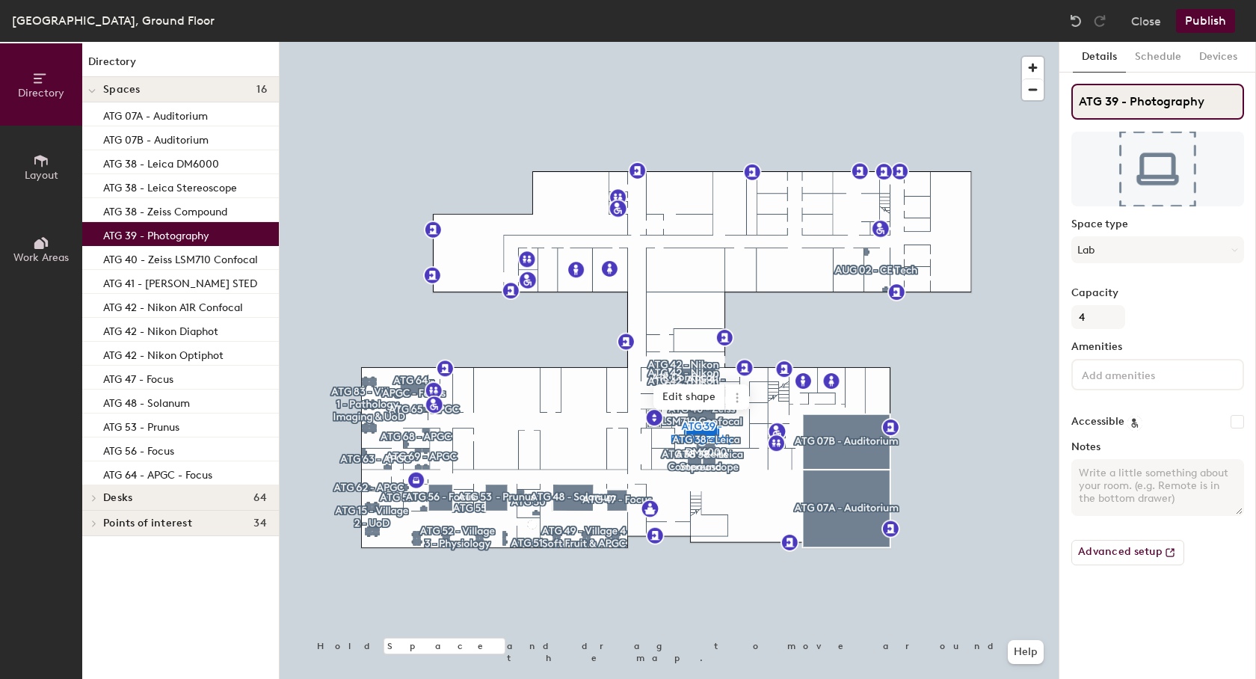
drag, startPoint x: 1221, startPoint y: 102, endPoint x: 1066, endPoint y: 100, distance: 155.6
click at [1072, 100] on input "ATG 39 - Photography" at bounding box center [1158, 102] width 173 height 36
click at [1146, 66] on button "Schedule" at bounding box center [1158, 57] width 64 height 31
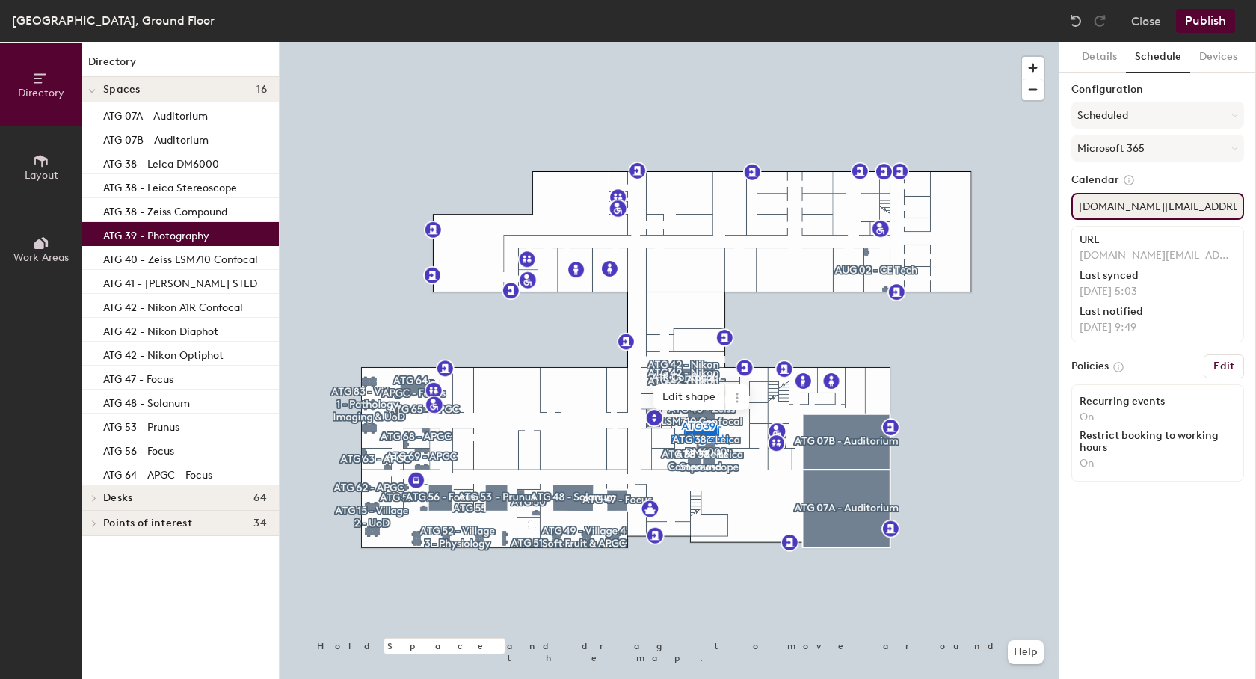
click at [1167, 213] on input "ImTech.Photography@hutton.ac.uk" at bounding box center [1158, 206] width 173 height 27
click at [177, 215] on p "ATG 38 - Zeiss Compound" at bounding box center [165, 209] width 124 height 17
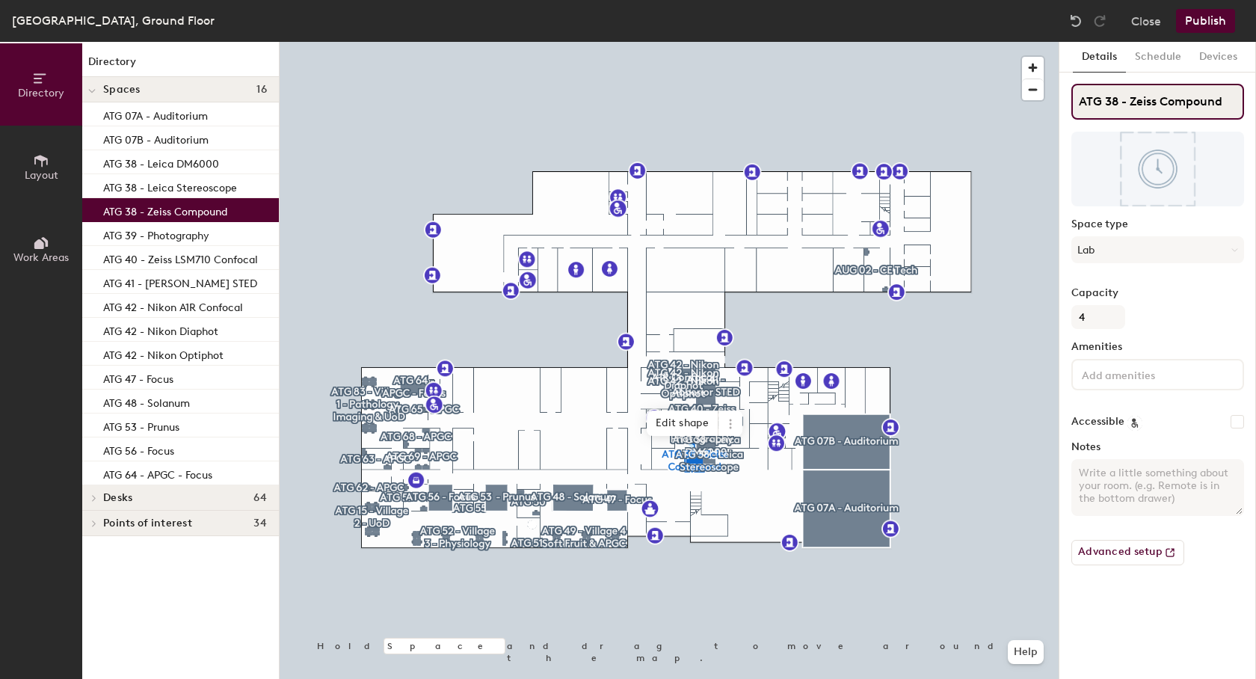
click at [1132, 98] on input "ATG 38 - Zeiss Compound" at bounding box center [1158, 102] width 173 height 36
click at [1159, 64] on button "Schedule" at bounding box center [1158, 57] width 64 height 31
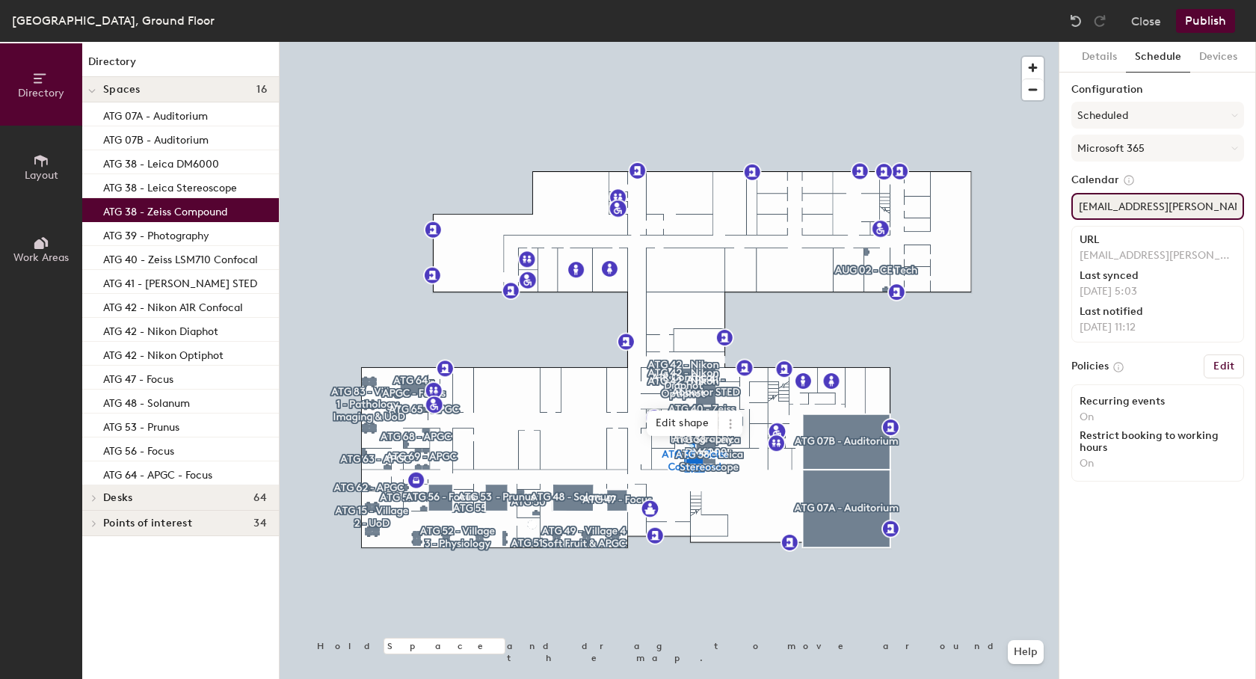
click at [1131, 209] on input "ImTech.ZeissCompund@hutton.ac.uk" at bounding box center [1158, 206] width 173 height 27
click at [181, 181] on p "ATG 38 - Leica Stereoscope" at bounding box center [170, 185] width 134 height 17
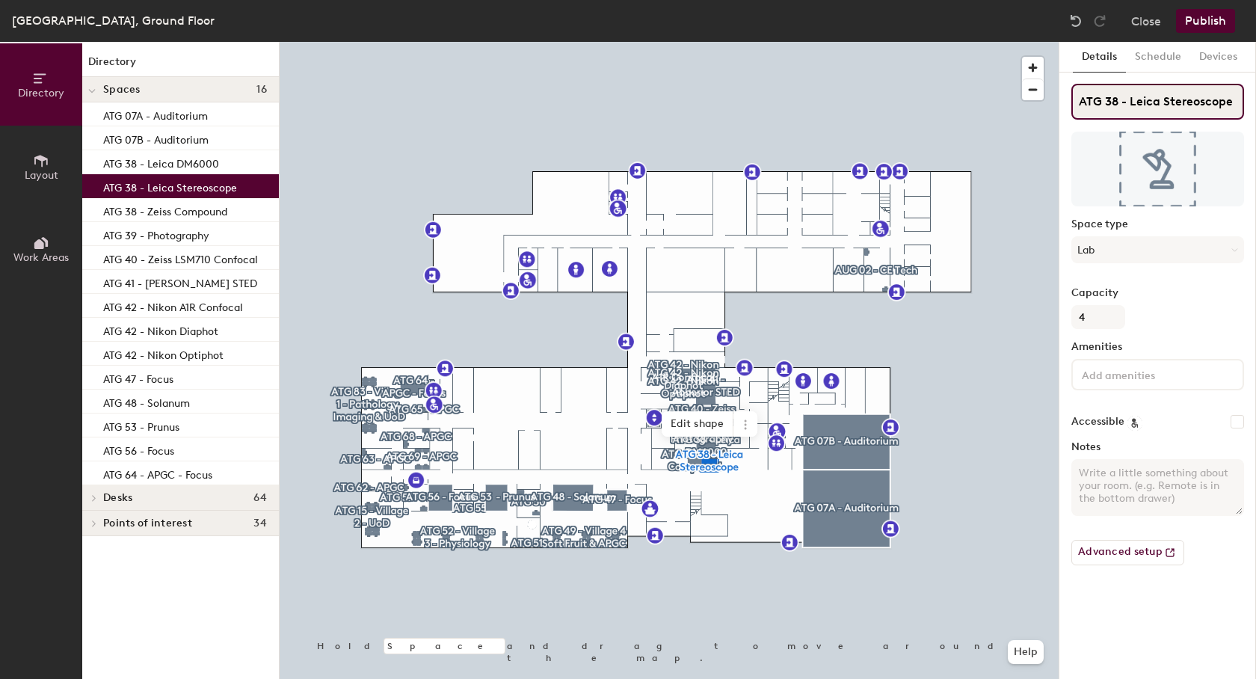
click at [1157, 104] on input "ATG 38 - Leica Stereoscope" at bounding box center [1158, 102] width 173 height 36
click at [1146, 58] on button "Schedule" at bounding box center [1158, 57] width 64 height 31
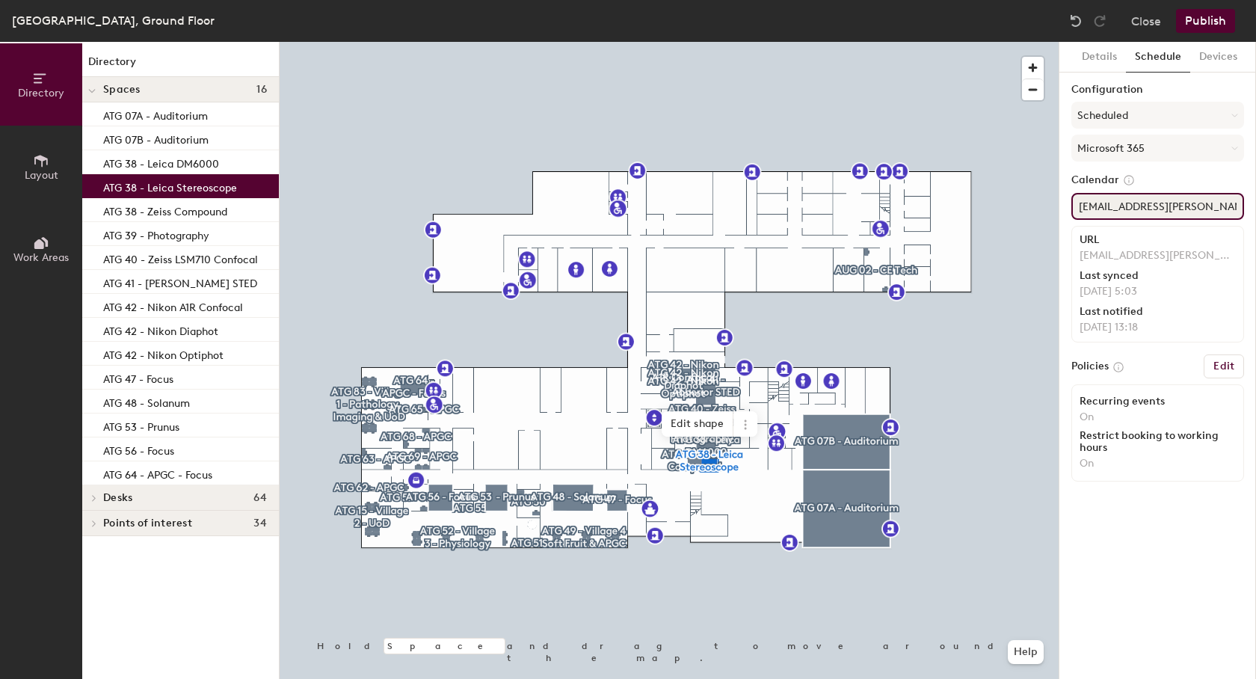
click at [1155, 207] on input "ImTech.LeicaStereoscope@hutton.ac.uk" at bounding box center [1158, 206] width 173 height 27
click at [185, 166] on p "ATG 38 - Leica DM6000" at bounding box center [161, 161] width 116 height 17
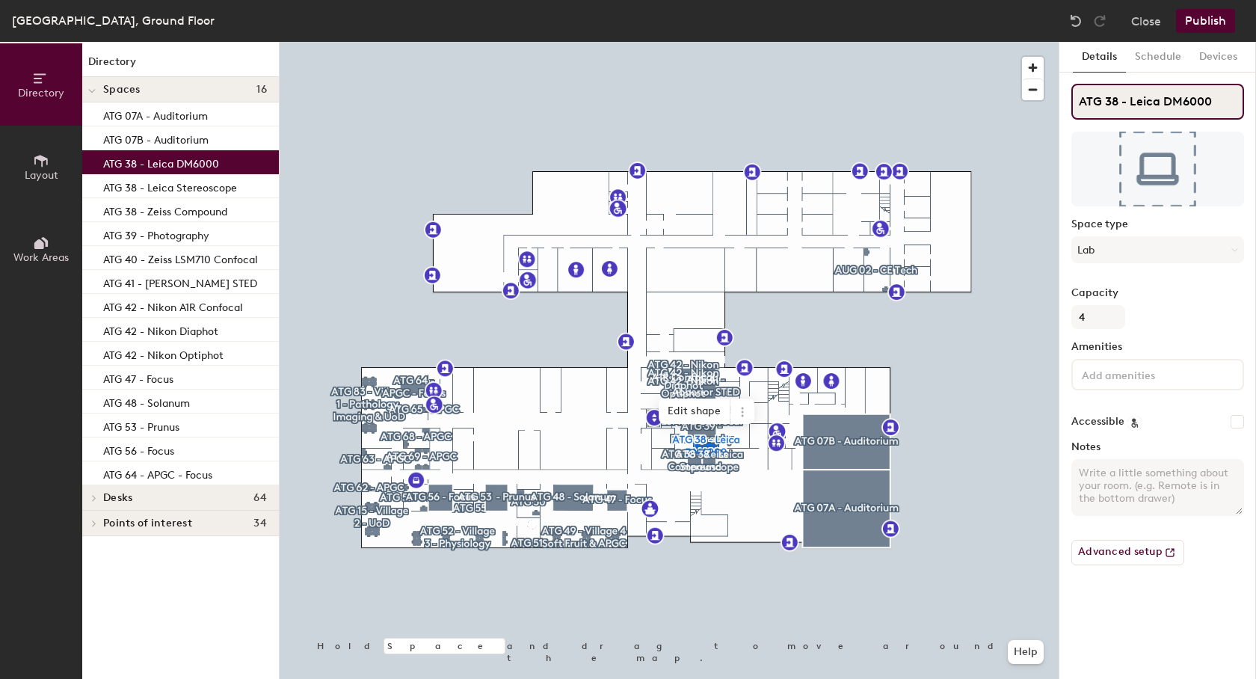
drag, startPoint x: 1227, startPoint y: 98, endPoint x: 1071, endPoint y: 94, distance: 156.3
click at [1072, 94] on input "ATG 38 - Leica DM6000" at bounding box center [1158, 102] width 173 height 36
click at [1153, 52] on button "Schedule" at bounding box center [1158, 57] width 64 height 31
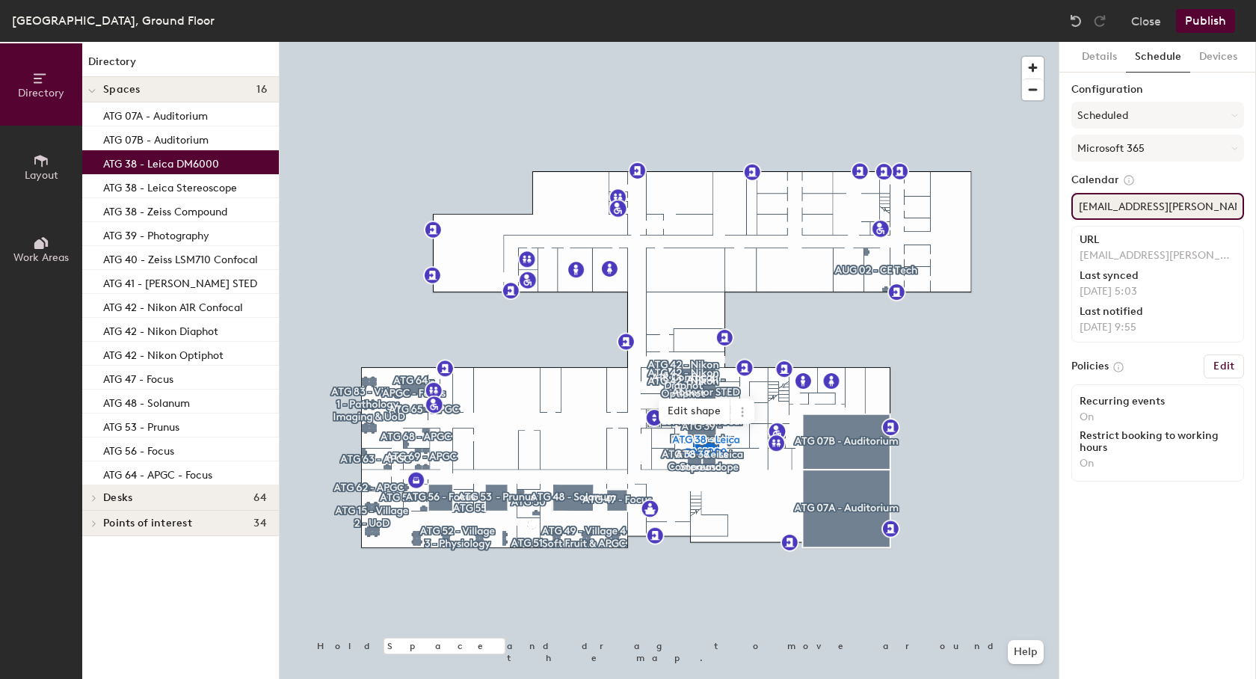
click at [1158, 202] on input "ImTech.LeicaDM6000@hutton.ac.uk" at bounding box center [1158, 206] width 173 height 27
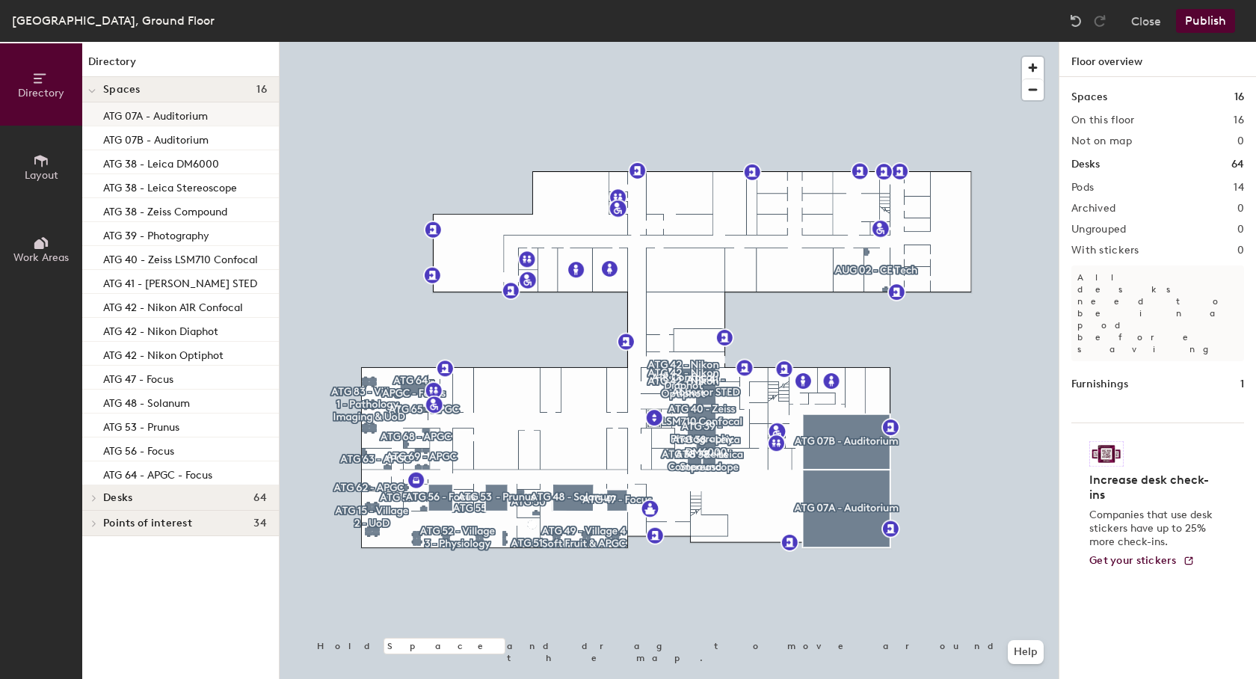
click at [236, 116] on div "ATG 07A - Auditorium" at bounding box center [180, 114] width 197 height 24
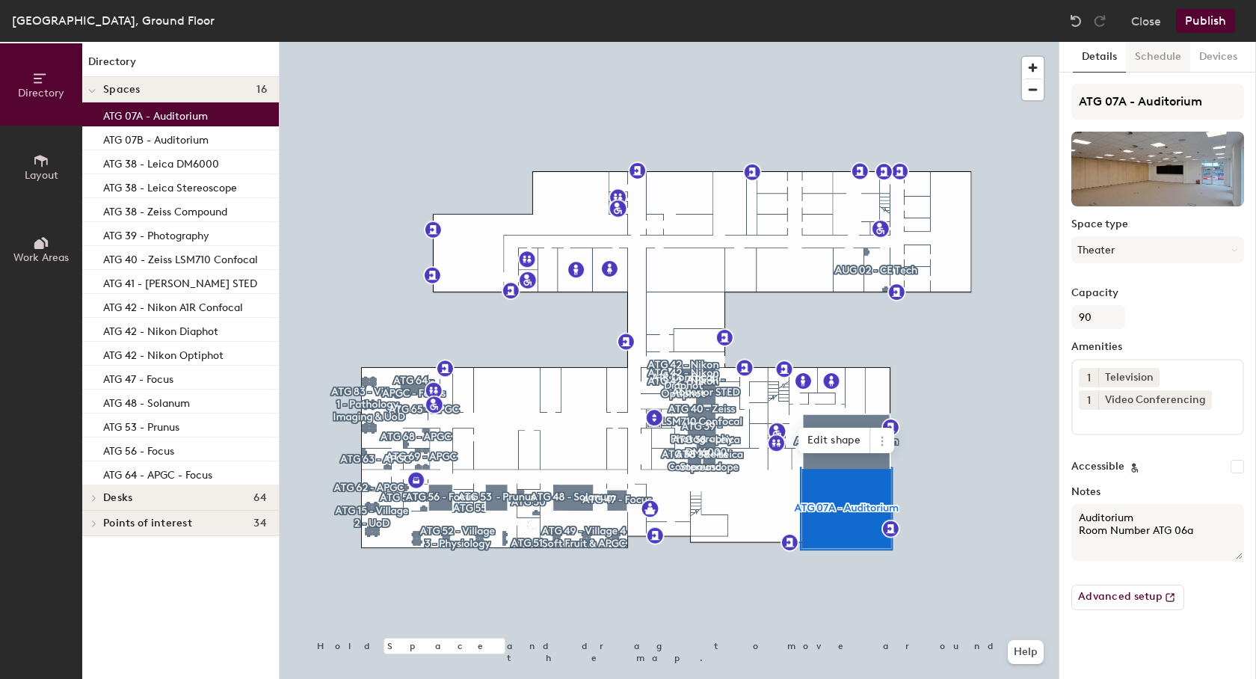
click at [1146, 61] on button "Schedule" at bounding box center [1158, 57] width 64 height 31
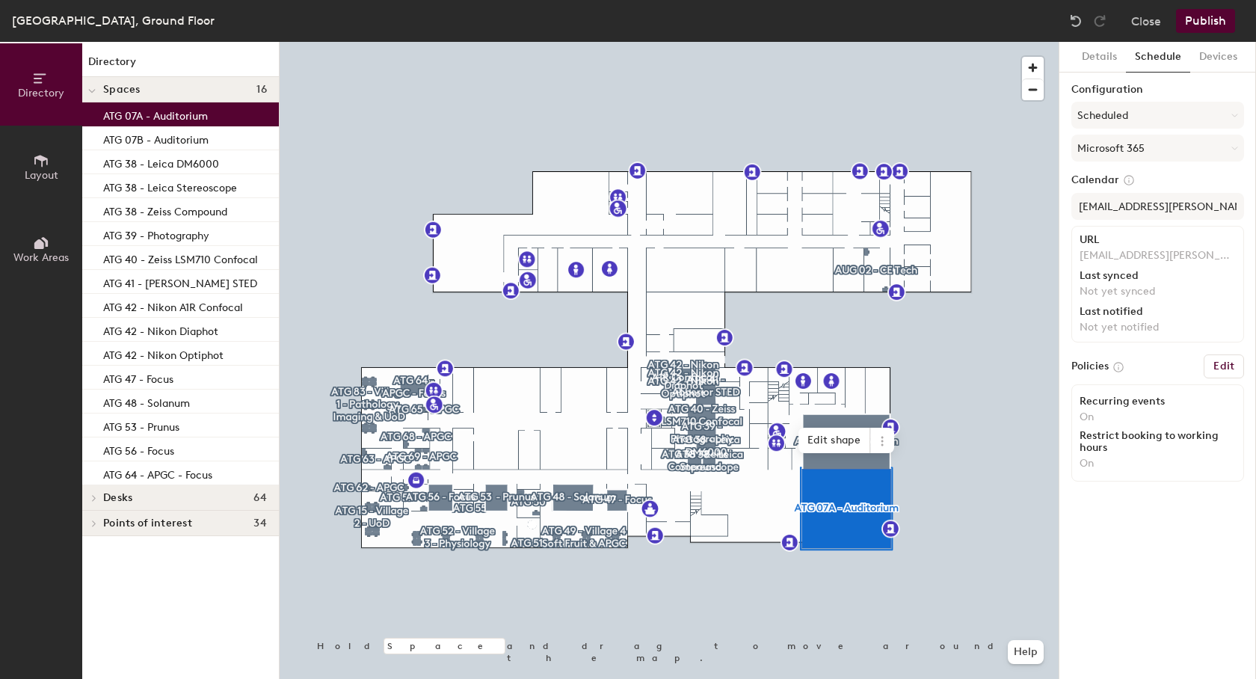
click at [1214, 23] on button "Publish" at bounding box center [1205, 21] width 59 height 24
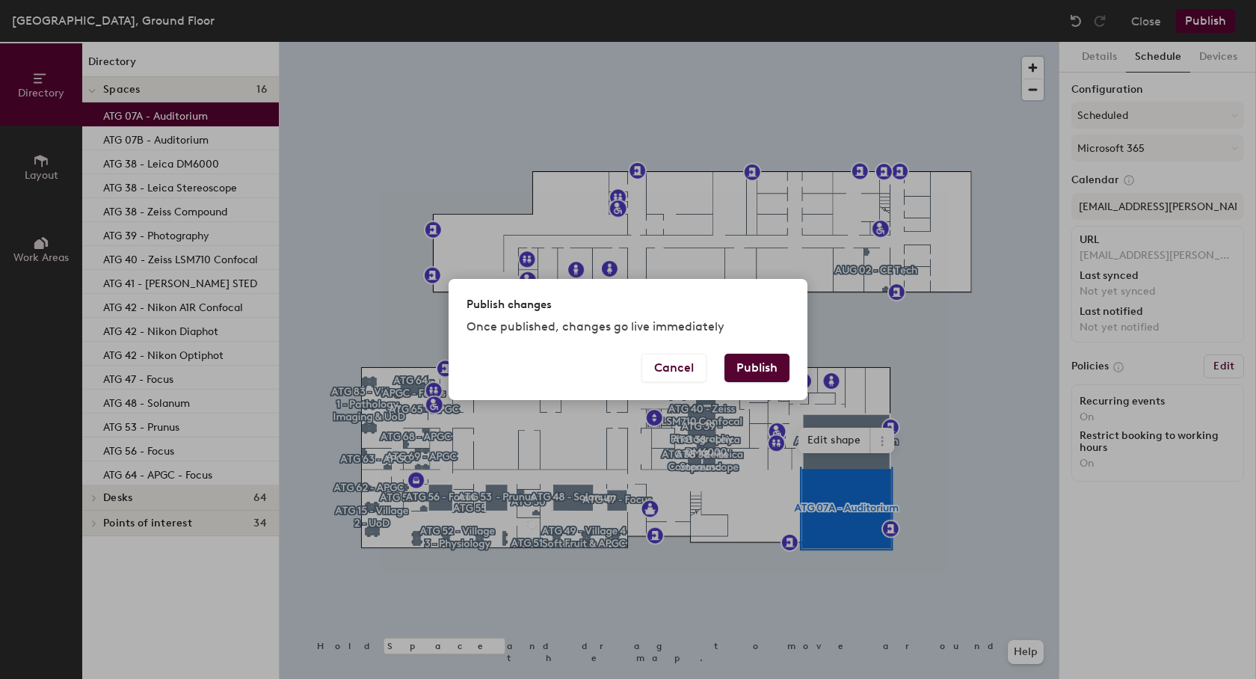
click at [761, 372] on button "Publish" at bounding box center [757, 368] width 65 height 28
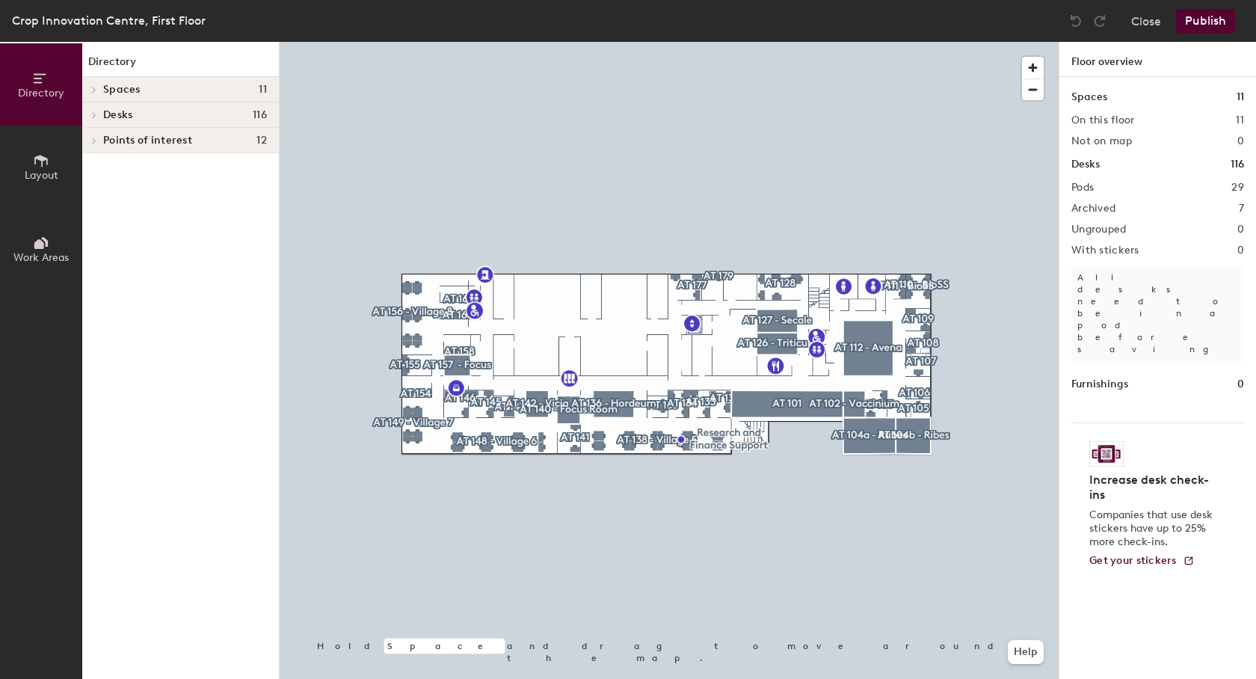
click at [96, 88] on icon at bounding box center [94, 89] width 6 height 7
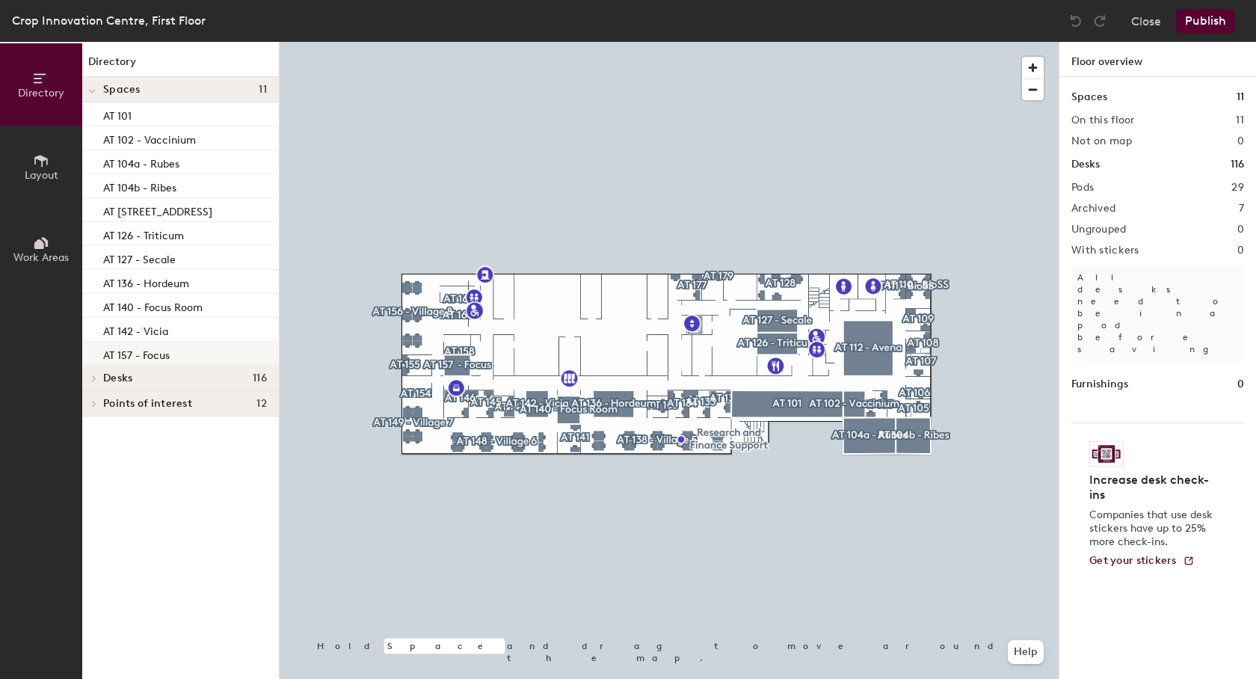
click at [175, 354] on div "AT 157 - Focus" at bounding box center [180, 354] width 197 height 24
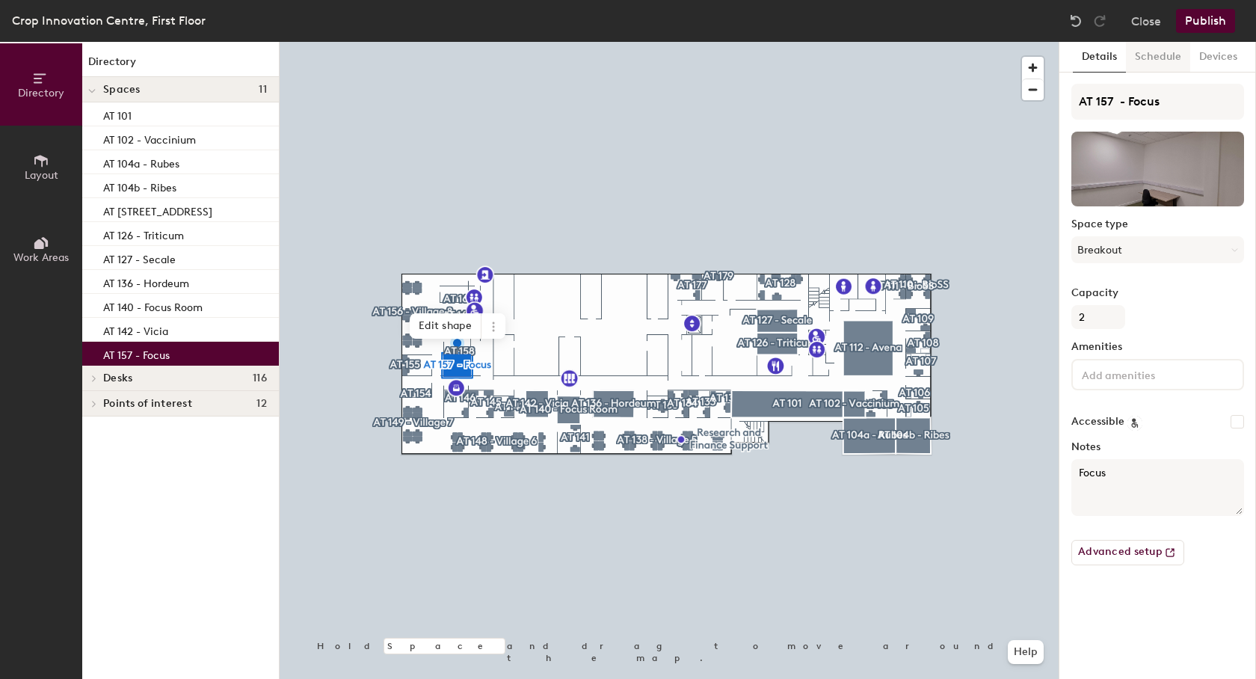
click at [1160, 54] on button "Schedule" at bounding box center [1158, 57] width 64 height 31
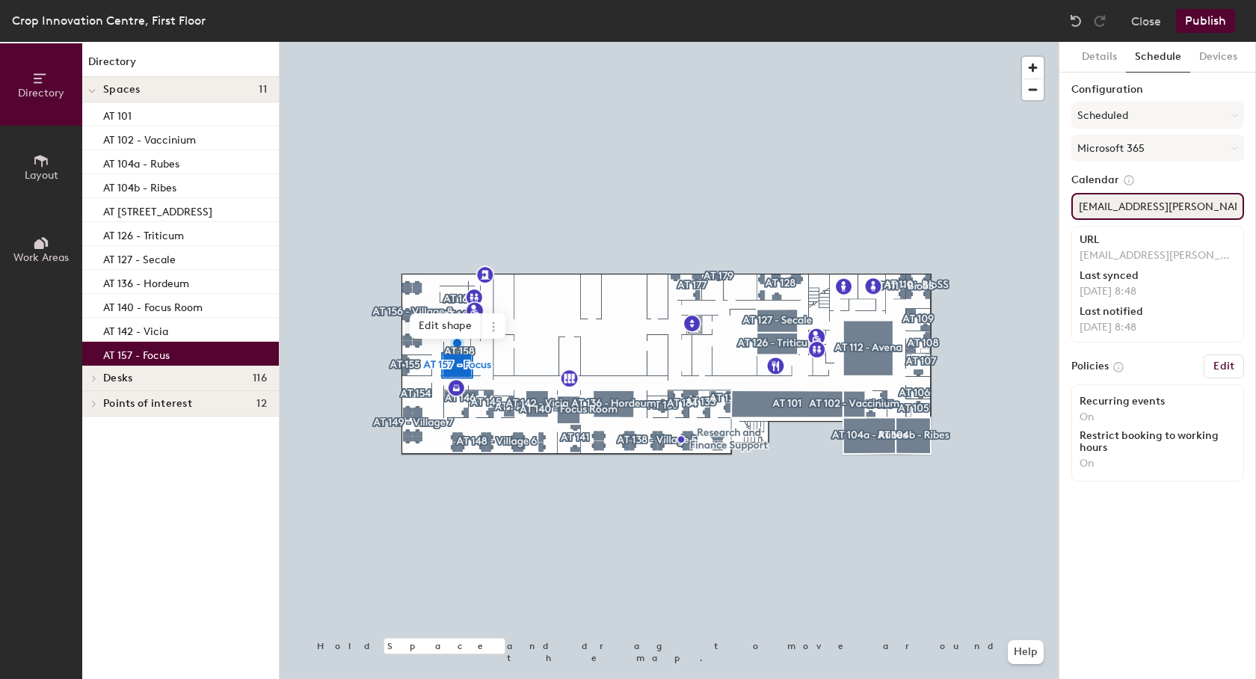
click at [1145, 206] on input "ATF52.FocusRoom@hutton.ac.uk" at bounding box center [1158, 206] width 173 height 27
click at [1161, 206] on input "ATF52.FocusRoom@hutton.ac.uk" at bounding box center [1158, 206] width 173 height 27
paste input "157"
type input "AT157.FocusRoom@hutton.ac.uk"
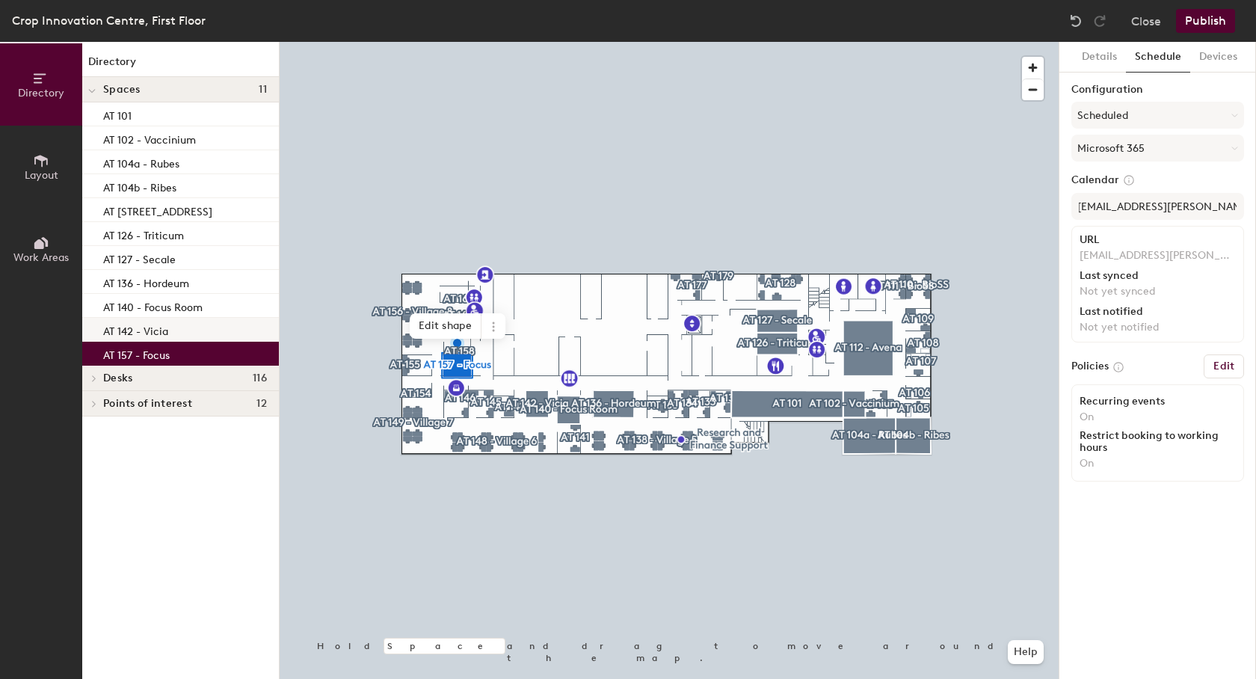
click at [101, 328] on div "AT 142 - Vicia" at bounding box center [180, 330] width 197 height 24
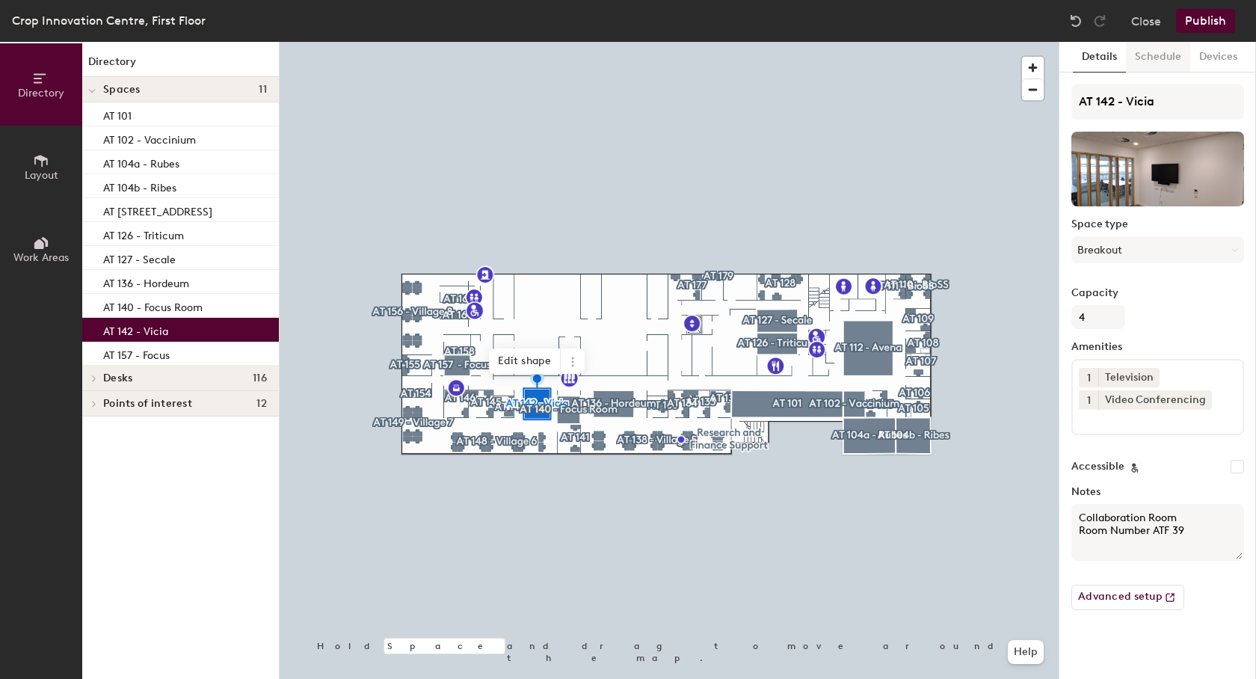
click at [1159, 58] on button "Schedule" at bounding box center [1158, 57] width 64 height 31
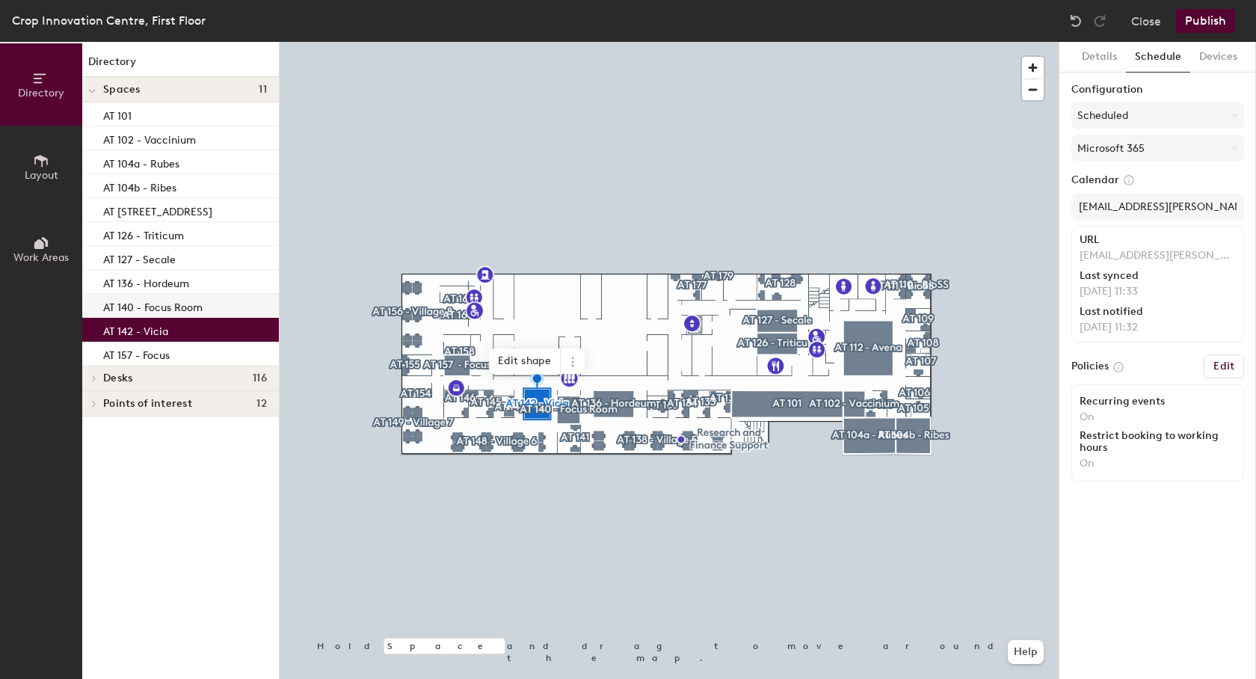
click at [139, 307] on p "AT 140 - Focus Room" at bounding box center [152, 305] width 99 height 17
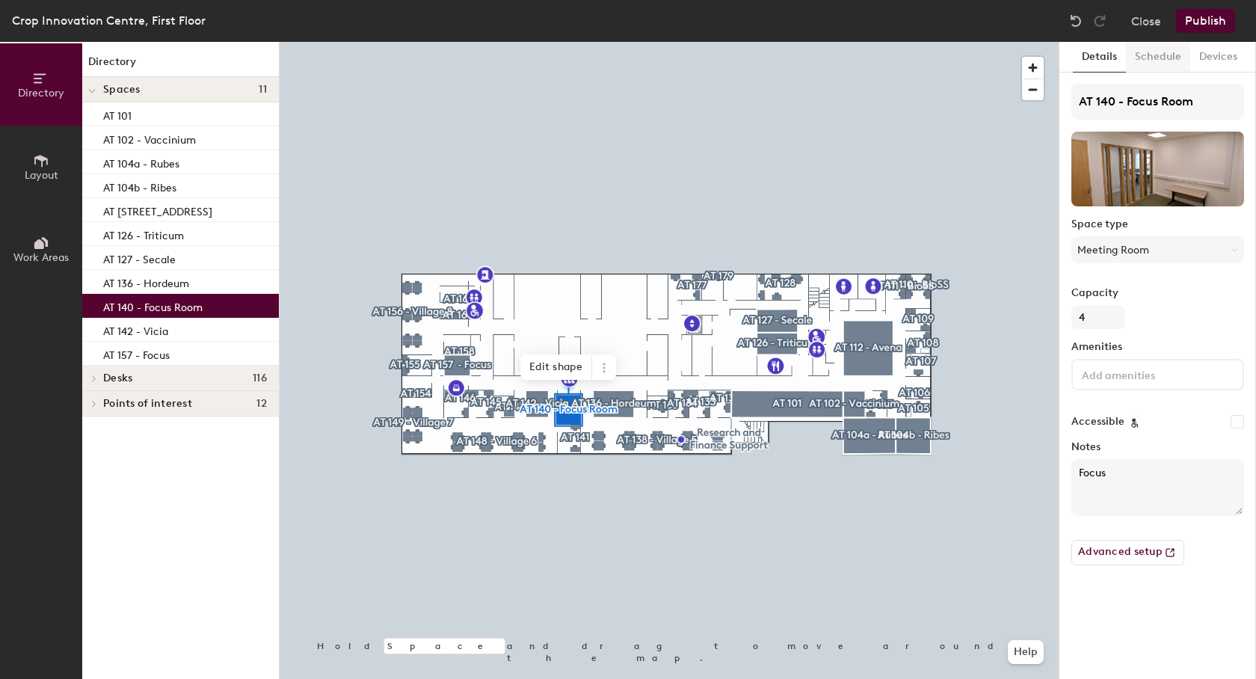
click at [1152, 55] on button "Schedule" at bounding box center [1158, 57] width 64 height 31
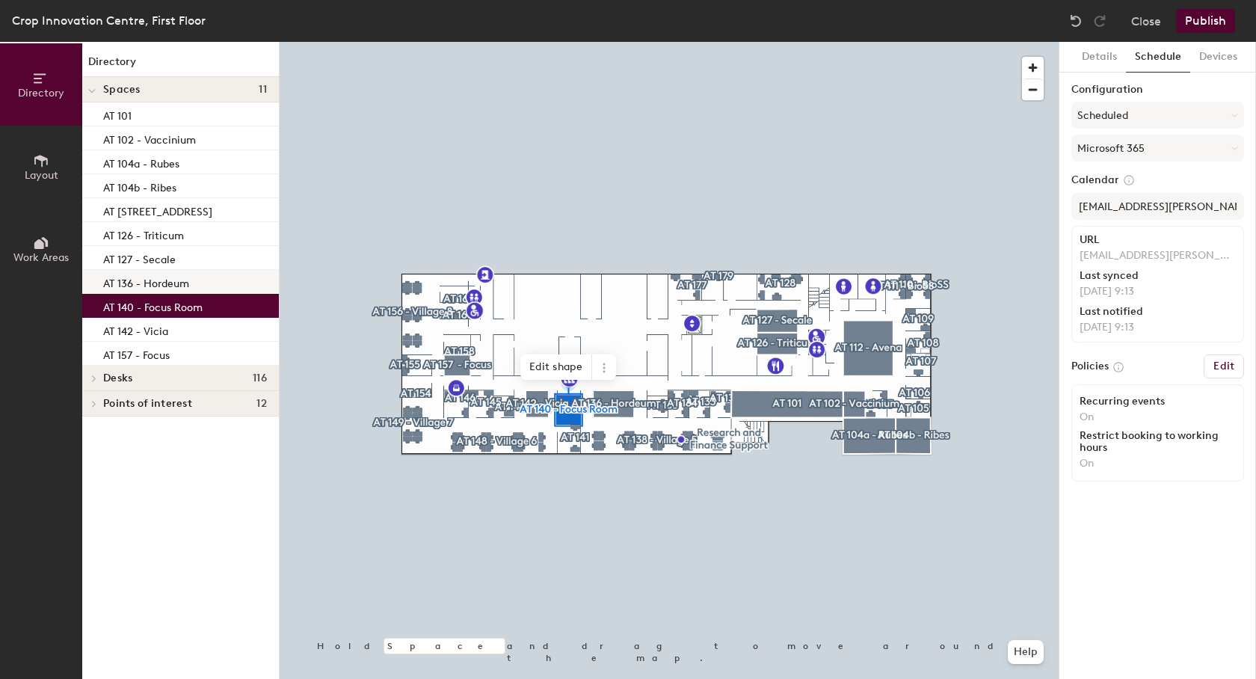
click at [170, 283] on p "AT 136 - Hordeum" at bounding box center [146, 281] width 86 height 17
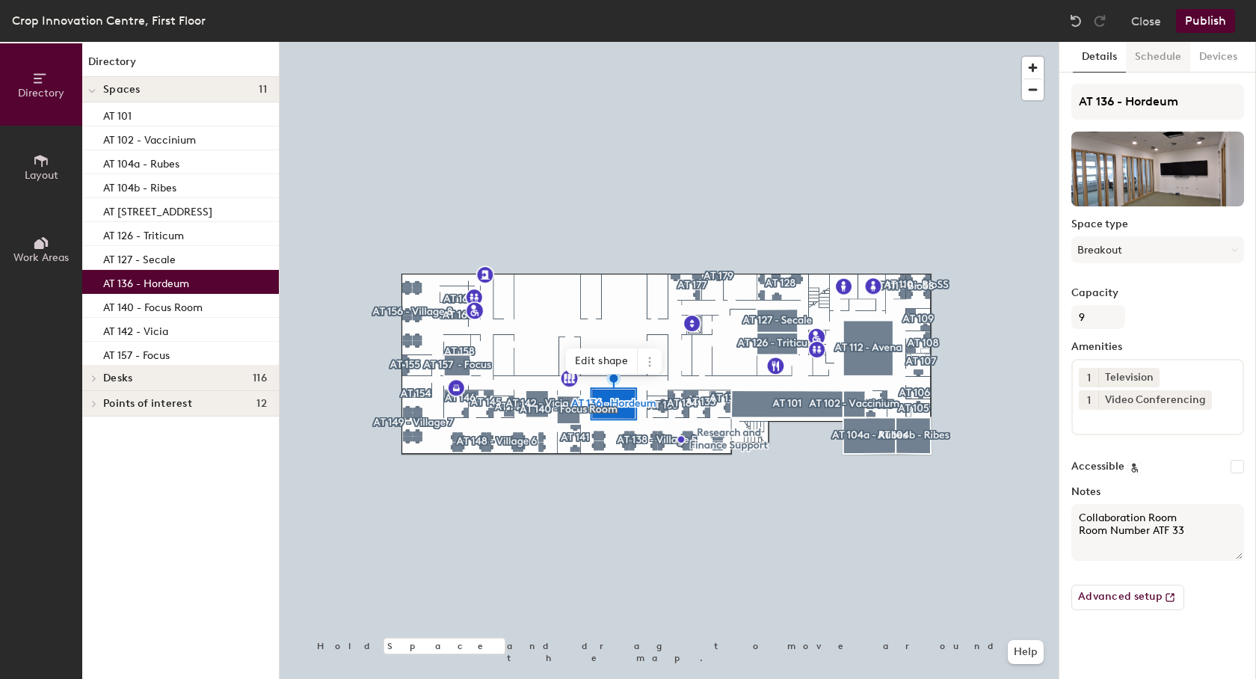
click at [1152, 55] on button "Schedule" at bounding box center [1158, 57] width 64 height 31
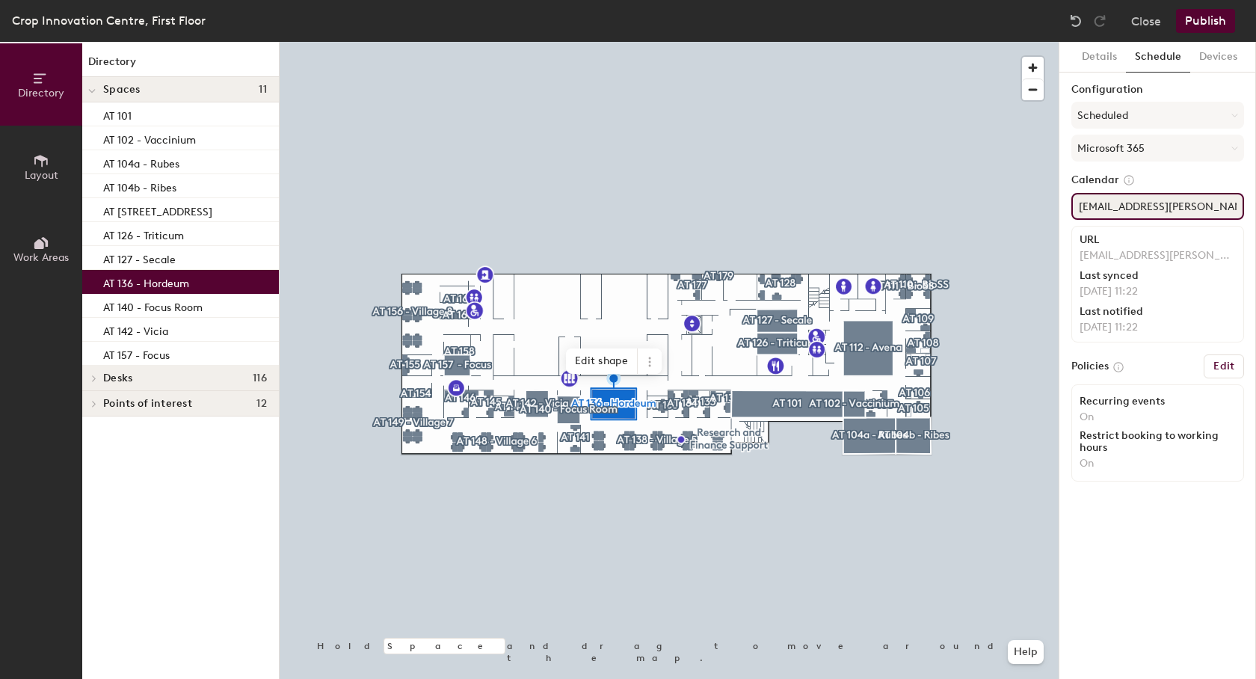
click at [1137, 202] on input "ATF33.CollaborationMeeting@hutton.ac.uk" at bounding box center [1158, 206] width 173 height 27
paste input "136.Hordeum"
type input "AT136.Hordeum@hutton.ac.uk"
click at [173, 258] on p "AT 127 - Secale" at bounding box center [139, 257] width 73 height 17
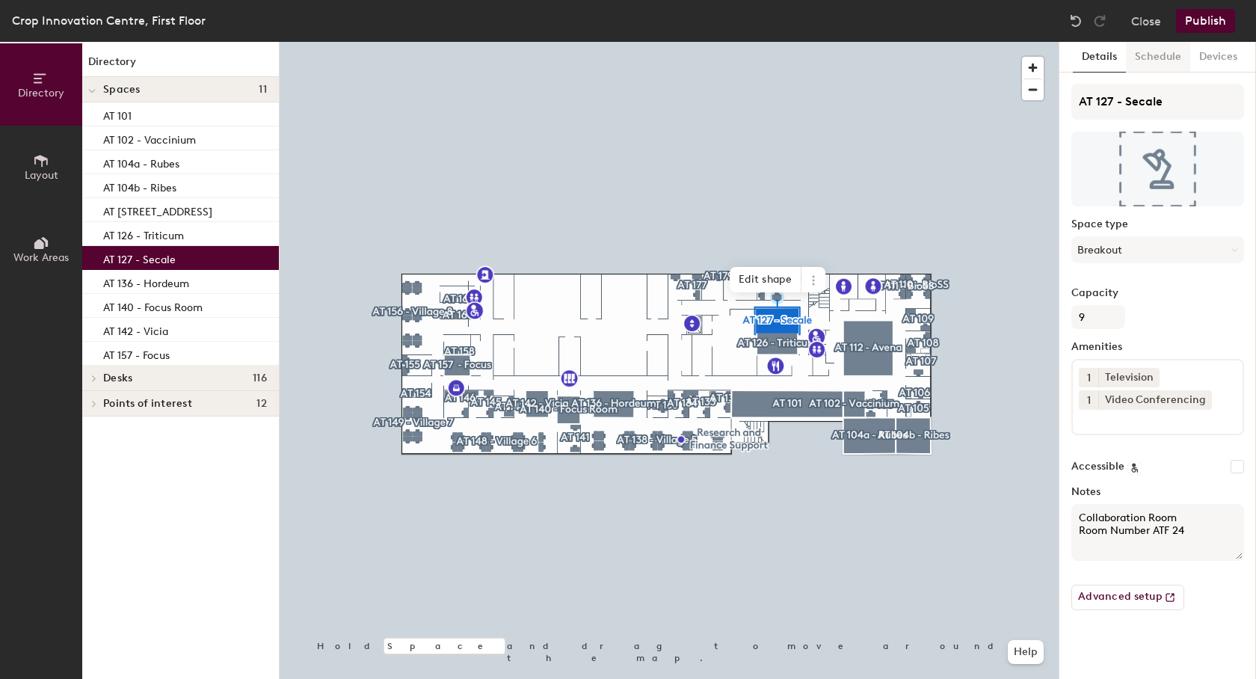
click at [1151, 54] on button "Schedule" at bounding box center [1158, 57] width 64 height 31
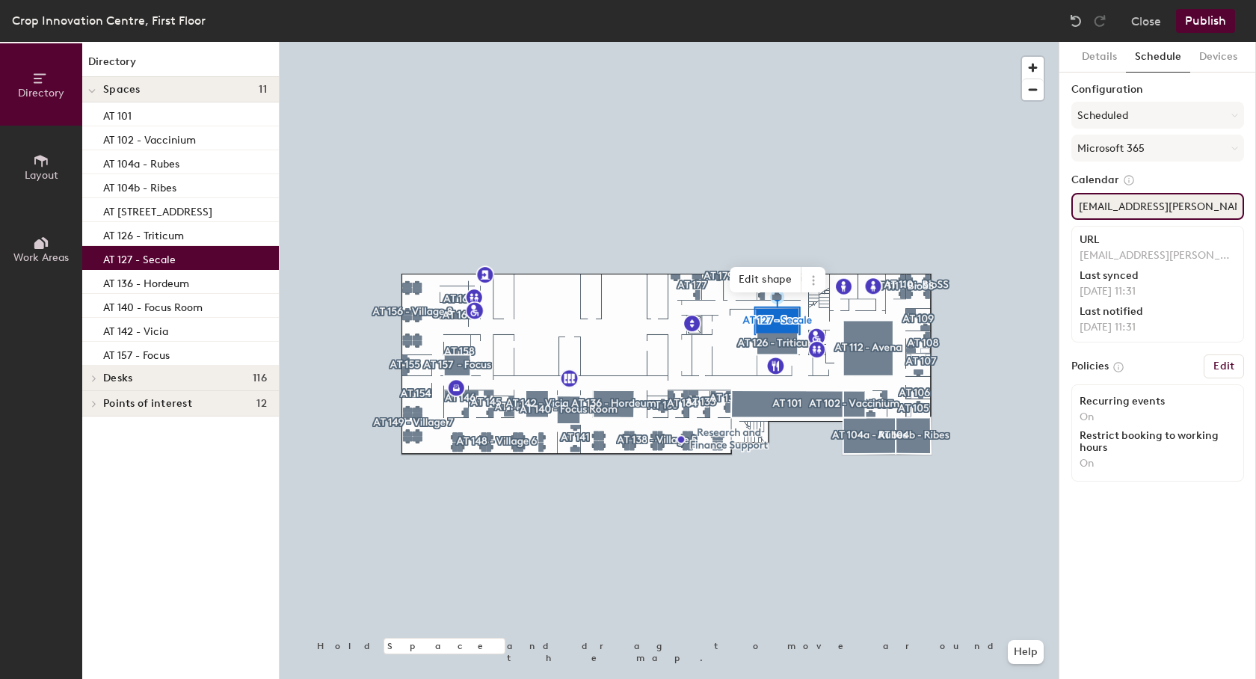
click at [1141, 204] on input "ATF24.CollaborationMeeting@hutton.ac.uk" at bounding box center [1158, 206] width 173 height 27
paste input "127.Secale"
type input "AT127.Secale@hutton.ac.uk"
click at [176, 239] on p "AT 126 - Triticum" at bounding box center [143, 233] width 81 height 17
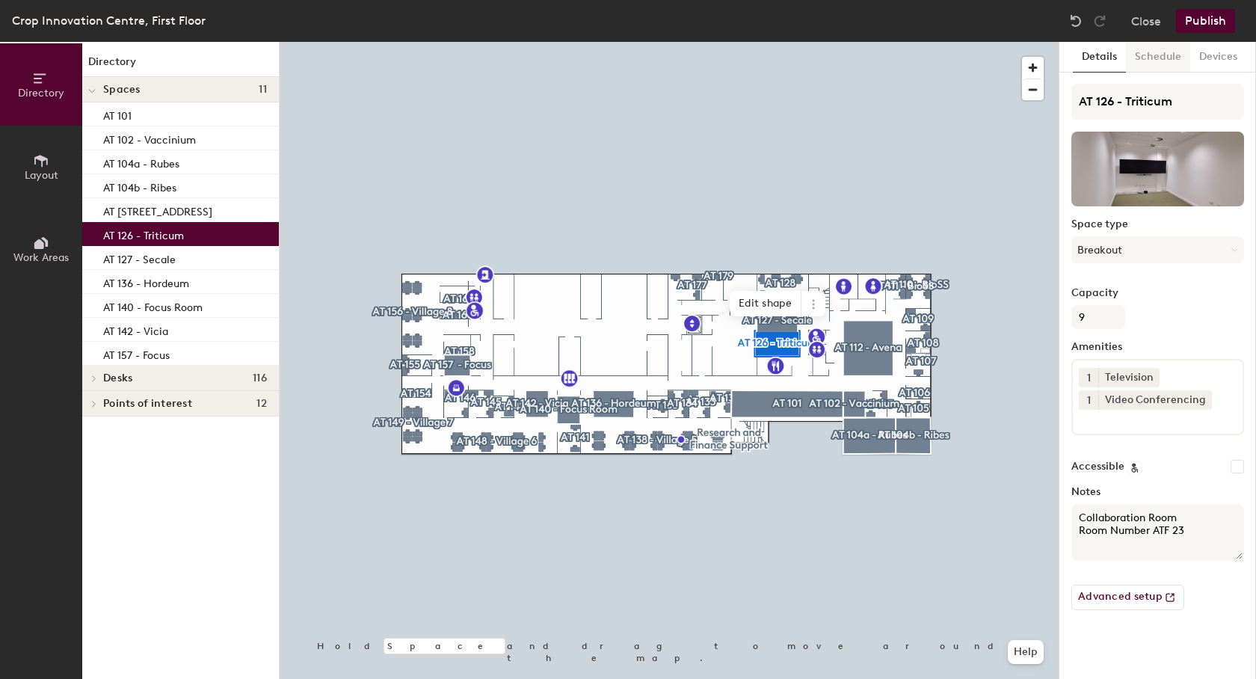
click at [1153, 58] on button "Schedule" at bounding box center [1158, 57] width 64 height 31
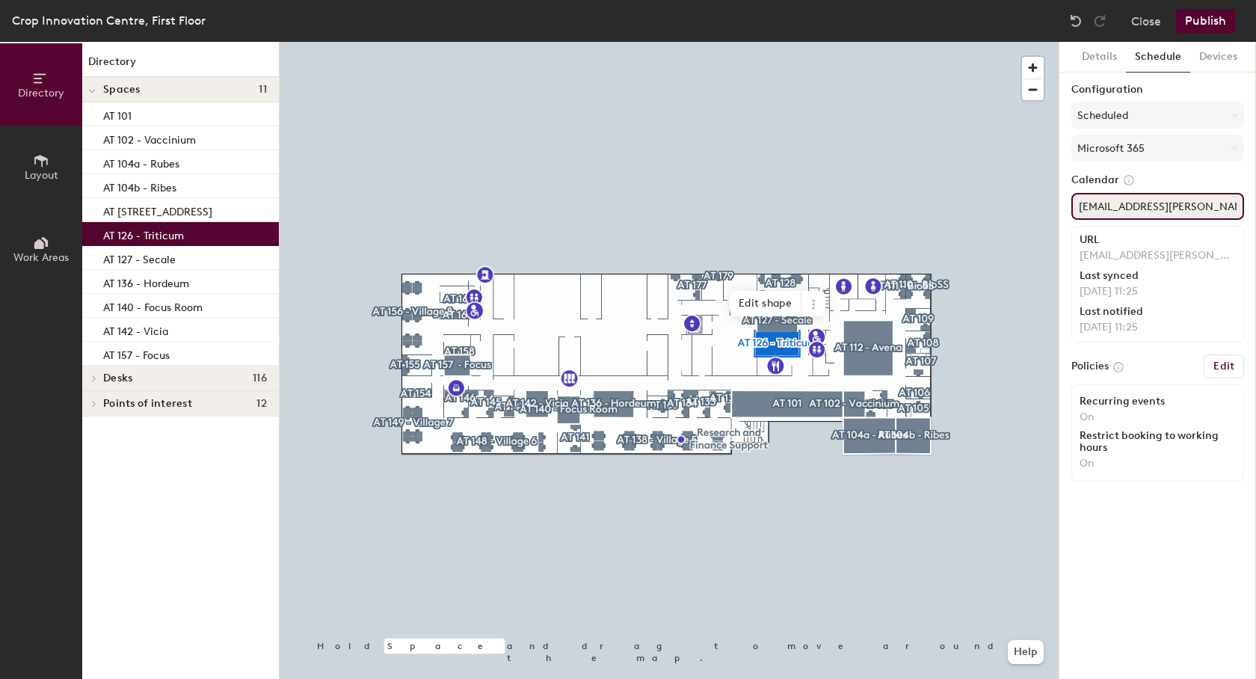
click at [1131, 205] on input "ATF23.CollaborationMeeting@hutton.ac.uk" at bounding box center [1158, 206] width 173 height 27
paste input "126.Triticum"
type input "AT126.Triticum@hutton.ac.uk"
click at [135, 214] on p "AT 112 - Avena" at bounding box center [157, 209] width 109 height 17
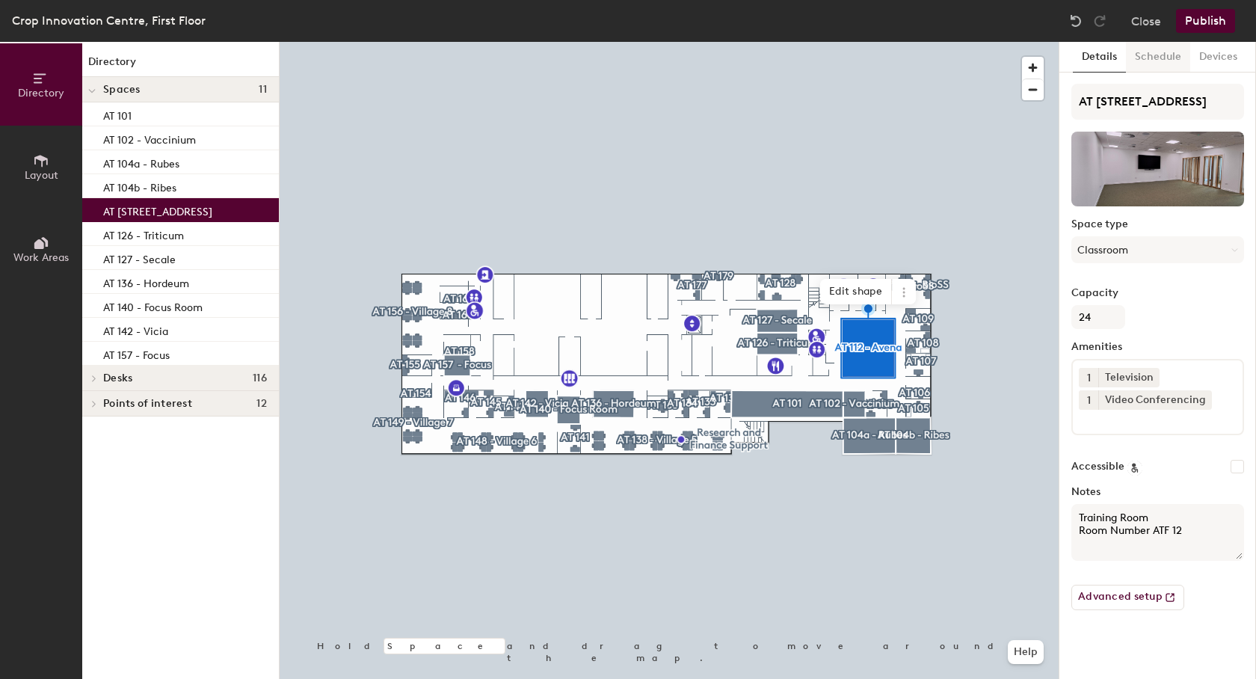
click at [1149, 57] on button "Schedule" at bounding box center [1158, 57] width 64 height 31
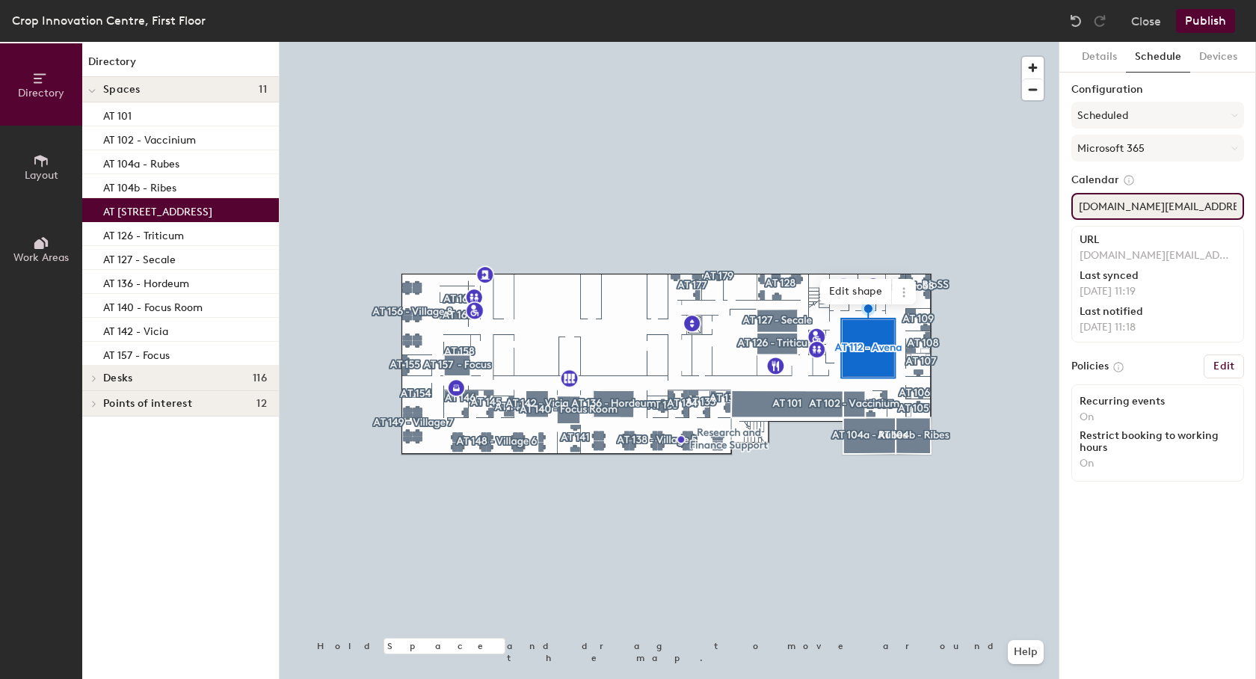
click at [1208, 203] on input "ATF12.Training@hutton.ac.uk" at bounding box center [1158, 206] width 173 height 27
click at [1204, 215] on input "ATF12.Training@hutton.ac.uk" at bounding box center [1158, 206] width 173 height 27
drag, startPoint x: 1230, startPoint y: 209, endPoint x: 1063, endPoint y: 207, distance: 167.5
click at [1072, 207] on input "ATF12.Training@hutton.ac.uk" at bounding box center [1158, 206] width 173 height 27
paste input "112.Avena"
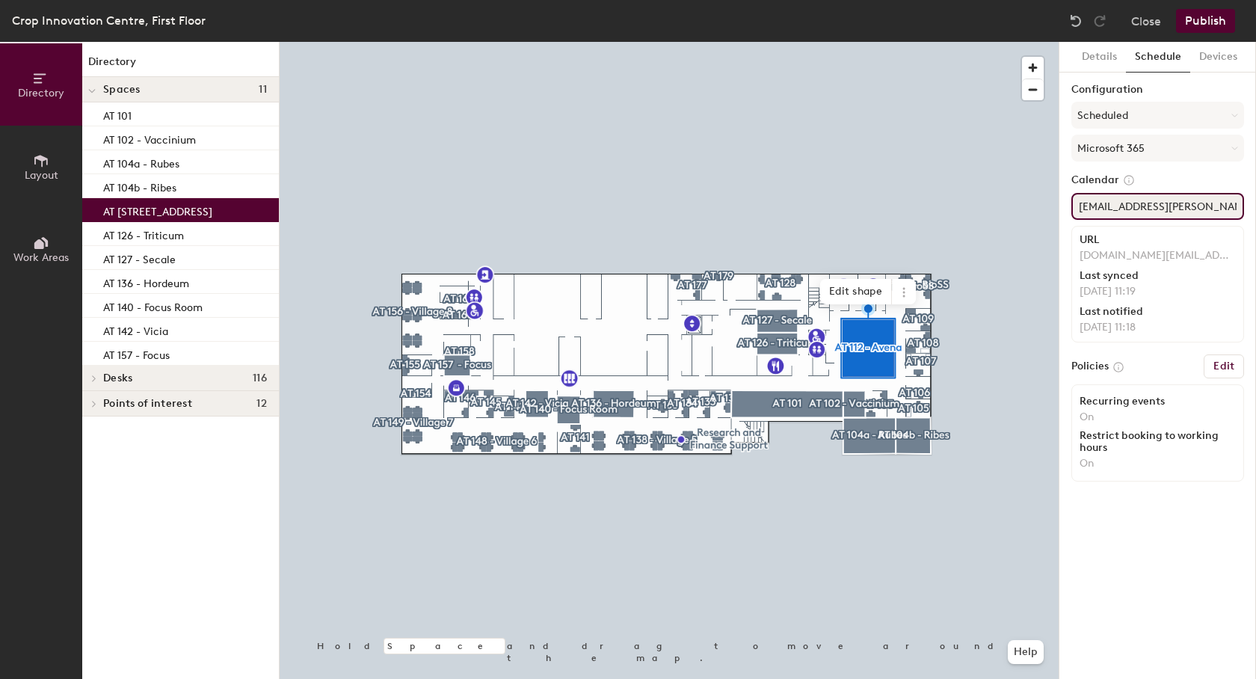
type input "AT112.Avena@hutton.ac.uk"
click at [170, 185] on p "AT 104b - Ribes" at bounding box center [139, 185] width 73 height 17
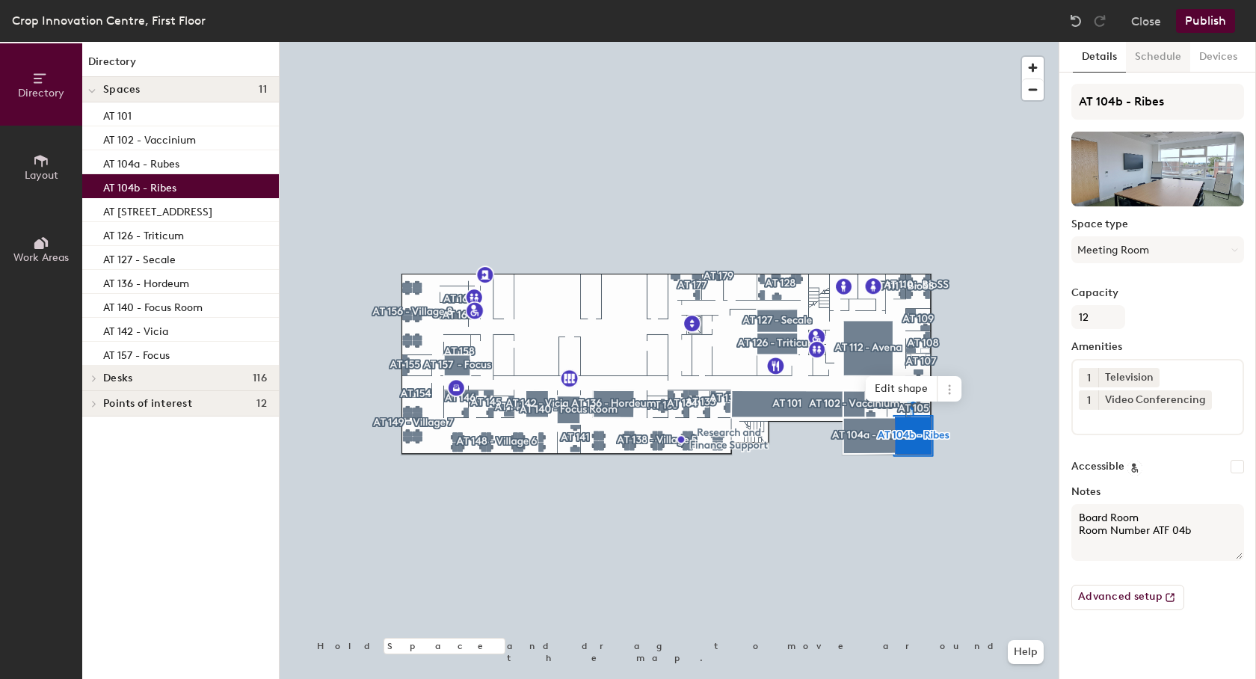
click at [1173, 55] on button "Schedule" at bounding box center [1158, 57] width 64 height 31
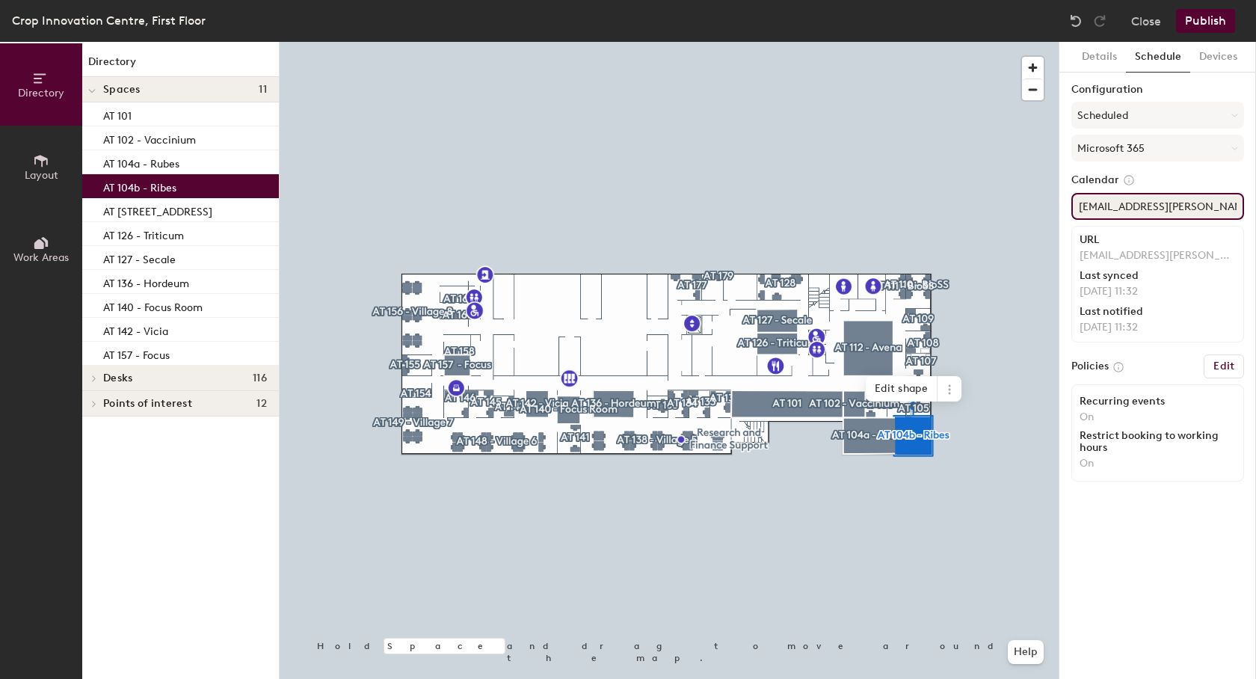
click at [1152, 196] on input "ATF04b.MeetingCollaboration@hutton.ac.uk" at bounding box center [1158, 206] width 173 height 27
click at [1179, 206] on input "ATF04b.MeetingCollaboration@hutton.ac.uk" at bounding box center [1158, 206] width 173 height 27
paste input "104b.Ribes"
type input "AT104b.Ribes@hutton.ac.uk"
click at [153, 165] on p "AT 104a - Rubes" at bounding box center [141, 161] width 76 height 17
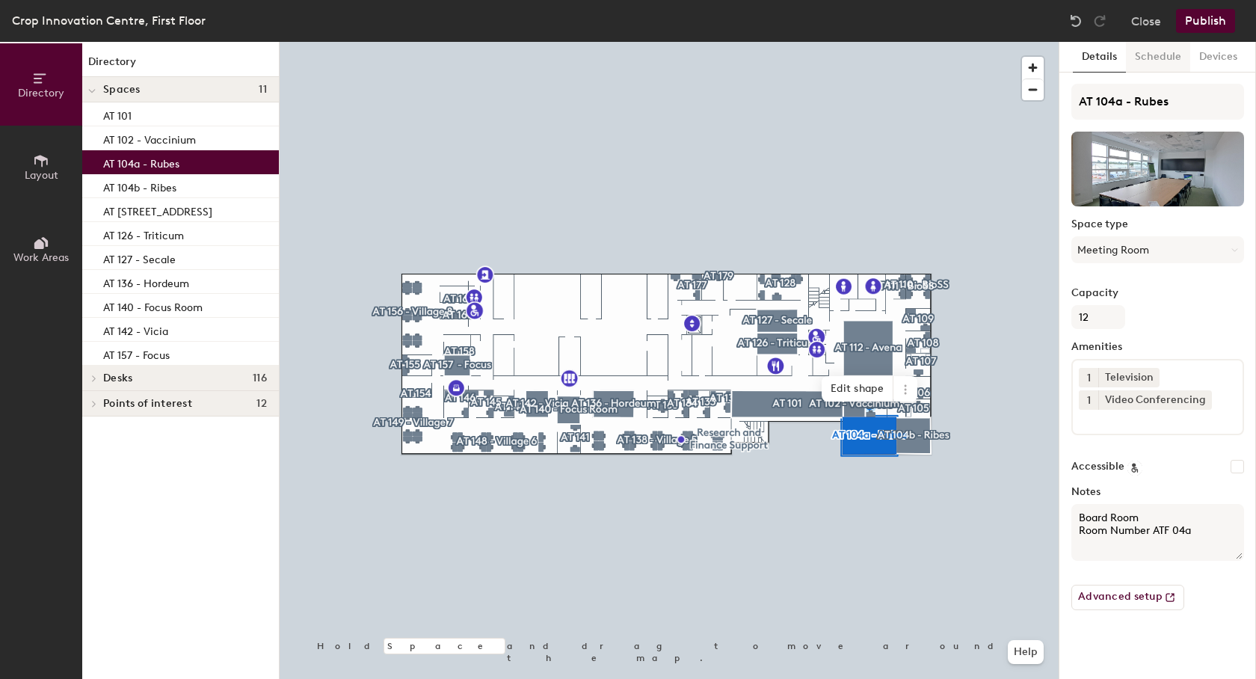
click at [1161, 55] on button "Schedule" at bounding box center [1158, 57] width 64 height 31
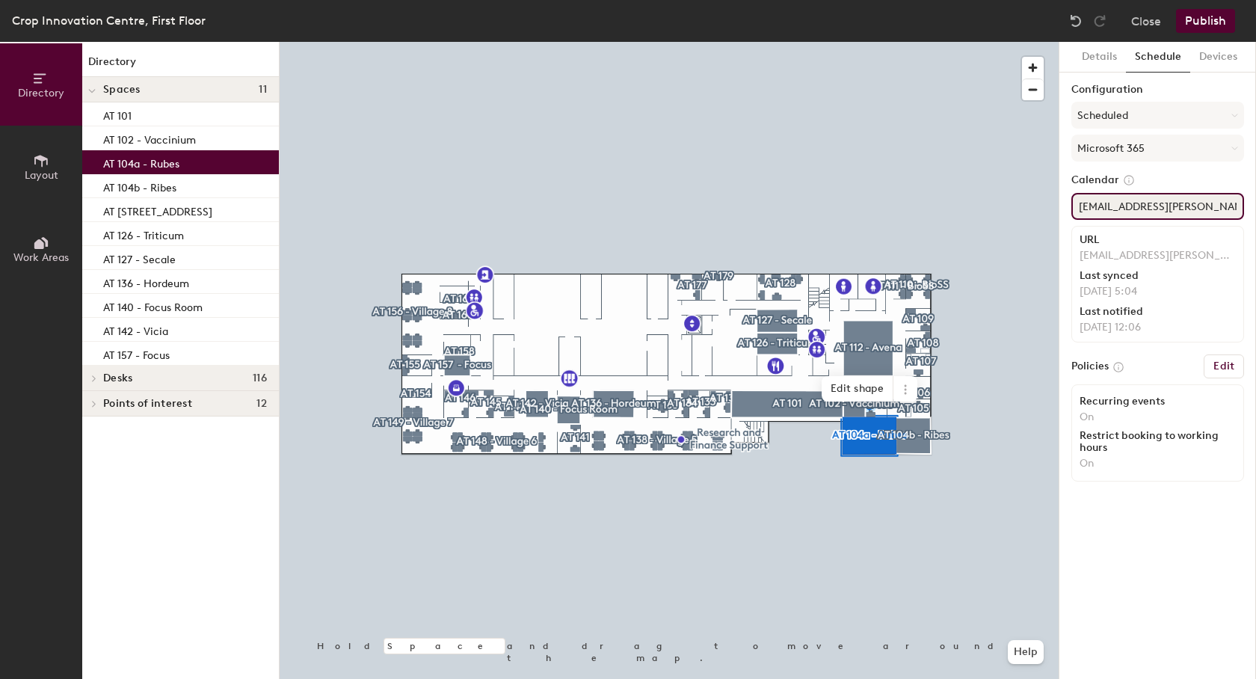
click at [1143, 207] on input "ATF04a.MeetingCollaboration@hutton.ac.uk" at bounding box center [1158, 206] width 173 height 27
paste input "104a.Rubus"
type input "AT104a.Rubus@hutton.ac.uk"
click at [164, 135] on p "AT 102 - Vaccinium" at bounding box center [149, 137] width 93 height 17
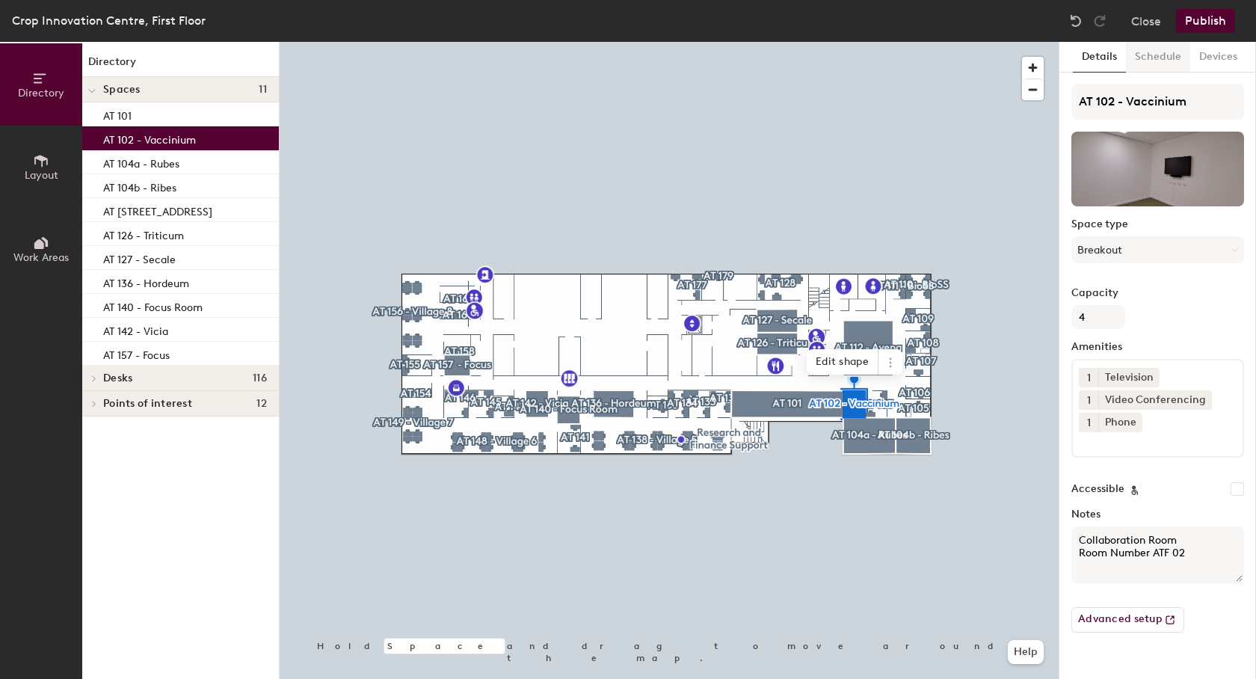
click at [1175, 56] on button "Schedule" at bounding box center [1158, 57] width 64 height 31
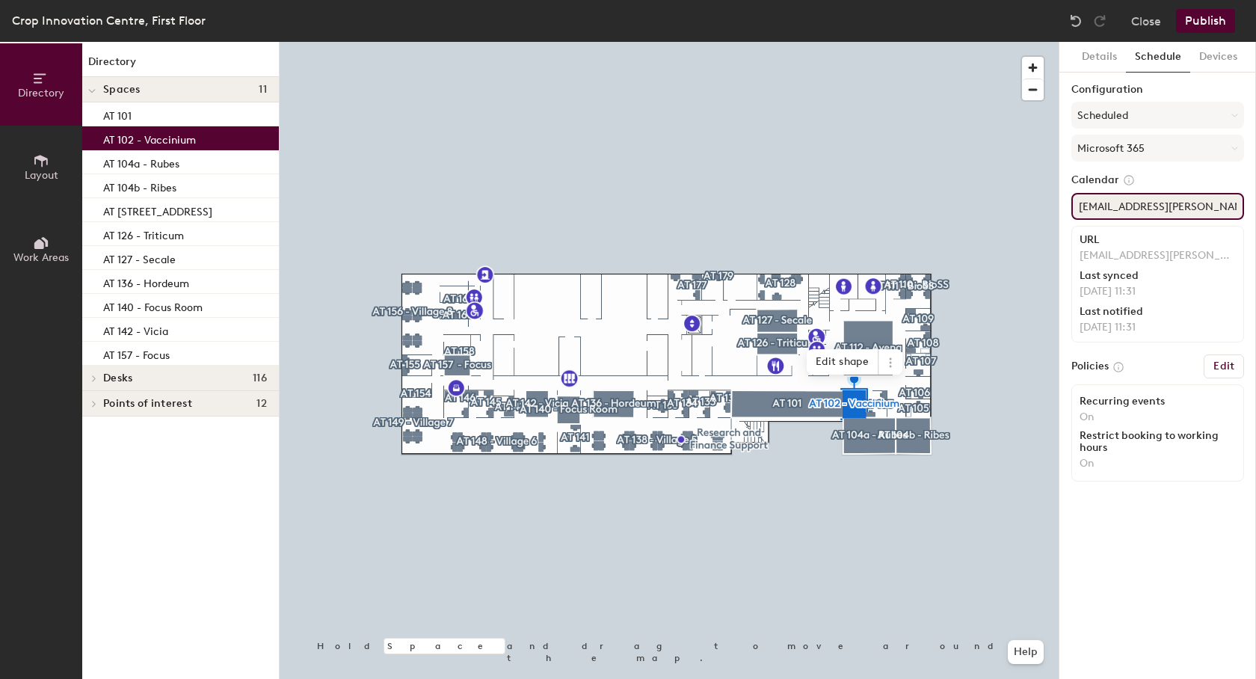
click at [1149, 209] on input "ATF02.CollaborationMeeting@hutton.ac.uk" at bounding box center [1158, 206] width 173 height 27
paste input "Vaccinium"
type input "ATF02.Vaccinium@hutton.ac.uk"
click at [135, 115] on div "AT 101" at bounding box center [180, 114] width 197 height 24
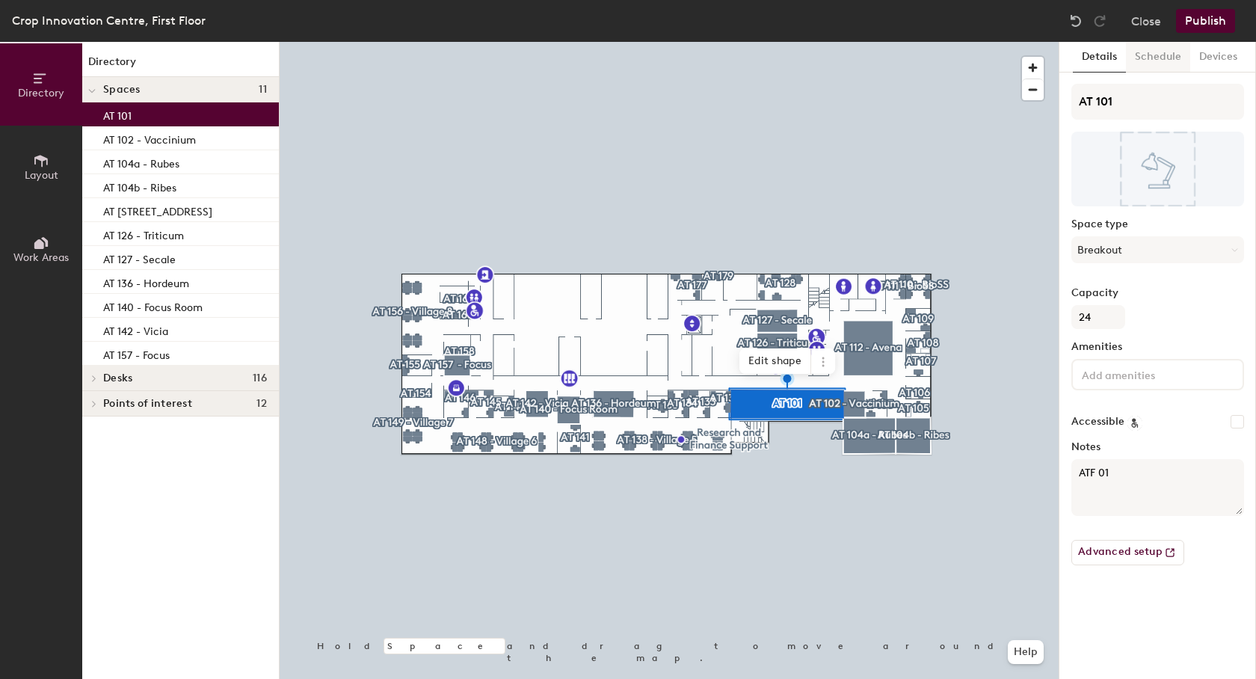
click at [1165, 57] on button "Schedule" at bounding box center [1158, 57] width 64 height 31
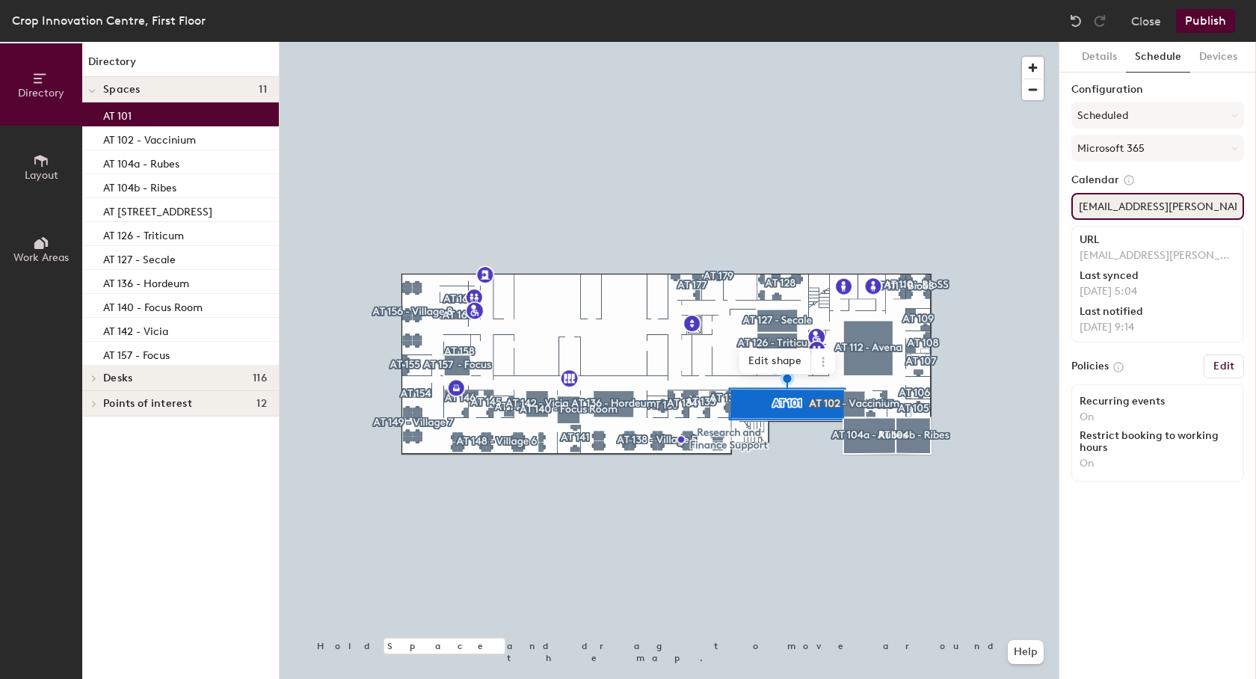
click at [1174, 204] on input "ATF01.Breakout@hutton.ac.uk" at bounding box center [1158, 206] width 173 height 27
click at [155, 351] on p "AT 157 - Focus" at bounding box center [136, 353] width 67 height 17
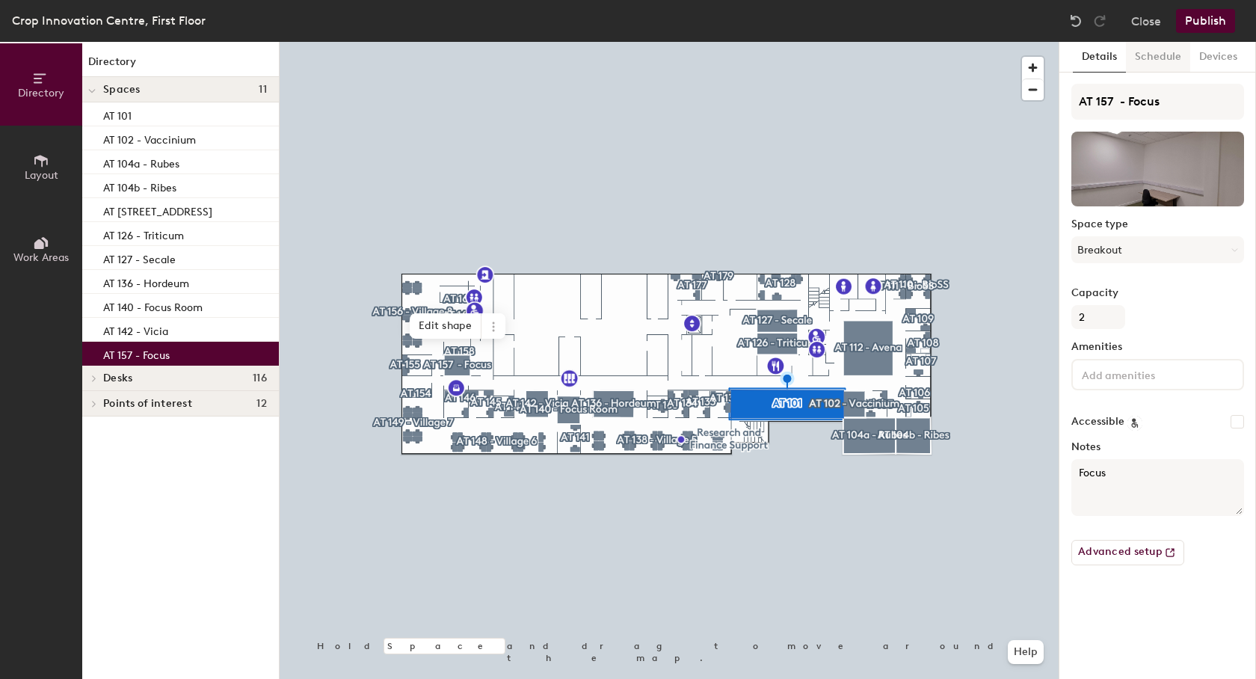
click at [1155, 52] on button "Schedule" at bounding box center [1158, 57] width 64 height 31
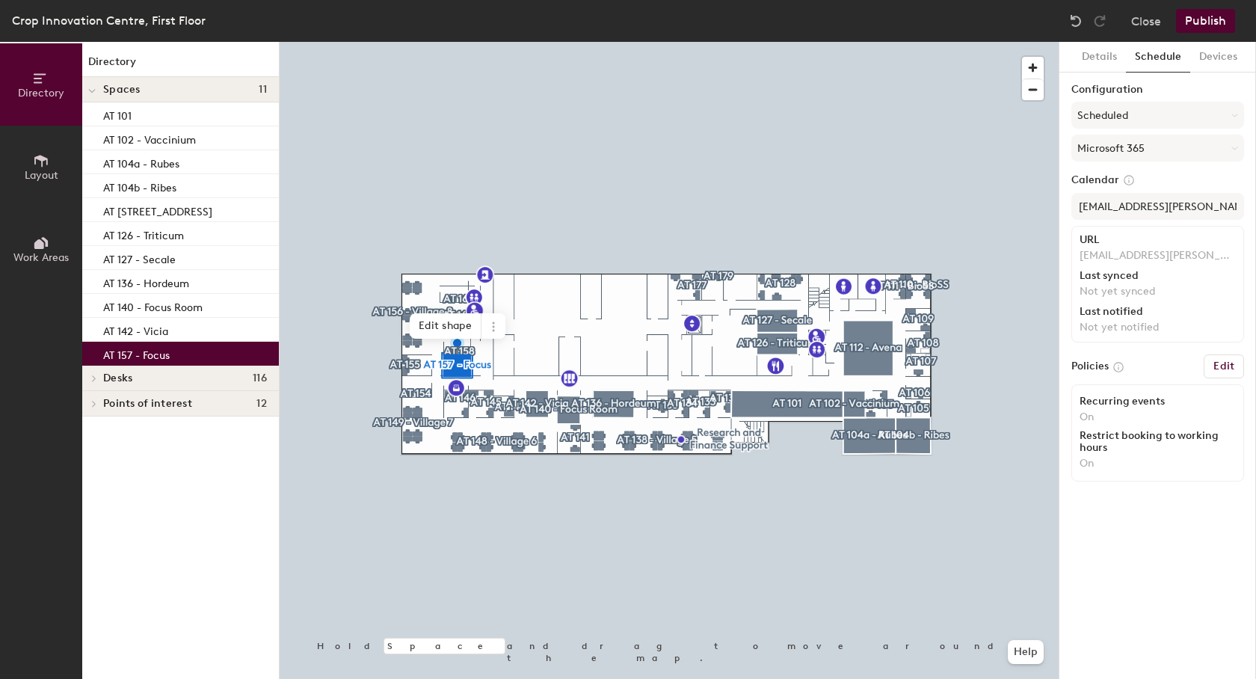
click at [1197, 29] on button "Publish" at bounding box center [1205, 21] width 59 height 24
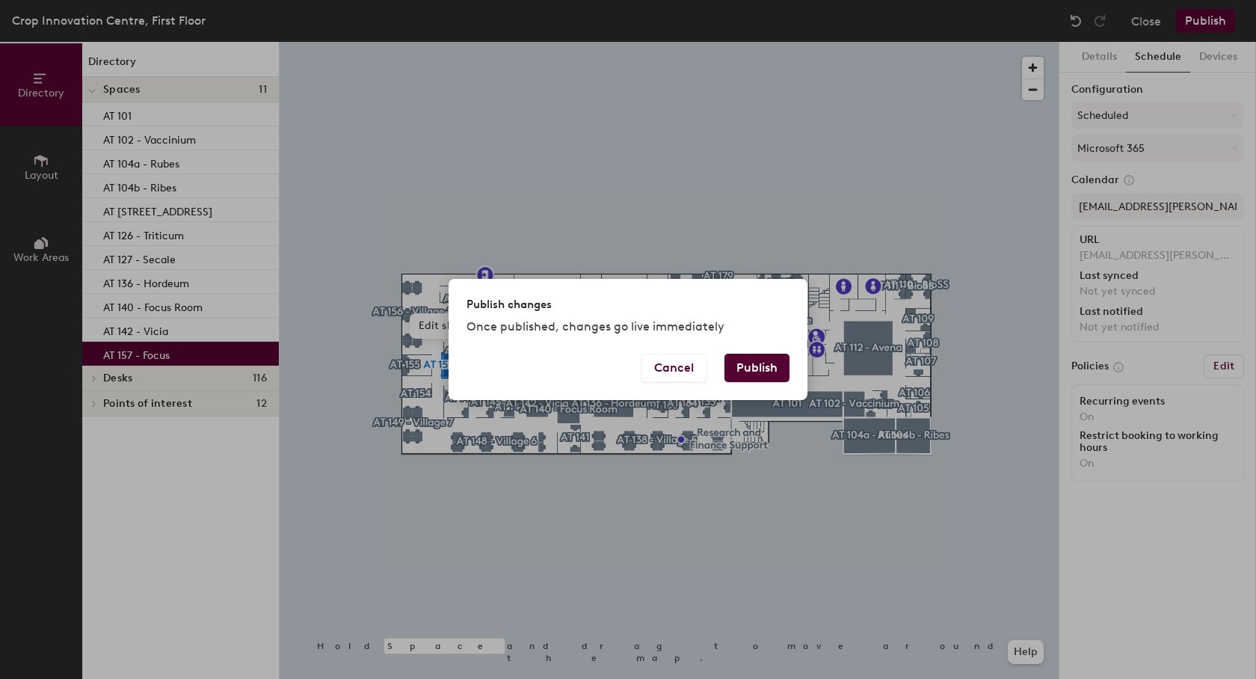
click at [769, 372] on button "Publish" at bounding box center [757, 368] width 65 height 28
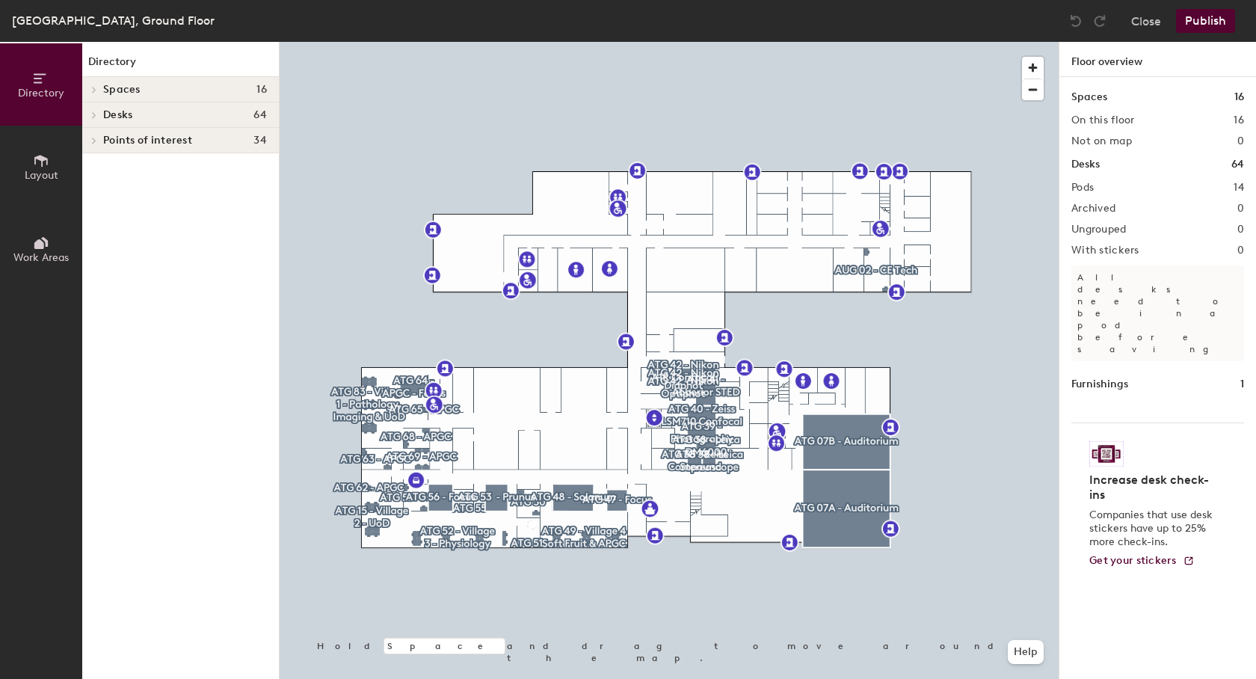
click at [105, 89] on span "Spaces" at bounding box center [121, 90] width 37 height 12
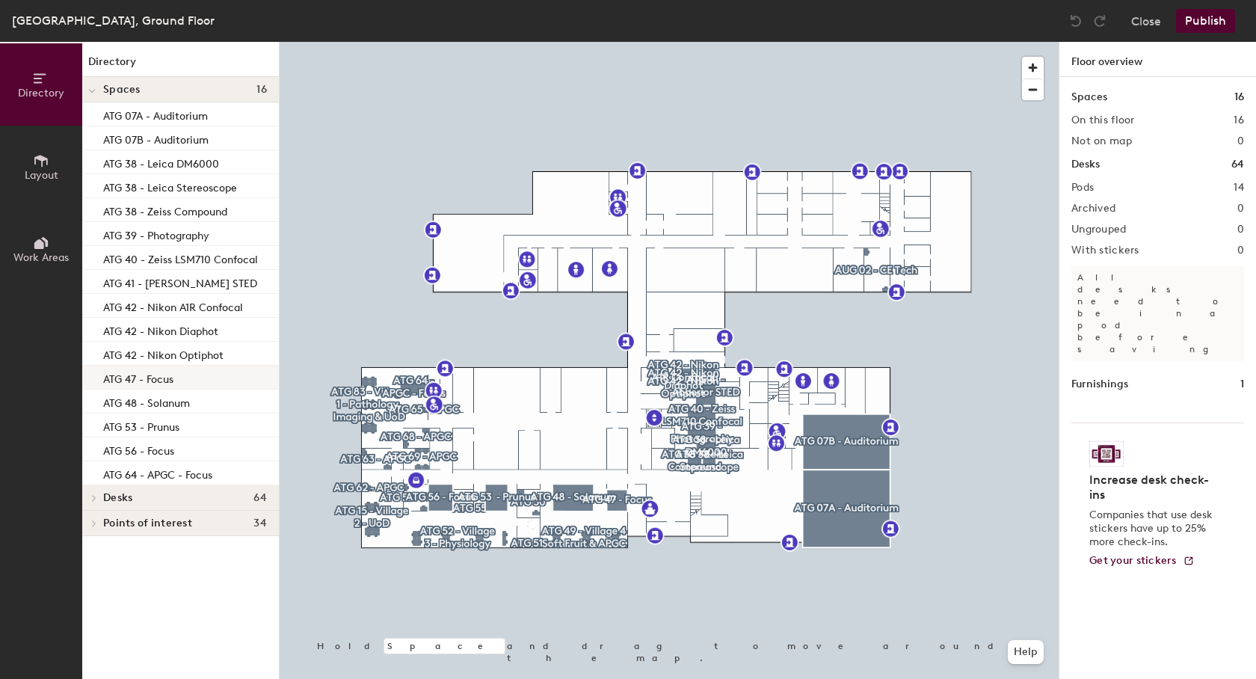
click at [144, 376] on p "ATG 47 - Focus" at bounding box center [138, 377] width 70 height 17
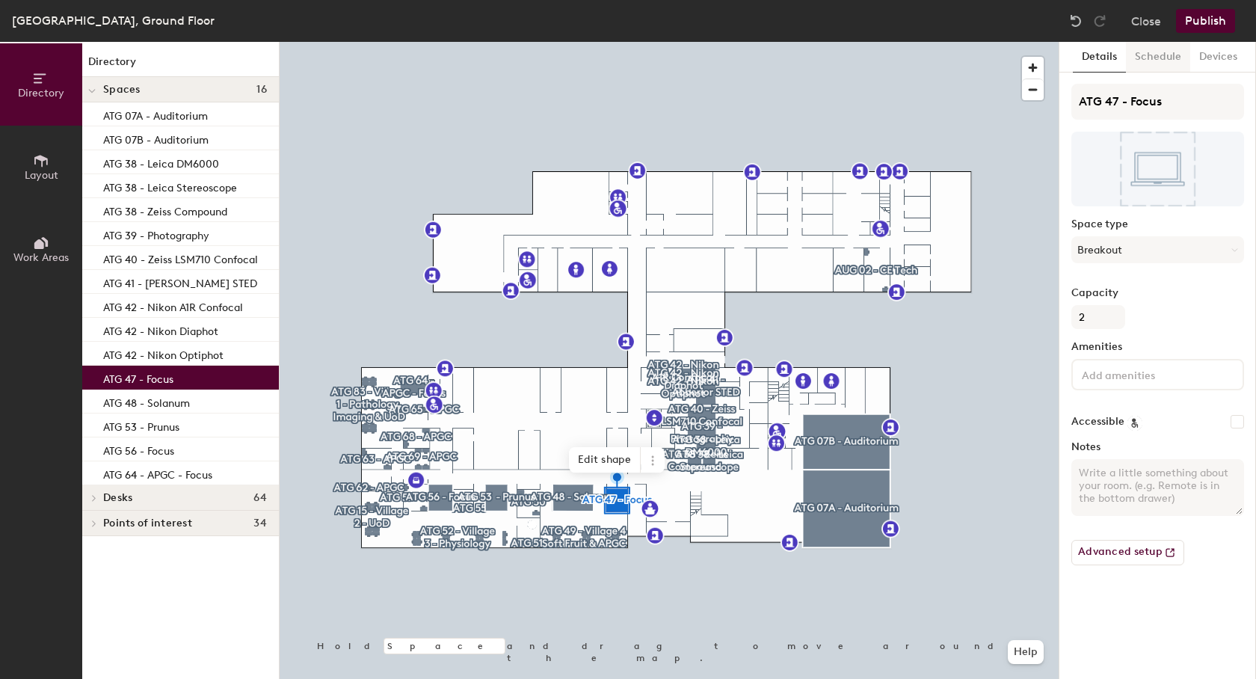
click at [1161, 63] on button "Schedule" at bounding box center [1158, 57] width 64 height 31
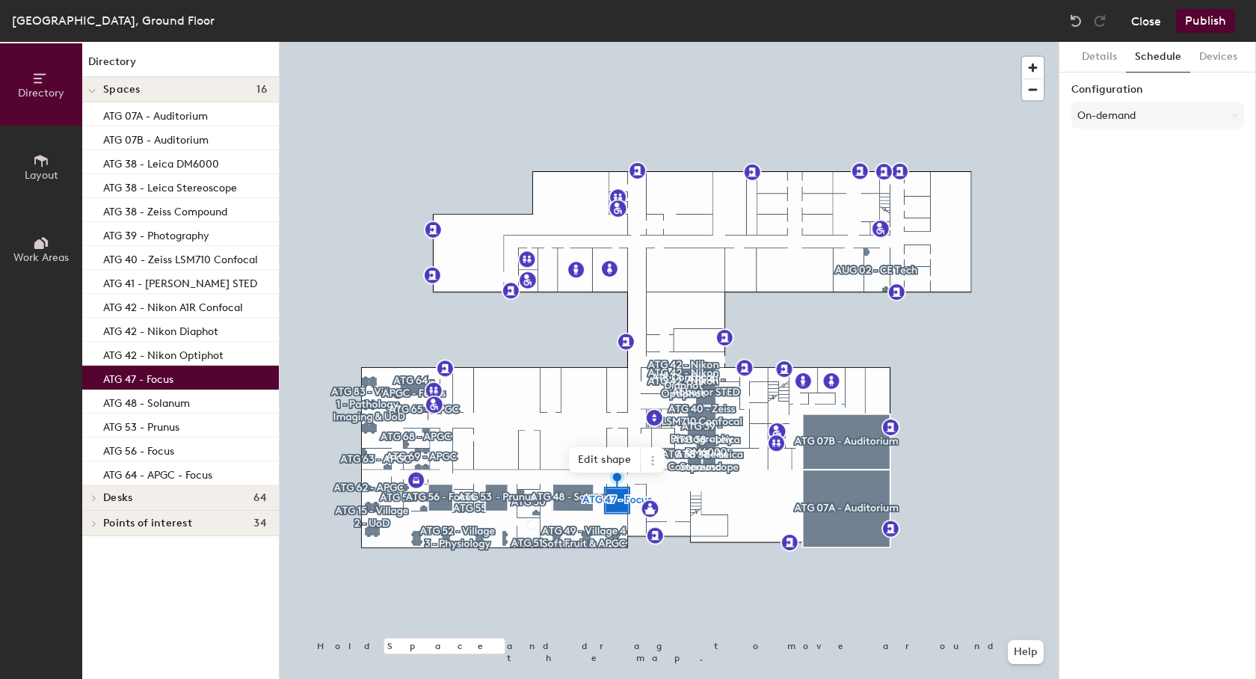
click at [1137, 19] on button "Close" at bounding box center [1146, 21] width 30 height 24
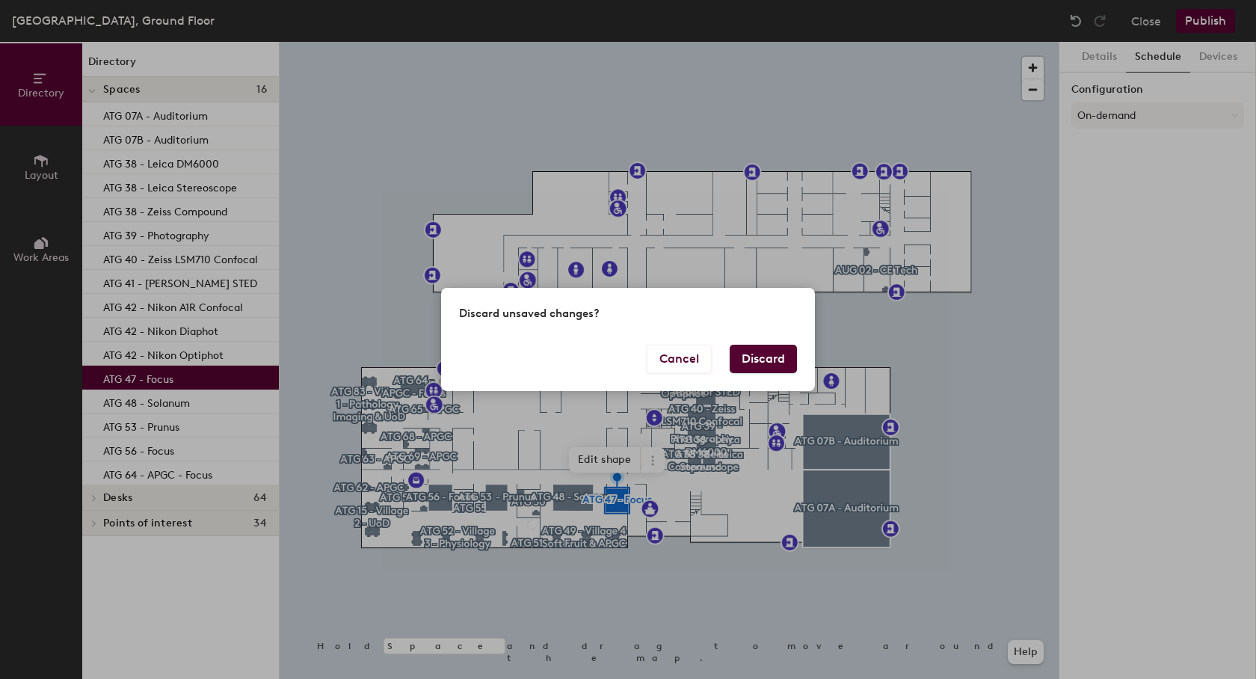
click at [753, 363] on button "Discard" at bounding box center [763, 359] width 67 height 28
